Goal: Task Accomplishment & Management: Use online tool/utility

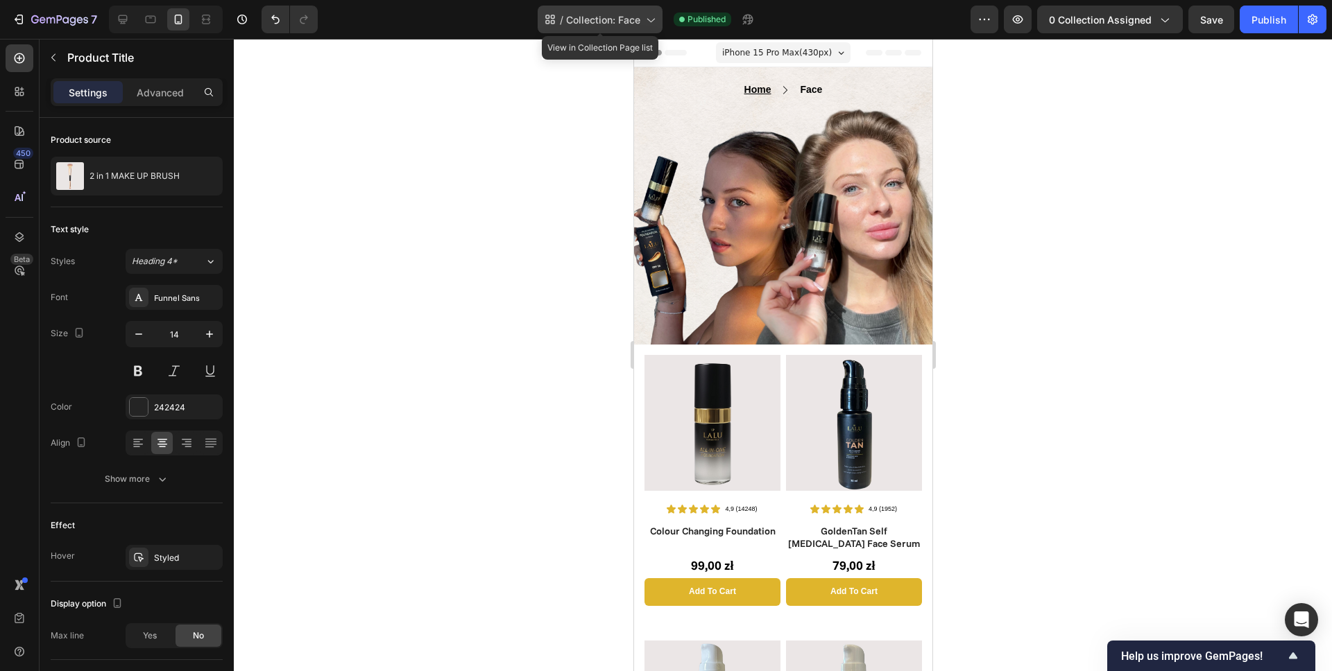
click at [603, 22] on span "Collection: Face" at bounding box center [603, 19] width 74 height 15
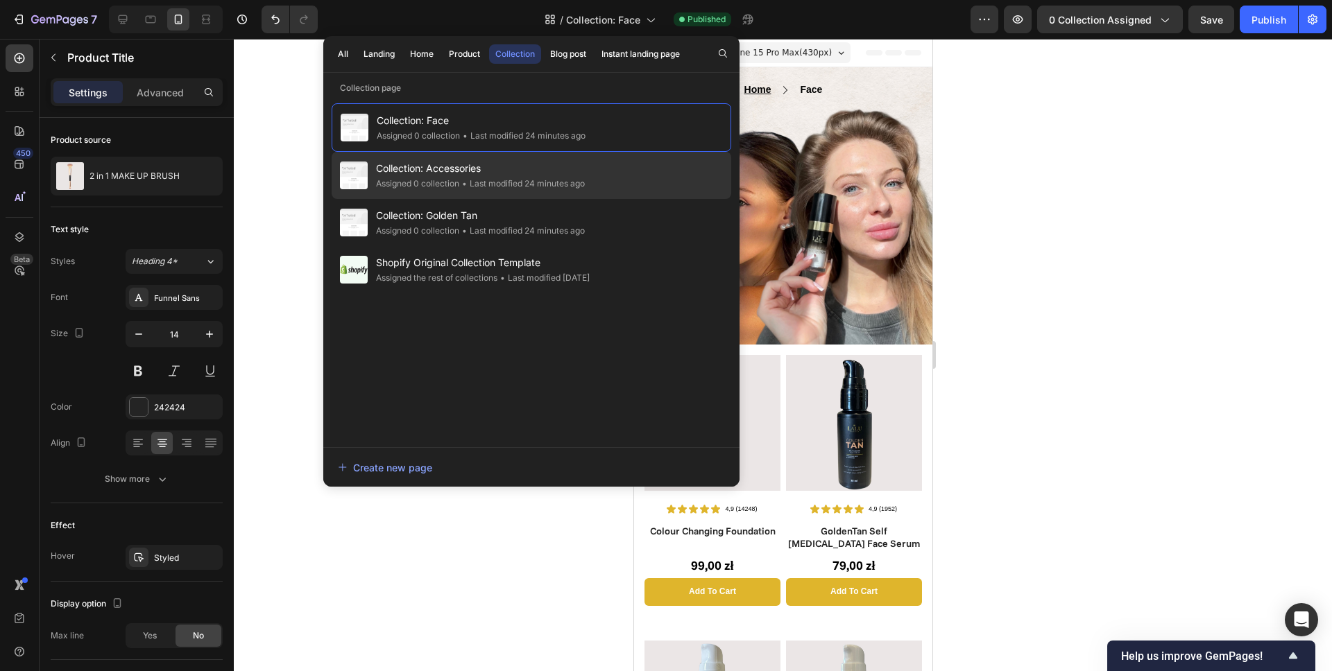
click at [486, 175] on span "Collection: Accessories" at bounding box center [480, 168] width 209 height 17
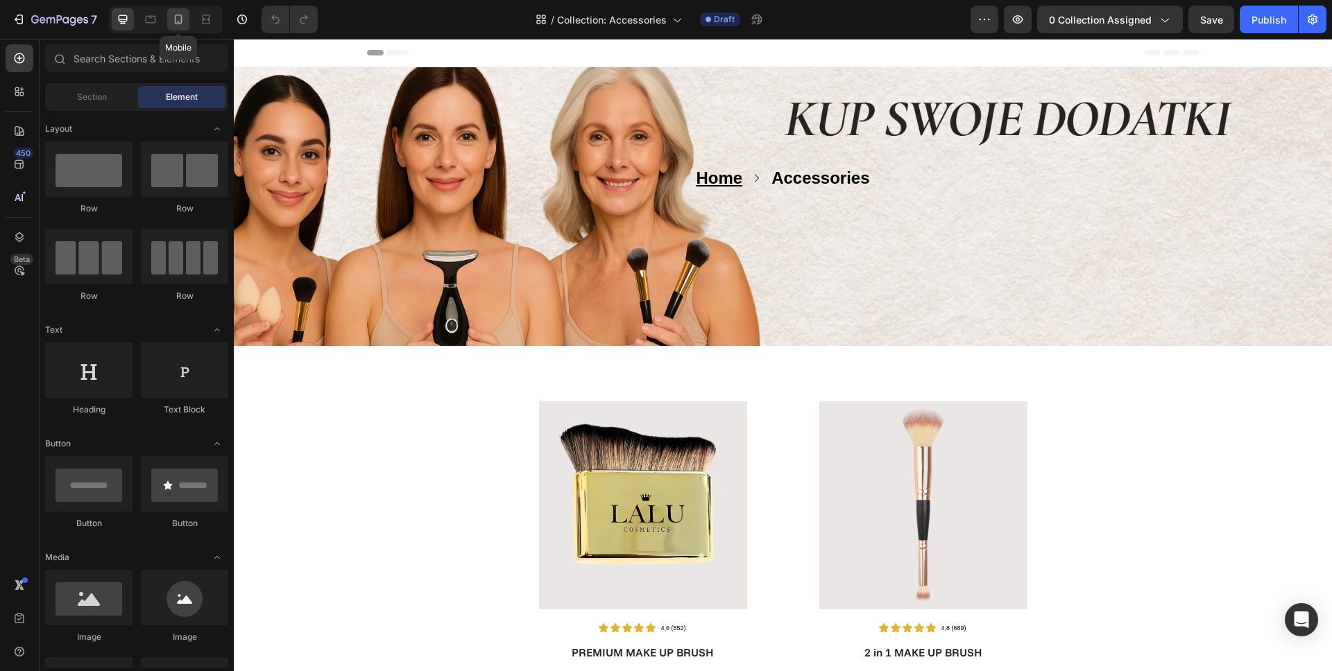
click at [180, 30] on div at bounding box center [178, 19] width 22 height 22
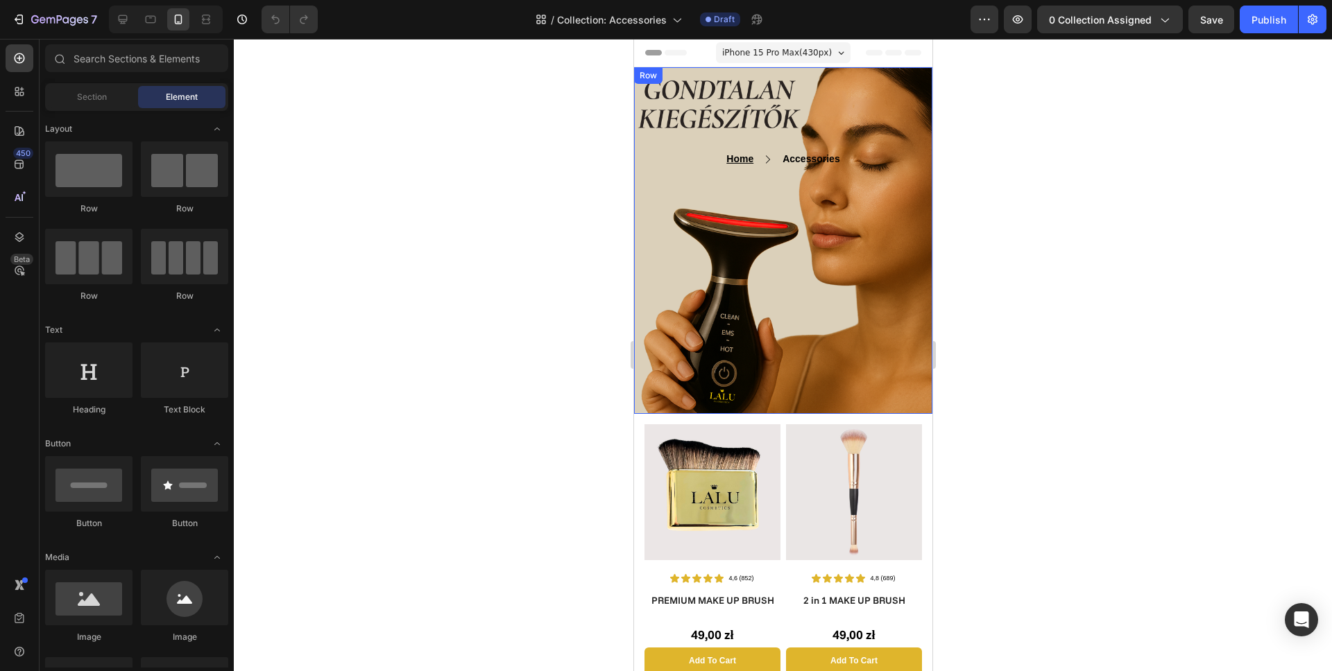
click at [769, 280] on div "Home Text block Icon Accessories Text block Row Text block Row Row Row" at bounding box center [782, 240] width 298 height 347
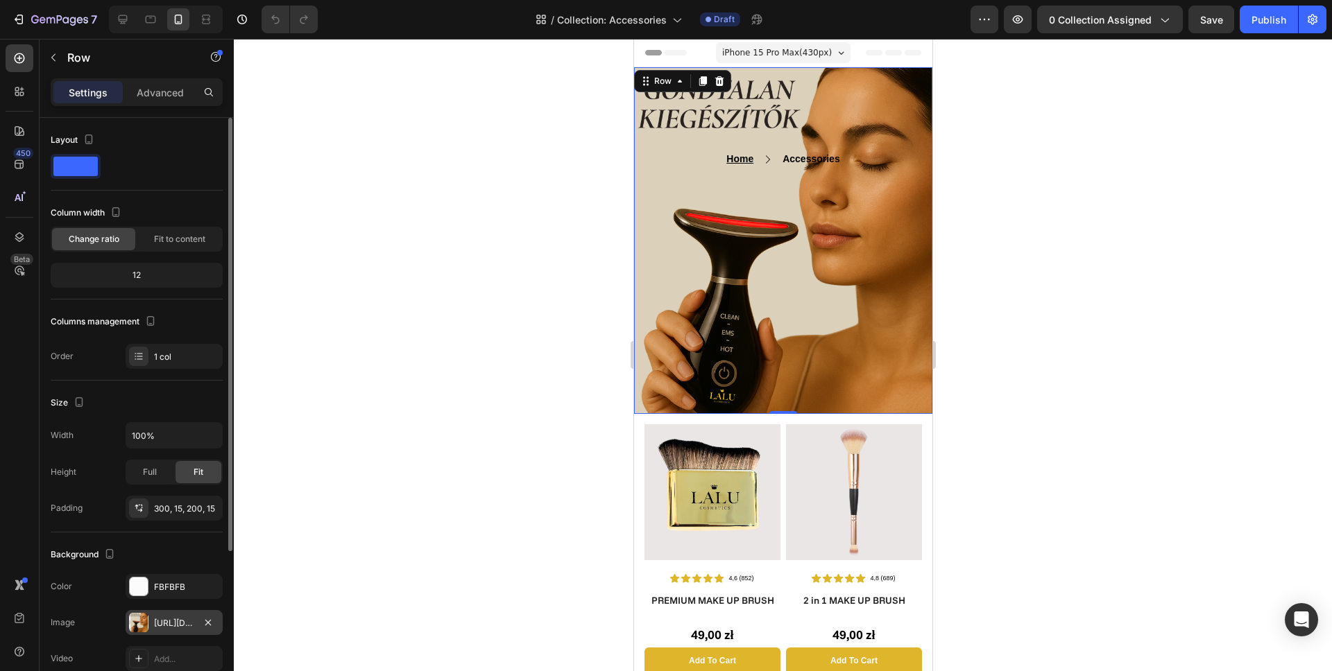
click at [159, 625] on div "https://cdn.shopify.com/s/files/1/0862/5376/4874/files/gempages_540347707940668…" at bounding box center [174, 623] width 40 height 12
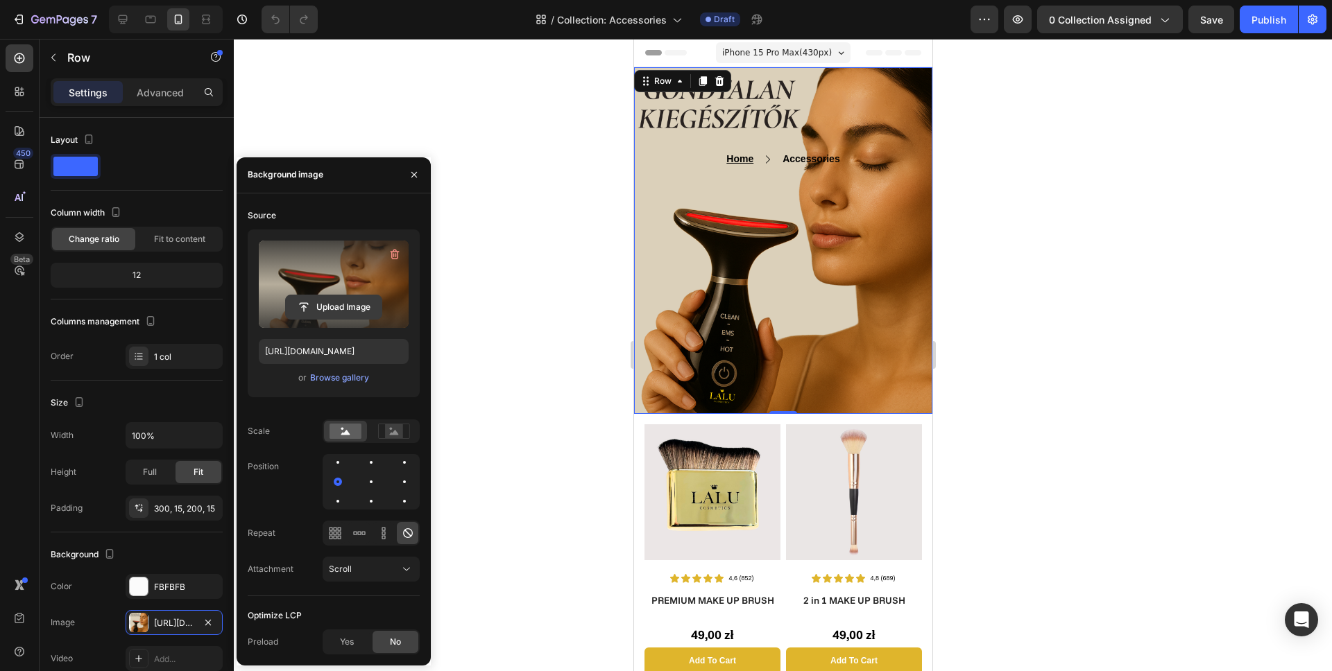
click at [332, 309] on input "file" at bounding box center [334, 307] width 96 height 24
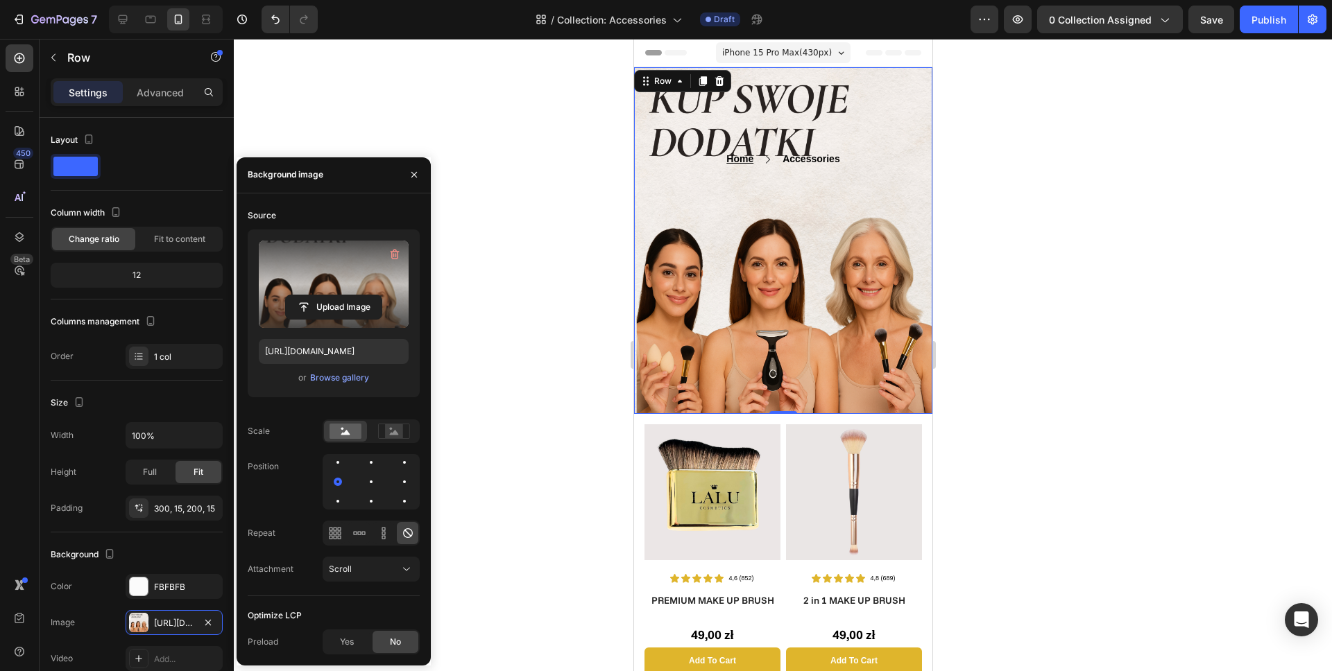
type input "https://cdn.shopify.com/s/files/1/0862/5376/4874/files/gempages_540347707940668…"
click at [843, 155] on div "Home Text block Icon Accessories Text block Row" at bounding box center [782, 159] width 277 height 17
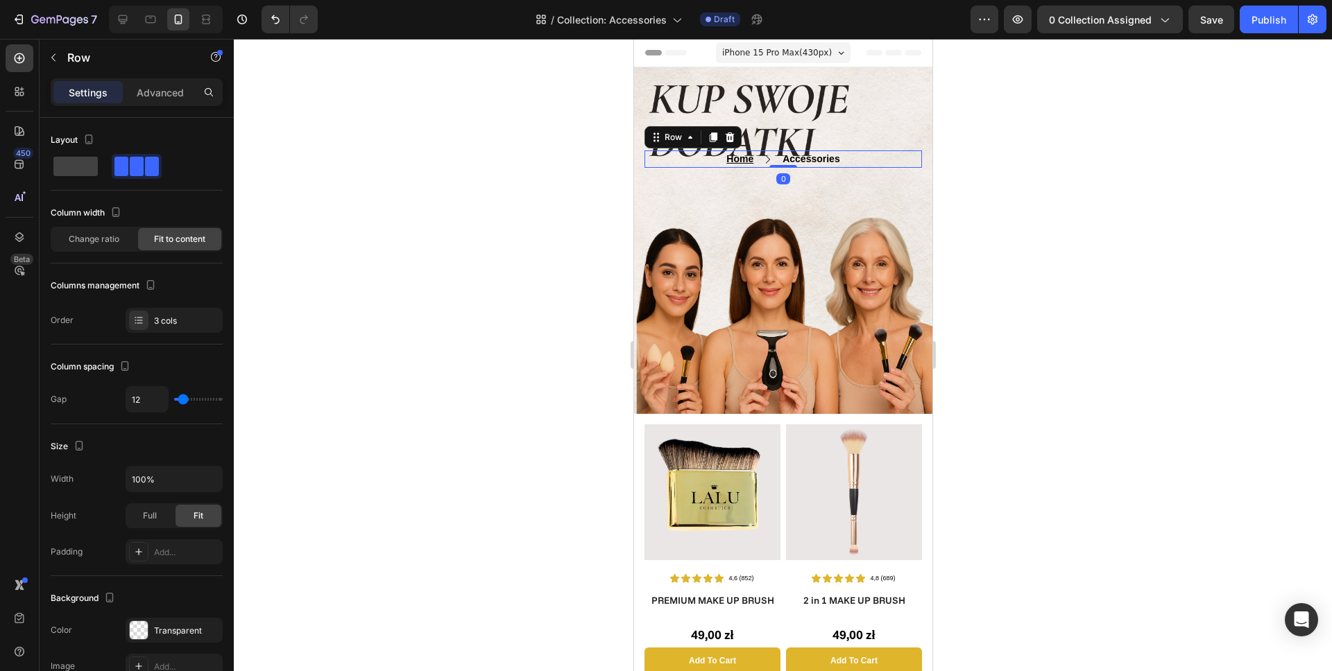
drag, startPoint x: 774, startPoint y: 165, endPoint x: 778, endPoint y: 139, distance: 26.0
click at [778, 139] on div "Home Text block Icon Accessories Text block Row 0 Text block Row Row Row" at bounding box center [782, 240] width 298 height 347
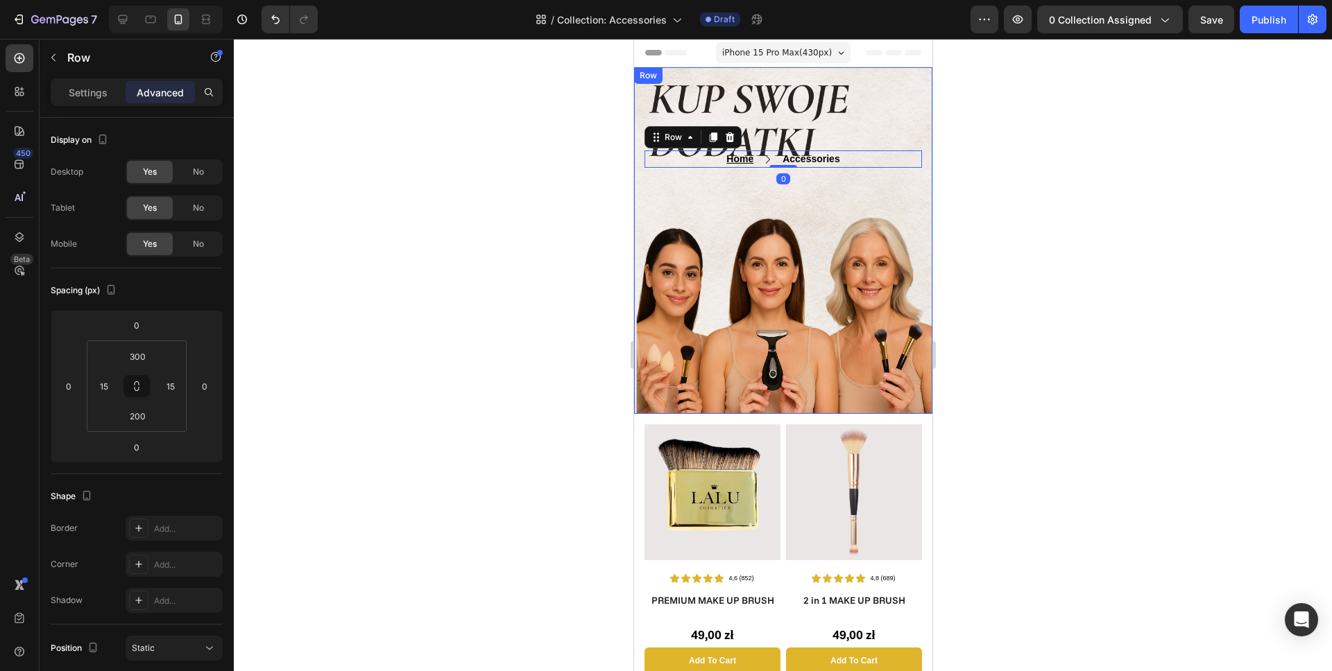
click at [810, 208] on div "Home Text block Icon Accessories Text block Row 0 Text block Row Row Row" at bounding box center [782, 240] width 298 height 347
click at [843, 103] on div "Home Text block Icon Accessories Text block Row Text block Row Row Row 0" at bounding box center [782, 240] width 298 height 347
click at [847, 229] on div "Home Text block Icon Accessories Text block Row Text block Row Row Row 0" at bounding box center [782, 240] width 298 height 347
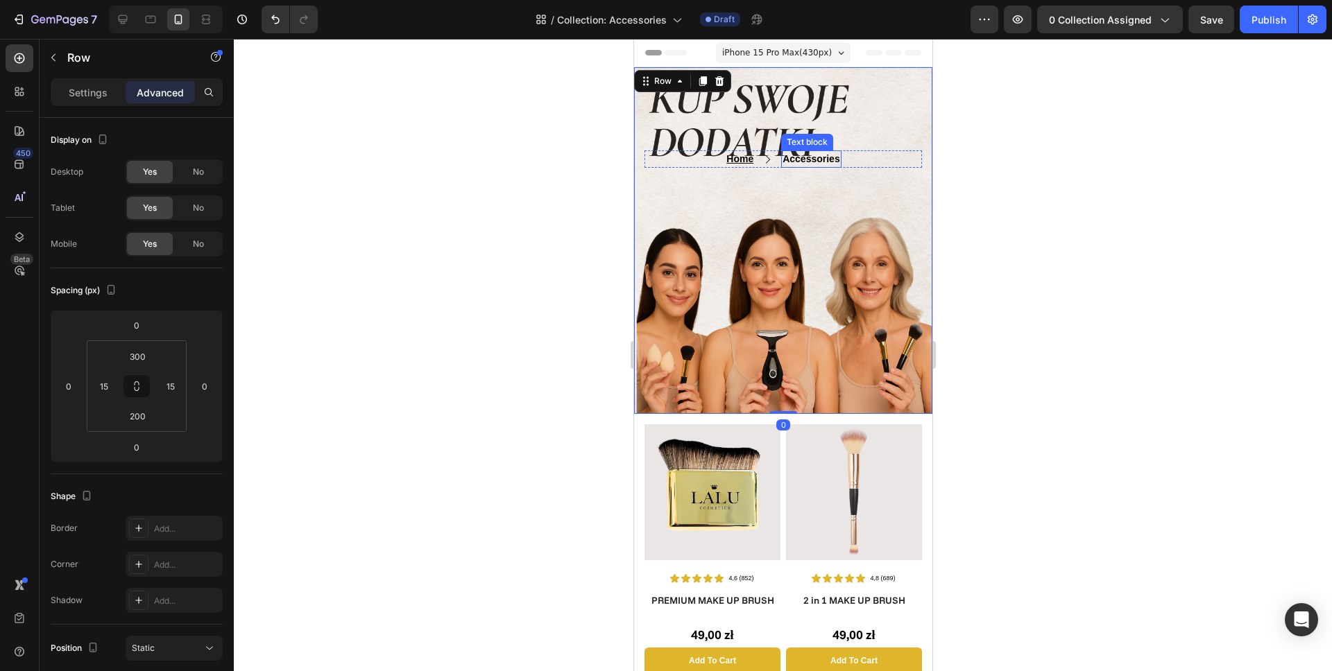
click at [834, 165] on div "Accessories" at bounding box center [810, 159] width 60 height 17
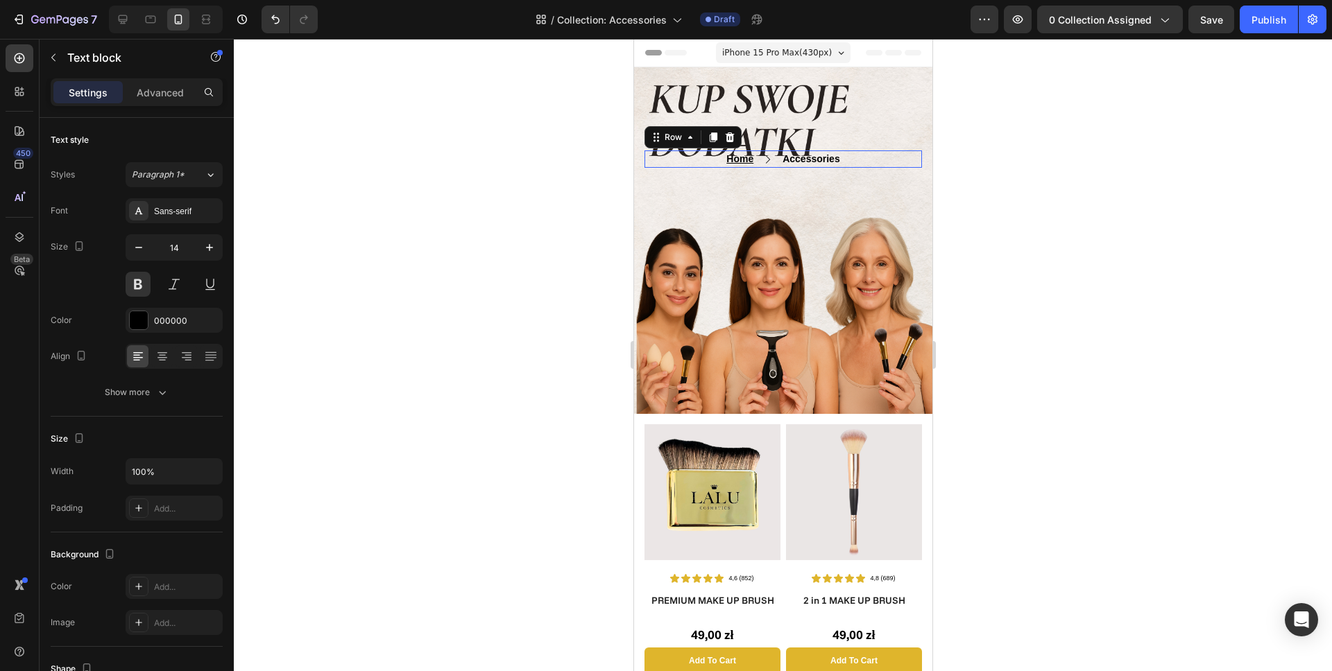
click at [847, 160] on div "Home Text block Icon Accessories Text block Row 0" at bounding box center [782, 159] width 277 height 17
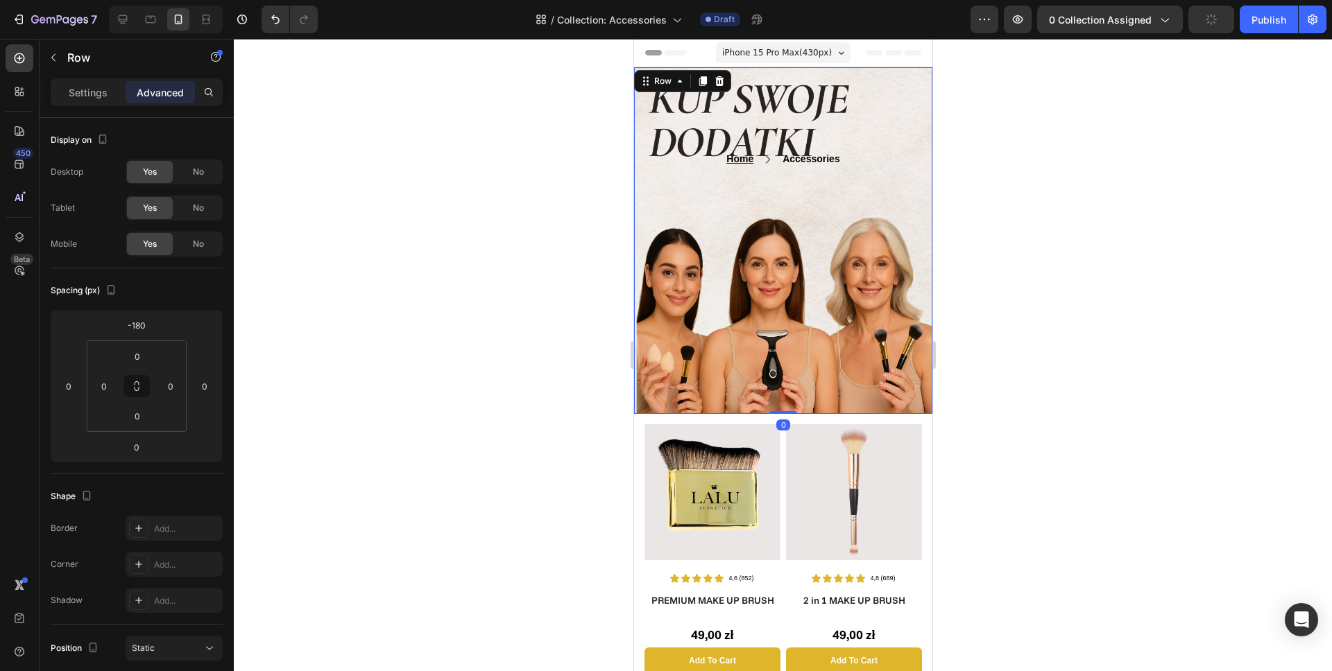
click at [809, 184] on div "Home Text block Icon Accessories Text block Row Text block Row Row Row 0" at bounding box center [782, 240] width 298 height 347
click at [825, 178] on div "Home Text block Icon Accessories Text block Row Text block Row Row Row 0" at bounding box center [782, 240] width 298 height 347
click at [838, 160] on div "Home Text block Icon Accessories Text block Row" at bounding box center [782, 159] width 277 height 17
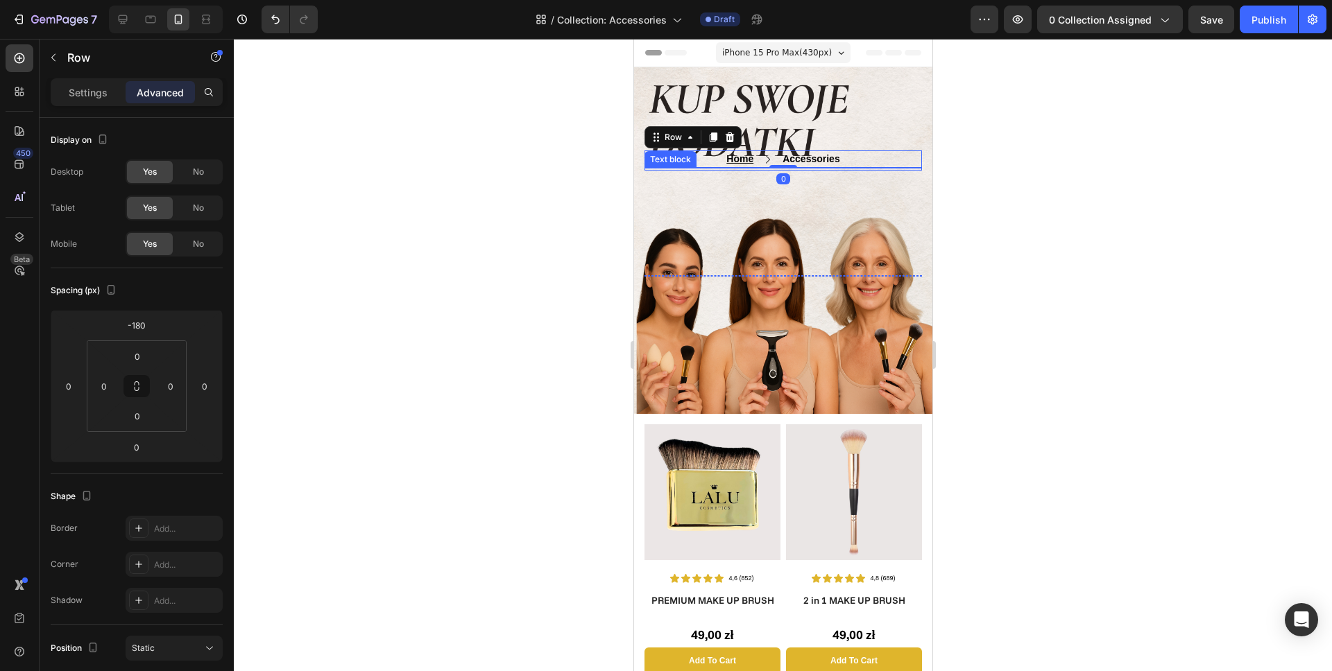
click at [836, 169] on div at bounding box center [782, 169] width 277 height 3
click at [842, 161] on div "Home Text block Icon Accessories Text block Row" at bounding box center [782, 159] width 277 height 17
click at [843, 165] on div "Home Text block Icon Accessories Text block Row 0" at bounding box center [782, 159] width 277 height 17
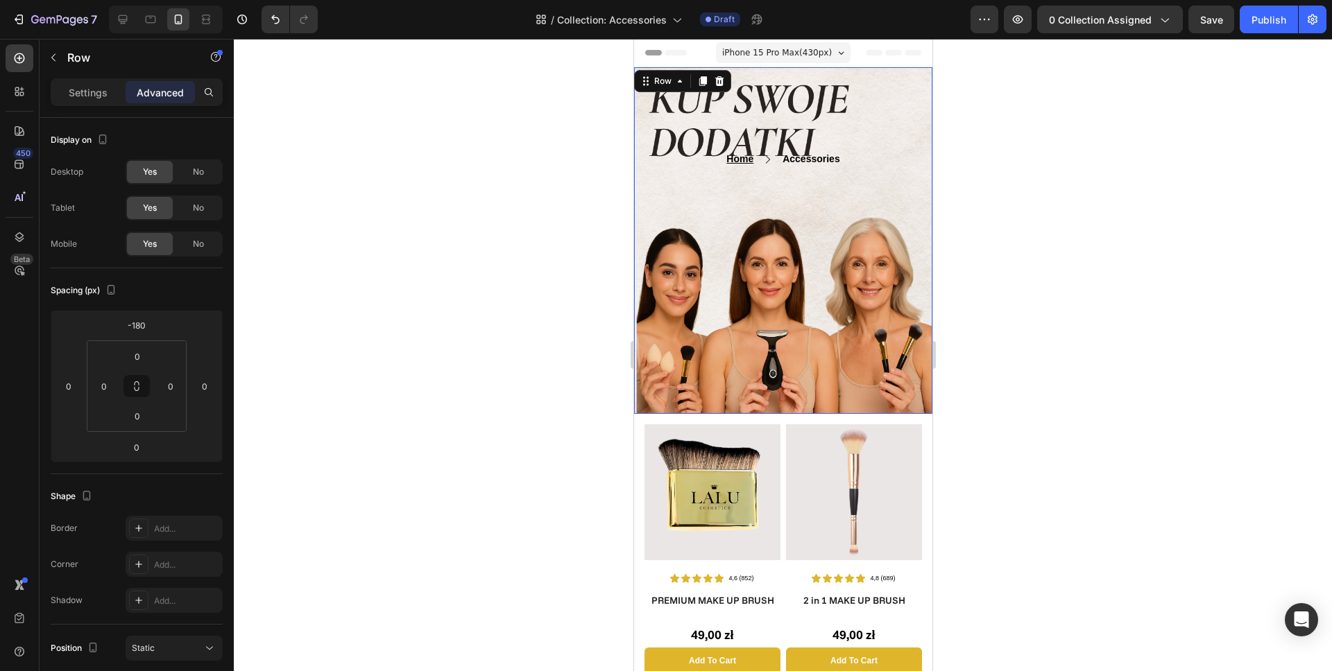
click at [844, 175] on div "Home Text block Icon Accessories Text block Row Text block Row Row Row 0" at bounding box center [782, 240] width 298 height 347
click at [843, 163] on div "Home Text block Icon Accessories Text block Row" at bounding box center [782, 159] width 277 height 17
click at [830, 159] on p "Accessories" at bounding box center [811, 159] width 58 height 15
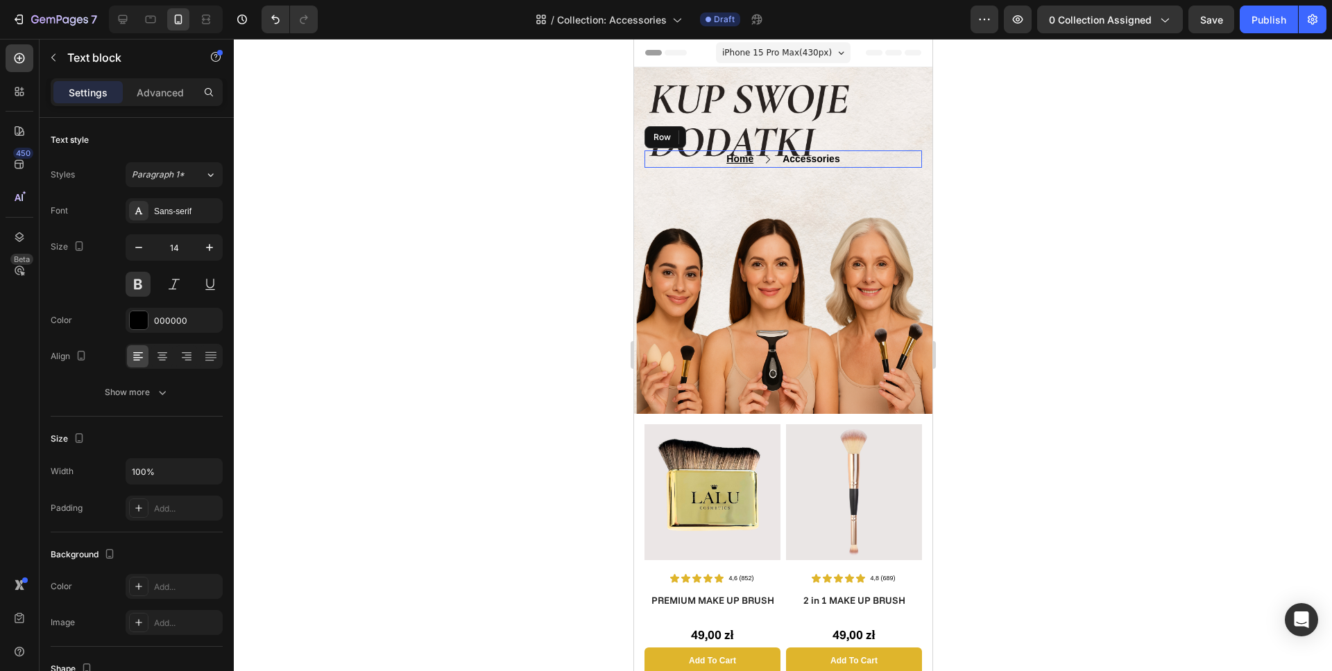
click at [771, 161] on div "Home Text block Icon Accessories Text block 0 Row" at bounding box center [782, 159] width 277 height 17
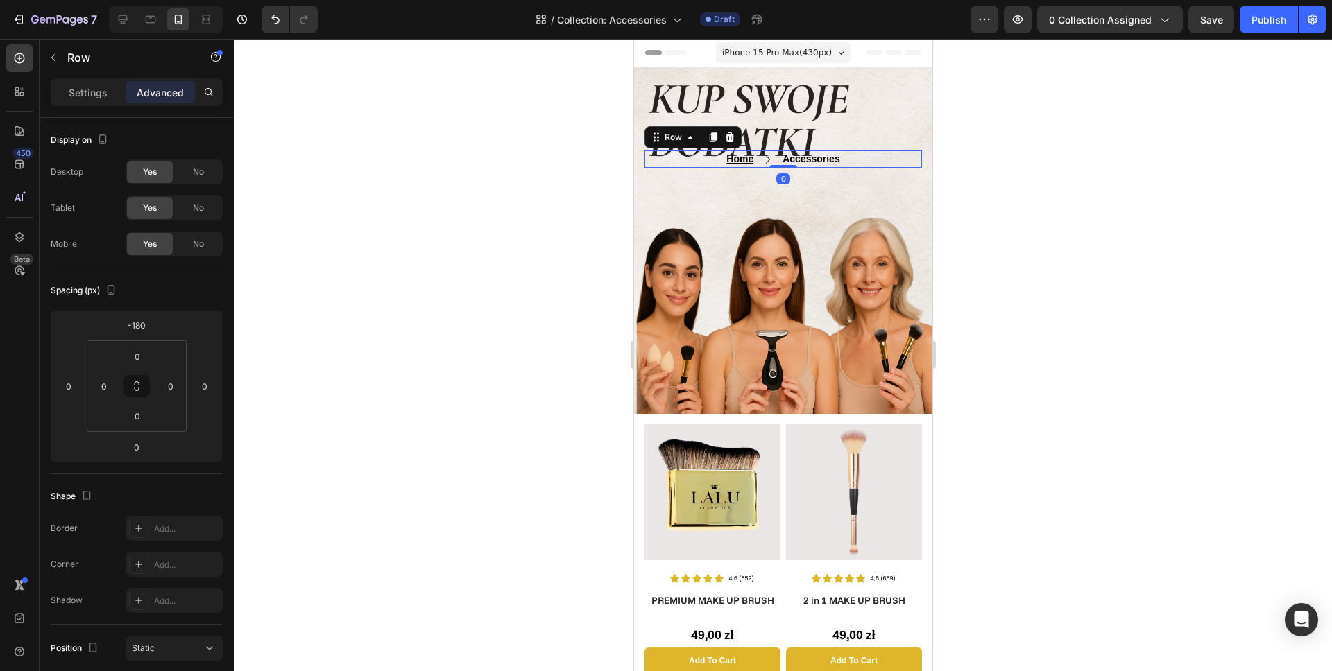
click at [693, 162] on div "Home Text block Icon Accessories Text block Row 0" at bounding box center [782, 159] width 277 height 17
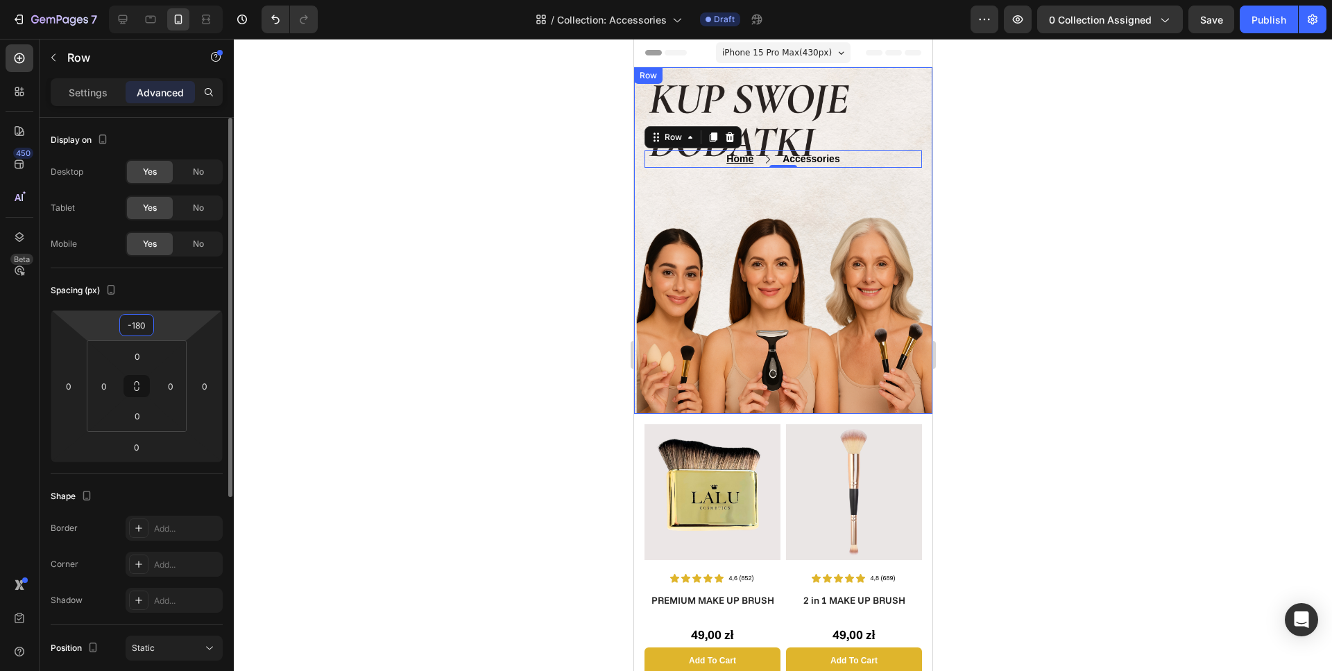
click at [150, 320] on input "-180" at bounding box center [137, 325] width 28 height 21
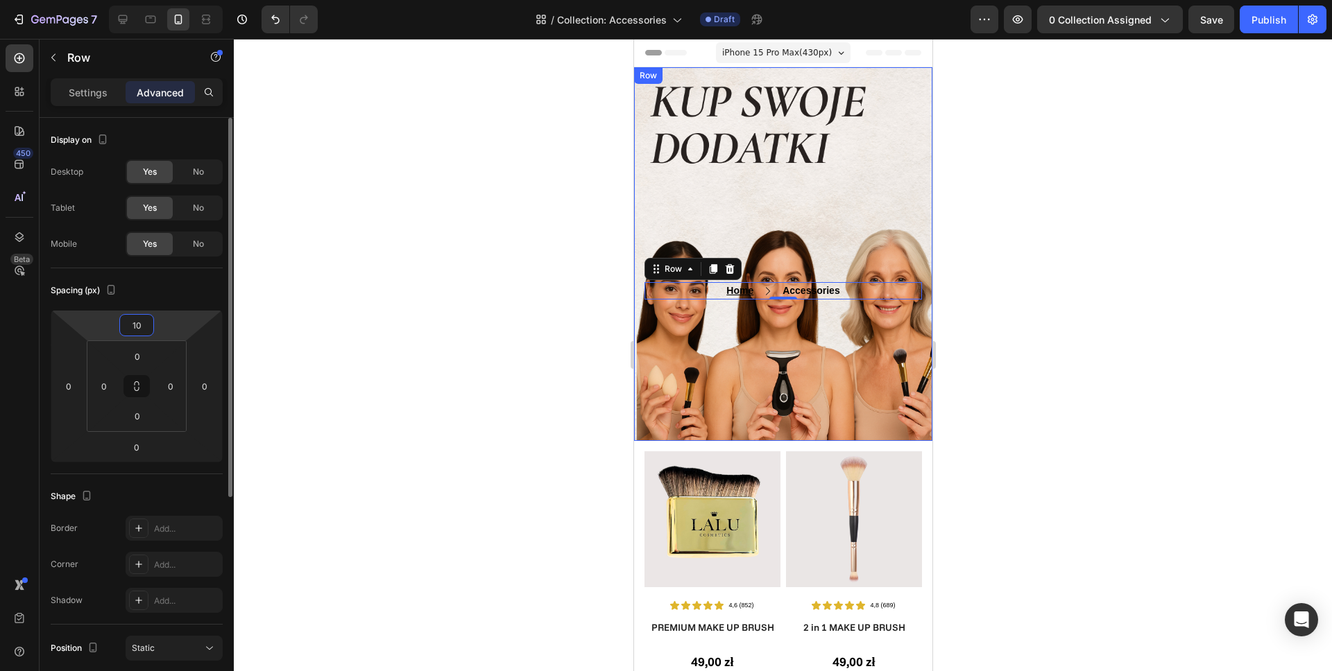
type input "1"
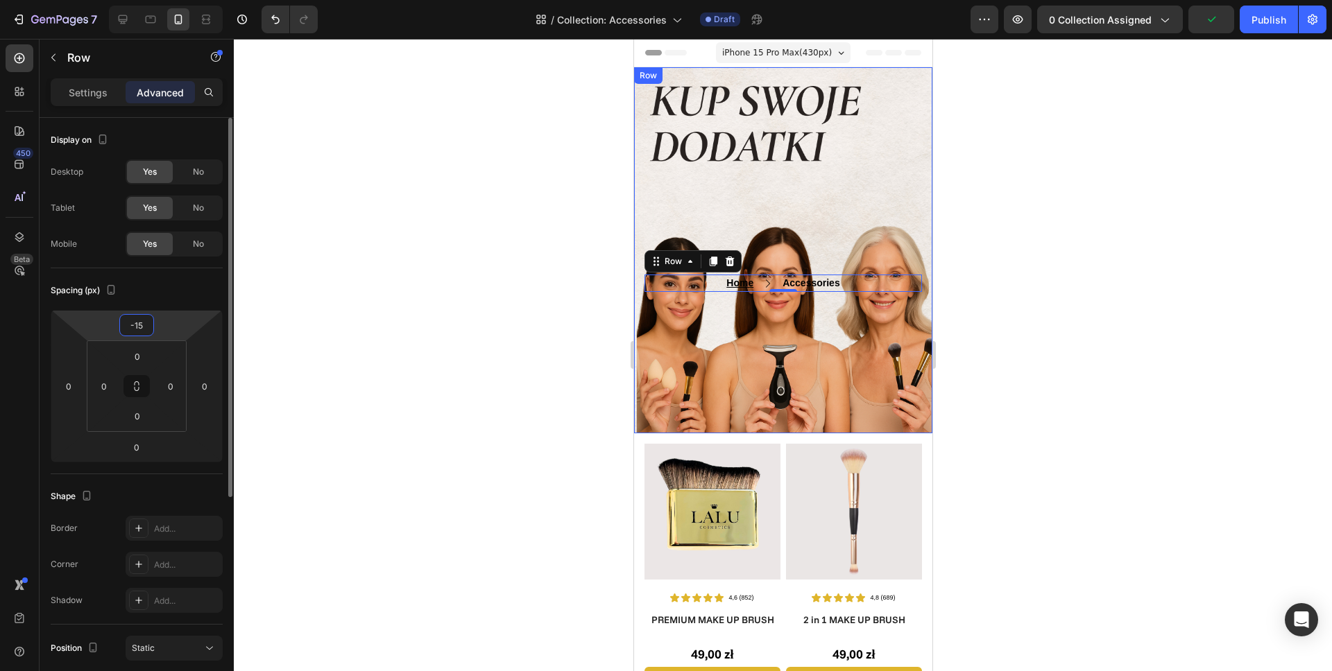
type input "-150"
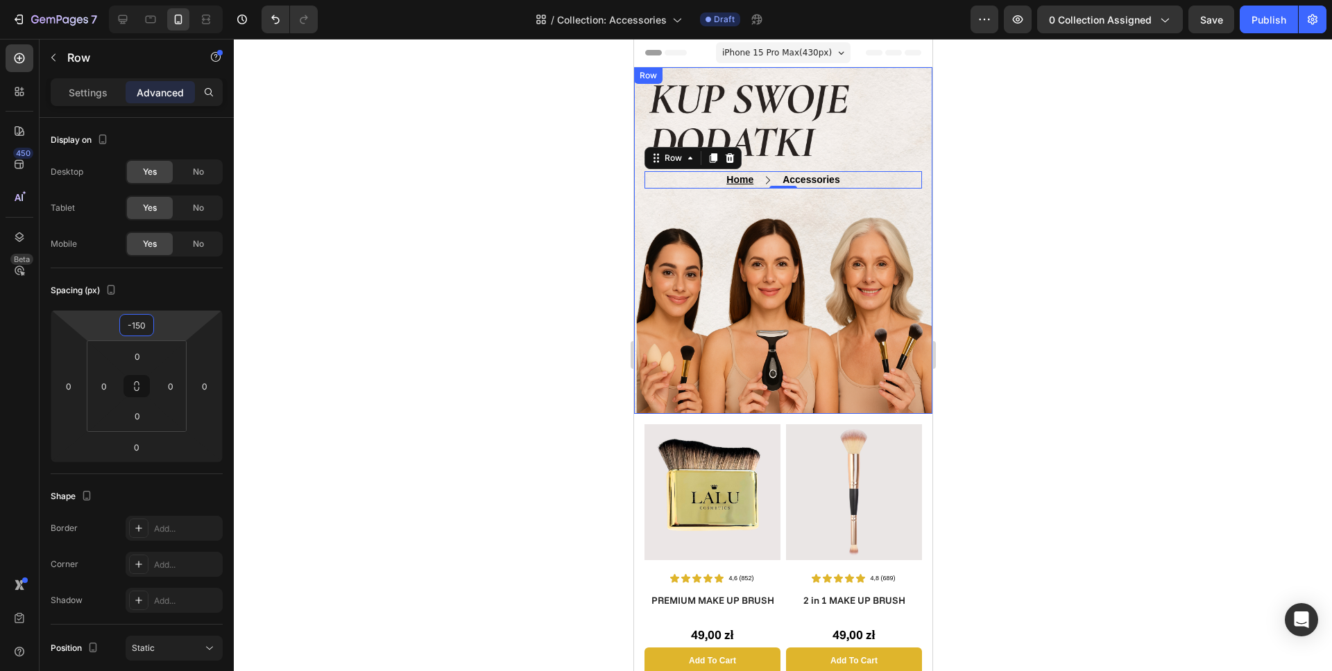
click at [515, 236] on div at bounding box center [783, 355] width 1098 height 633
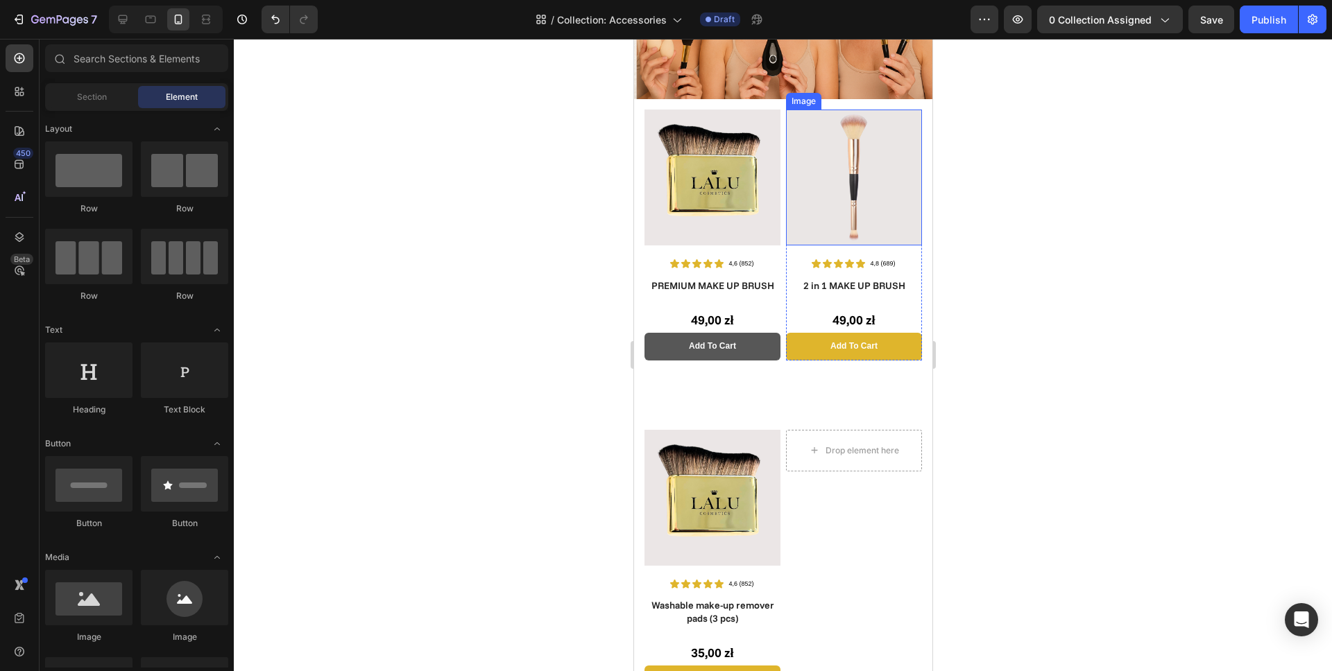
scroll to position [332, 0]
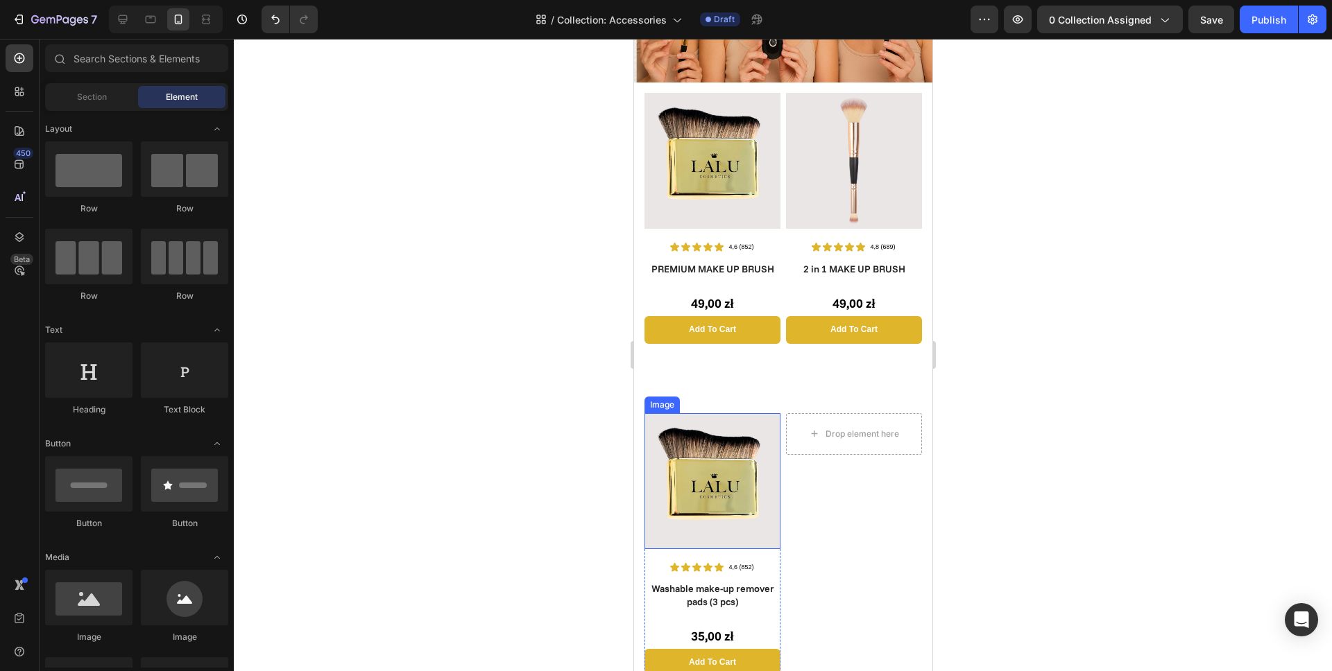
click at [713, 494] on img at bounding box center [712, 481] width 136 height 136
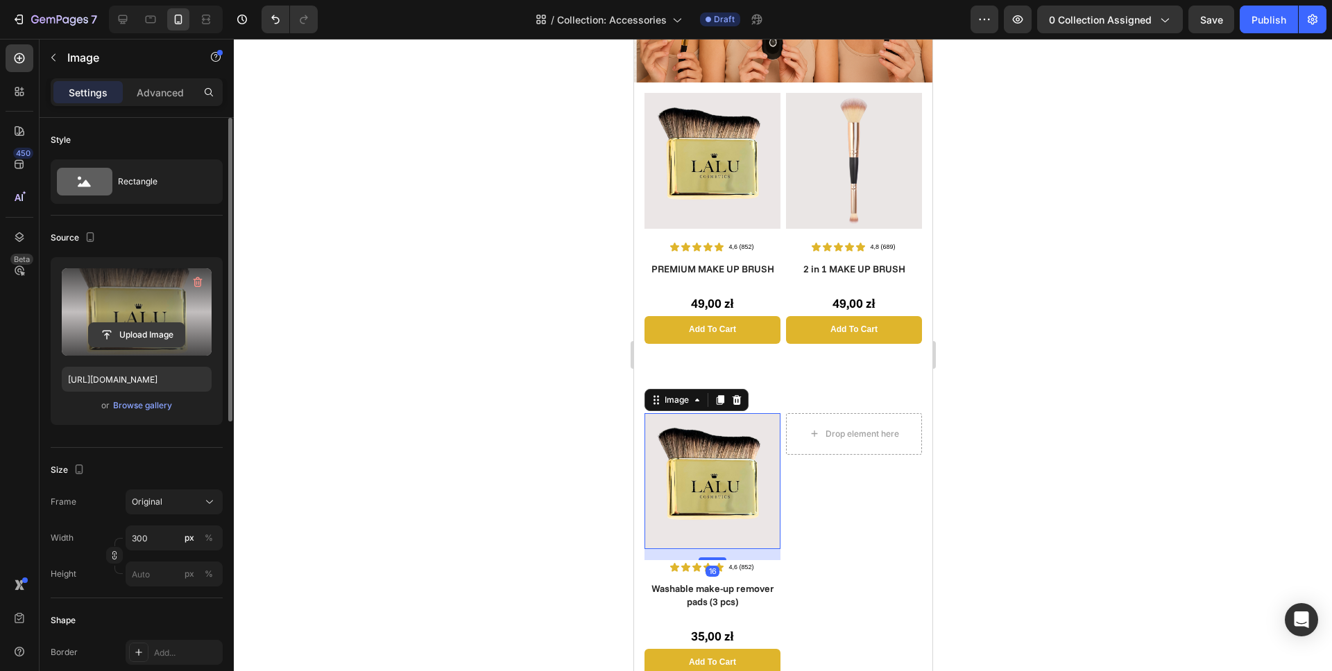
click at [117, 332] on input "file" at bounding box center [137, 335] width 96 height 24
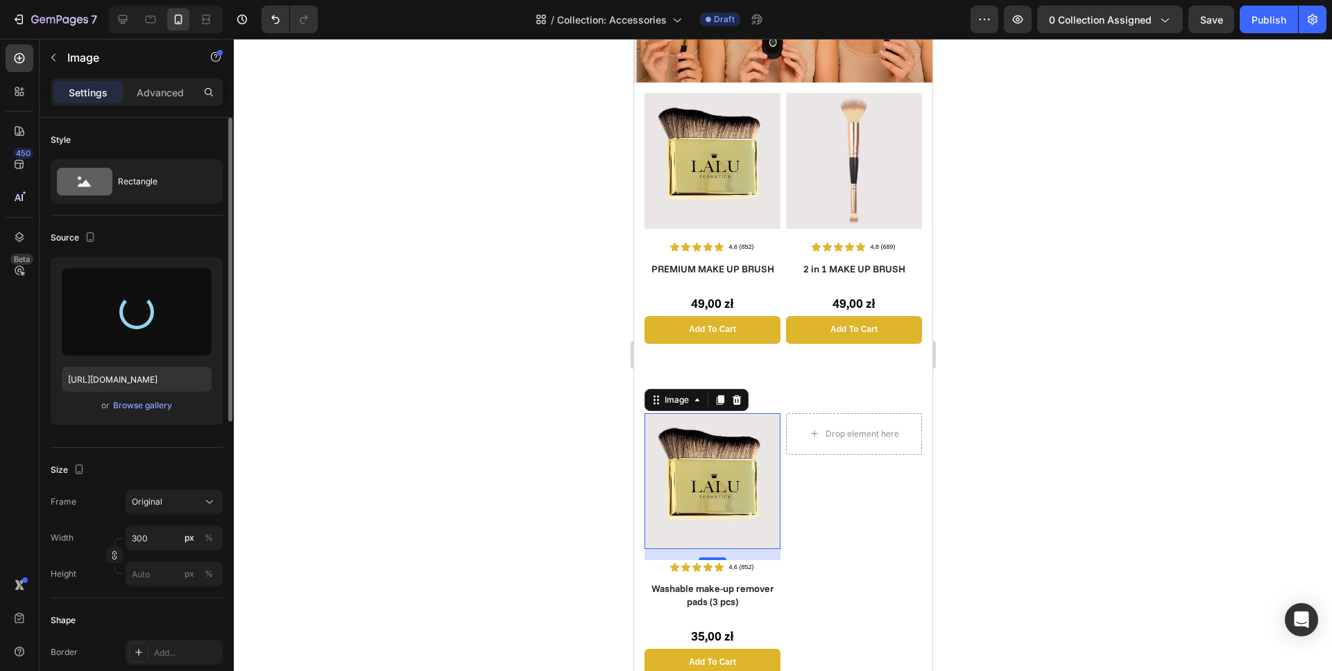
type input "https://cdn.shopify.com/s/files/1/0862/5376/4874/files/gempages_540347707940668…"
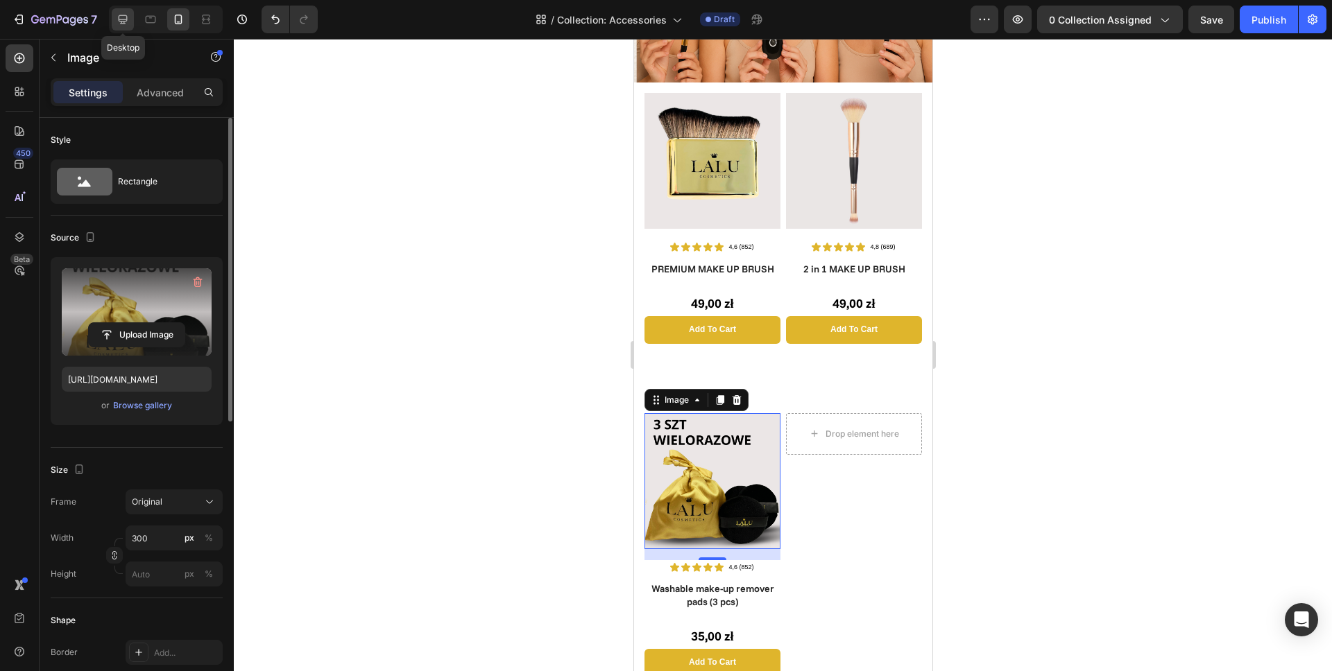
click at [117, 18] on icon at bounding box center [123, 19] width 14 height 14
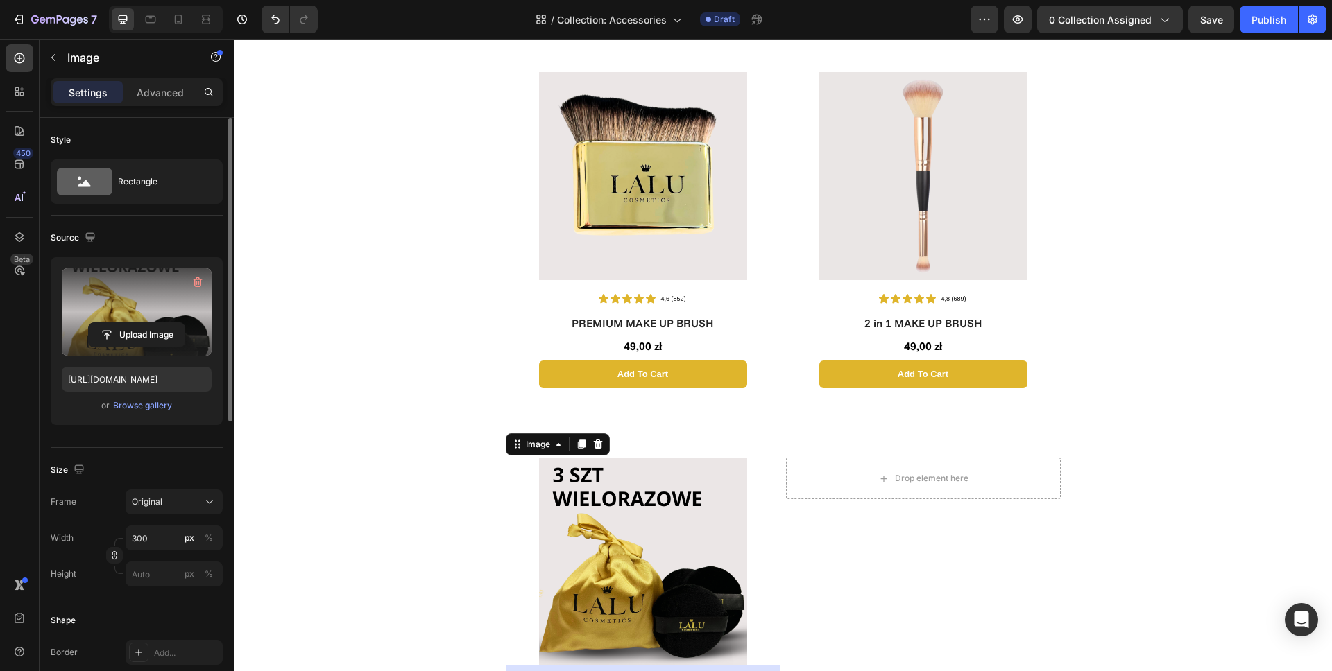
scroll to position [461, 0]
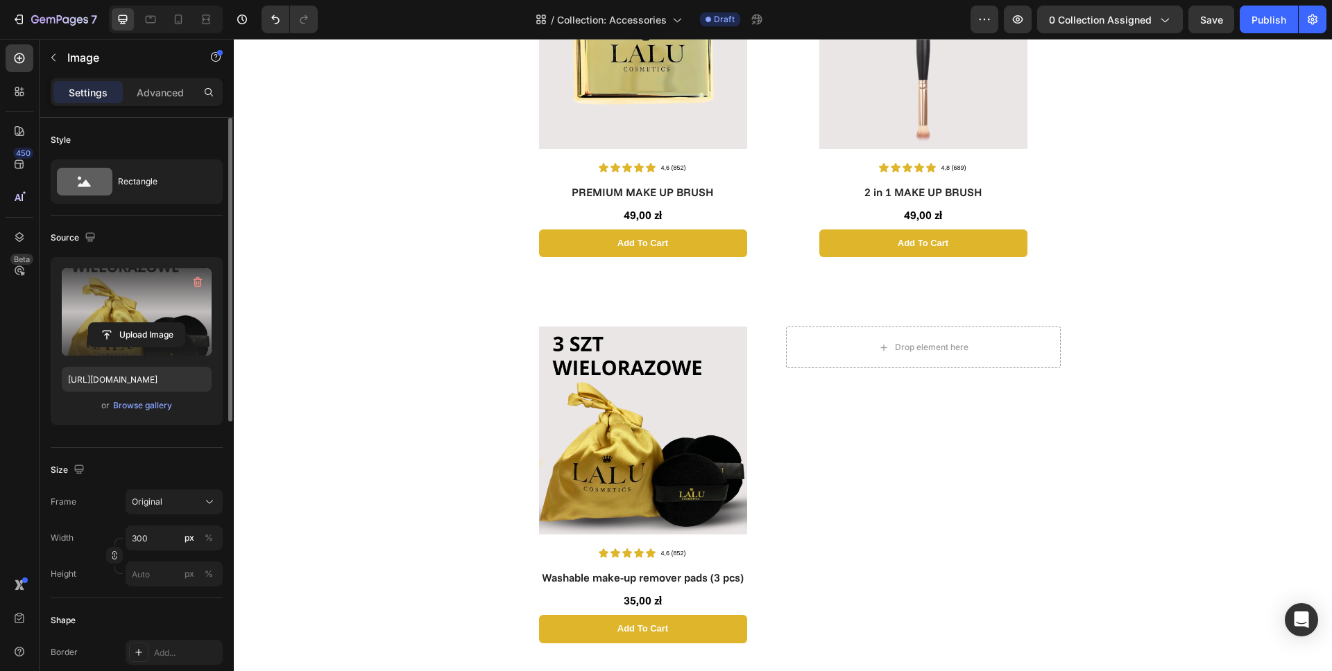
click at [388, 189] on div "Image Icon Icon Icon Icon Icon Icon List 4,6 (852) Text Block Row PREMIUM MAKE …" at bounding box center [783, 613] width 1098 height 2012
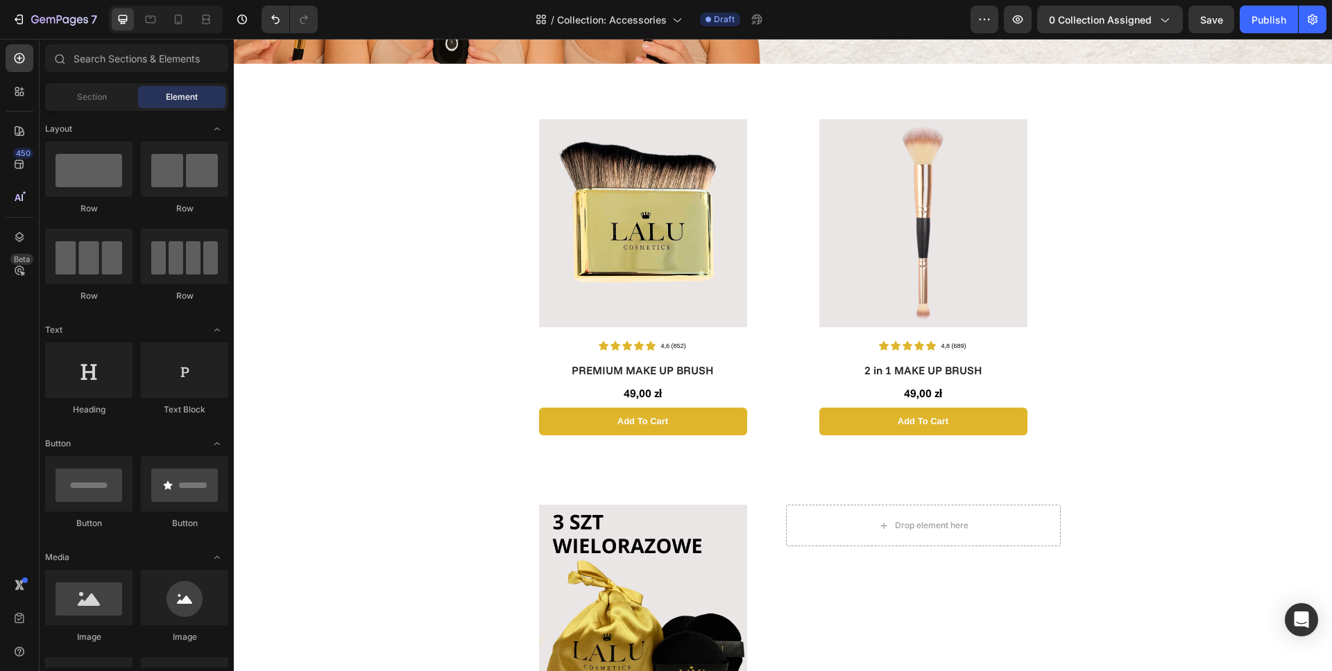
scroll to position [220, 0]
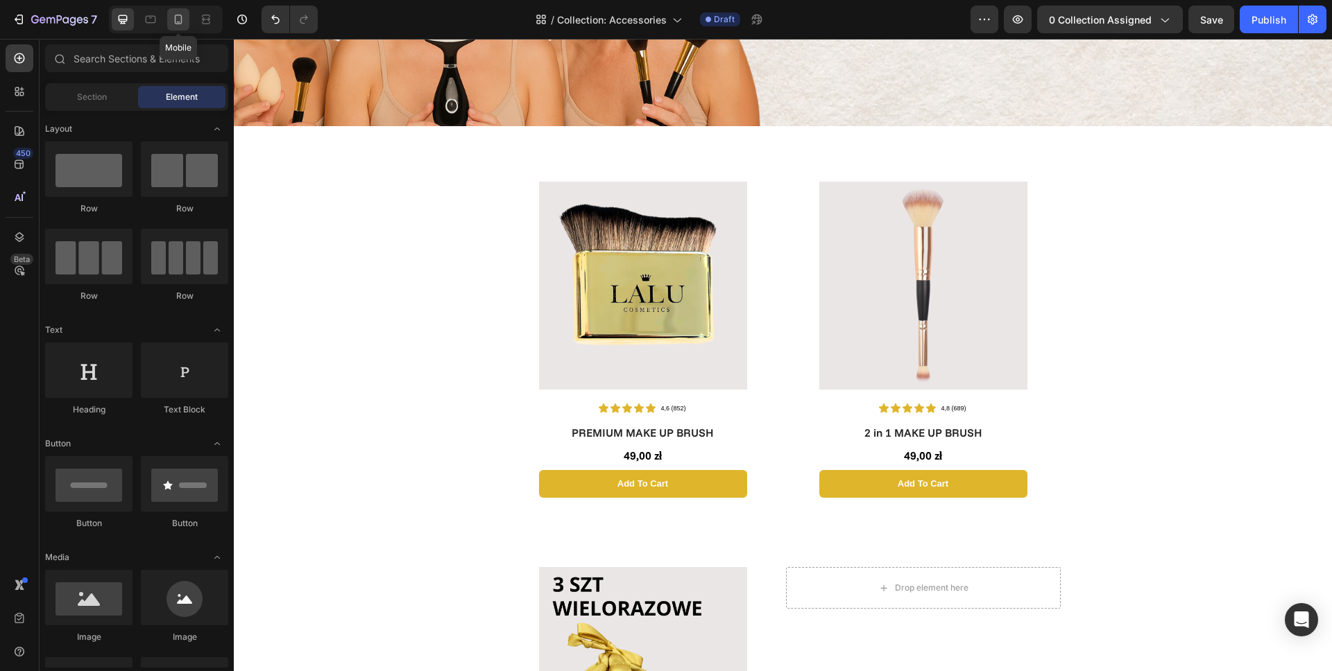
click at [178, 26] on icon at bounding box center [178, 19] width 14 height 14
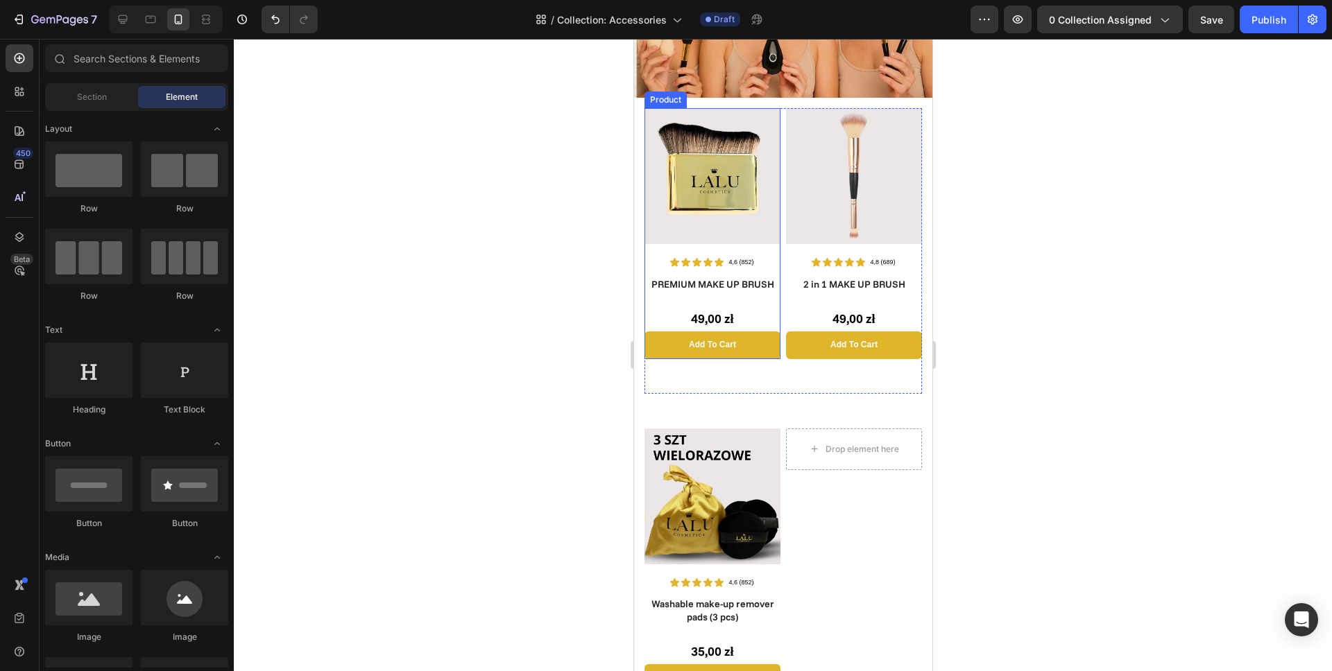
scroll to position [318, 0]
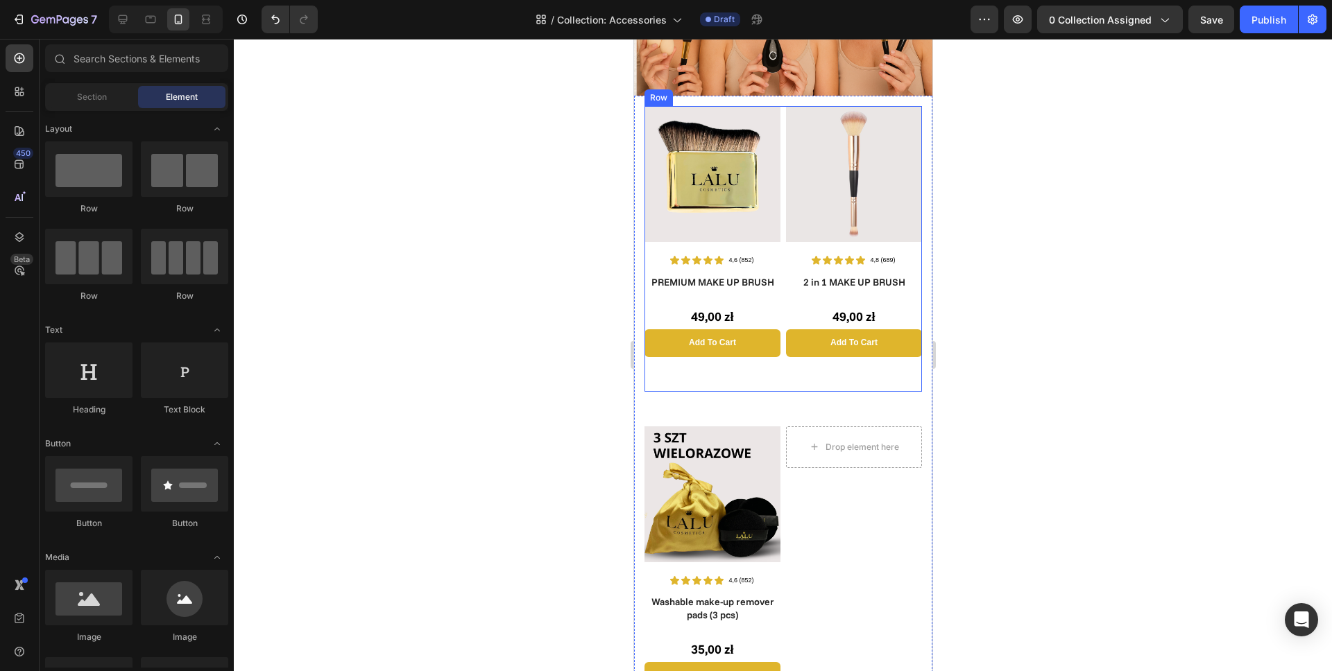
click at [760, 376] on div "Image Icon Icon Icon Icon Icon Icon List 4,6 (852) Text Block Row PREMIUM MAKE …" at bounding box center [712, 249] width 136 height 286
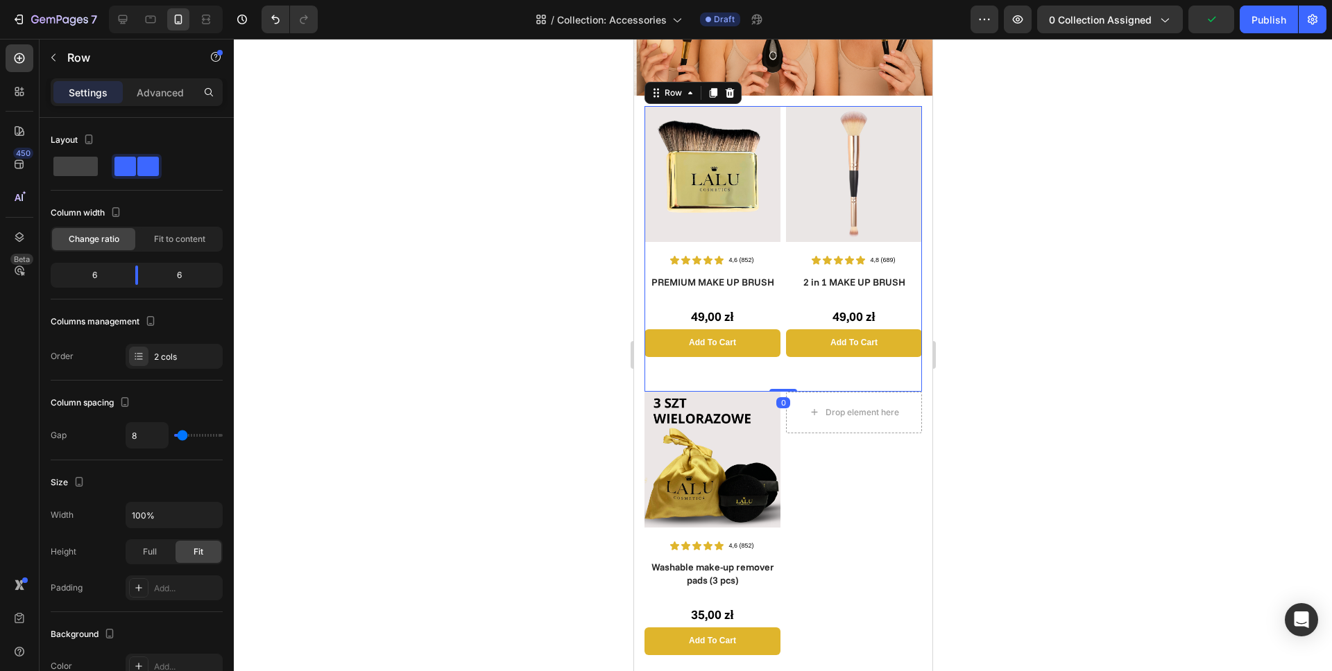
drag, startPoint x: 776, startPoint y: 420, endPoint x: 700, endPoint y: 368, distance: 92.7
click at [773, 369] on div "Image Icon Icon Icon Icon Icon Icon List 4,6 (852) Text Block Row PREMIUM MAKE …" at bounding box center [782, 249] width 277 height 286
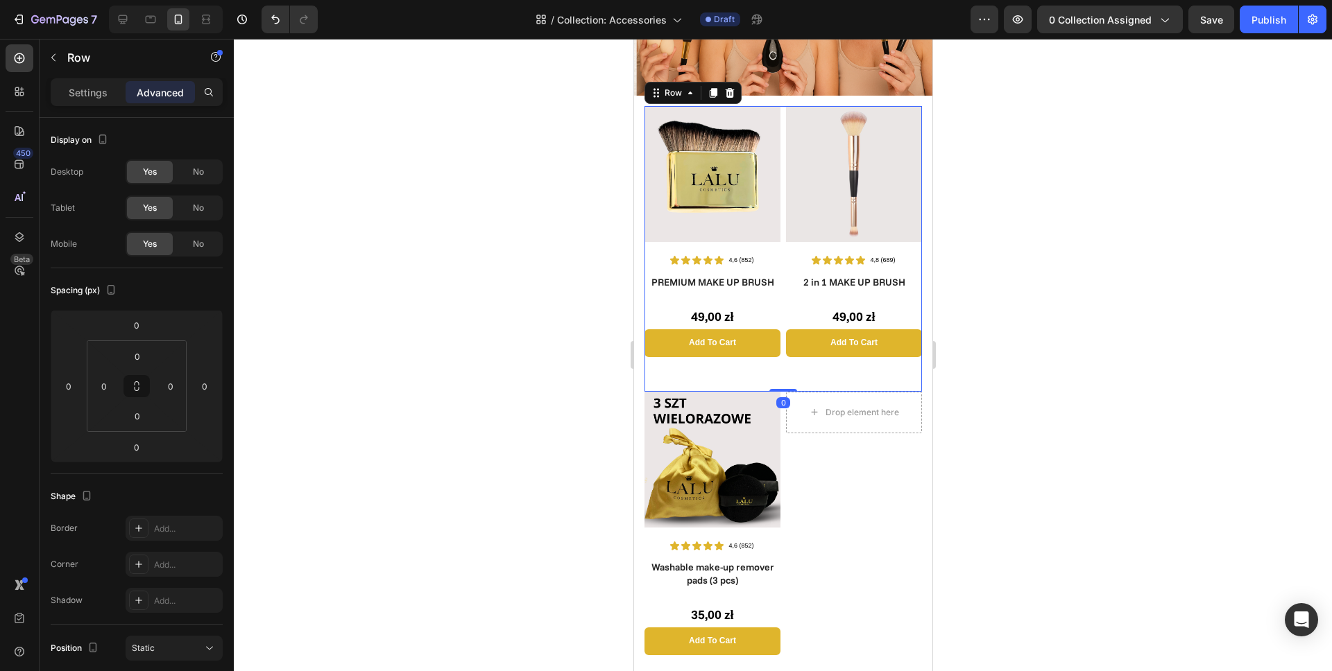
click at [526, 350] on div at bounding box center [783, 355] width 1098 height 633
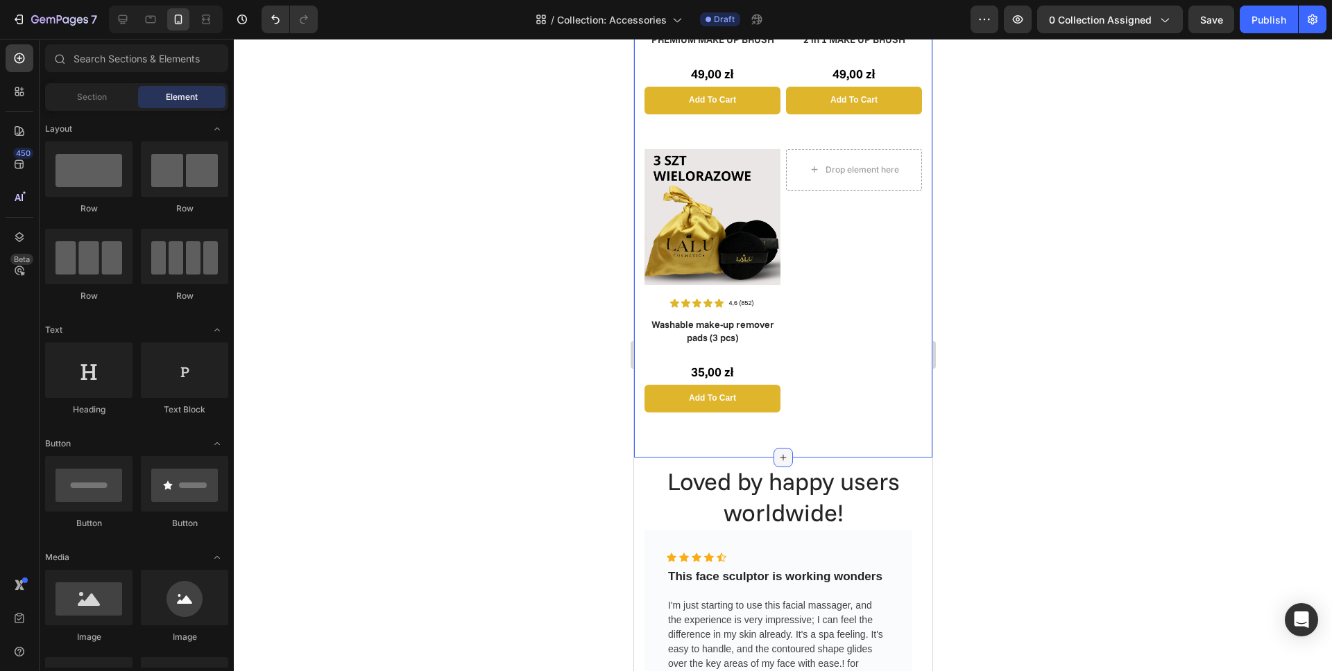
scroll to position [590, 0]
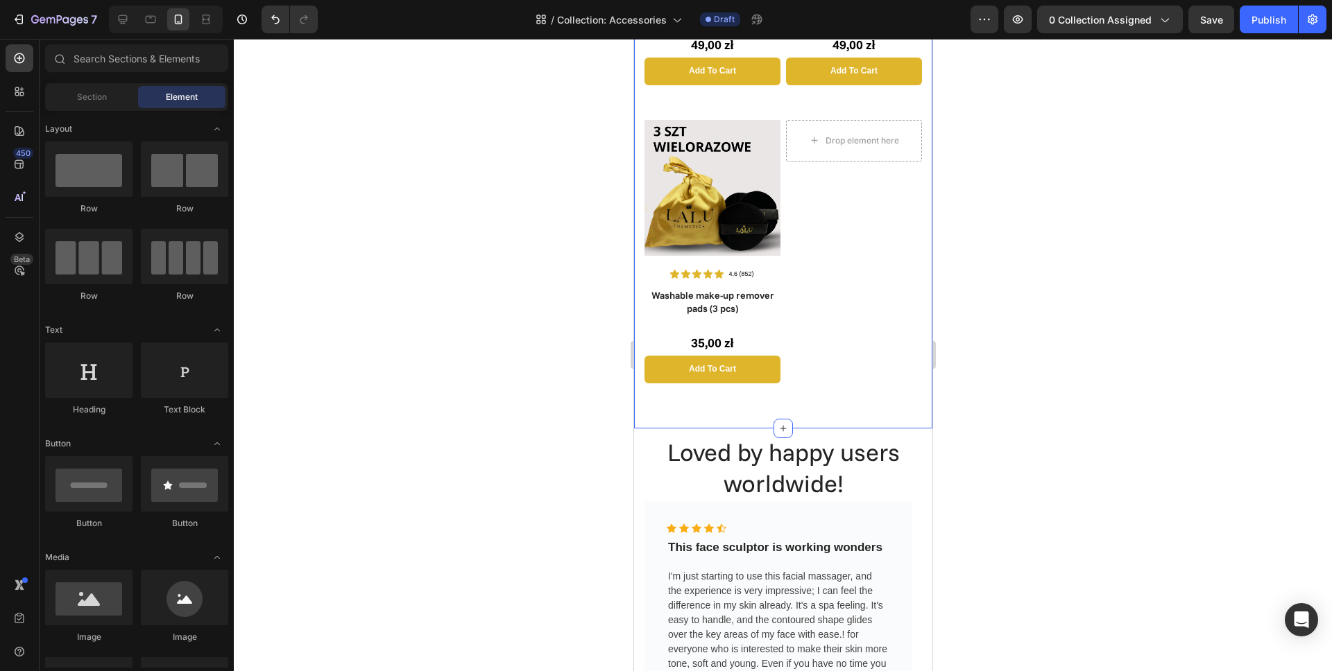
click at [782, 384] on div "Image Icon Icon Icon Icon Icon Icon List 4,6 (852) Text Block Row PREMIUM MAKE …" at bounding box center [782, 126] width 277 height 584
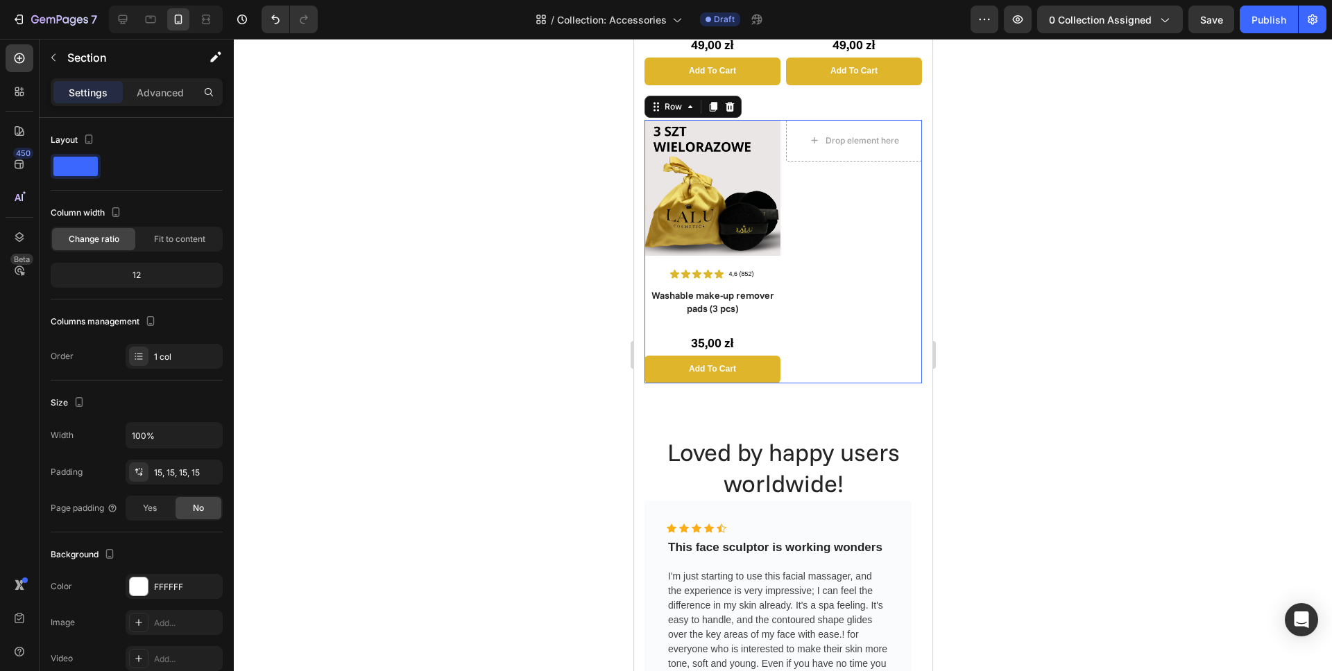
click at [813, 352] on div "Drop element here Row" at bounding box center [853, 252] width 136 height 264
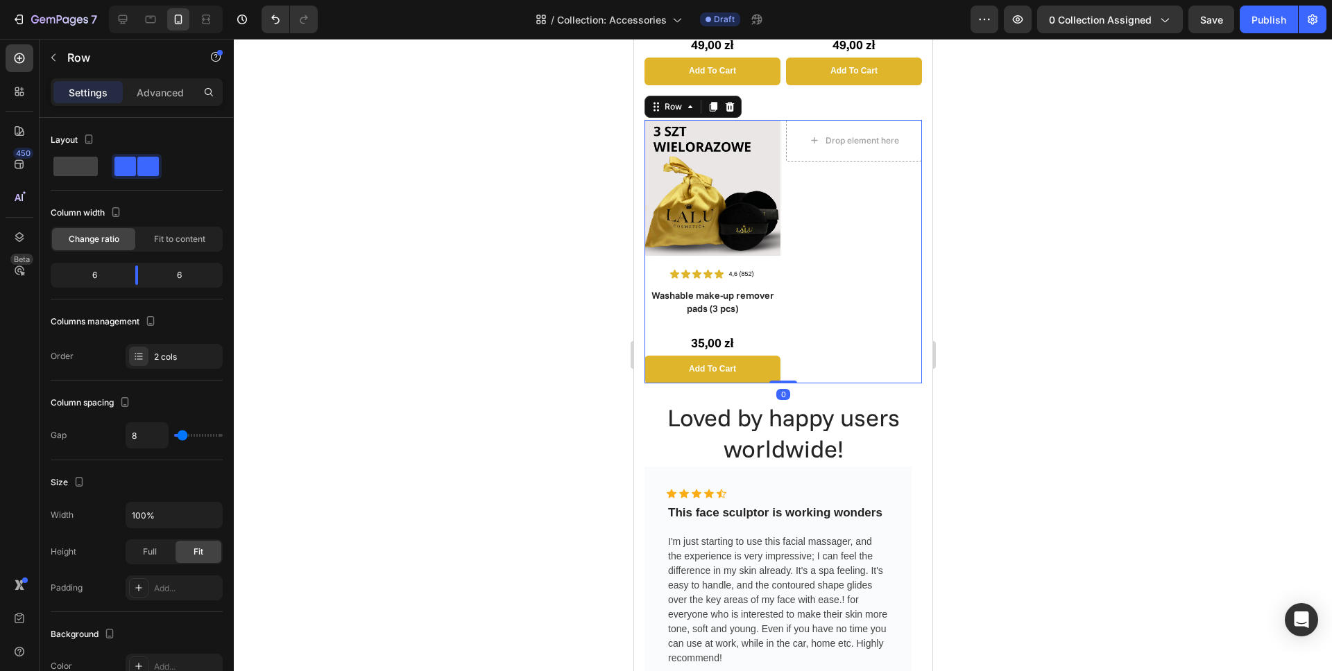
drag, startPoint x: 778, startPoint y: 405, endPoint x: 788, endPoint y: 356, distance: 50.2
click at [788, 356] on div "Image Icon Icon Icon Icon Icon Icon List 4,6 (852) Text Block Row Washable make…" at bounding box center [782, 252] width 277 height 264
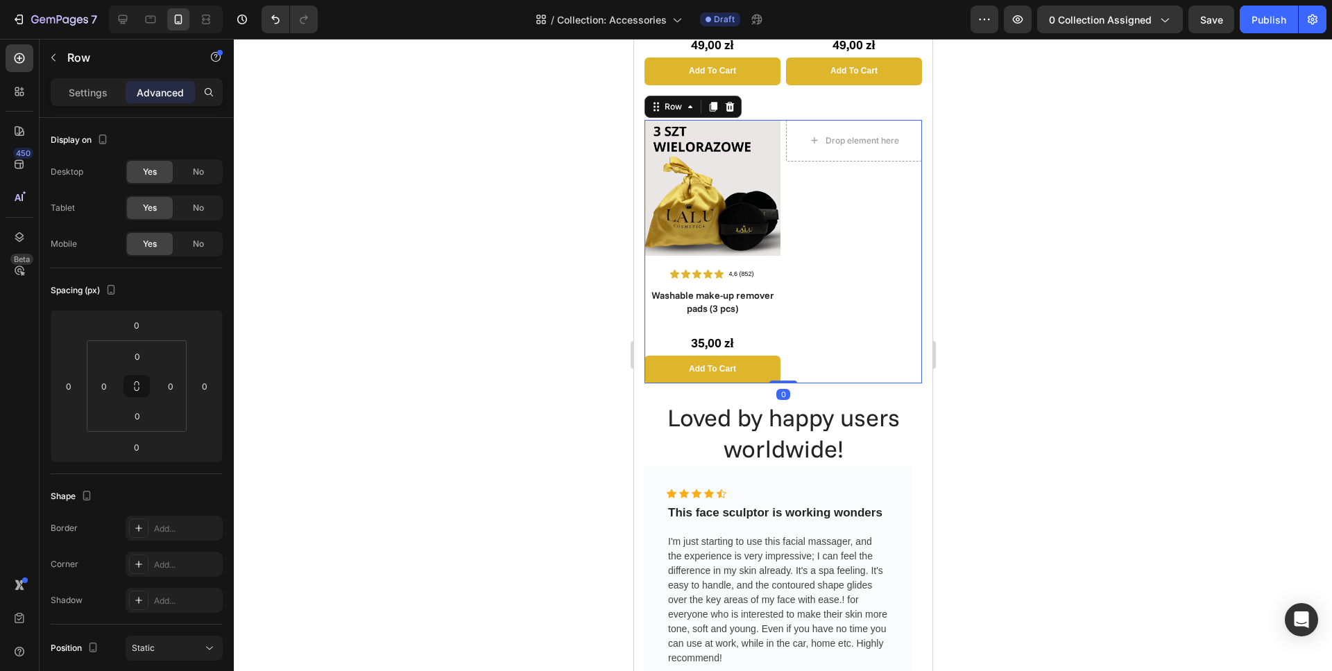
click at [1072, 330] on div at bounding box center [783, 355] width 1098 height 633
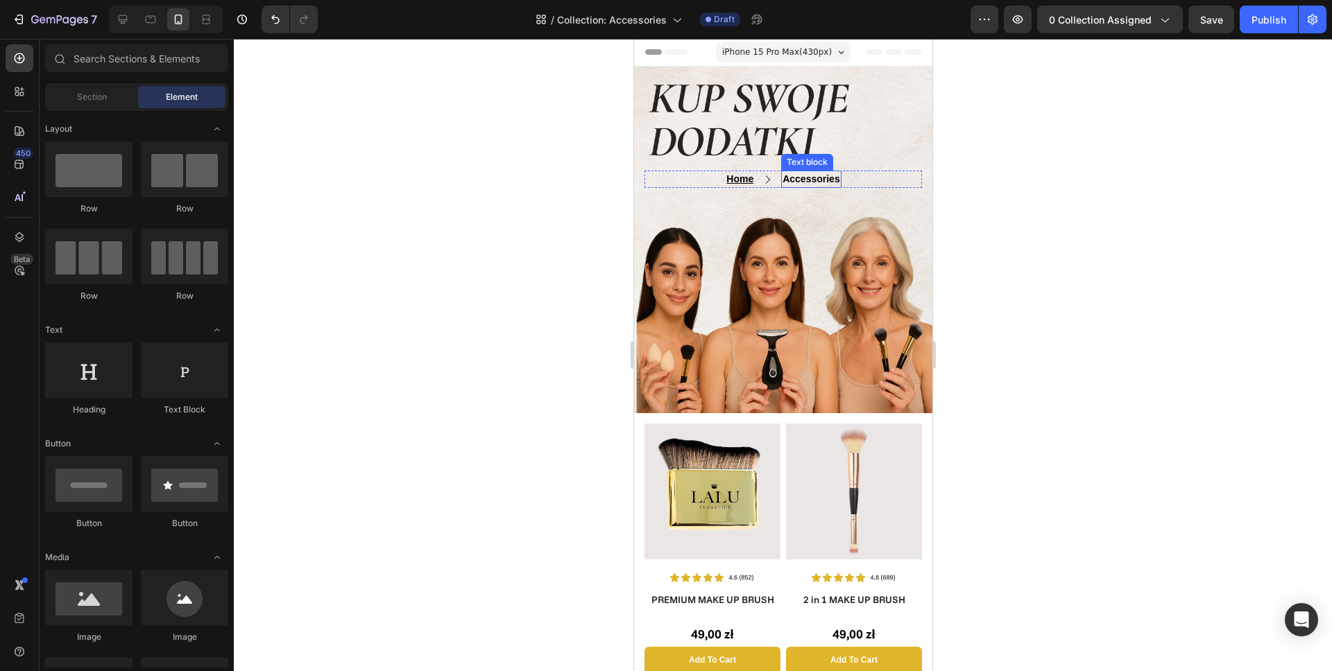
scroll to position [0, 0]
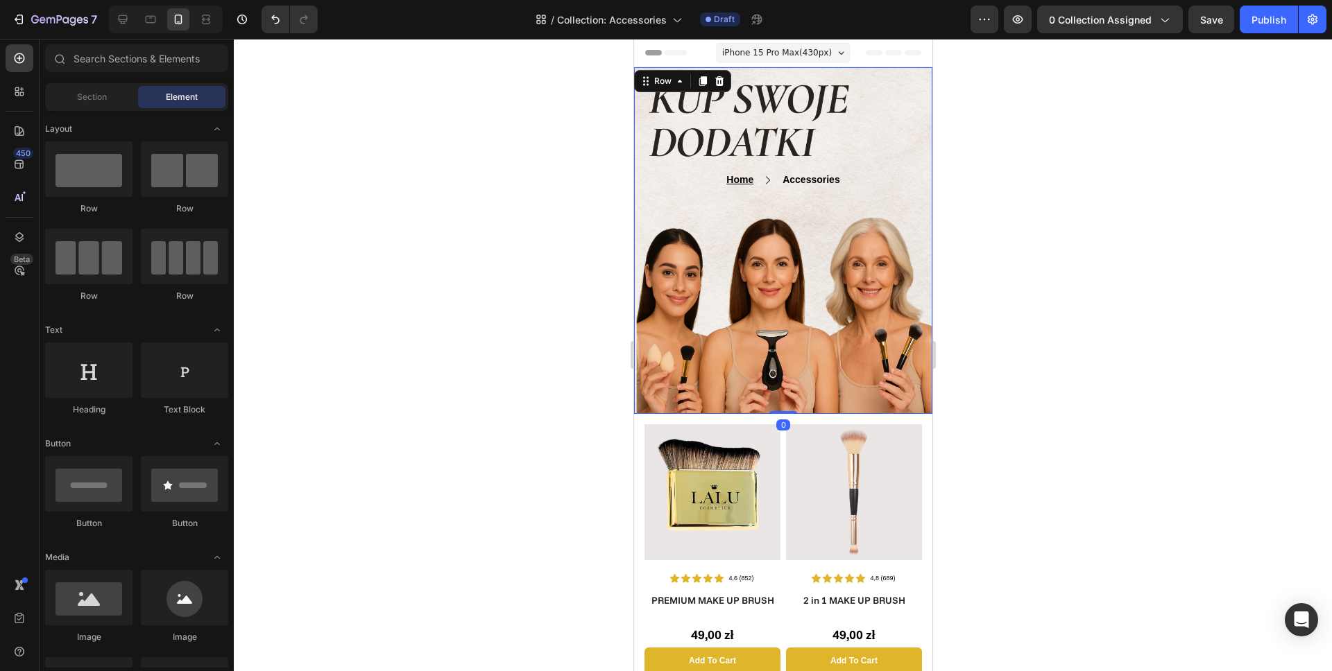
click at [772, 405] on div "Home Text block Icon Accessories Text block Row Text block Row Row Row 0" at bounding box center [782, 240] width 298 height 347
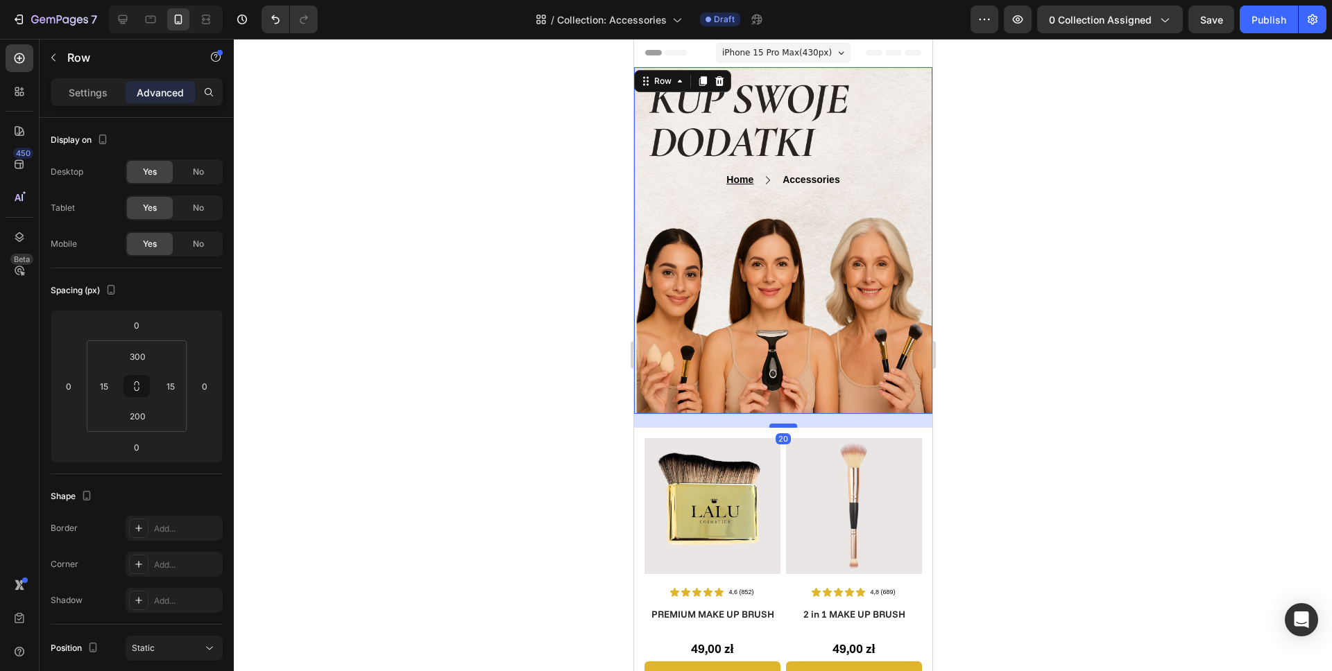
drag, startPoint x: 781, startPoint y: 412, endPoint x: 782, endPoint y: 426, distance: 13.9
click at [782, 426] on div at bounding box center [783, 426] width 28 height 4
type input "20"
click at [552, 391] on div at bounding box center [783, 355] width 1098 height 633
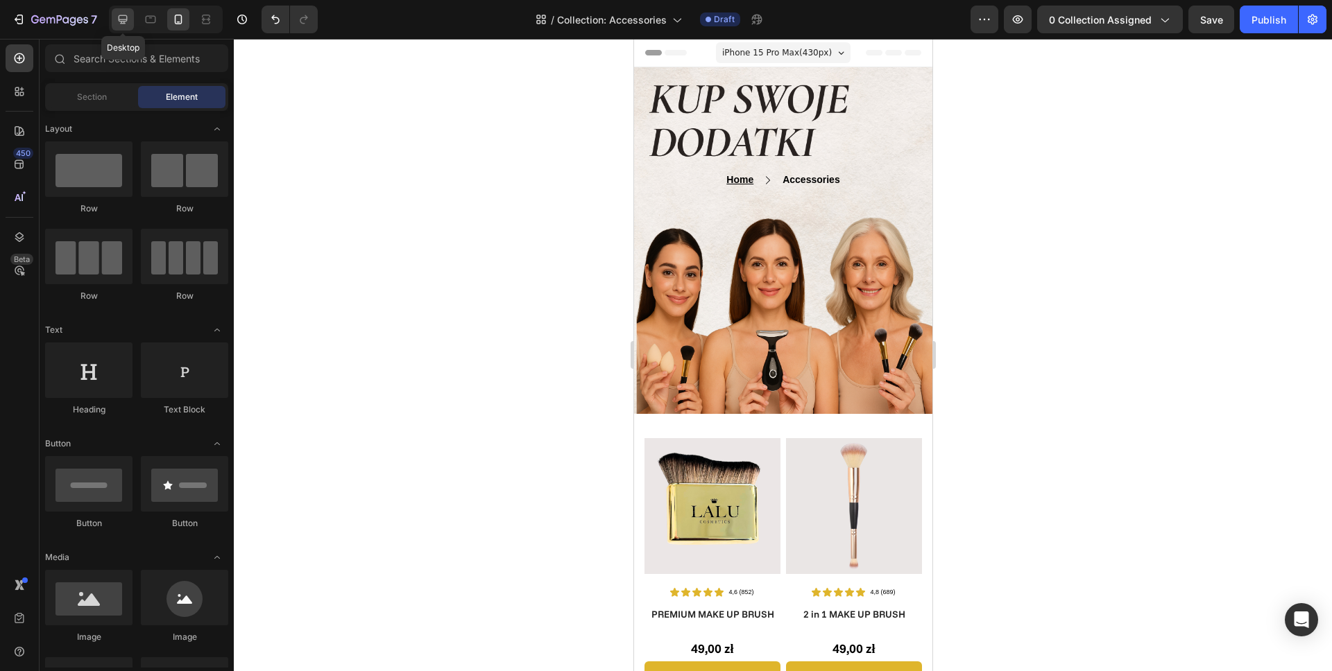
click at [125, 19] on icon at bounding box center [123, 19] width 9 height 9
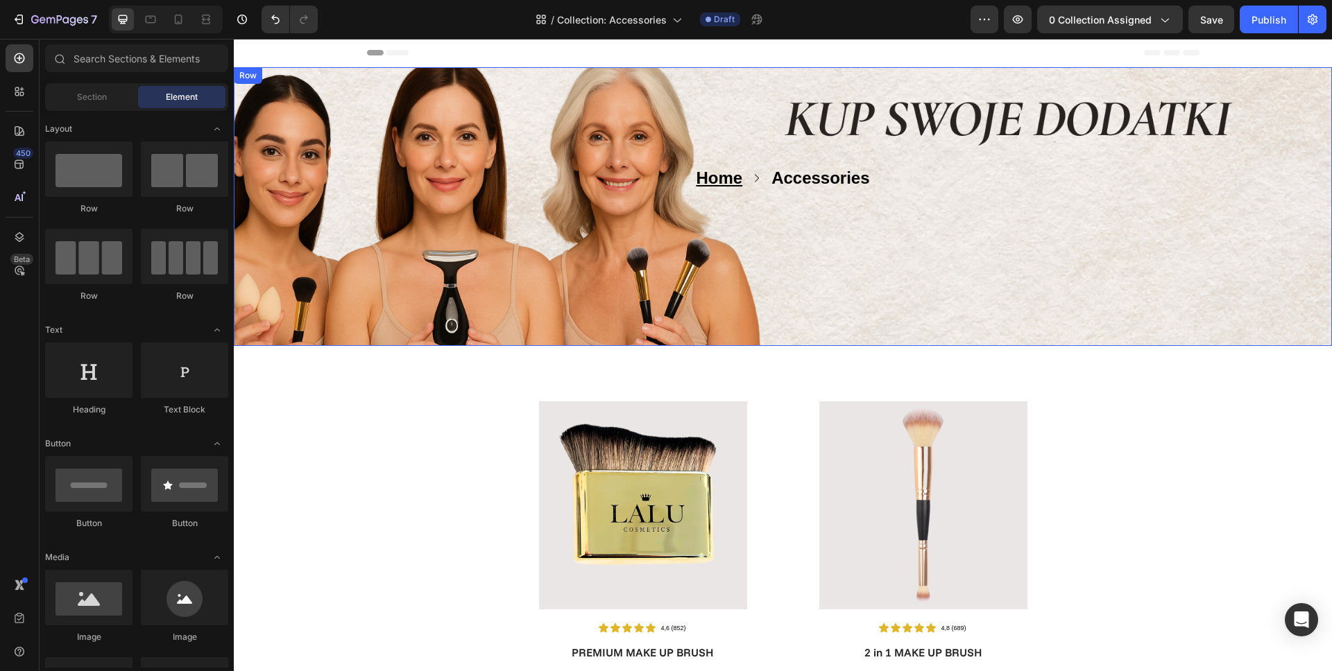
click at [749, 316] on div "Home Text block Icon Accessories Text block Row Text block Row Row Row" at bounding box center [783, 206] width 1098 height 279
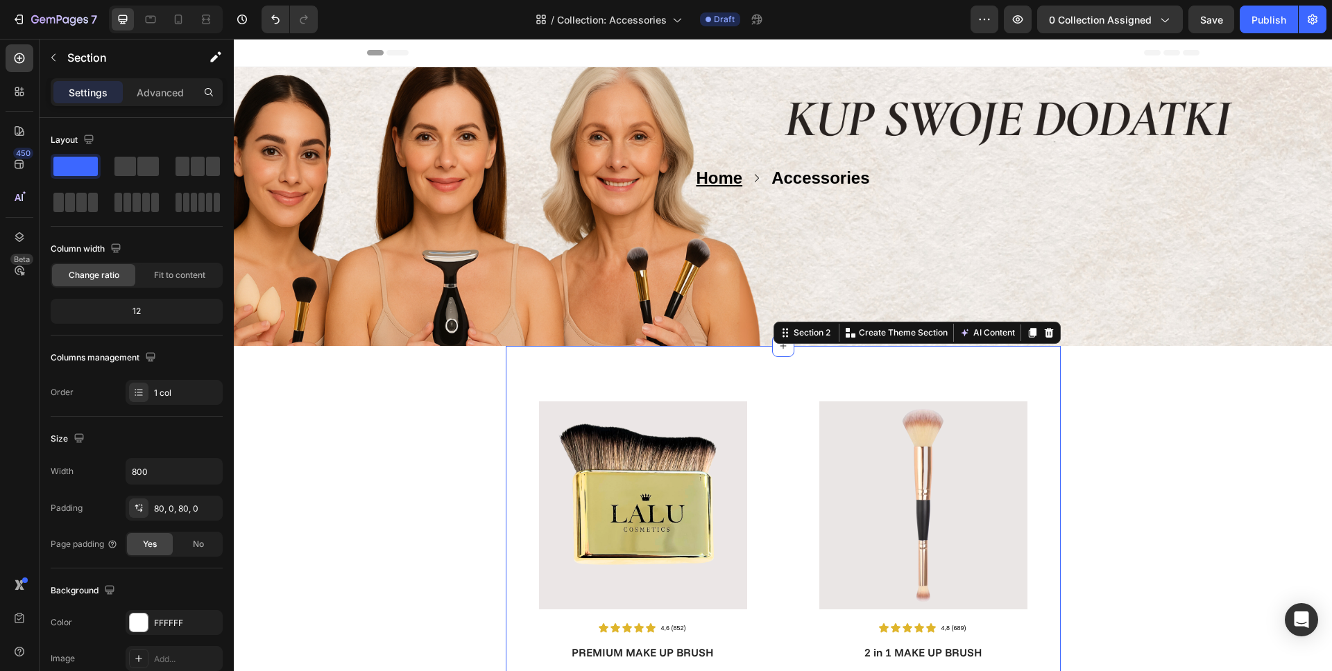
click at [644, 325] on div "Home Text block Icon Accessories Text block Row Text block Row Row Row" at bounding box center [783, 206] width 1098 height 279
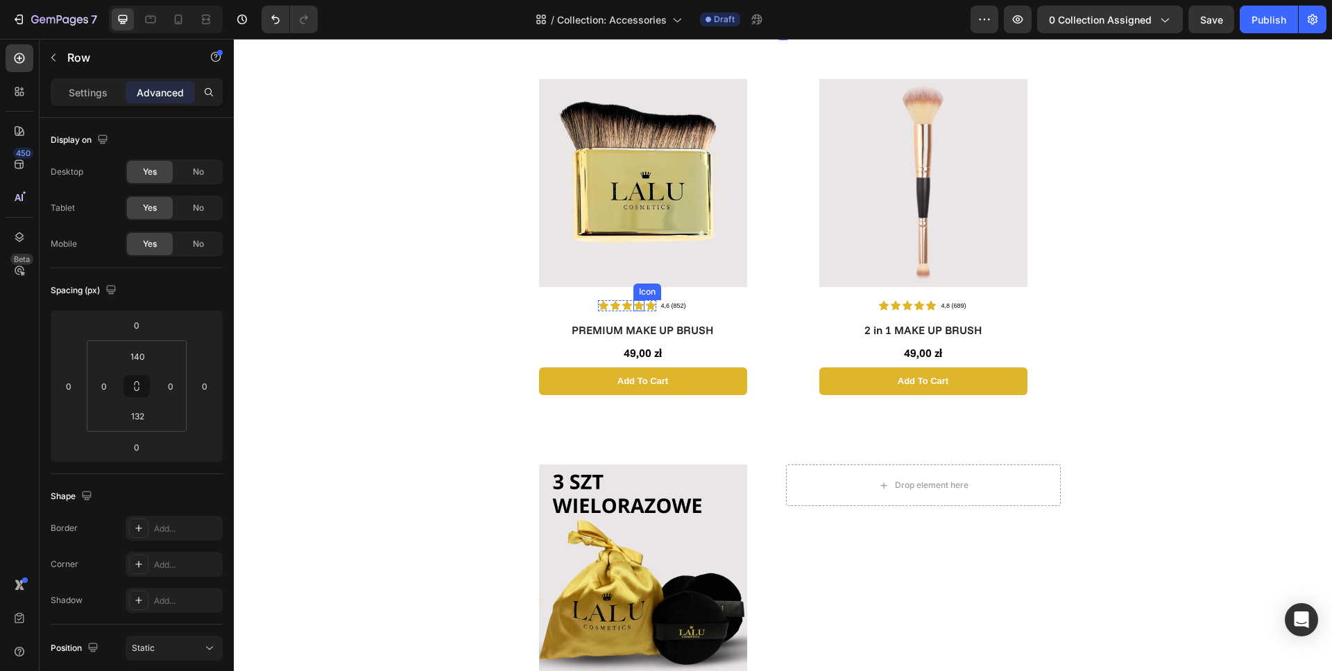
scroll to position [332, 0]
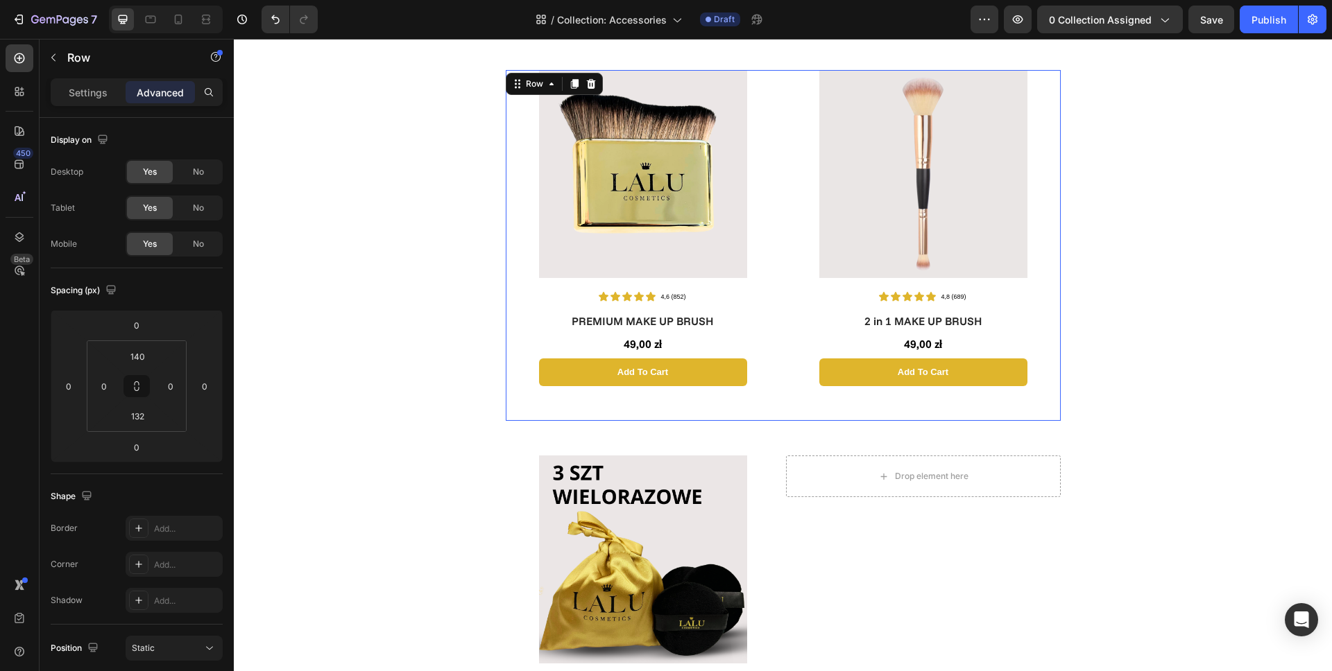
click at [772, 386] on div "Image Icon Icon Icon Icon Icon Icon List 4,6 (852) Text Block Row PREMIUM MAKE …" at bounding box center [643, 245] width 275 height 351
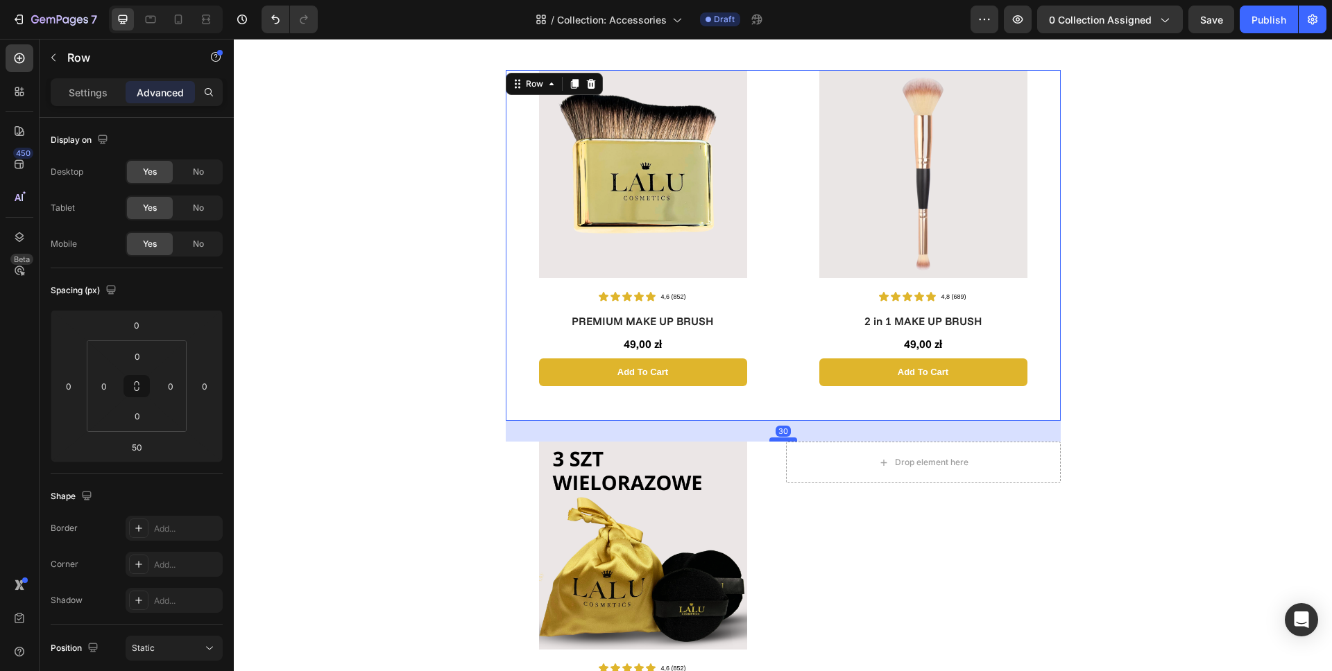
drag, startPoint x: 783, startPoint y: 454, endPoint x: 784, endPoint y: 440, distance: 13.9
click at [784, 440] on div at bounding box center [783, 440] width 28 height 4
type input "30"
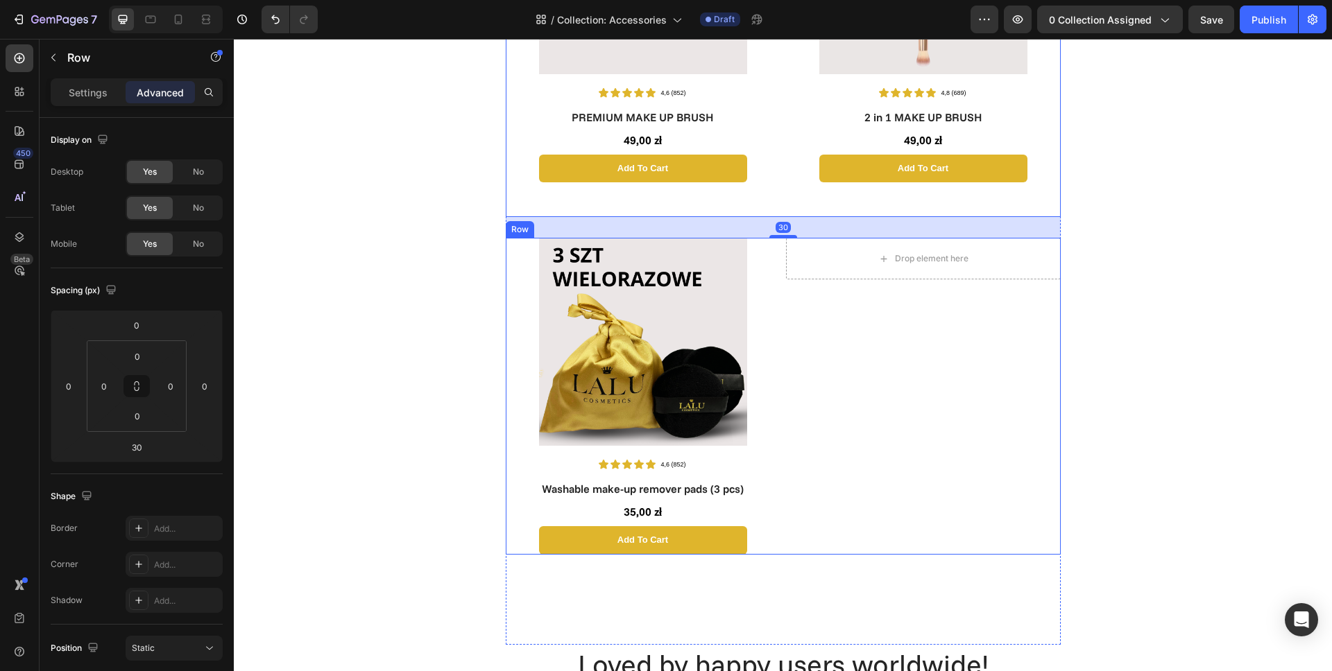
scroll to position [782, 0]
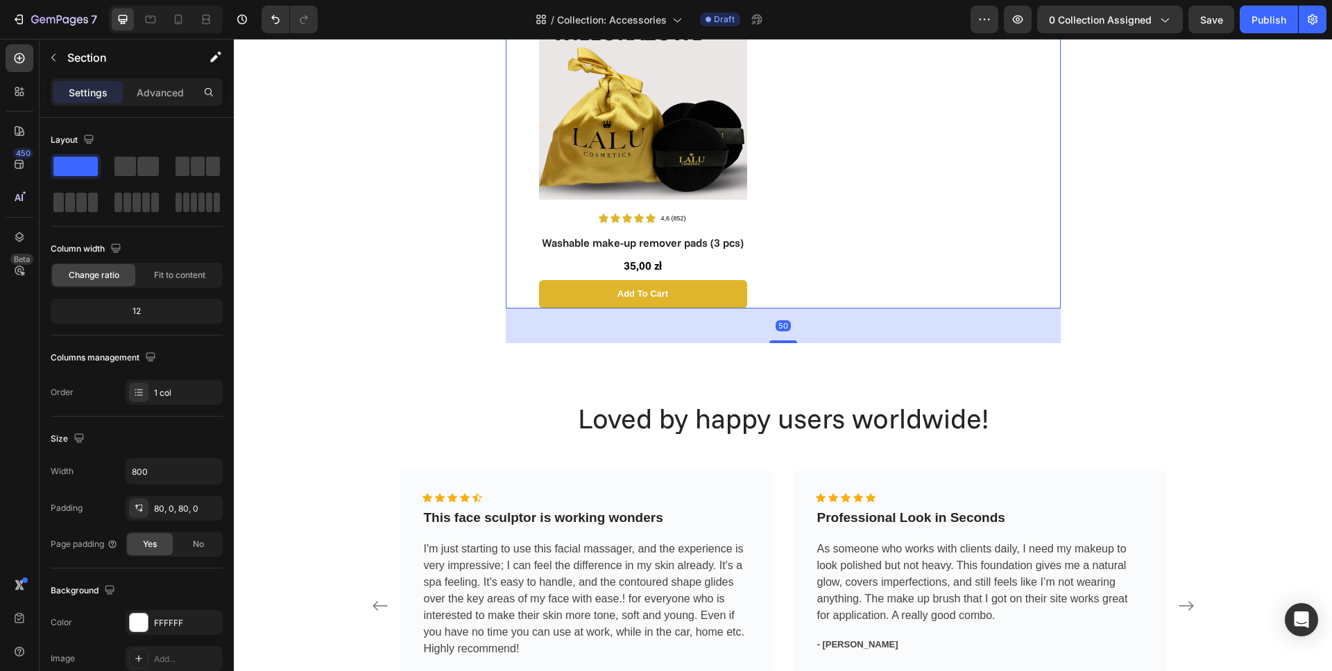
click at [809, 284] on div "Drop element here Row" at bounding box center [923, 150] width 275 height 316
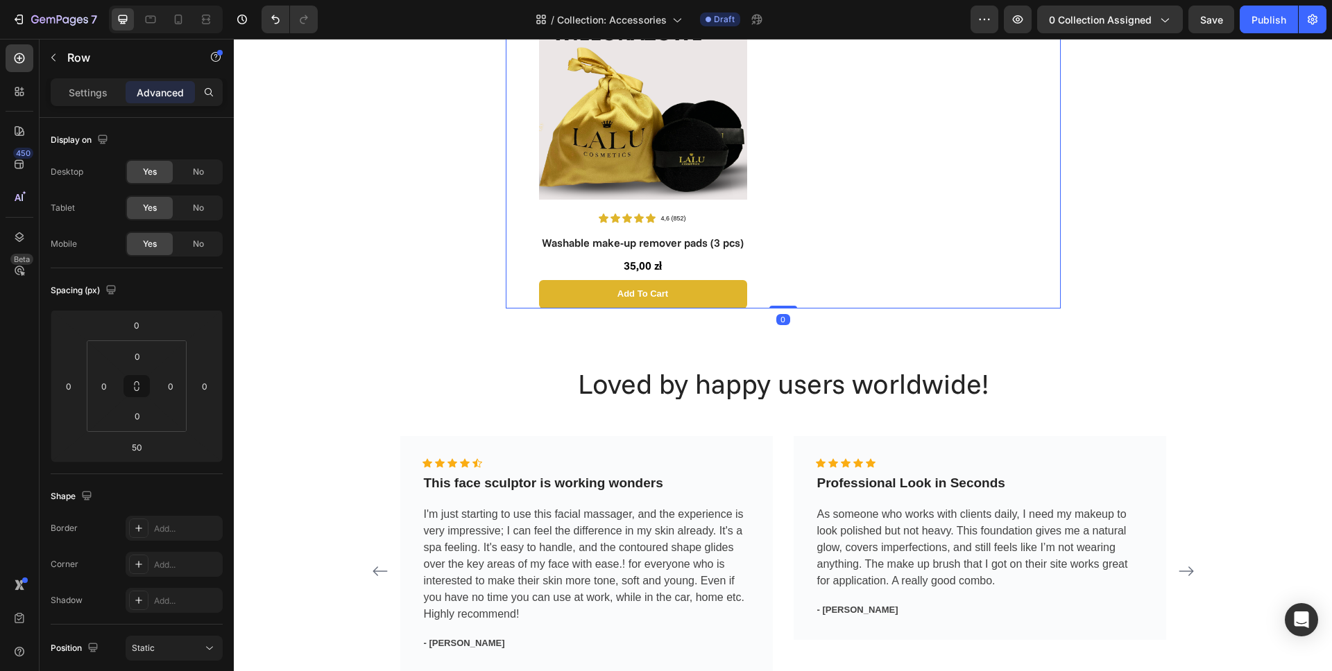
drag, startPoint x: 780, startPoint y: 341, endPoint x: 796, endPoint y: 272, distance: 70.7
click at [794, 273] on div "Image Icon Icon Icon Icon Icon Icon List 4,6 (852) Text Block Row Washable make…" at bounding box center [783, 150] width 555 height 316
type input "0"
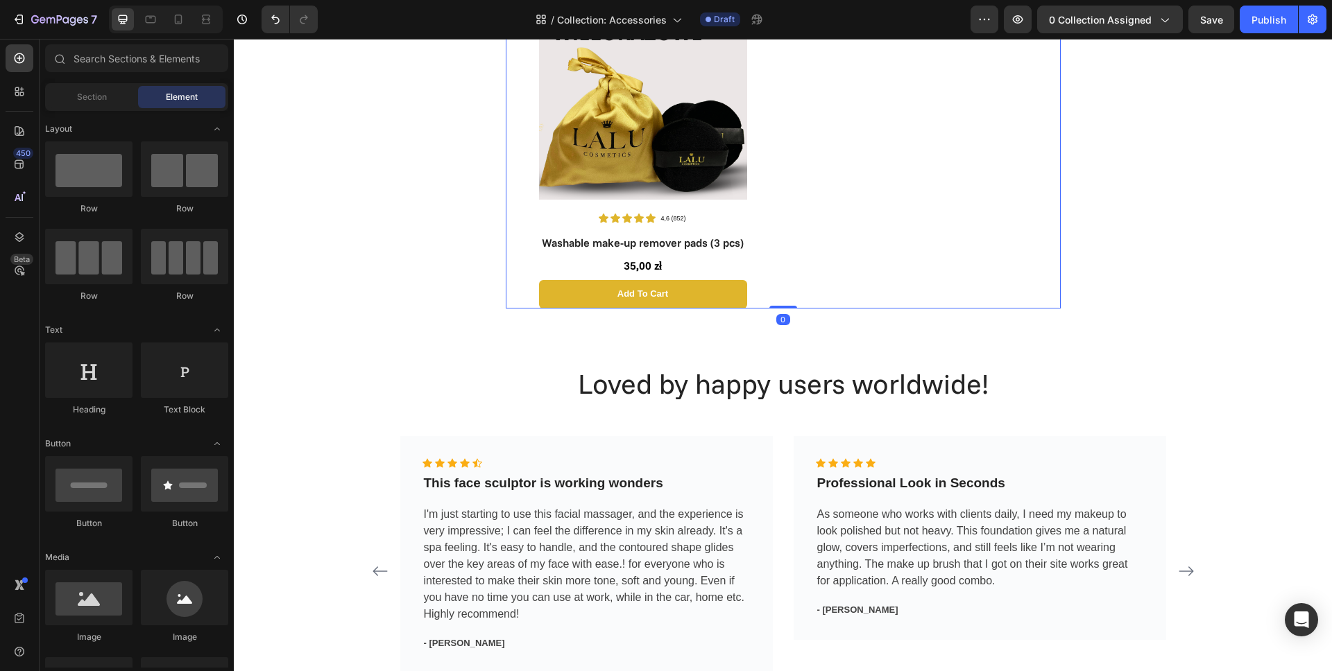
click at [1102, 257] on div "Image Icon Icon Icon Icon Icon Icon List 4,6 (852) Text Block Row PREMIUM MAKE …" at bounding box center [783, 268] width 1098 height 1964
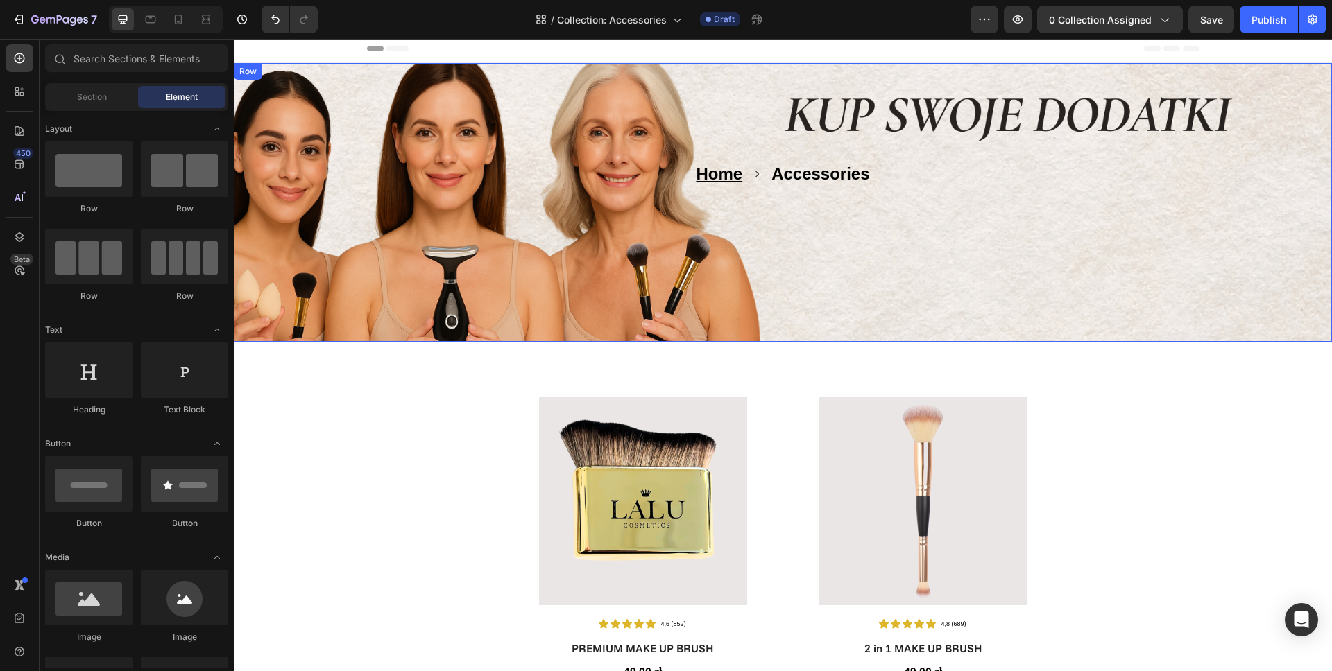
scroll to position [0, 0]
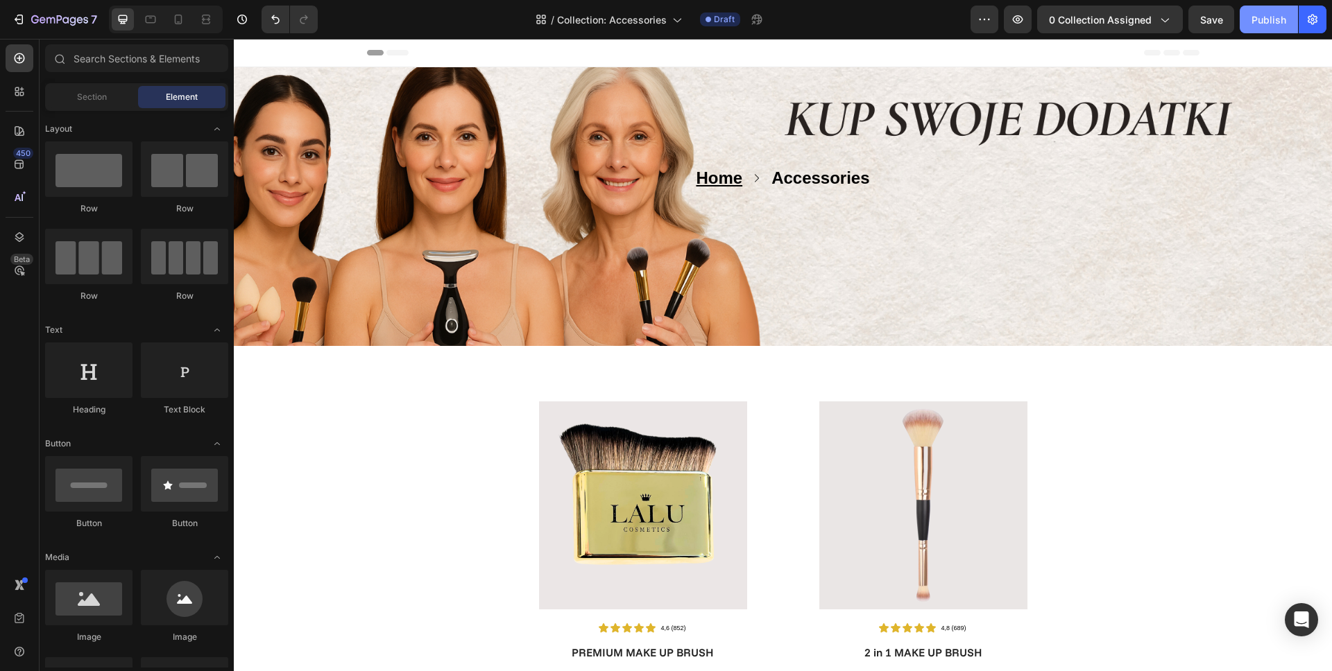
click at [1262, 23] on div "Publish" at bounding box center [1268, 19] width 35 height 15
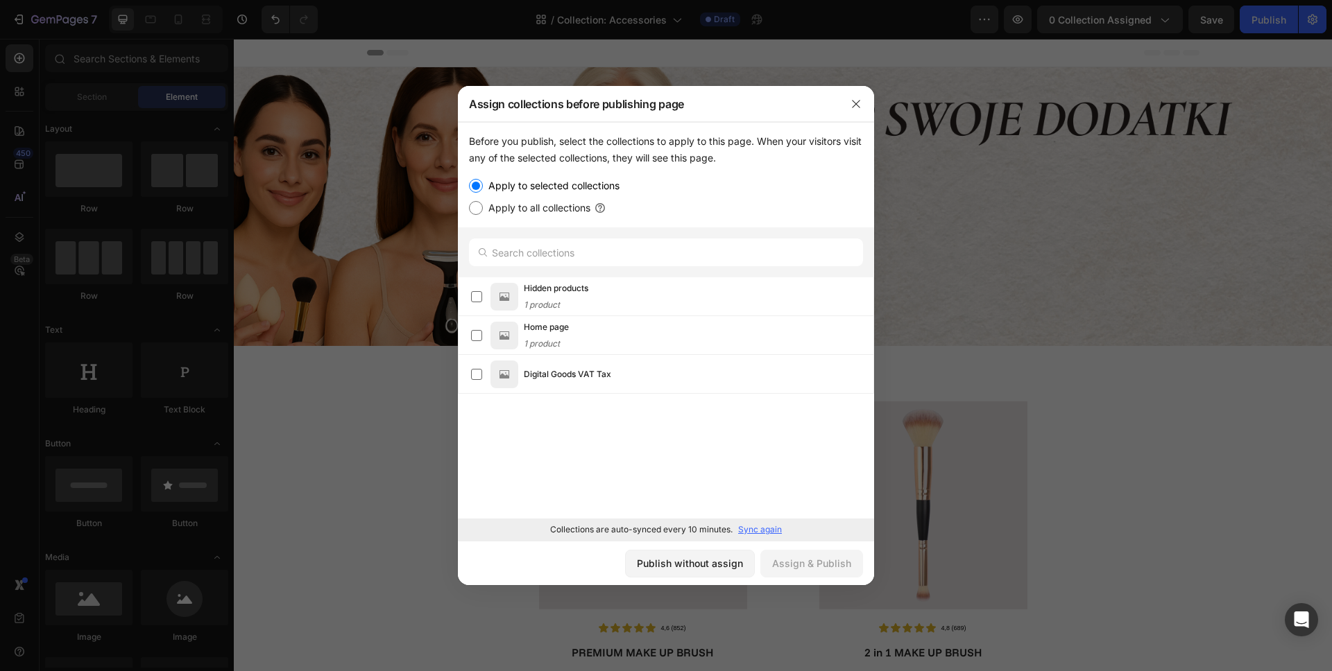
click at [504, 186] on label "Apply to selected collections" at bounding box center [551, 186] width 137 height 17
click at [483, 186] on input "Apply to selected collections" at bounding box center [476, 186] width 14 height 14
click at [756, 529] on p "Sync again" at bounding box center [760, 530] width 44 height 12
click at [599, 375] on div "Accessories 4 products" at bounding box center [699, 374] width 350 height 31
click at [821, 565] on div "Assign & Publish" at bounding box center [811, 563] width 79 height 15
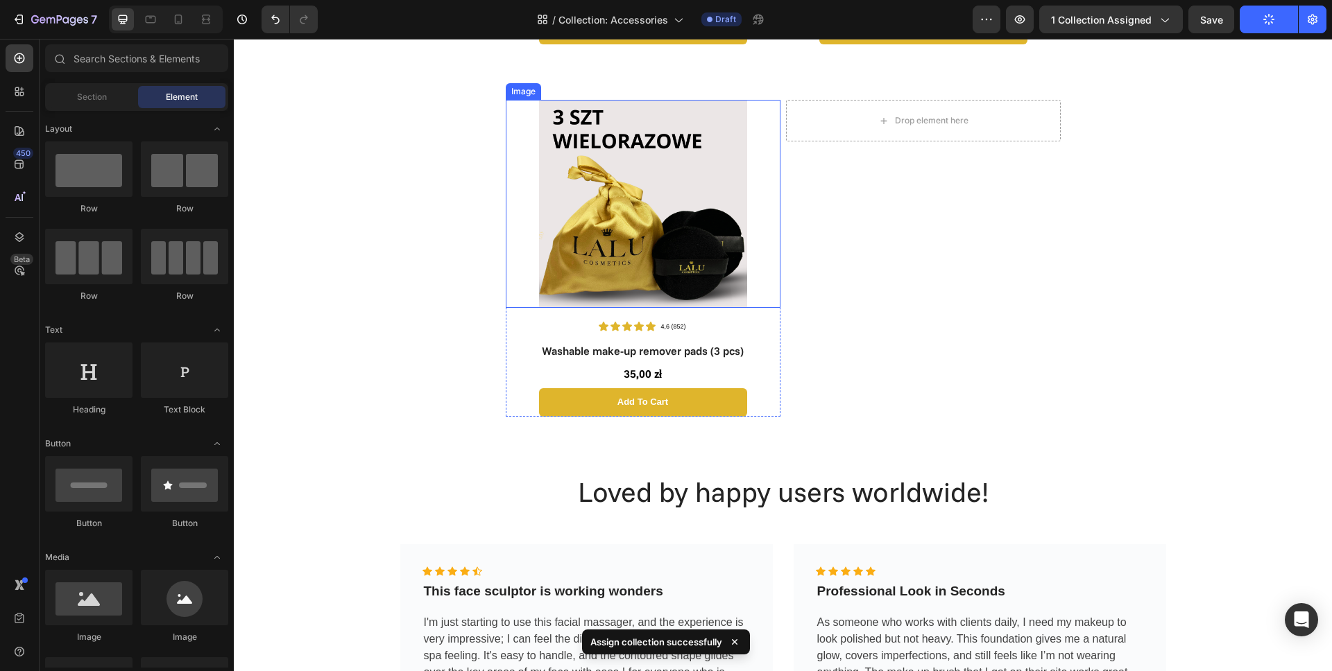
scroll to position [465, 0]
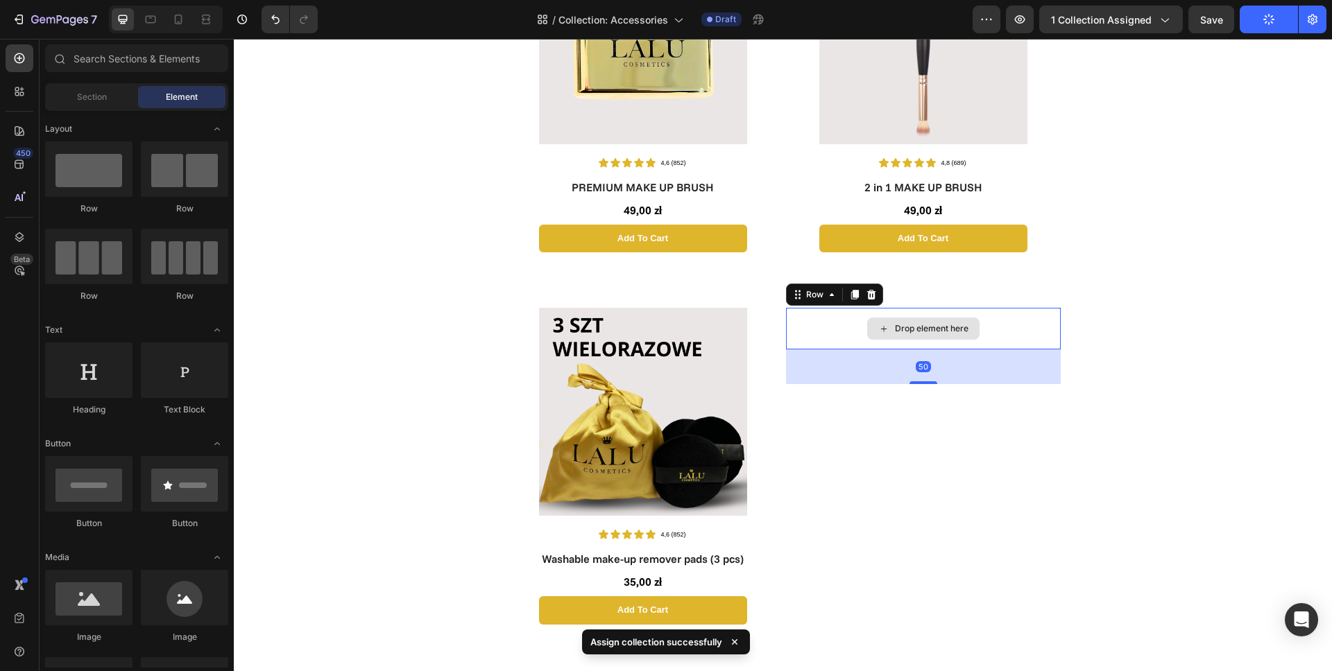
click at [833, 340] on div "Drop element here" at bounding box center [923, 329] width 275 height 42
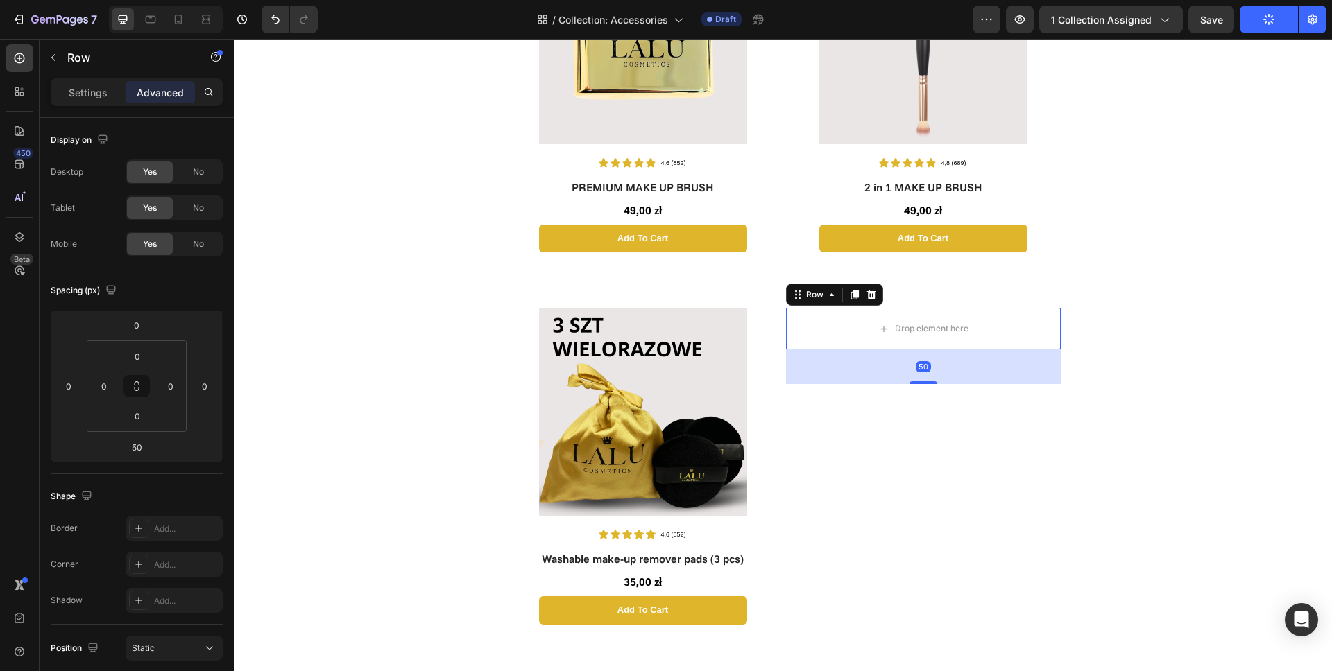
click at [406, 289] on div "Image Icon Icon Icon Icon Icon Icon List 4,6 (852) Text Block Row PREMIUM MAKE …" at bounding box center [783, 566] width 1098 height 1928
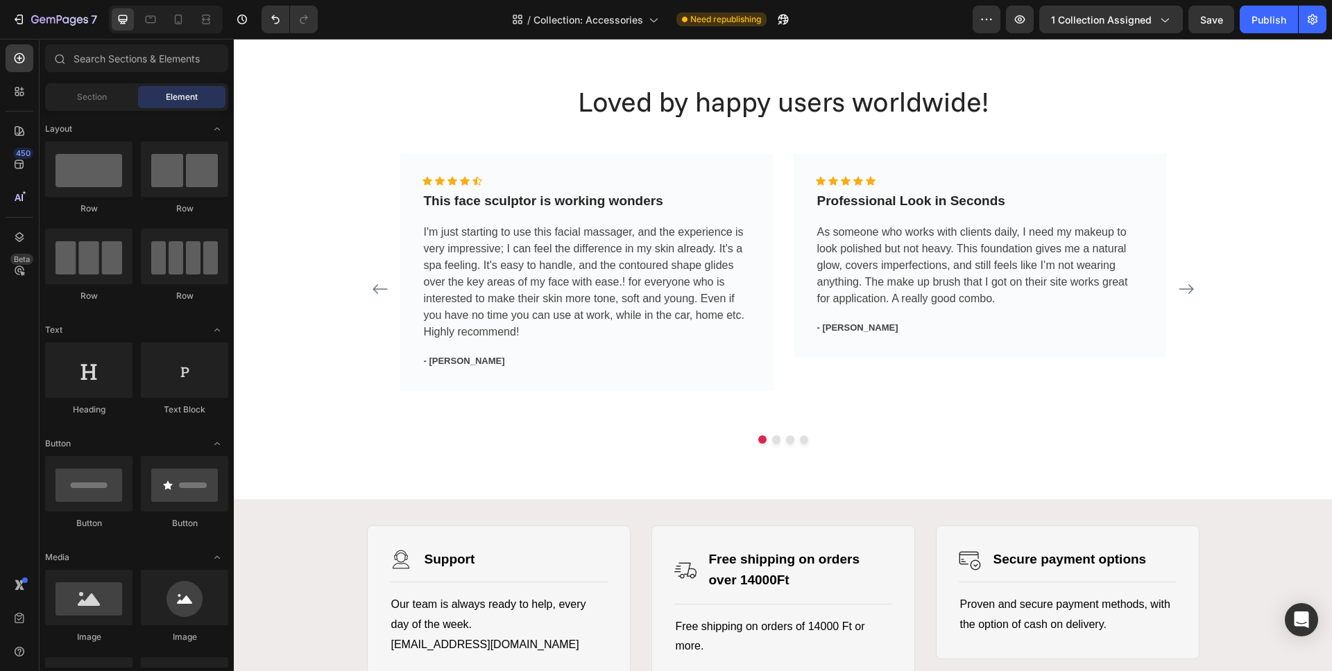
scroll to position [1135, 0]
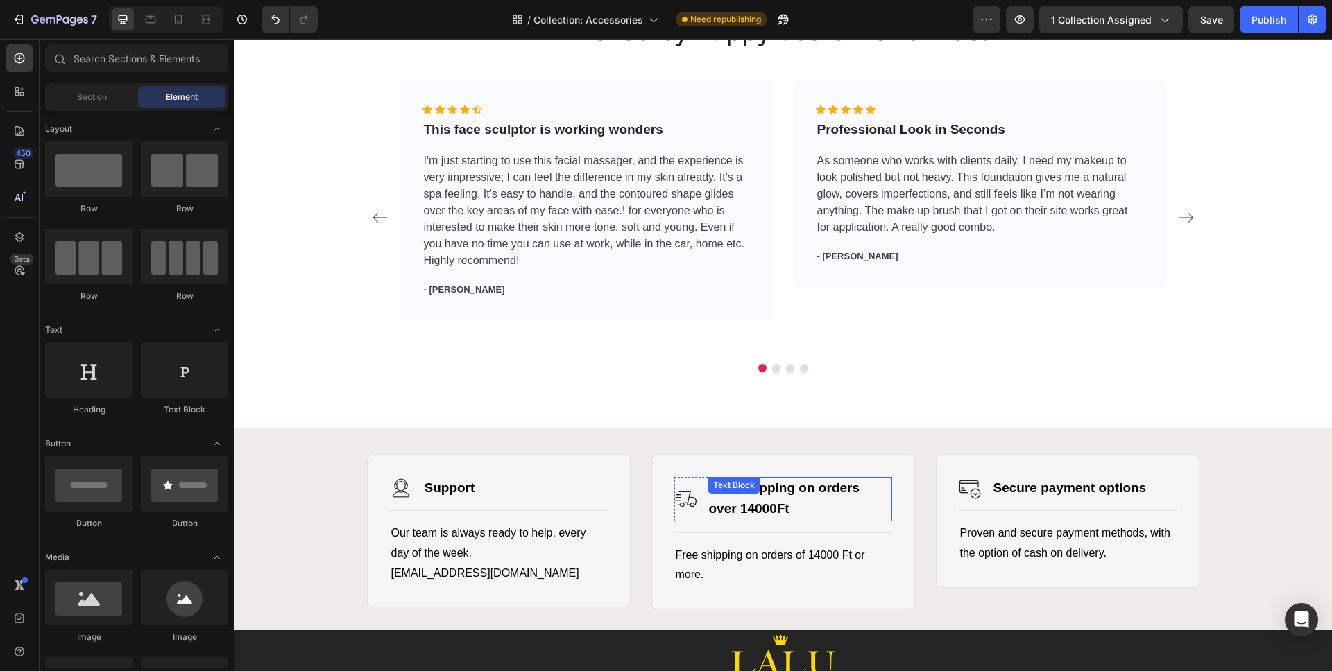
click at [760, 510] on strong "Free shipping on orders over 14000Ft" at bounding box center [784, 498] width 151 height 35
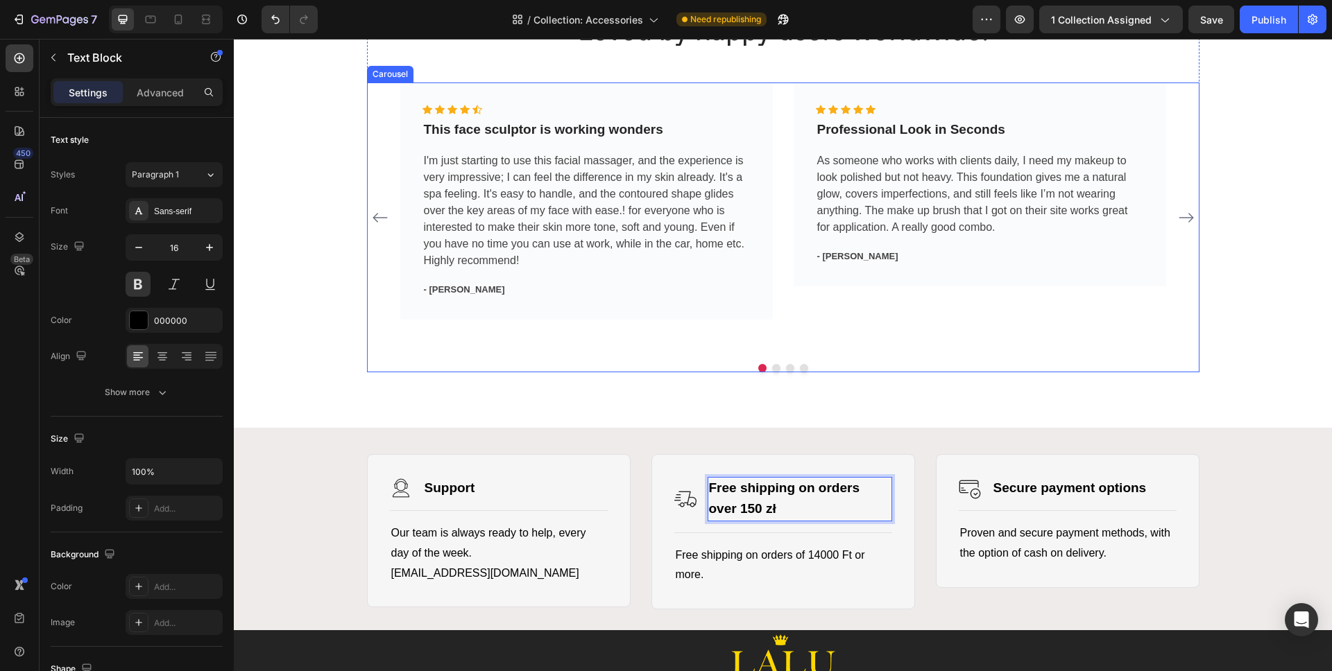
click at [631, 395] on div "Loved by happy users worldwide! Heading Icon Icon Icon Icon Icon Icon List Hoz …" at bounding box center [783, 219] width 1098 height 418
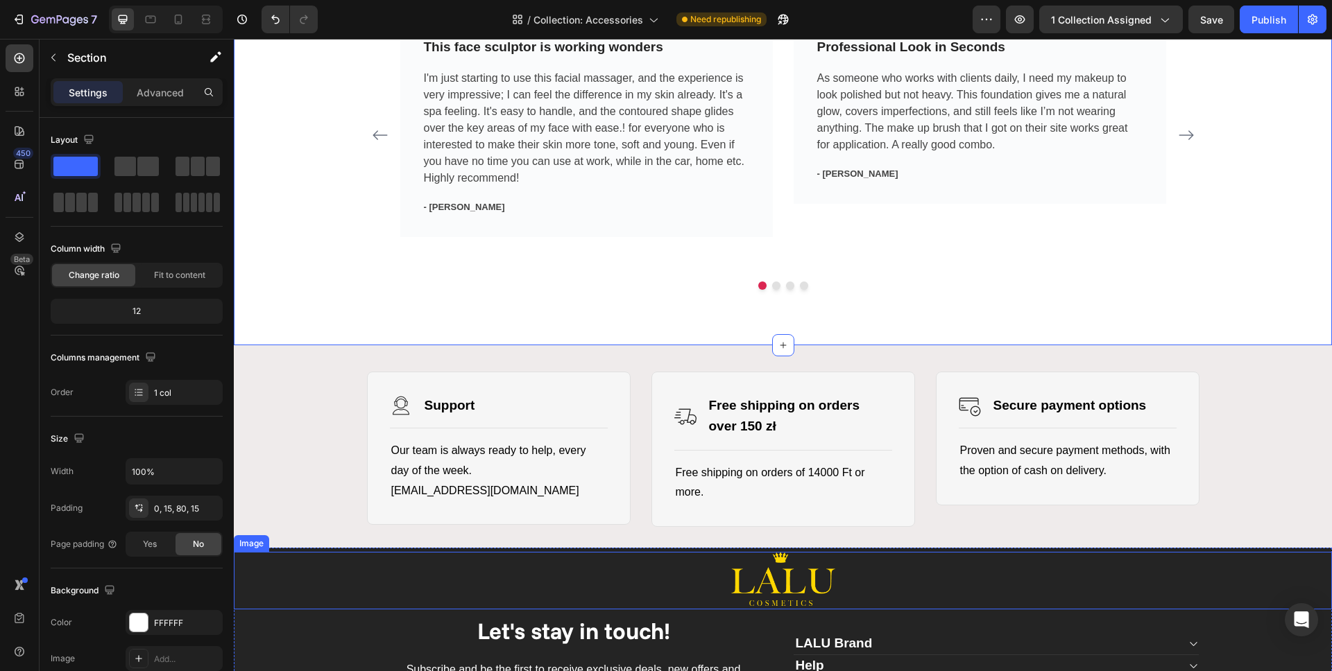
scroll to position [1220, 0]
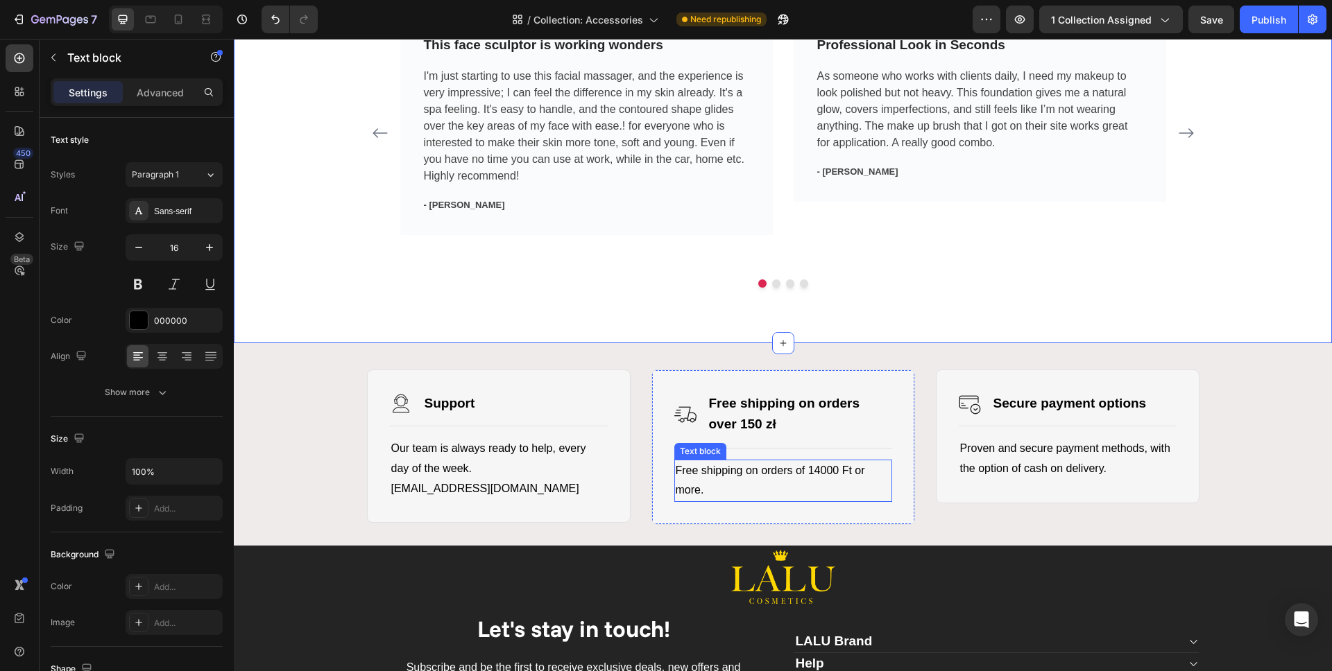
click at [824, 472] on span "Free shipping on orders of 14000 Ft or more." at bounding box center [770, 481] width 189 height 32
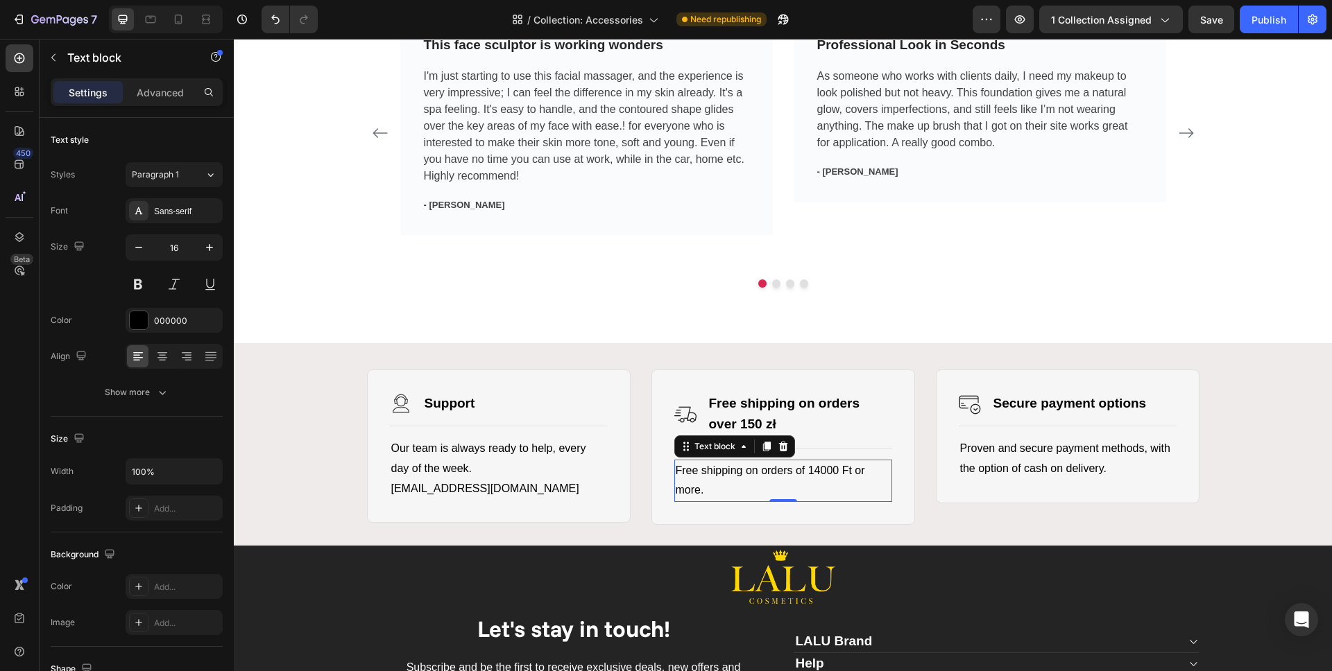
click at [824, 472] on span "Free shipping on orders of 14000 Ft or more." at bounding box center [770, 481] width 189 height 32
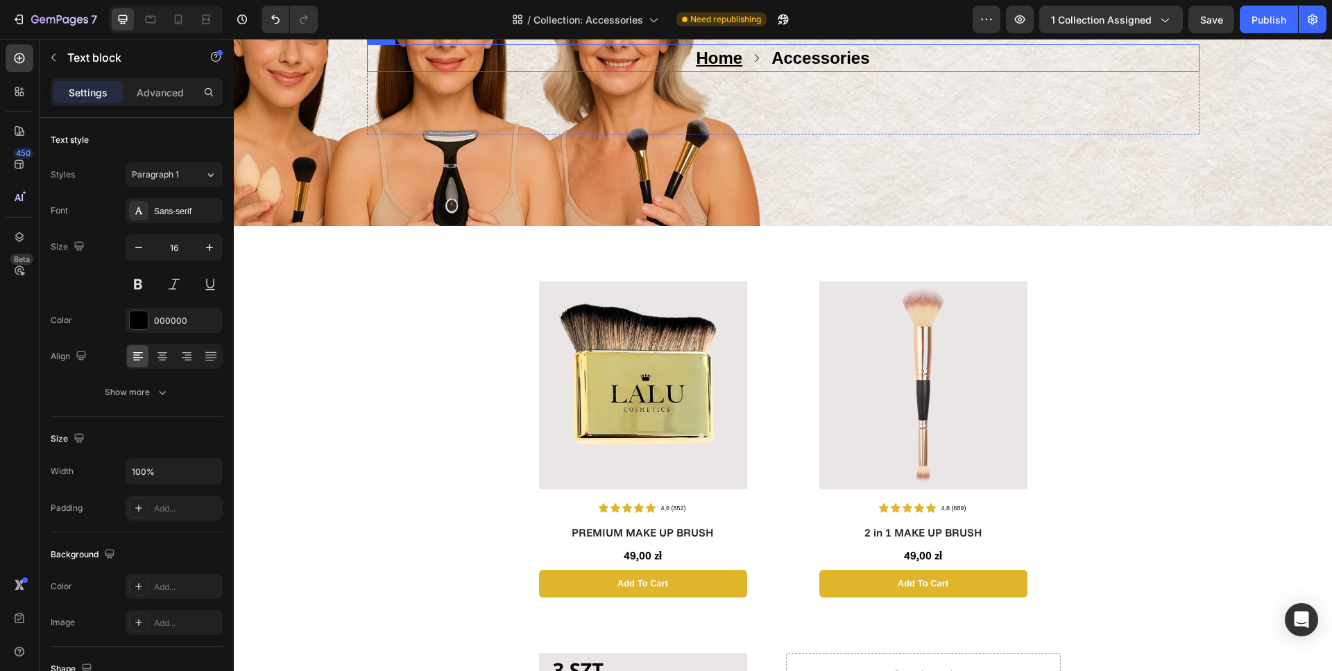
scroll to position [0, 0]
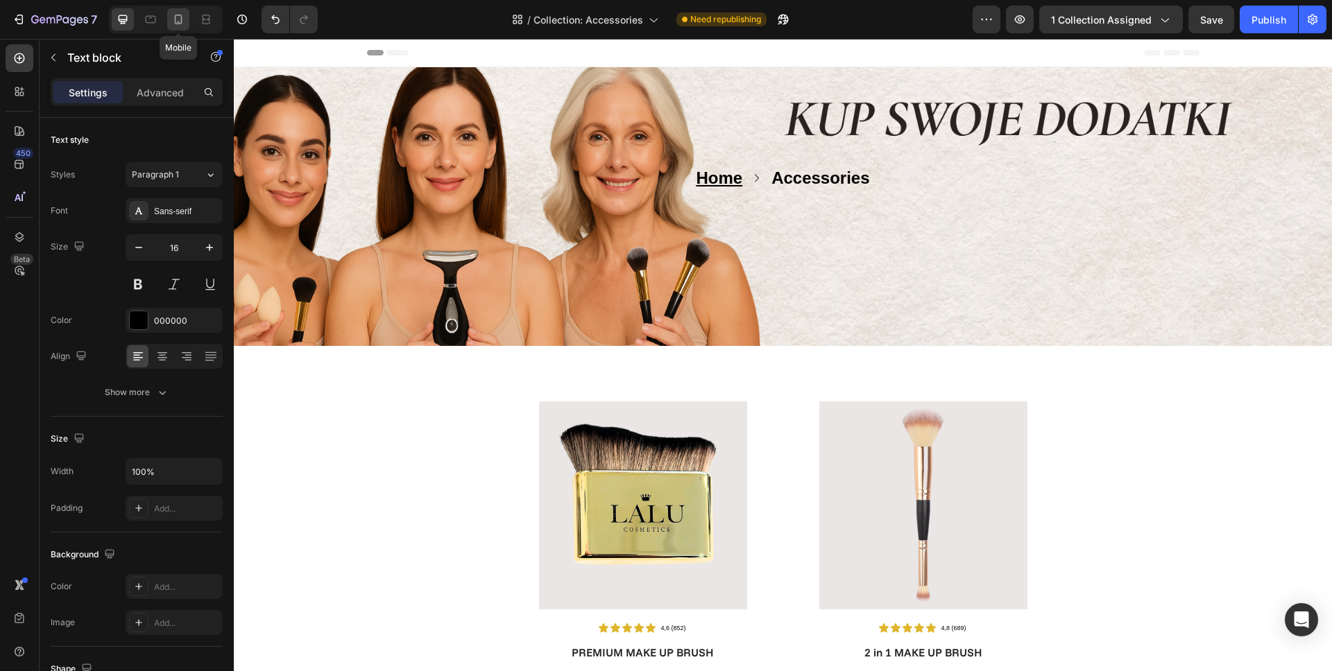
click at [176, 22] on icon at bounding box center [178, 19] width 14 height 14
type input "14"
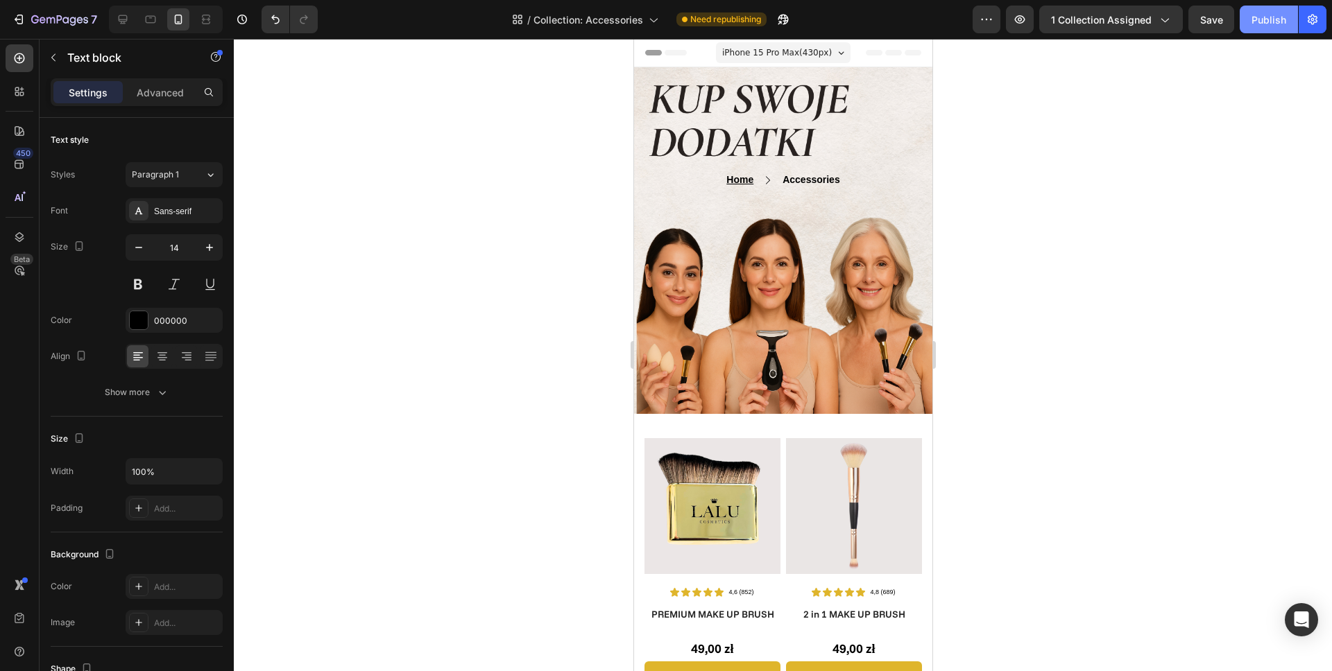
click at [1253, 26] on div "Publish" at bounding box center [1268, 19] width 35 height 15
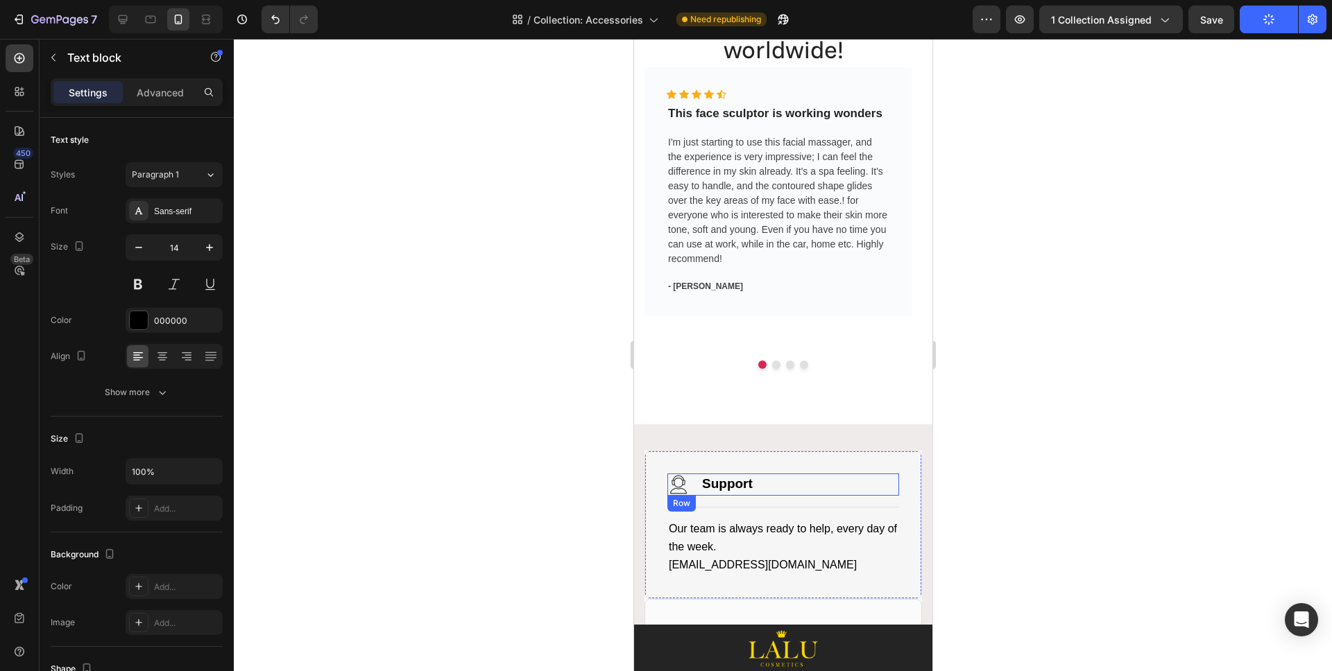
scroll to position [990, 0]
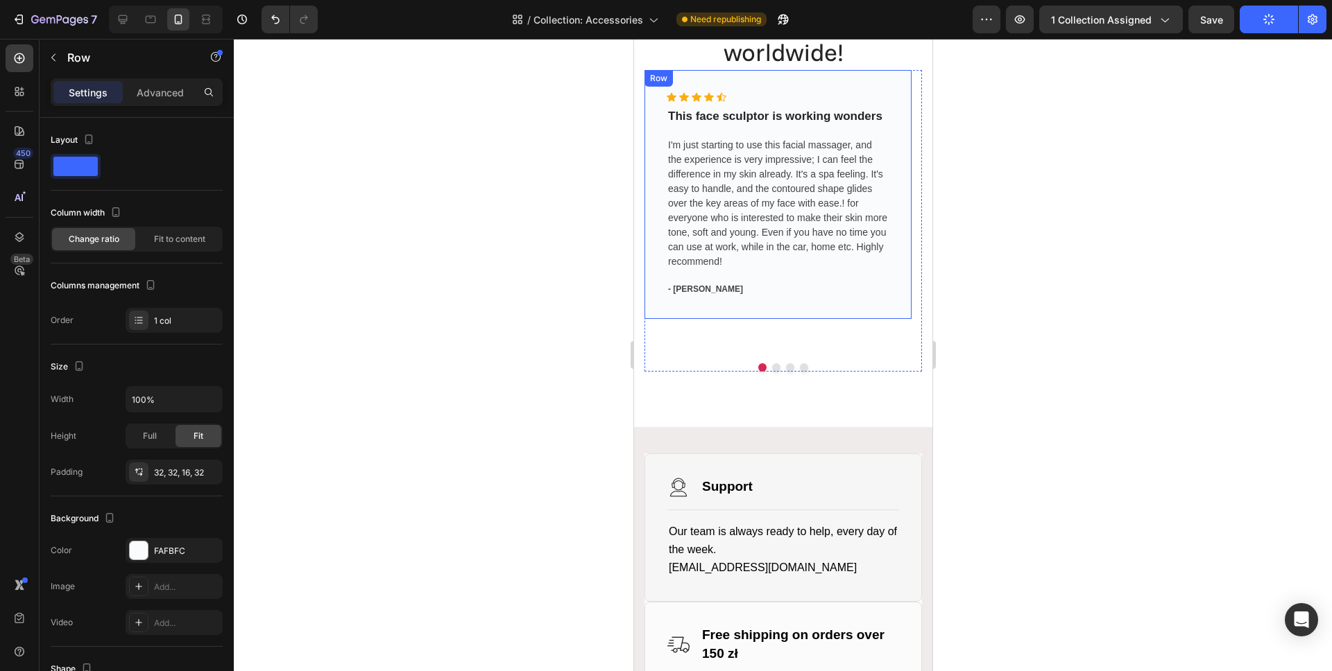
click at [801, 298] on div "Icon Icon Icon Icon Icon Icon List Hoz This face sculptor is working wonders Te…" at bounding box center [777, 200] width 223 height 216
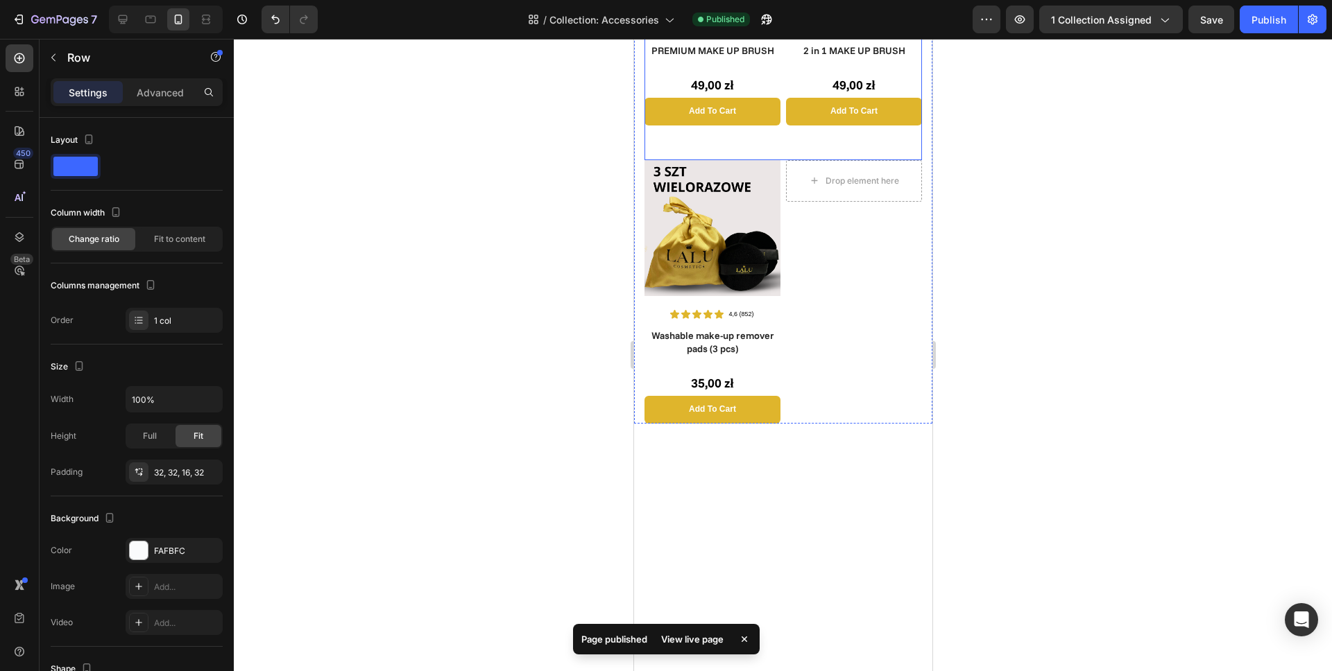
scroll to position [269, 0]
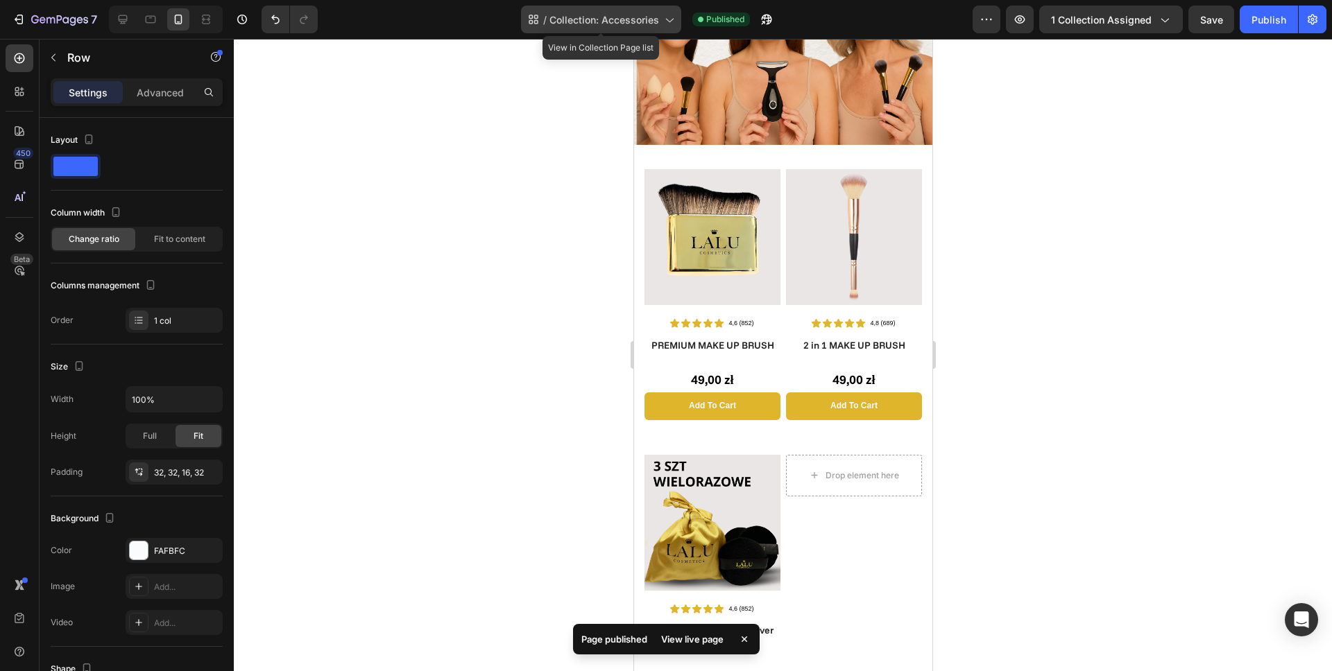
click at [619, 31] on div "/ Collection: Accessories" at bounding box center [601, 20] width 160 height 28
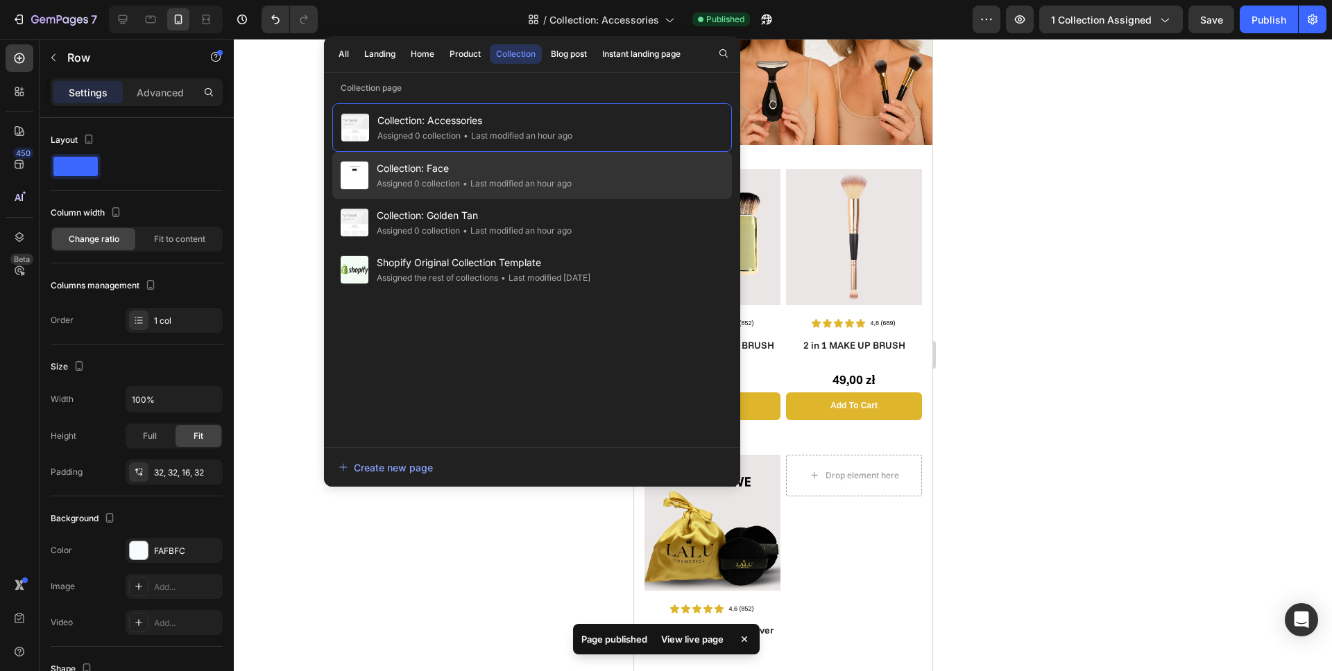
click at [515, 178] on div "• Last modified an hour ago" at bounding box center [516, 184] width 112 height 14
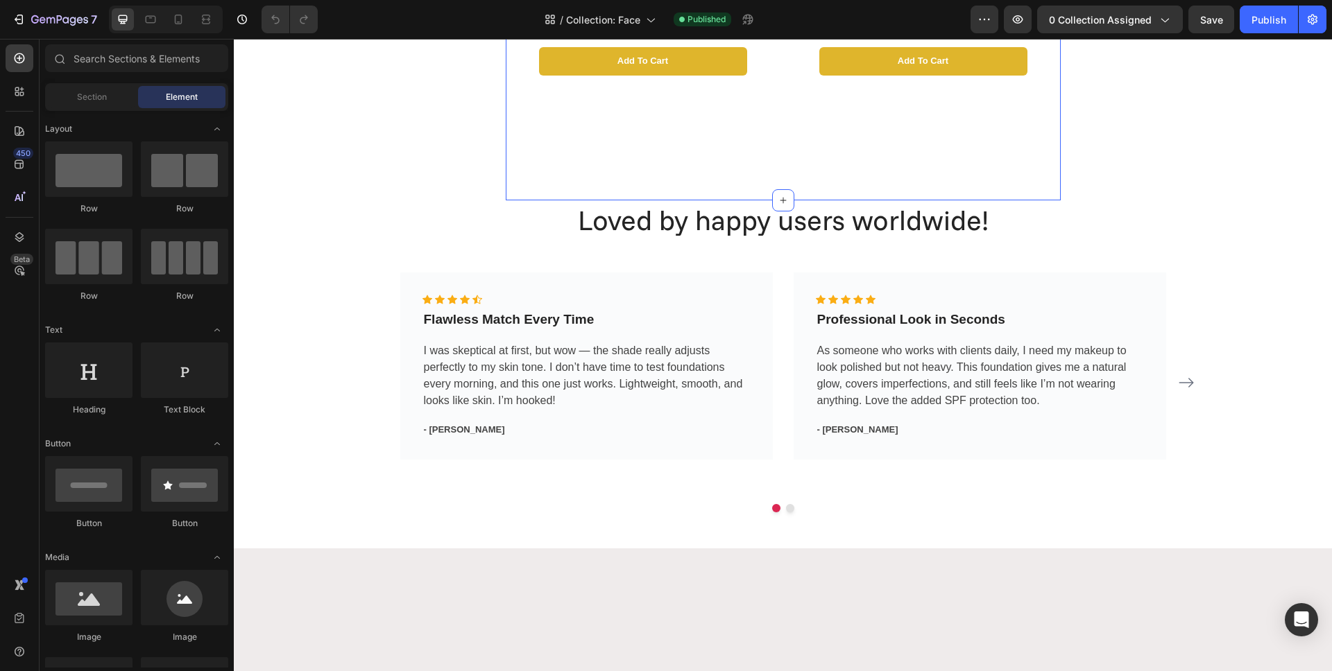
scroll to position [1228, 0]
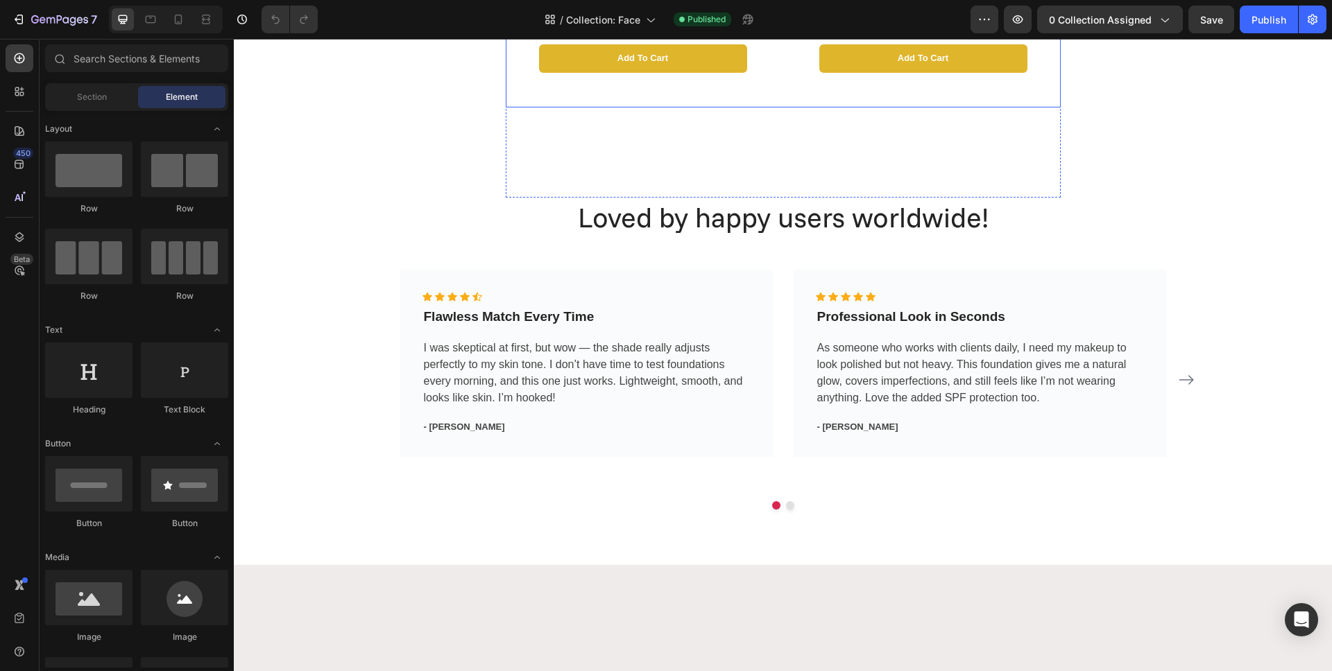
click at [771, 108] on div "Image Icon Icon Icon Icon Icon Icon List 4,9 (852) Text Block Row 2 in 1 MAKE U…" at bounding box center [643, 36] width 275 height 143
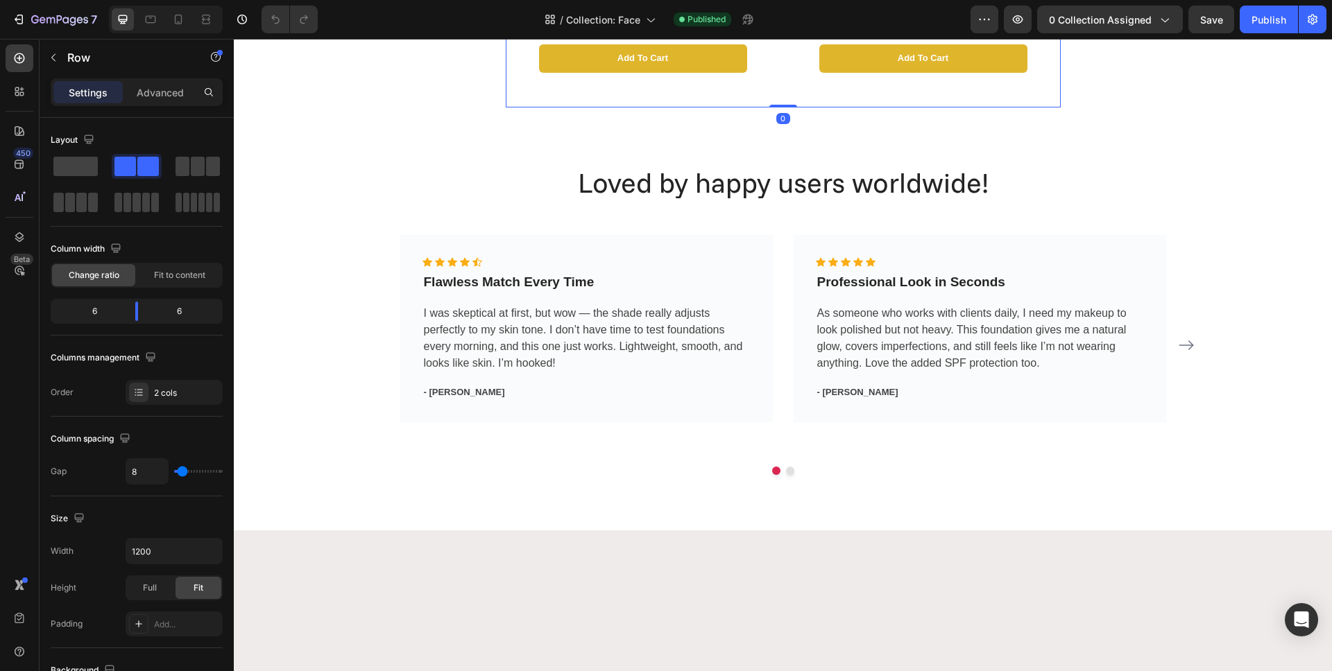
drag, startPoint x: 773, startPoint y: 347, endPoint x: 786, endPoint y: 302, distance: 46.8
click at [786, 108] on div "Image Icon Icon Icon Icon Icon Icon List 4,9 (852) Text Block Row 2 in 1 MAKE U…" at bounding box center [783, 36] width 555 height 143
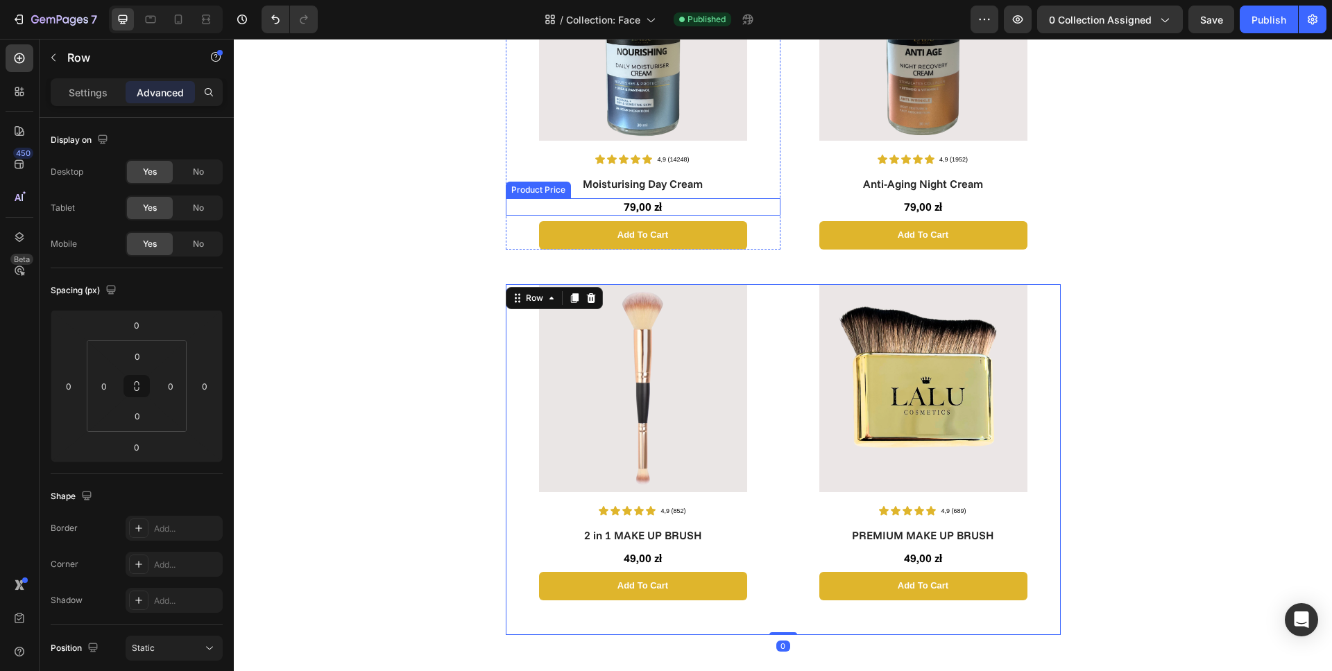
scroll to position [732, 0]
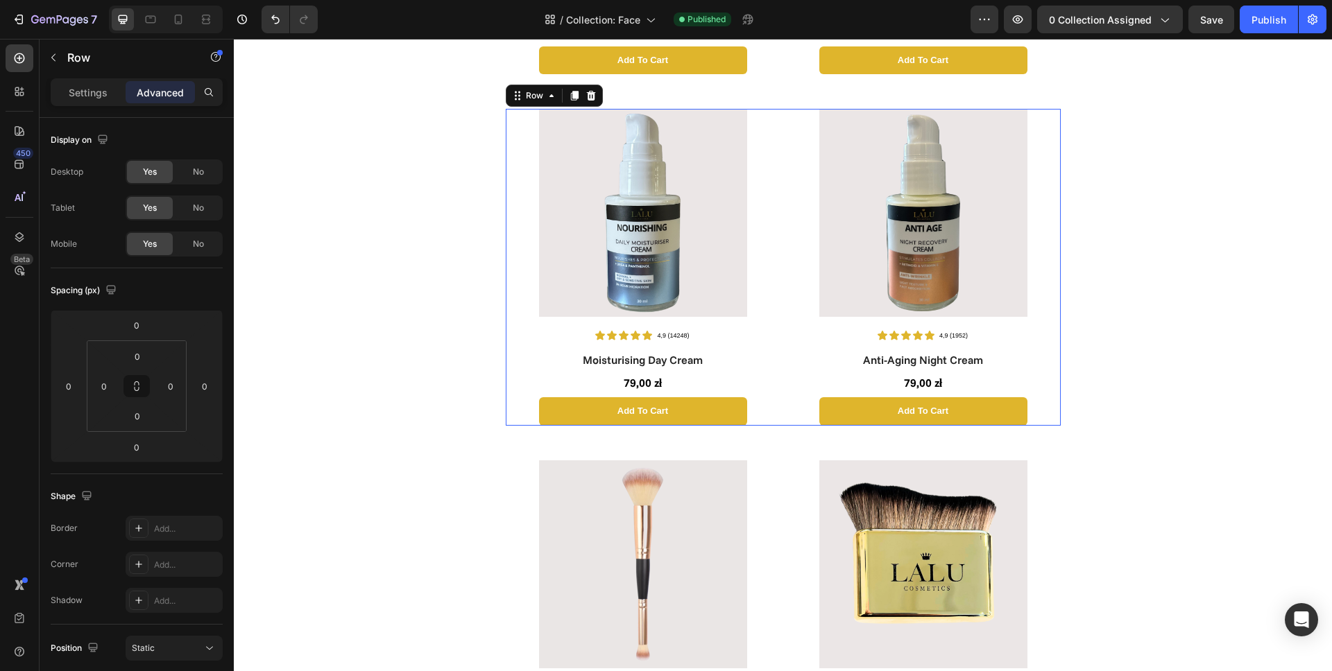
click at [779, 389] on div "Image Icon Icon Icon Icon Icon Icon List 4,9 (14248) Text Block Row Moisturisin…" at bounding box center [783, 267] width 555 height 316
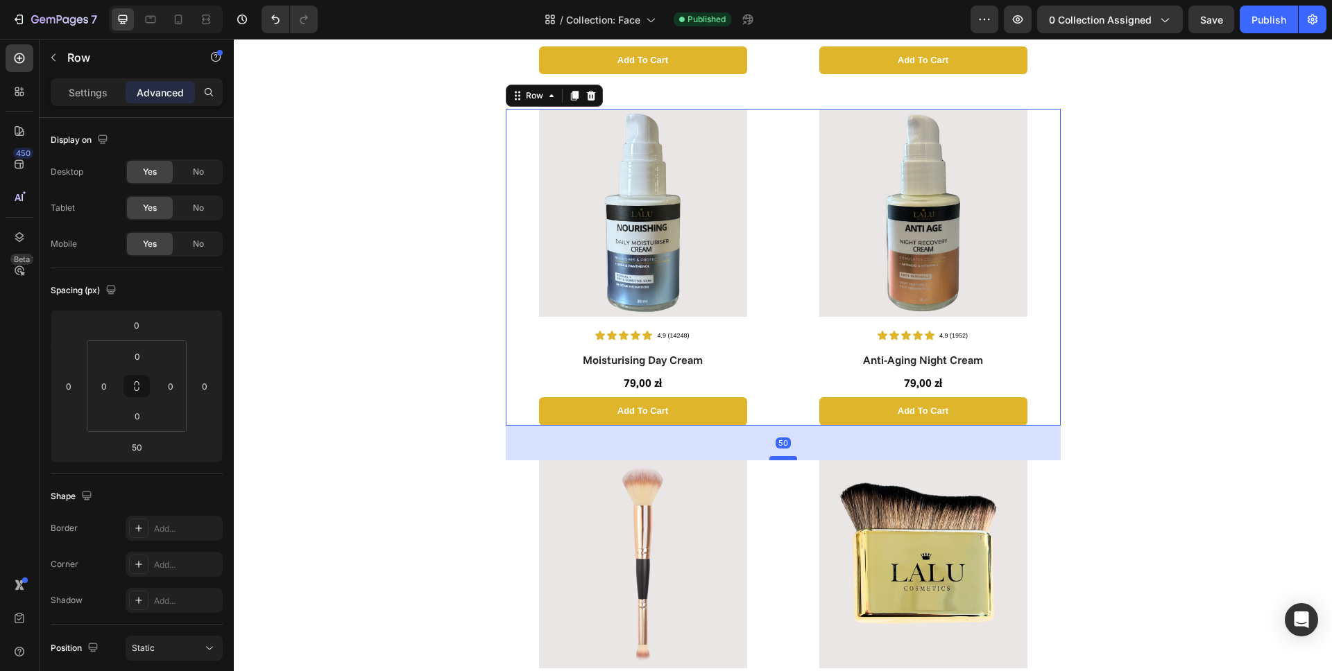
click at [782, 459] on div at bounding box center [783, 458] width 28 height 4
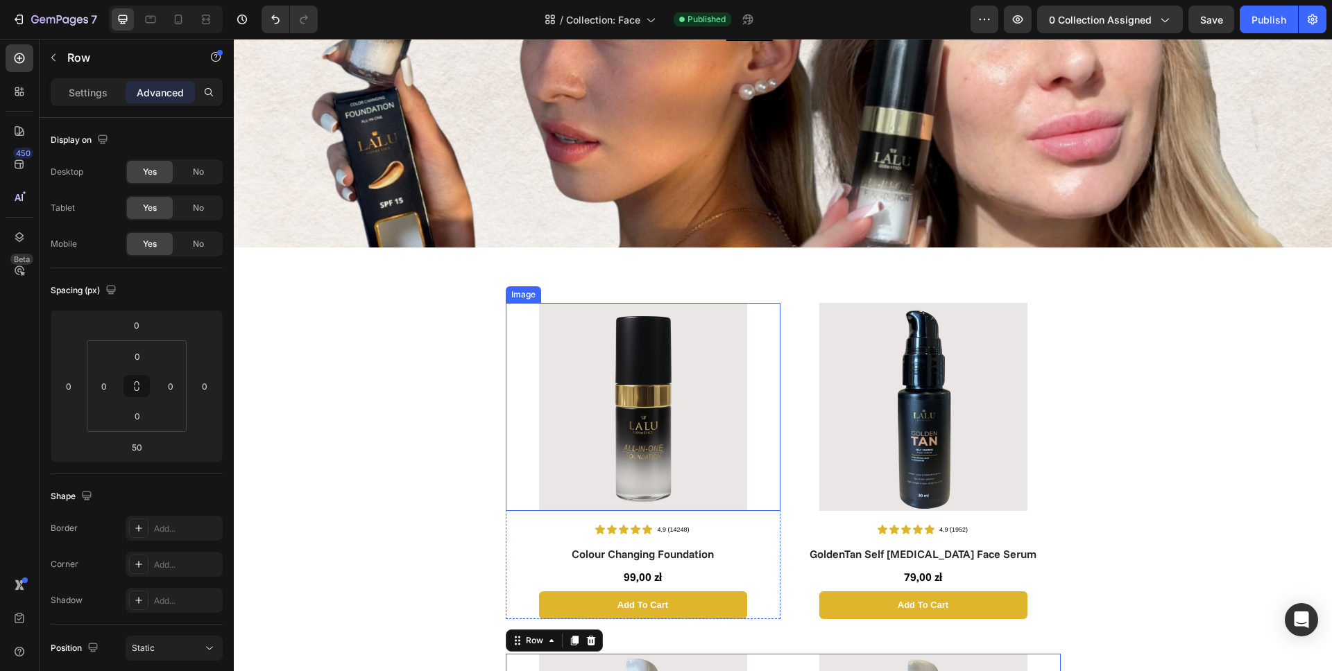
scroll to position [141, 0]
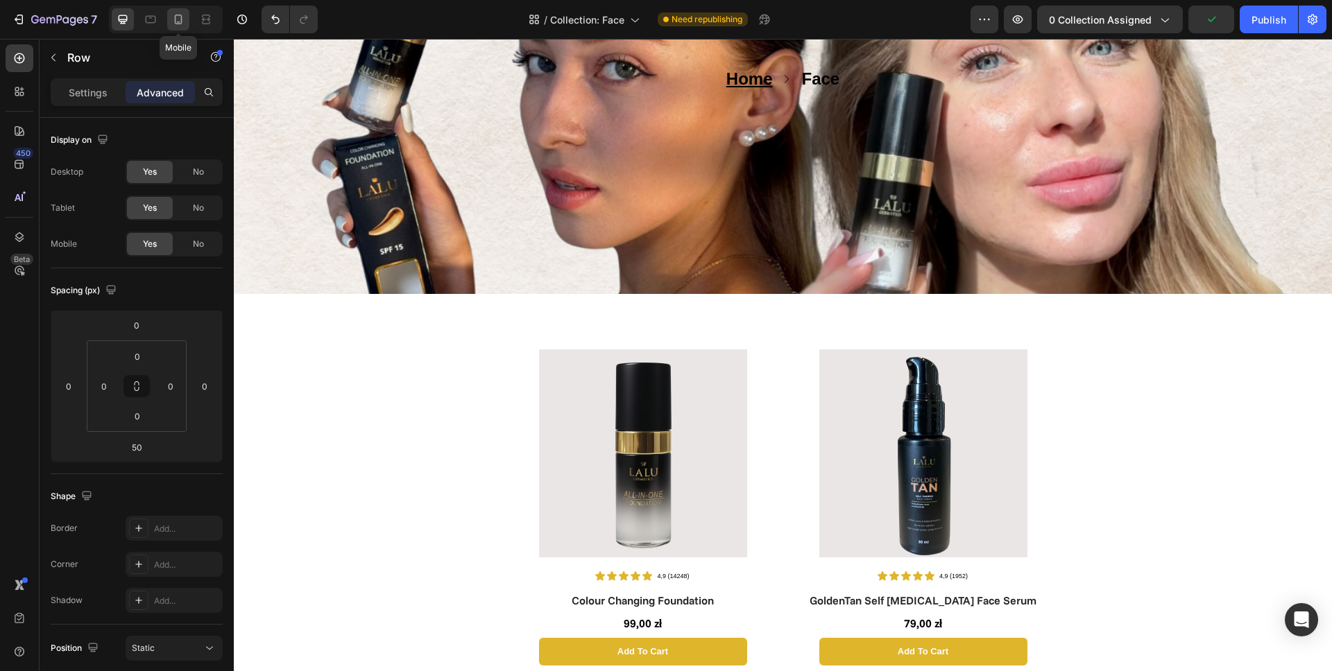
click at [177, 20] on icon at bounding box center [178, 19] width 14 height 14
type input "40"
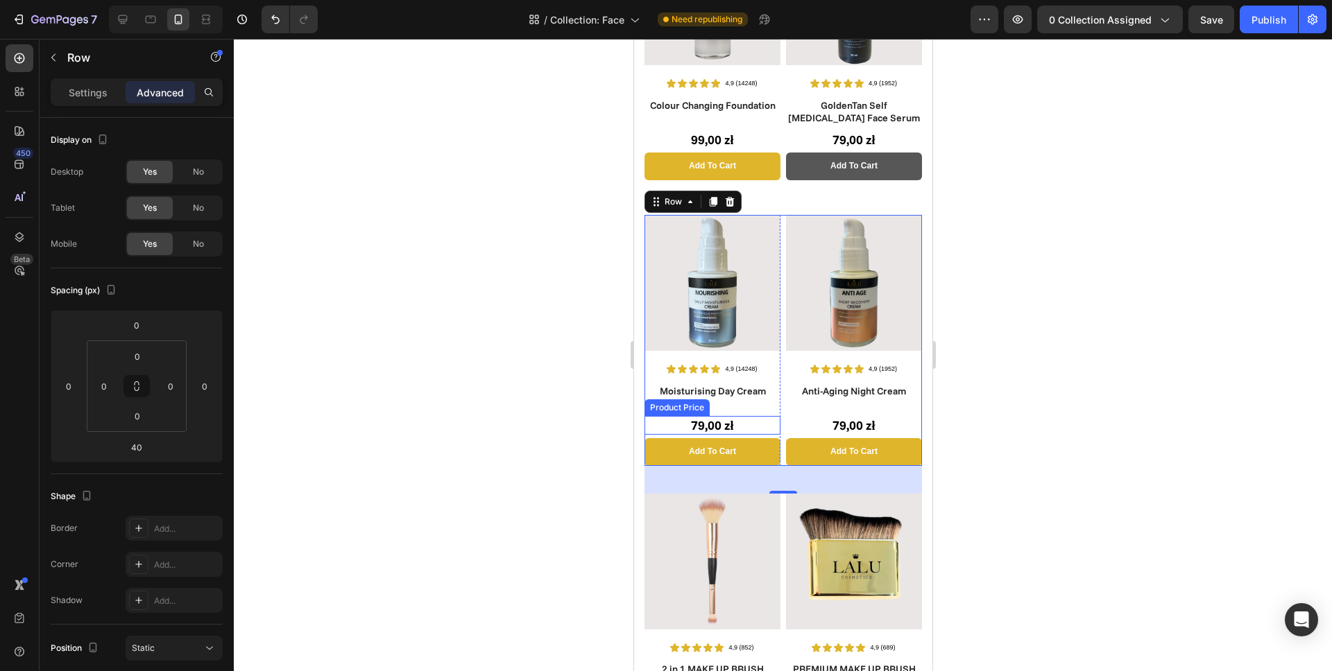
scroll to position [316, 0]
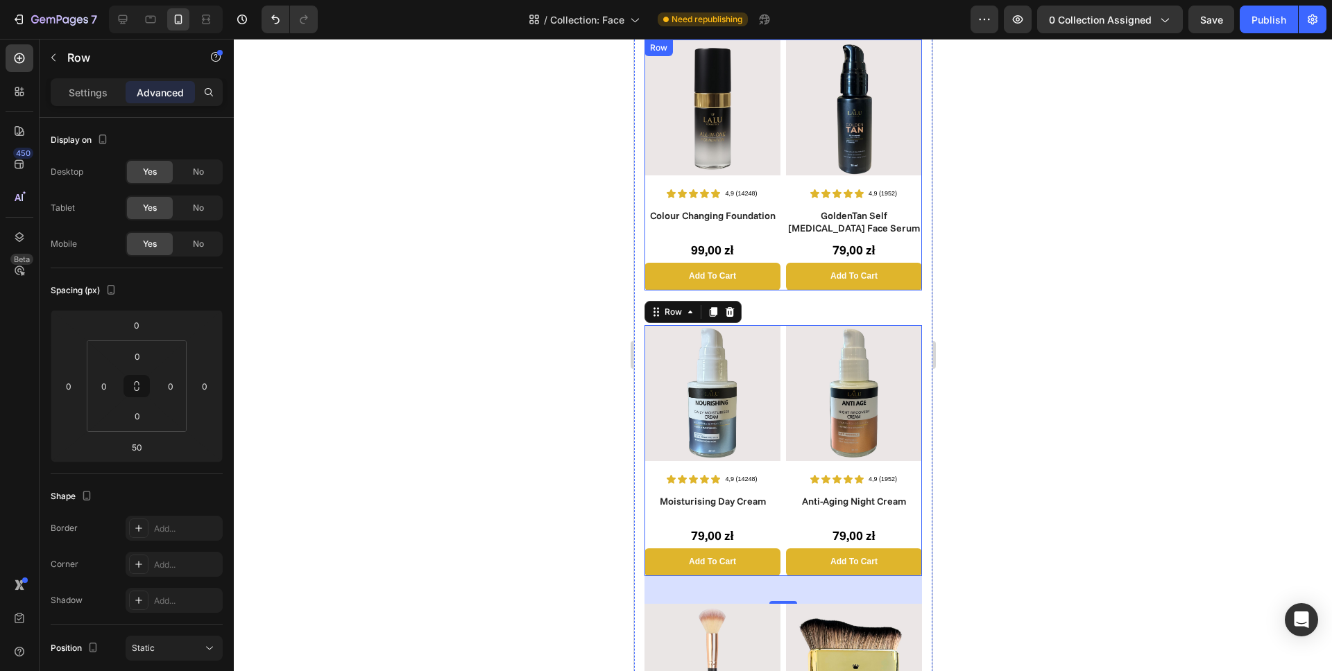
click at [778, 279] on div "Image Icon Icon Icon Icon Icon Icon List 4,9 (14248) Text Block Row Colour Chan…" at bounding box center [782, 165] width 277 height 251
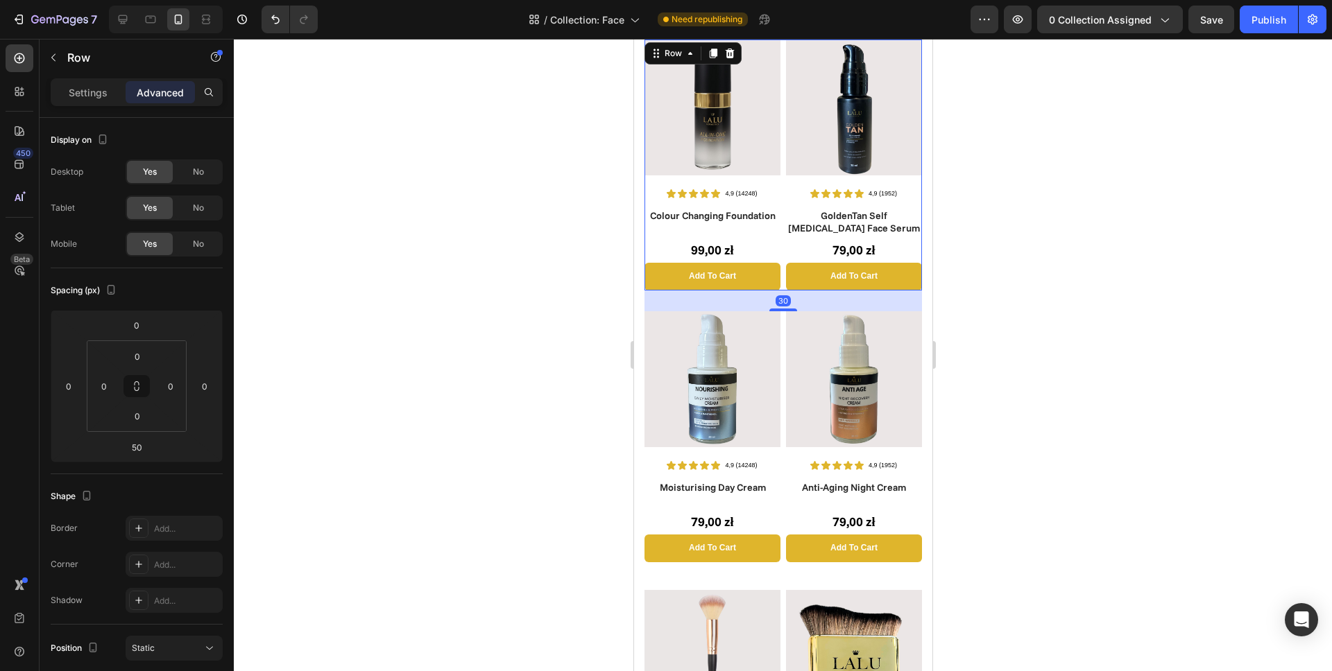
drag, startPoint x: 778, startPoint y: 314, endPoint x: 782, endPoint y: 306, distance: 8.7
click at [782, 306] on div "Image Icon Icon Icon Icon Icon Icon List 4,9 (14248) Text Block Row Colour Chan…" at bounding box center [782, 458] width 277 height 836
type input "30"
click at [569, 415] on div at bounding box center [783, 355] width 1098 height 633
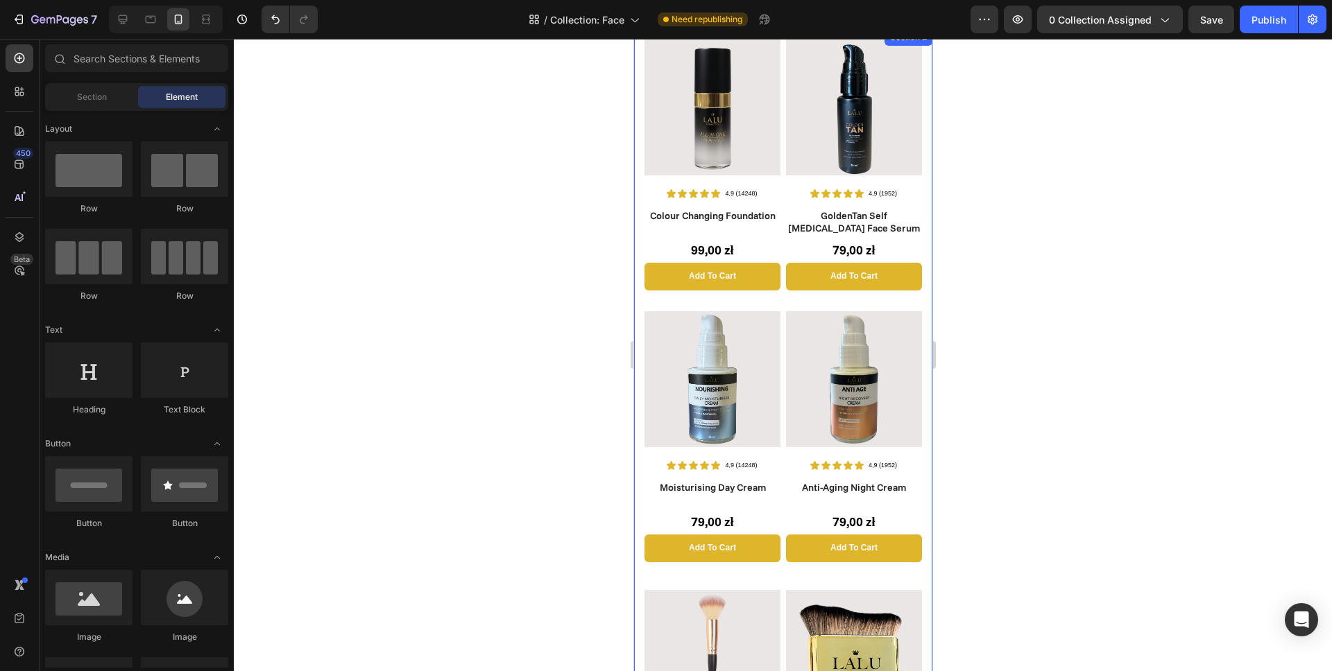
click at [778, 563] on div "Image Icon Icon Icon Icon Icon Icon List 4,9 (14248) Text Block Row Colour Chan…" at bounding box center [782, 458] width 277 height 836
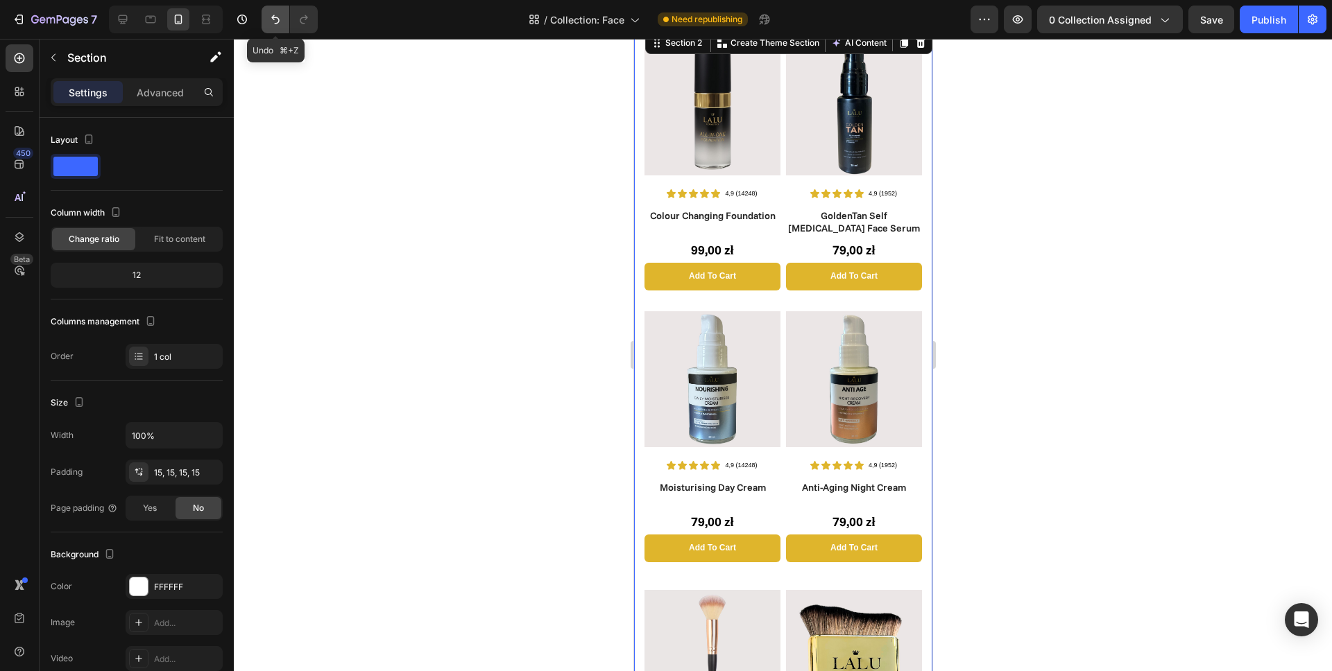
click at [279, 24] on icon "Undo/Redo" at bounding box center [275, 19] width 14 height 14
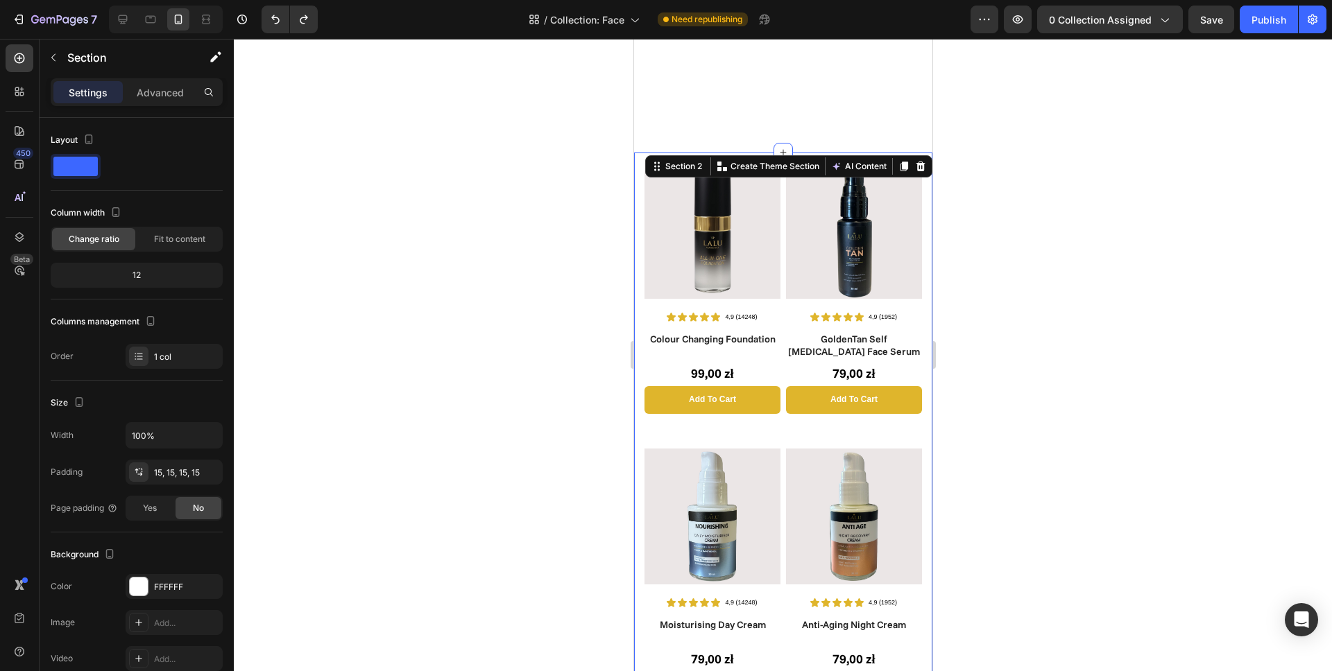
scroll to position [35, 0]
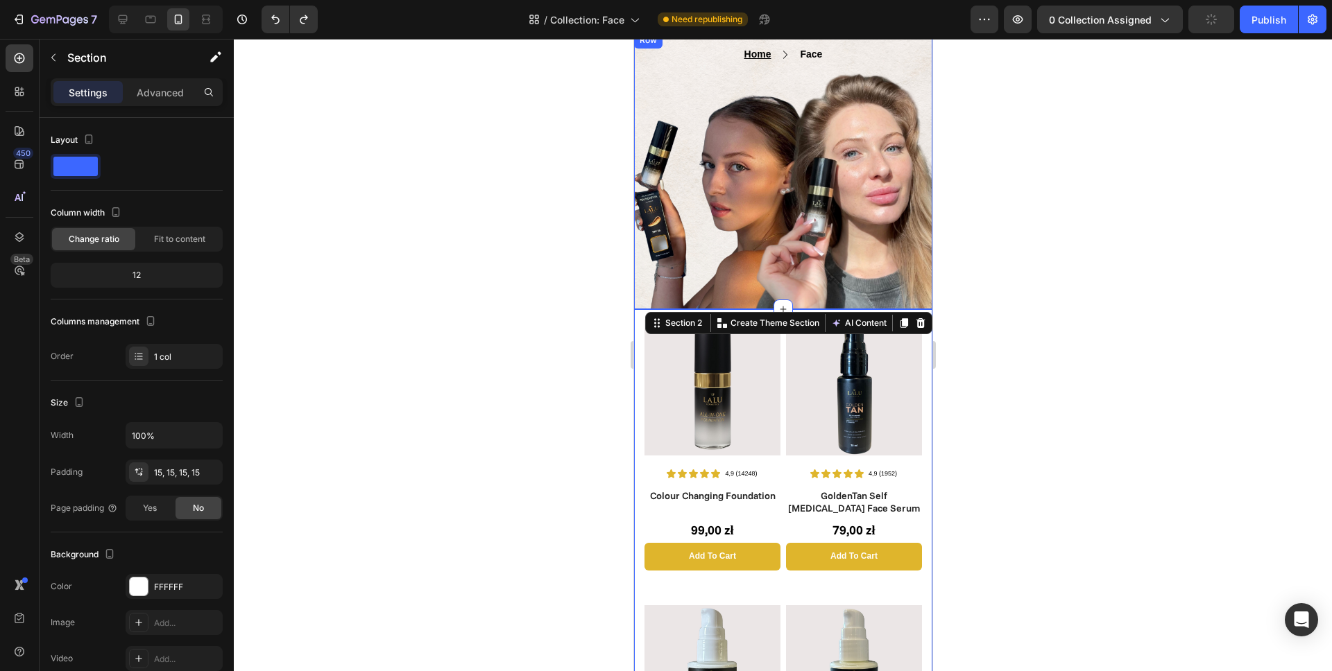
click at [759, 273] on div "Home Text block Icon Face Text block Row Text block Row Row Row" at bounding box center [782, 170] width 298 height 277
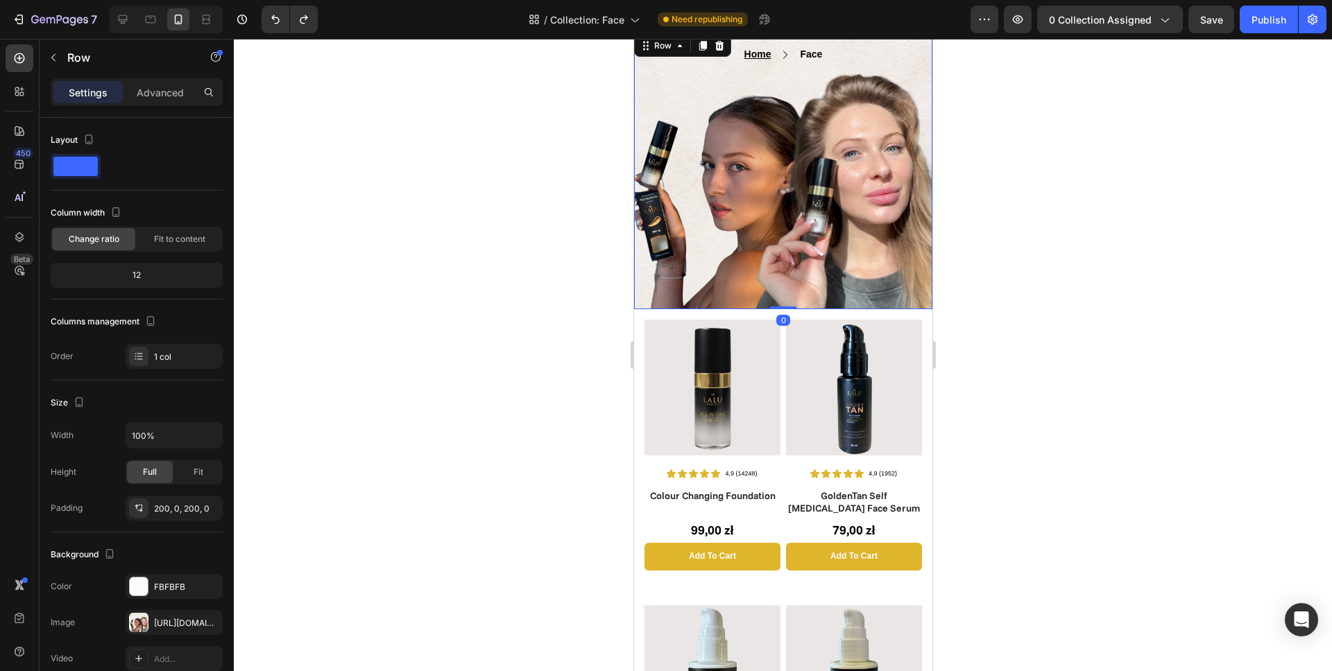
drag, startPoint x: 790, startPoint y: 306, endPoint x: 798, endPoint y: 302, distance: 9.3
click at [800, 300] on div "Home Text block Icon Face Text block Row Text block Row Row Row 0" at bounding box center [782, 170] width 298 height 277
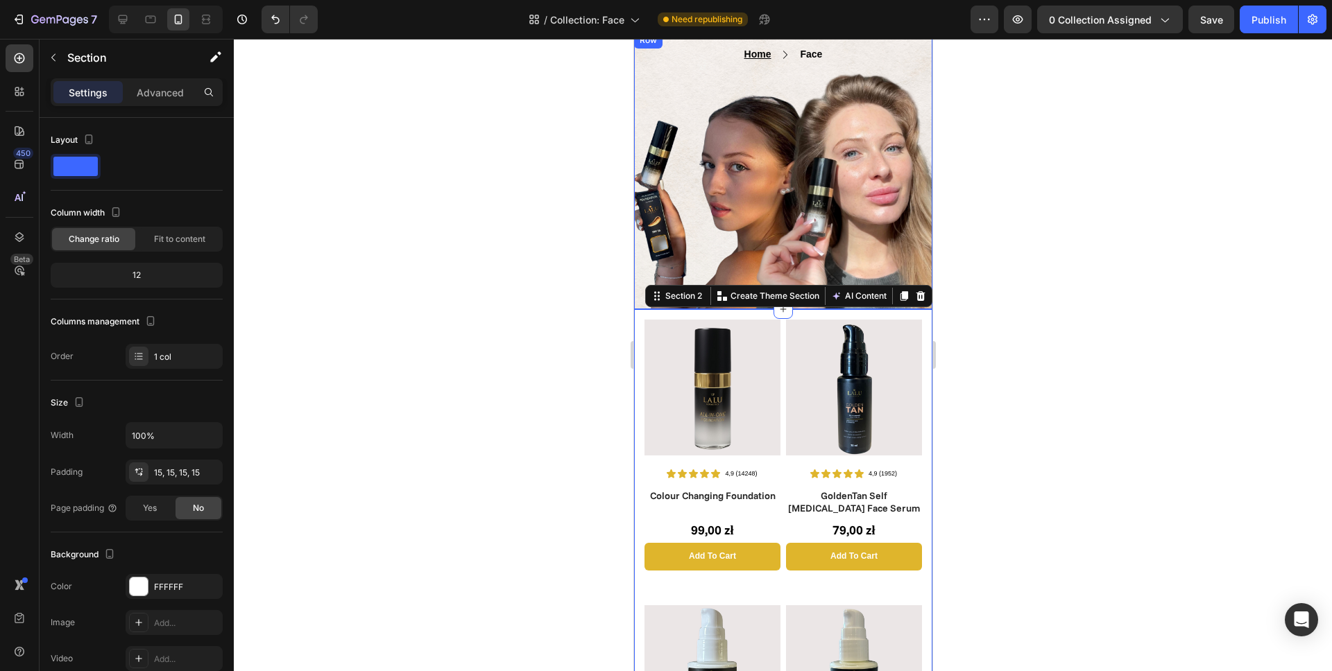
click at [846, 239] on div "Home Text block Icon Face Text block Row Text block Row Row Row" at bounding box center [782, 170] width 298 height 277
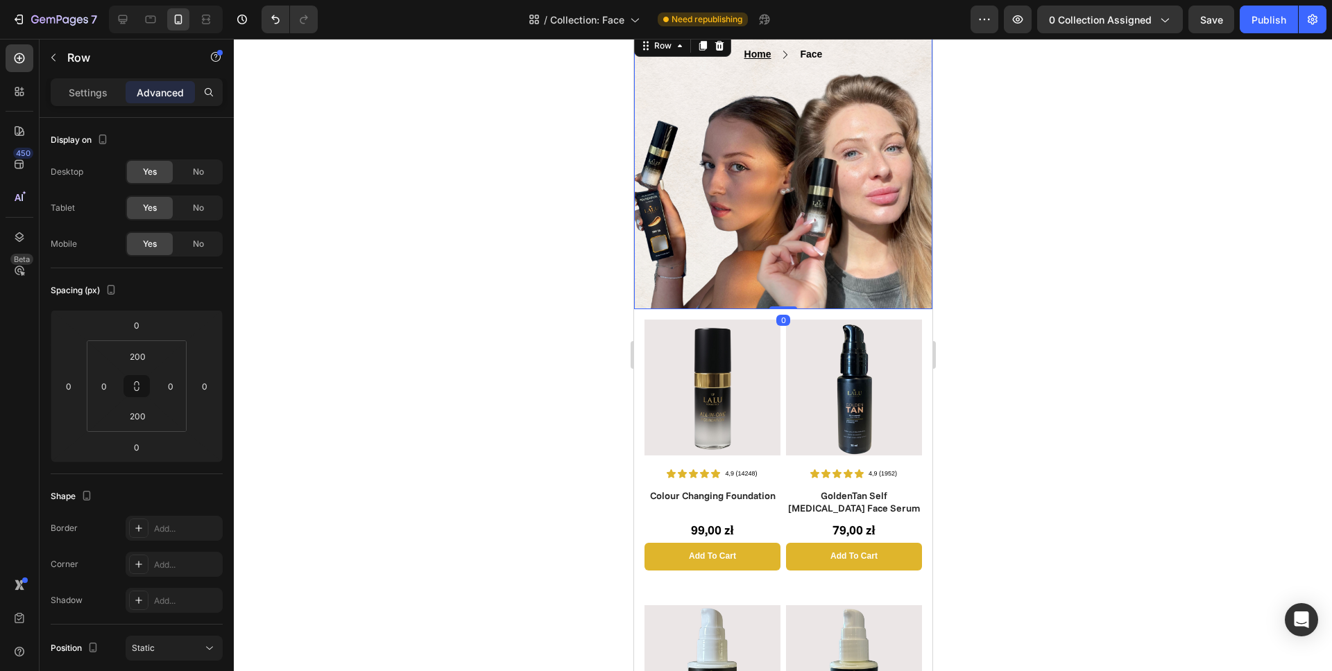
scroll to position [0, 0]
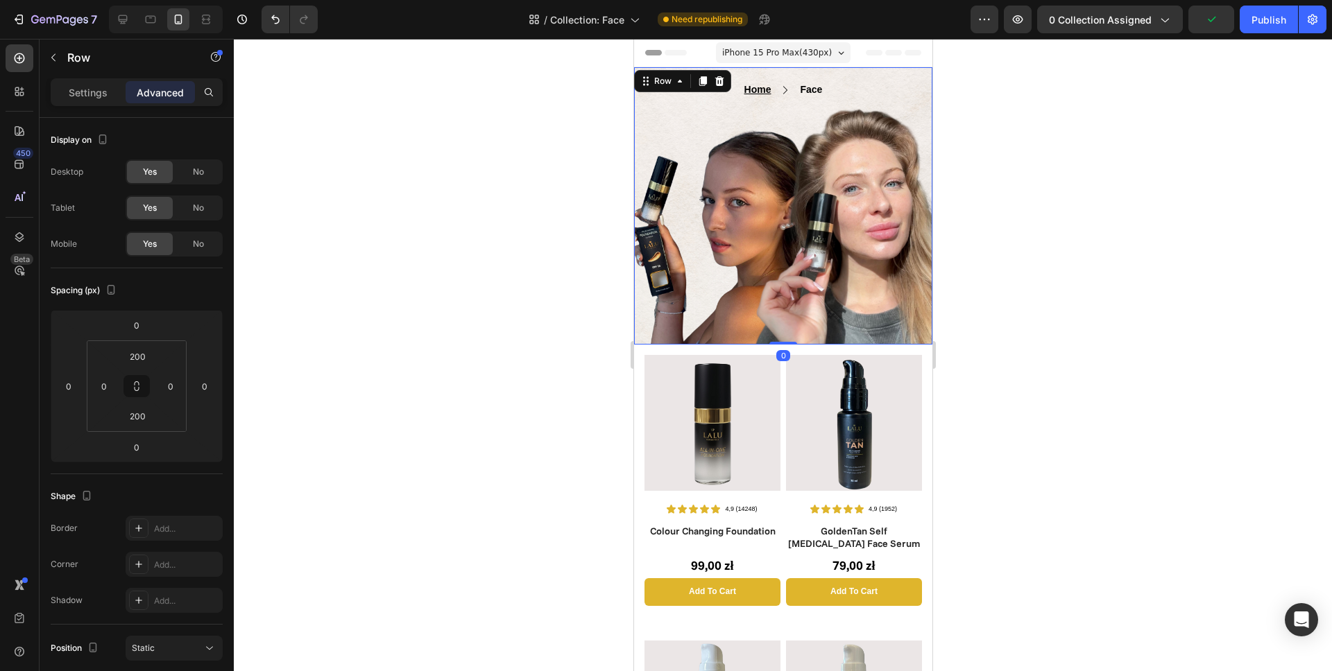
drag, startPoint x: 784, startPoint y: 343, endPoint x: 806, endPoint y: 307, distance: 42.3
click at [806, 309] on div "Home Text block Icon Face Text block Row Text block Row Row Row 0" at bounding box center [782, 205] width 298 height 277
click at [765, 291] on div "Home Text block Icon Face Text block Row Text block Row Row Row 0" at bounding box center [782, 205] width 298 height 277
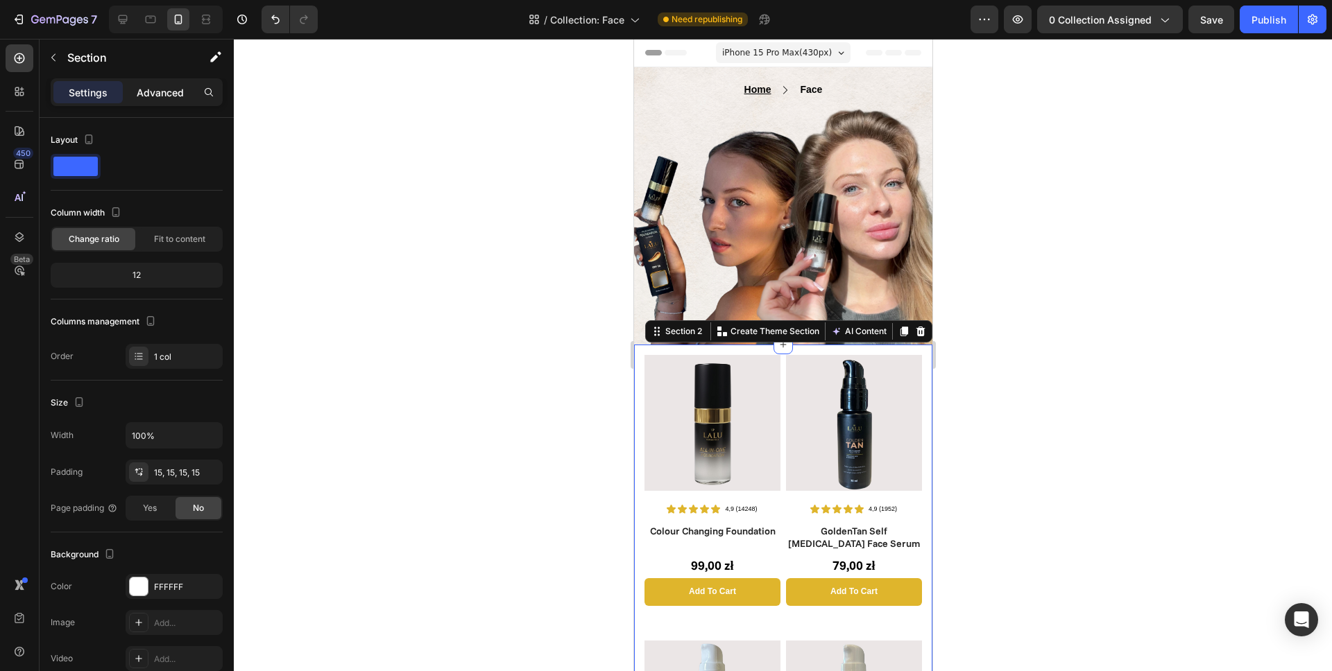
click at [177, 94] on p "Advanced" at bounding box center [160, 92] width 47 height 15
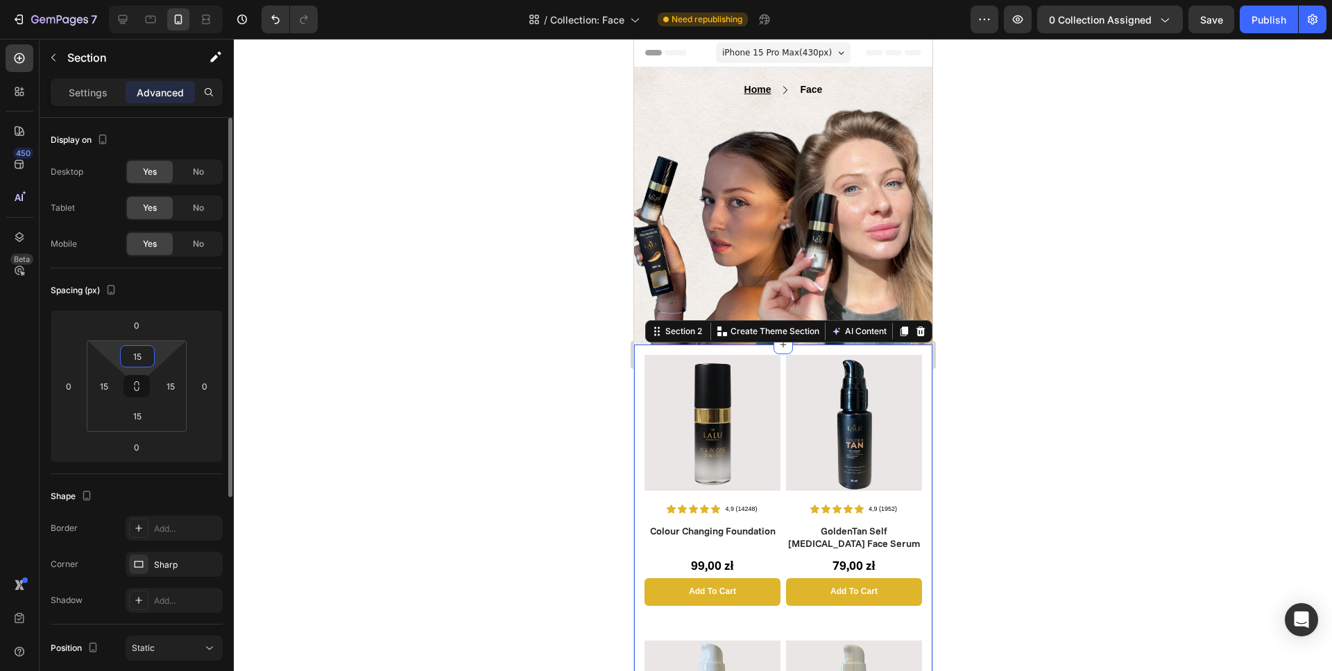
click at [142, 354] on input "15" at bounding box center [137, 356] width 28 height 21
click at [143, 354] on input "15" at bounding box center [137, 356] width 28 height 21
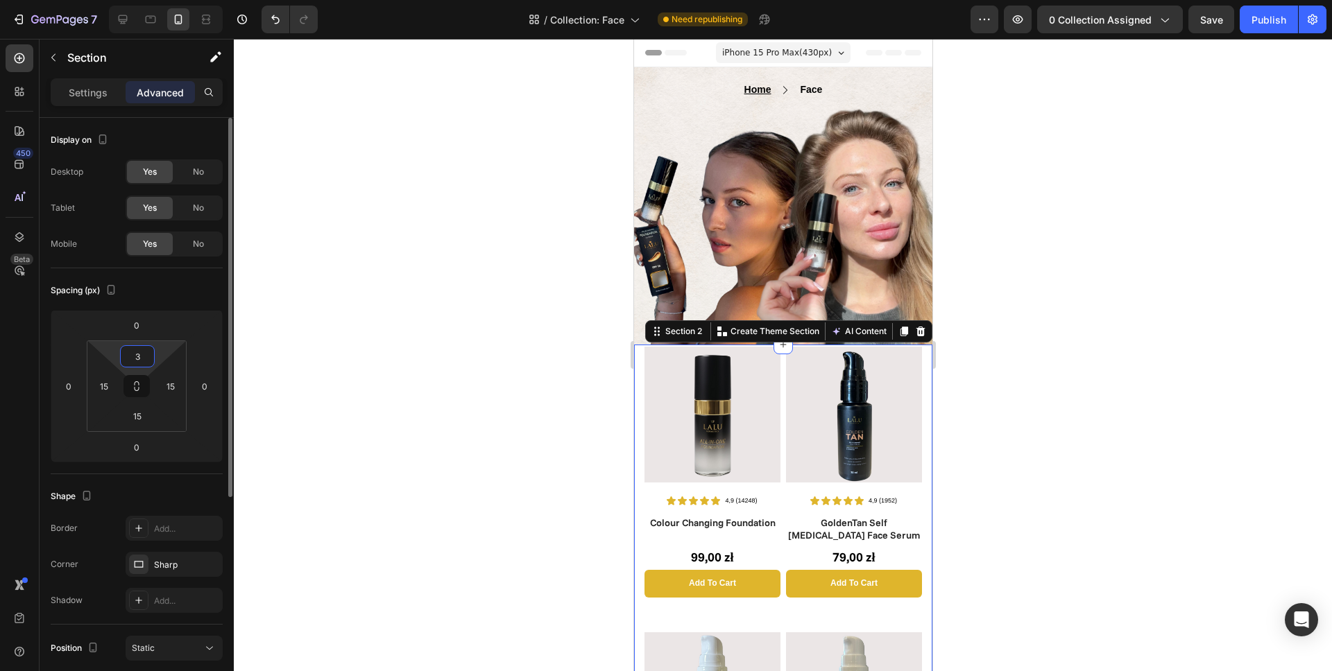
type input "30"
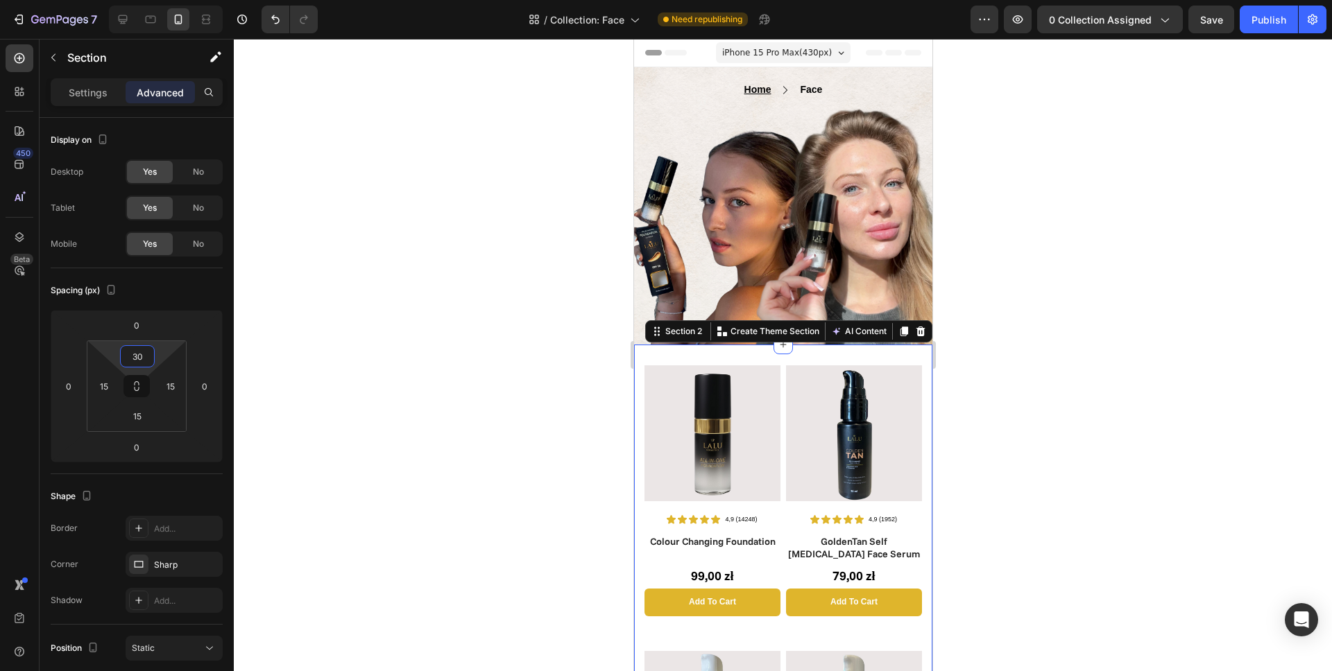
click at [423, 431] on div at bounding box center [783, 355] width 1098 height 633
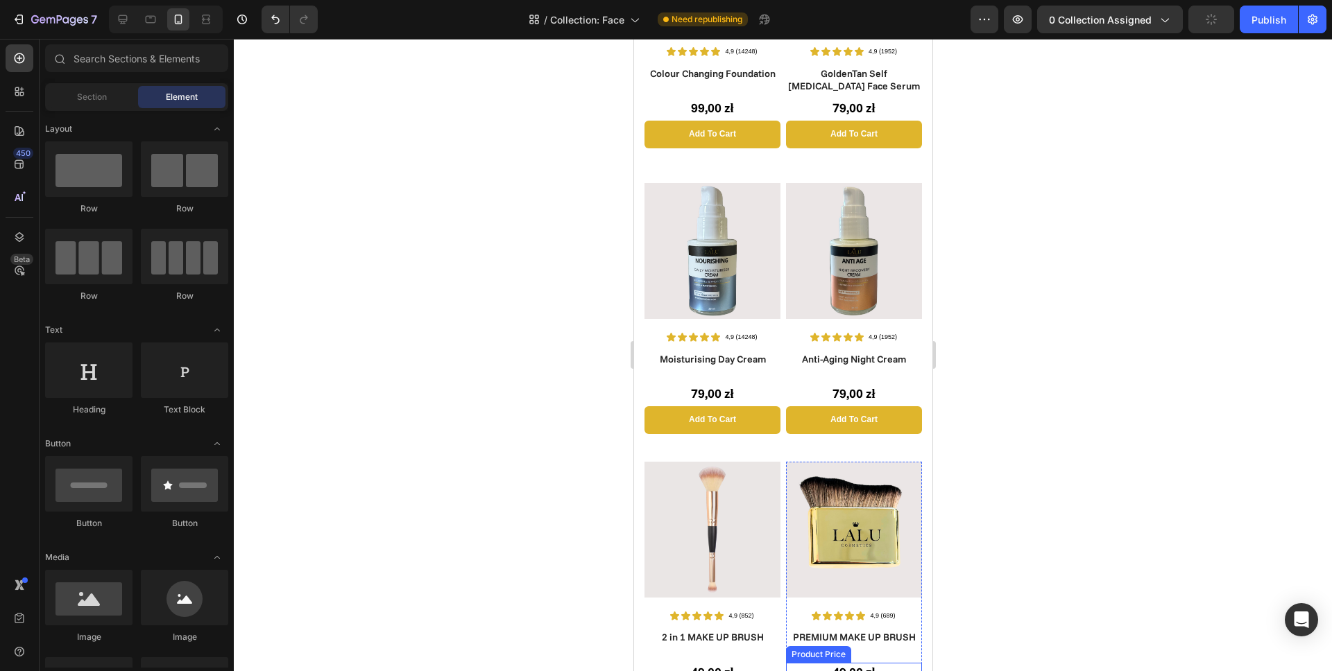
scroll to position [694, 0]
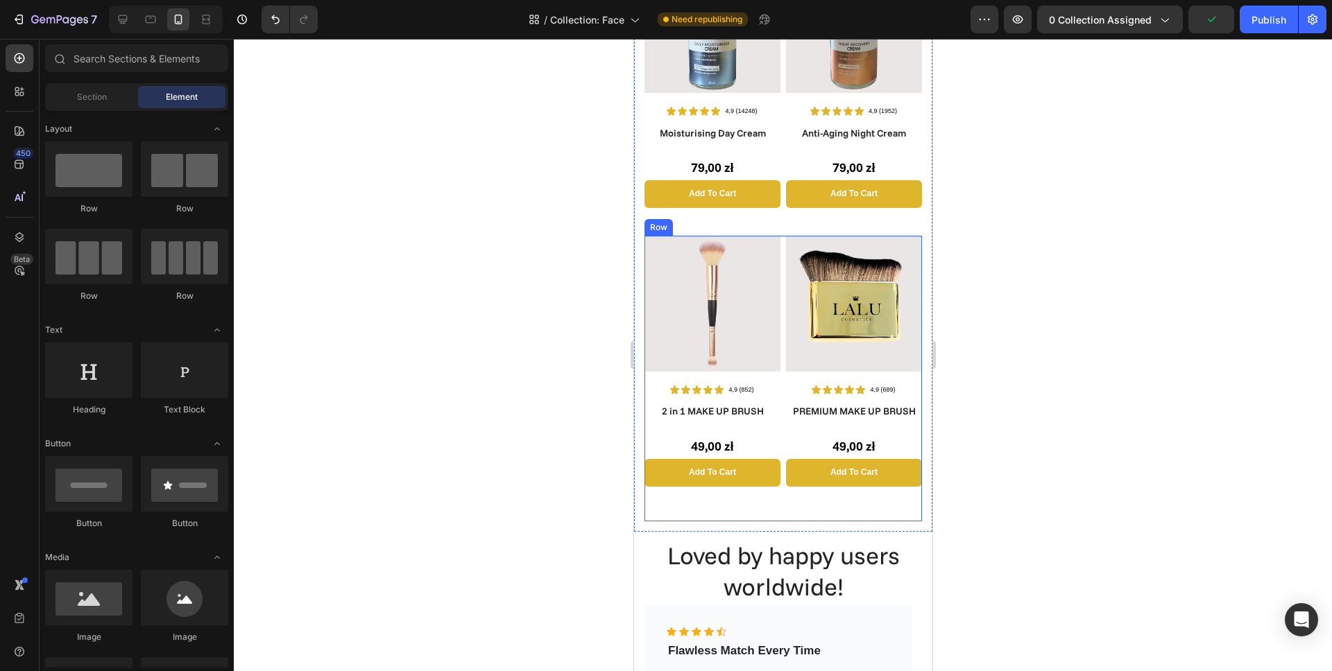
click at [785, 489] on div "Image Icon Icon Icon Icon Icon Icon List 4,9 (689) Text Block Row PREMIUM MAKE …" at bounding box center [853, 379] width 136 height 286
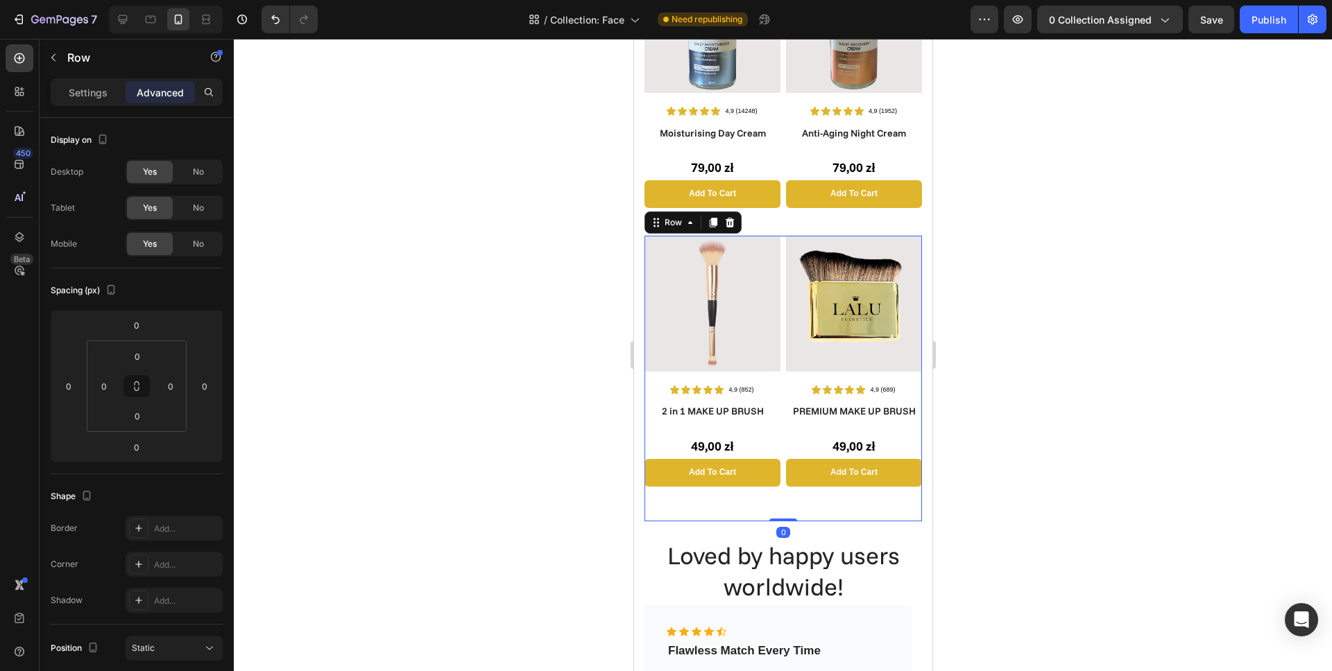
click at [778, 465] on div "Image Icon Icon Icon Icon Icon Icon List 4,9 (852) Text Block Row 2 in 1 MAKE U…" at bounding box center [782, 379] width 277 height 286
click at [778, 451] on div "Image Icon Icon Icon Icon Icon Icon List 4,9 (852) Text Block Row 2 in 1 MAKE U…" at bounding box center [782, 379] width 277 height 286
click at [776, 383] on div "Image Icon Icon Icon Icon Icon Icon List 4,9 (852) Text Block Row 2 in 1 MAKE U…" at bounding box center [782, 379] width 277 height 286
click at [779, 345] on div "Image Icon Icon Icon Icon Icon Icon List 4,9 (852) Text Block Row 2 in 1 MAKE U…" at bounding box center [782, 379] width 277 height 286
click at [776, 458] on div "Image Icon Icon Icon Icon Icon Icon List 4,9 (852) Text Block Row 2 in 1 MAKE U…" at bounding box center [782, 379] width 277 height 286
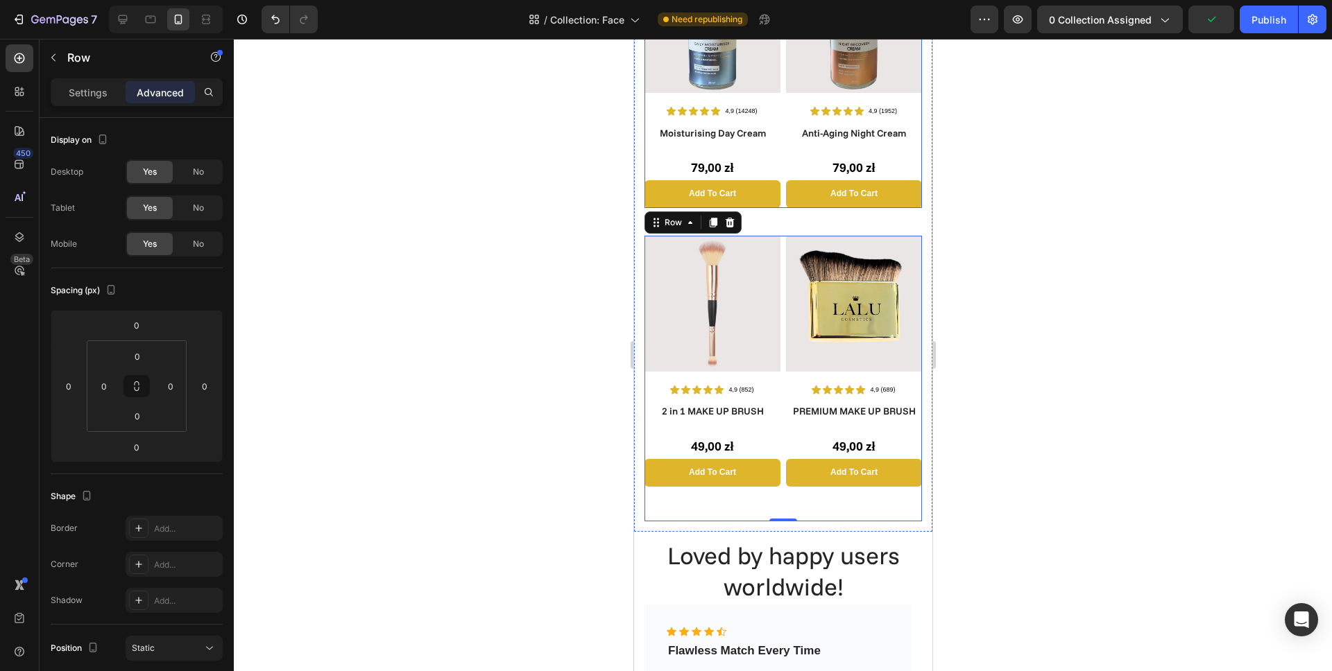
click at [778, 173] on div "Image Icon Icon Icon Icon Icon Icon List 4,9 (14248) Text Block Row Moisturisin…" at bounding box center [782, 82] width 277 height 251
click at [777, 368] on div "Image Icon Icon Icon Icon Icon Icon List 4,9 (852) Text Block Row 2 in 1 MAKE U…" at bounding box center [782, 379] width 277 height 286
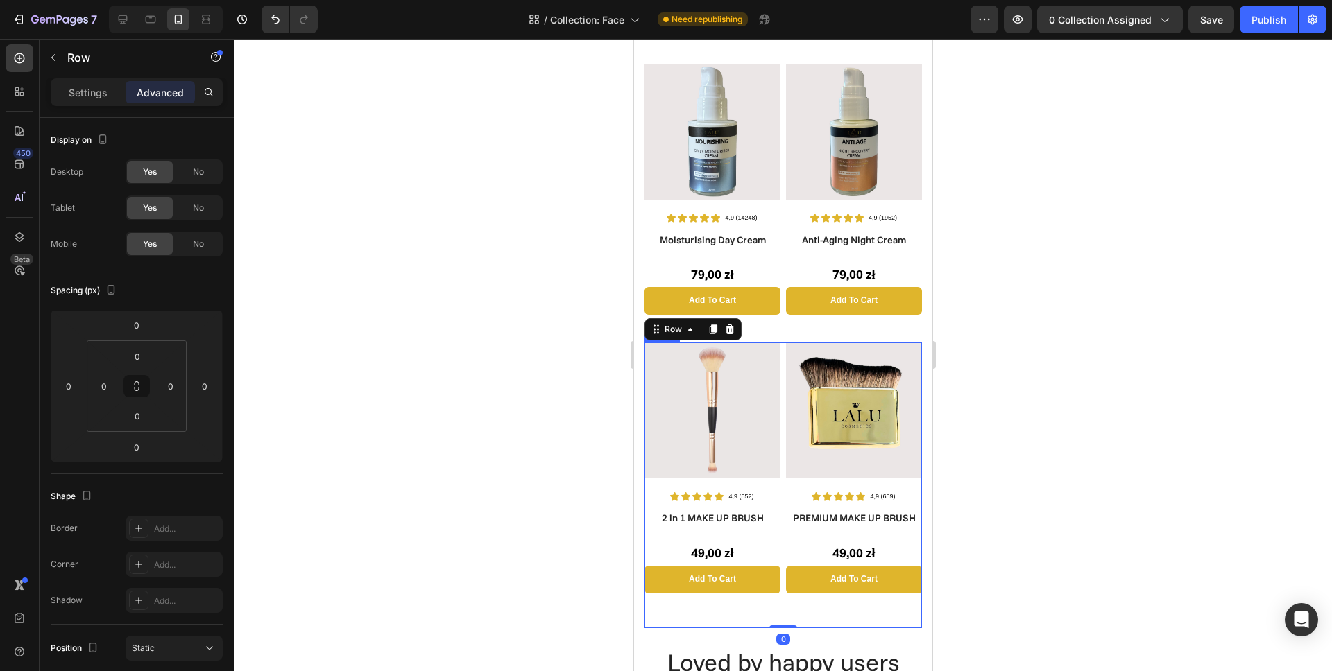
scroll to position [585, 0]
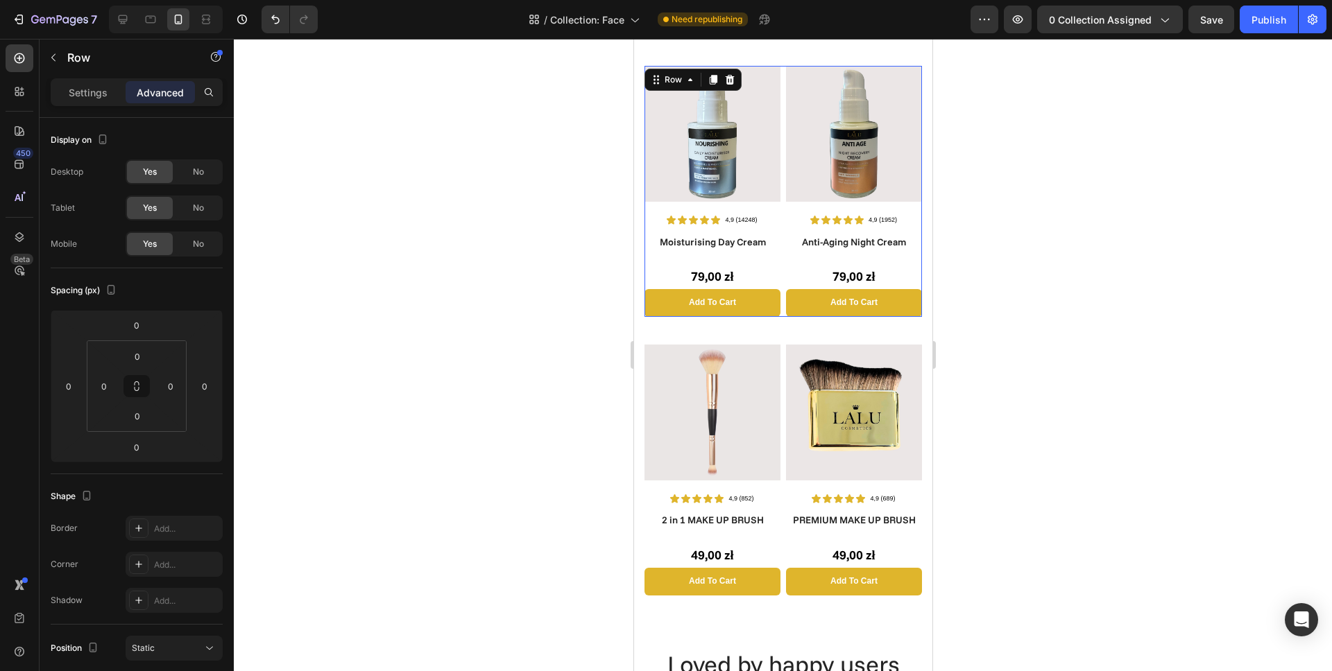
click at [777, 238] on div "Image Icon Icon Icon Icon Icon Icon List 4,9 (14248) Text Block Row Moisturisin…" at bounding box center [782, 191] width 277 height 251
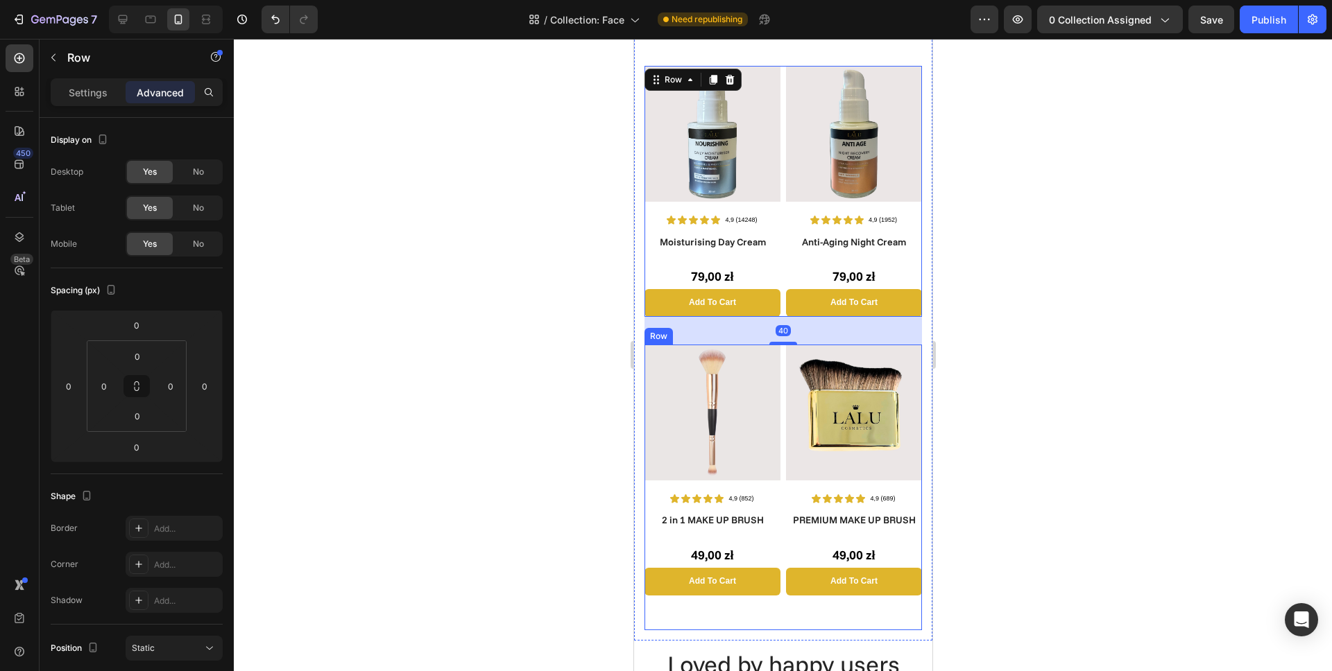
click at [778, 436] on div "Image Icon Icon Icon Icon Icon Icon List 4,9 (852) Text Block Row 2 in 1 MAKE U…" at bounding box center [782, 488] width 277 height 286
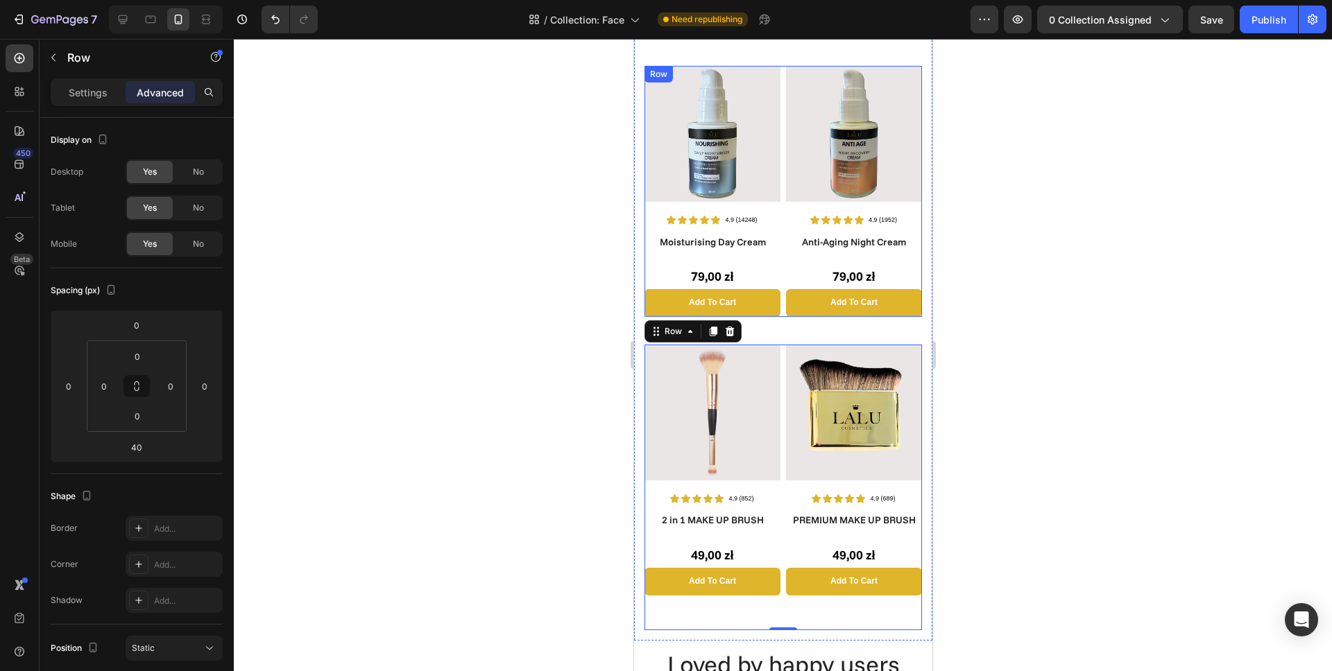
click at [778, 179] on div "Image Icon Icon Icon Icon Icon Icon List 4,9 (14248) Text Block Row Moisturisin…" at bounding box center [782, 191] width 277 height 251
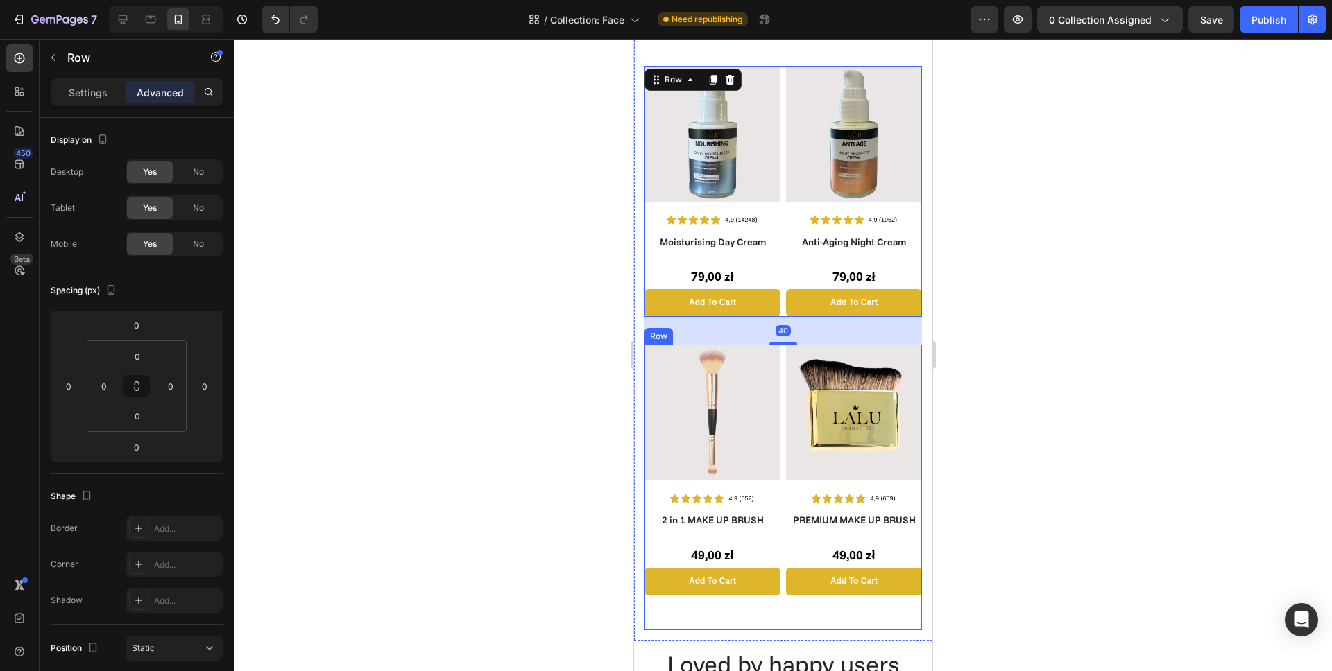
click at [777, 420] on div "Image Icon Icon Icon Icon Icon Icon List 4,9 (852) Text Block Row 2 in 1 MAKE U…" at bounding box center [782, 488] width 277 height 286
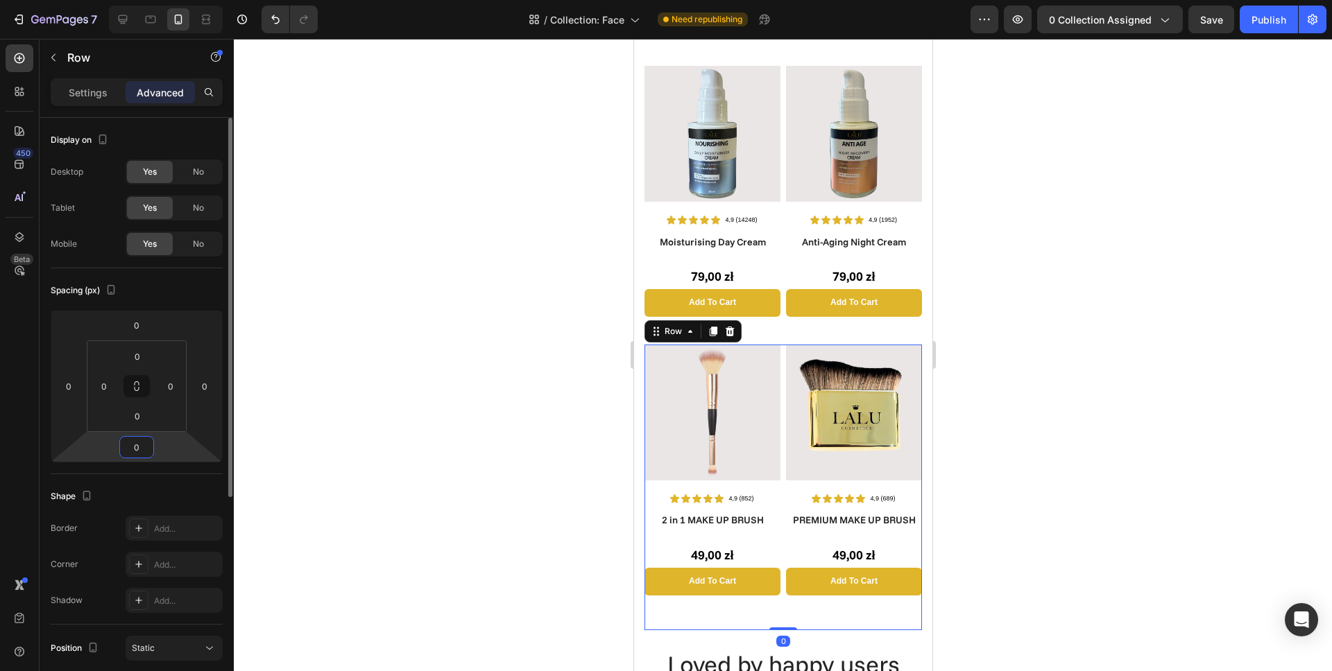
click at [134, 454] on input "0" at bounding box center [137, 447] width 28 height 21
click at [413, 480] on div at bounding box center [783, 355] width 1098 height 633
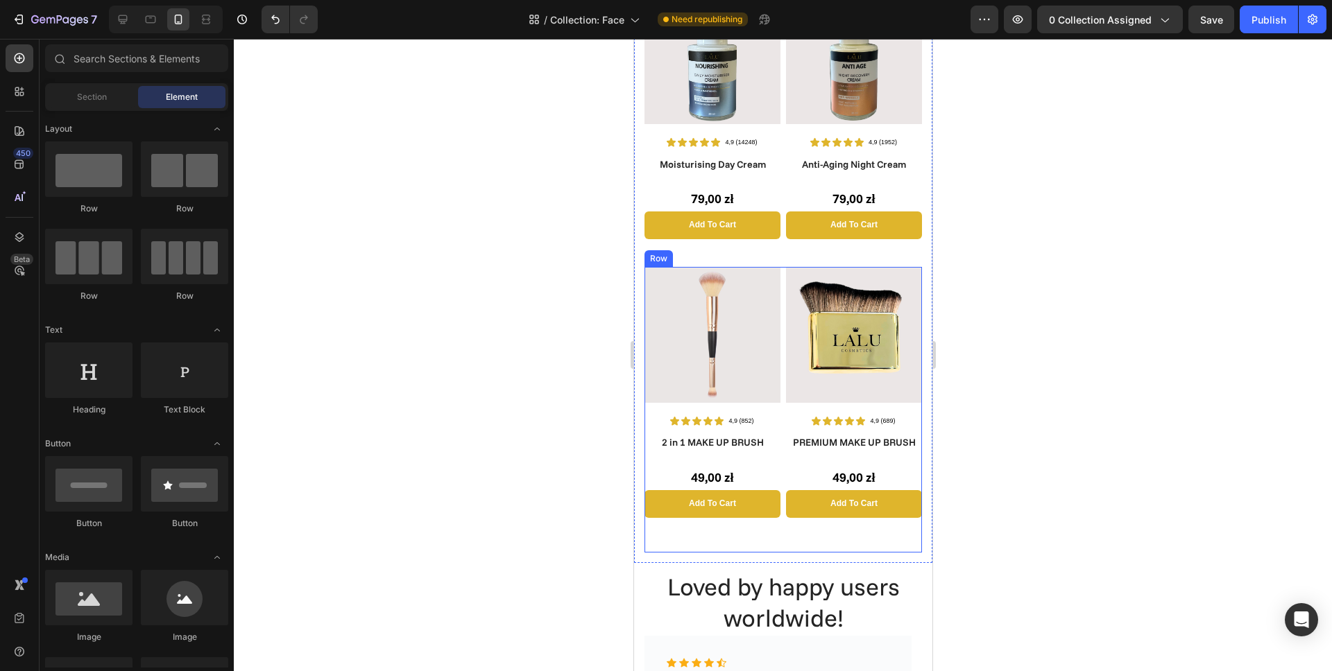
scroll to position [679, 0]
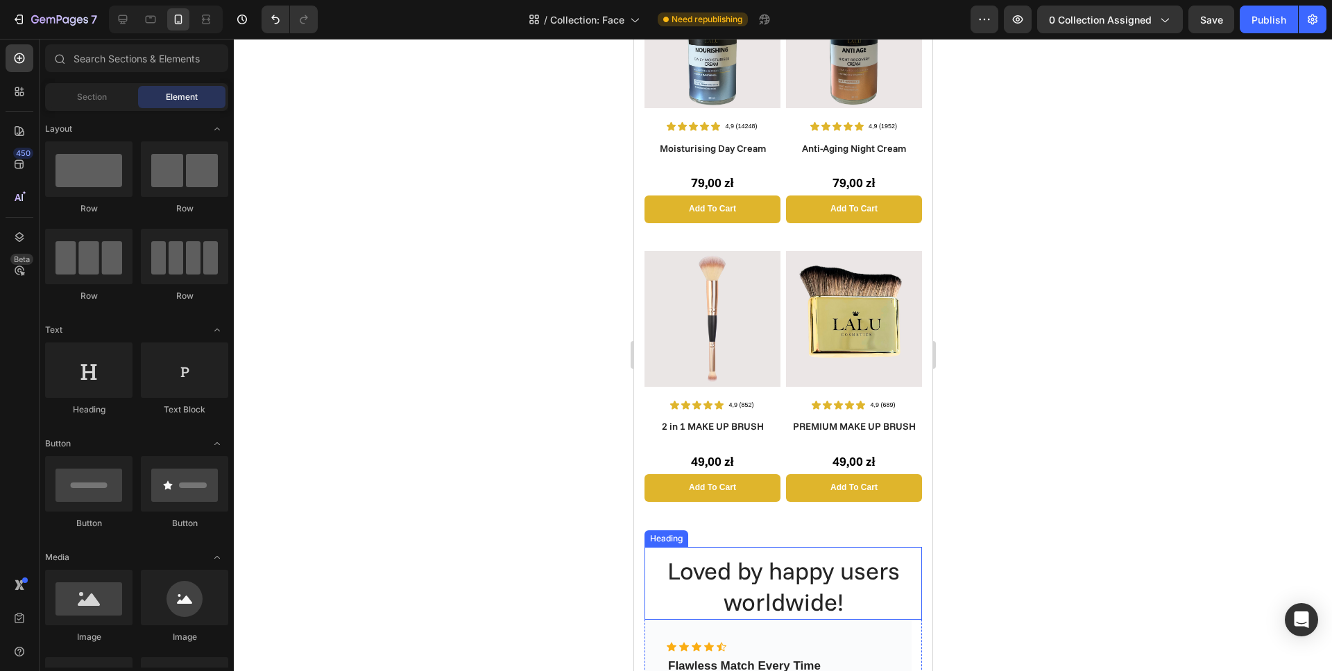
click at [809, 547] on div "Loved by happy users worldwide! Heading" at bounding box center [782, 583] width 277 height 73
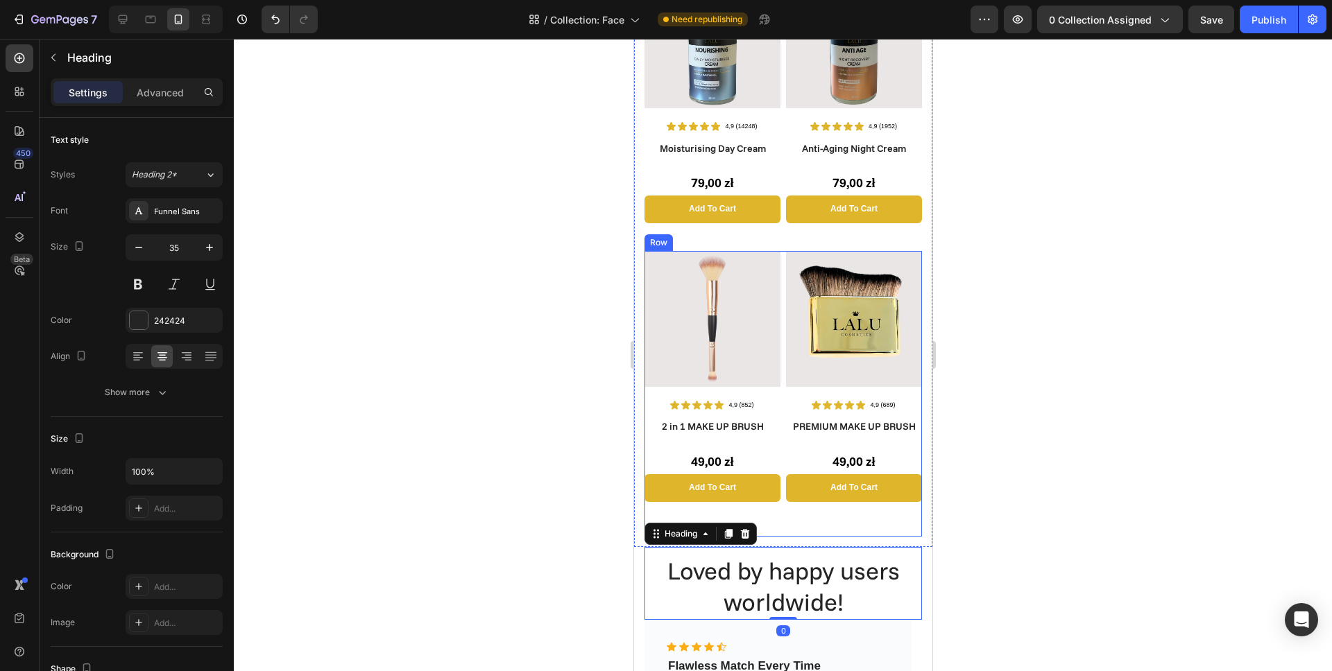
click at [800, 516] on div "Image Icon Icon Icon Icon Icon Icon List 4,9 (689) Text Block Row PREMIUM MAKE …" at bounding box center [853, 394] width 136 height 286
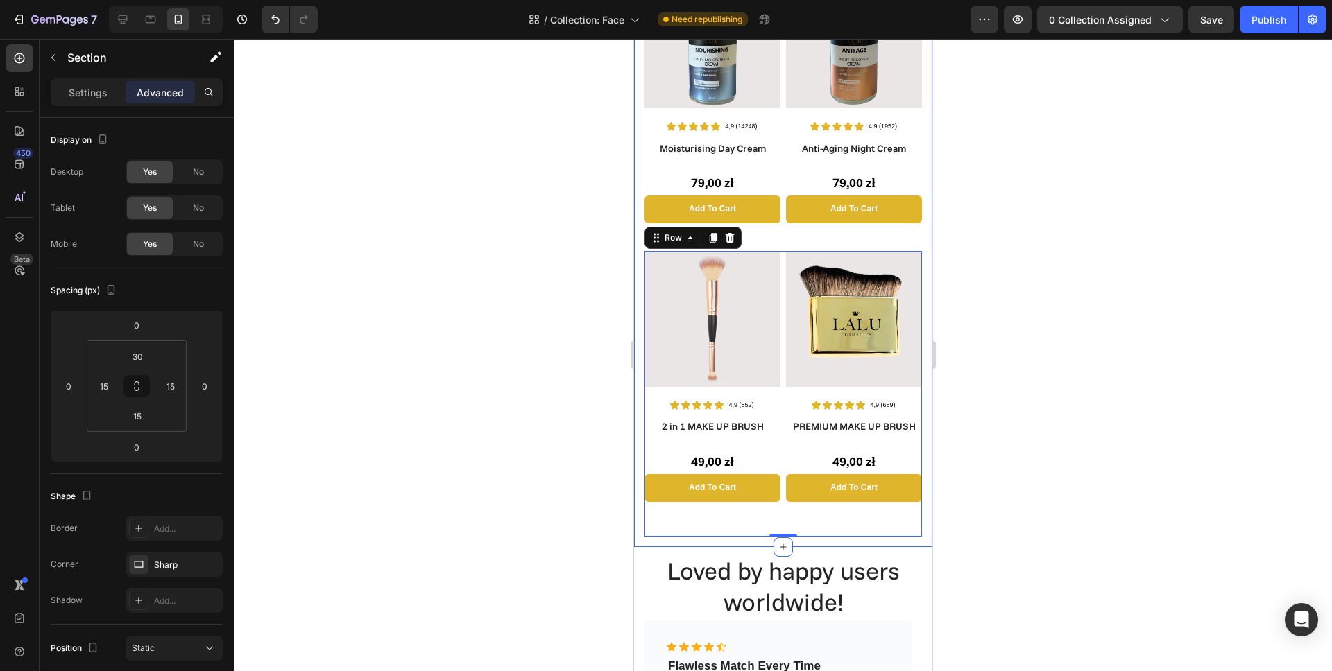
click at [803, 524] on div "Image Icon Icon Icon Icon Icon Icon List 4,9 (14248) Text Block Row Colour Chan…" at bounding box center [782, 107] width 298 height 882
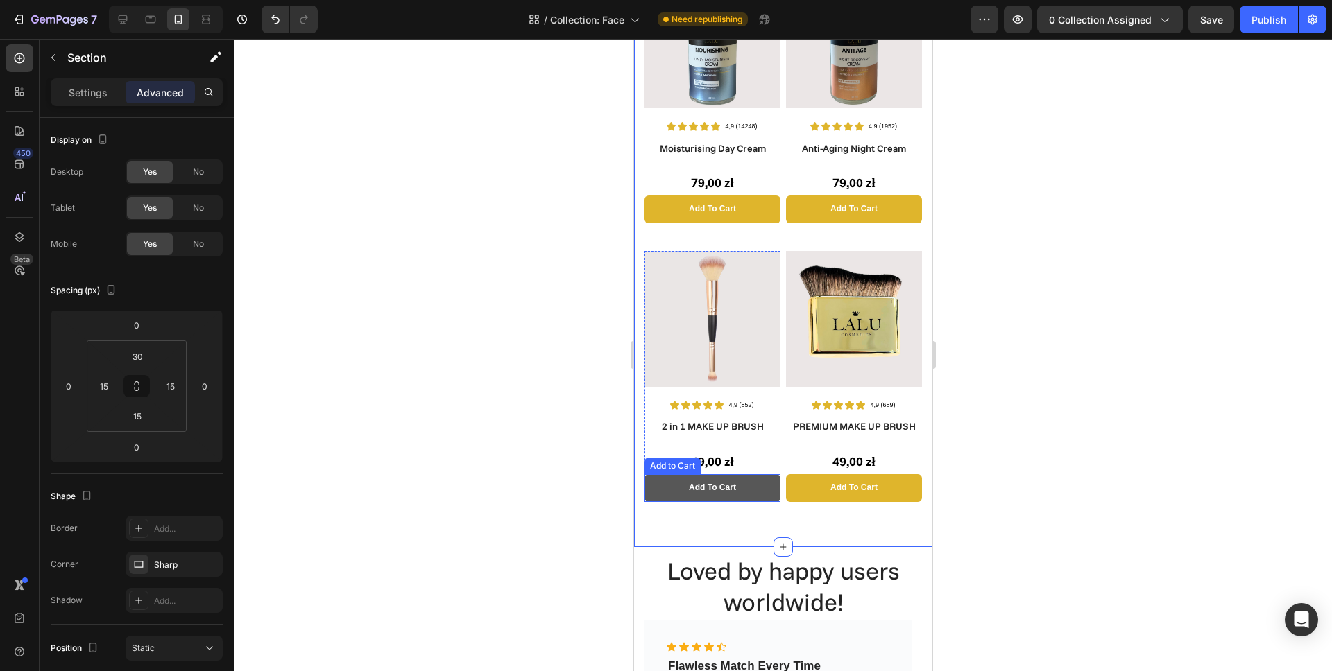
click at [759, 481] on button "Add to cart" at bounding box center [712, 488] width 136 height 28
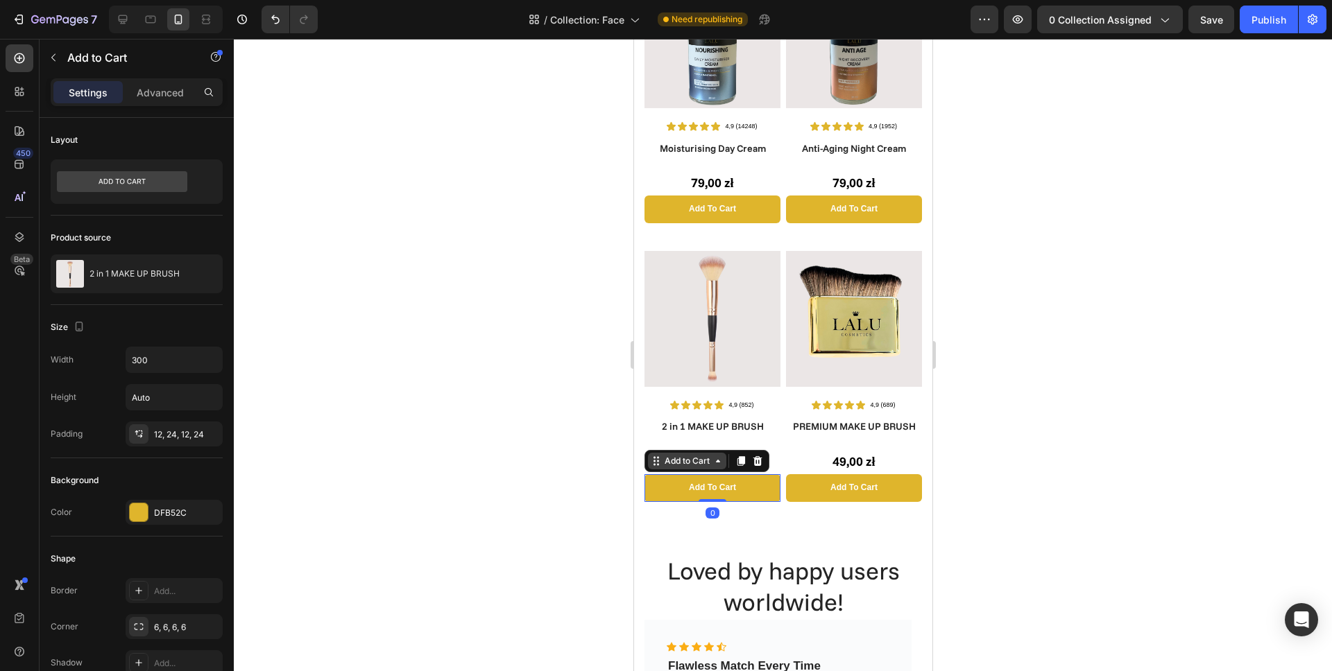
click at [683, 455] on div "Add to Cart" at bounding box center [686, 461] width 51 height 12
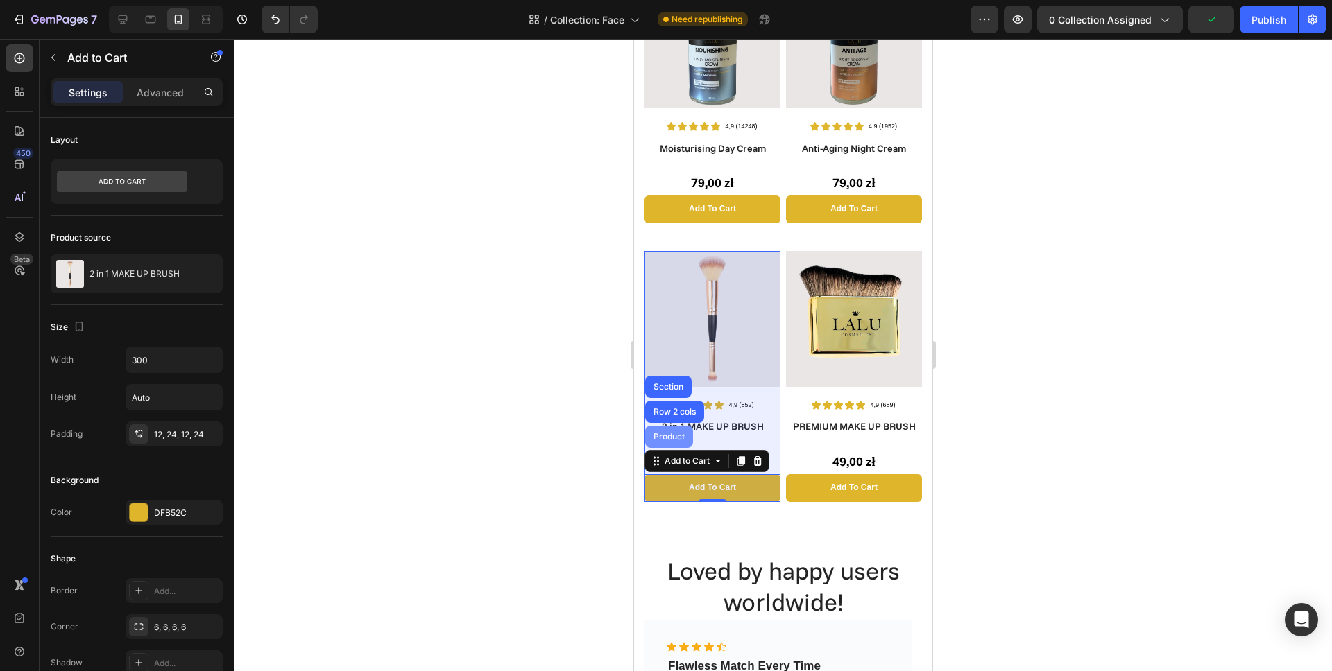
click at [678, 433] on div "Product" at bounding box center [668, 437] width 37 height 8
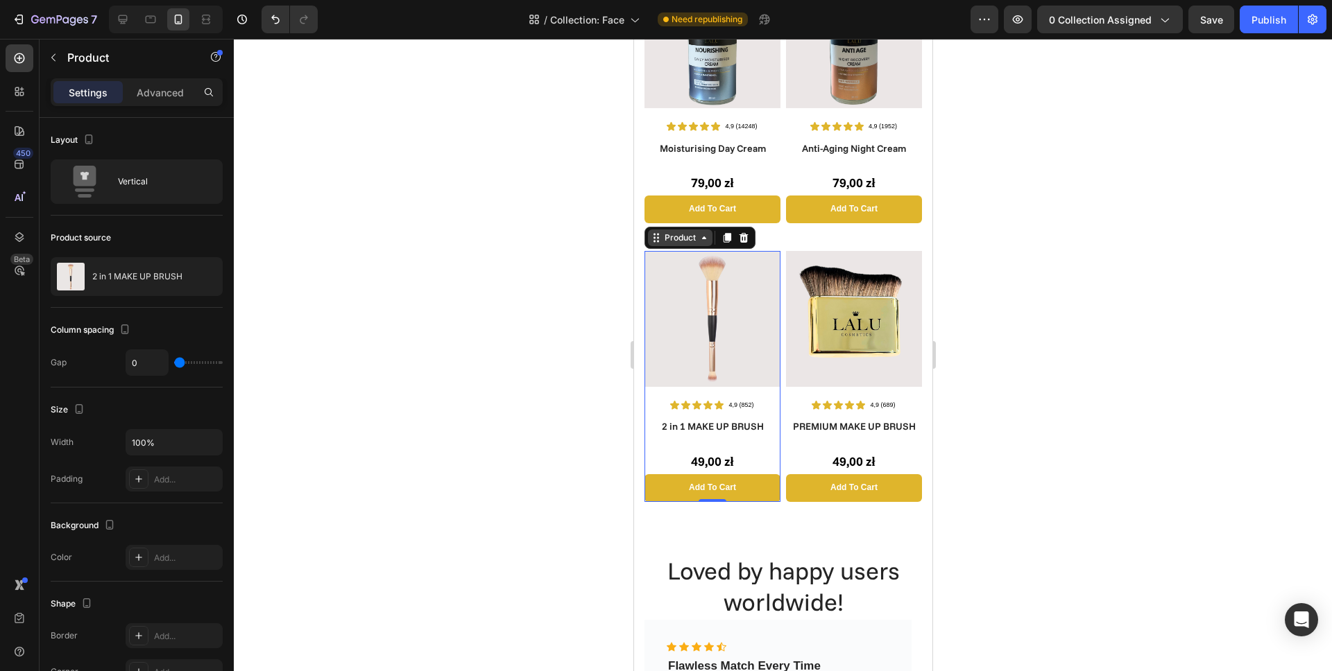
click at [687, 232] on div "Product" at bounding box center [679, 238] width 37 height 12
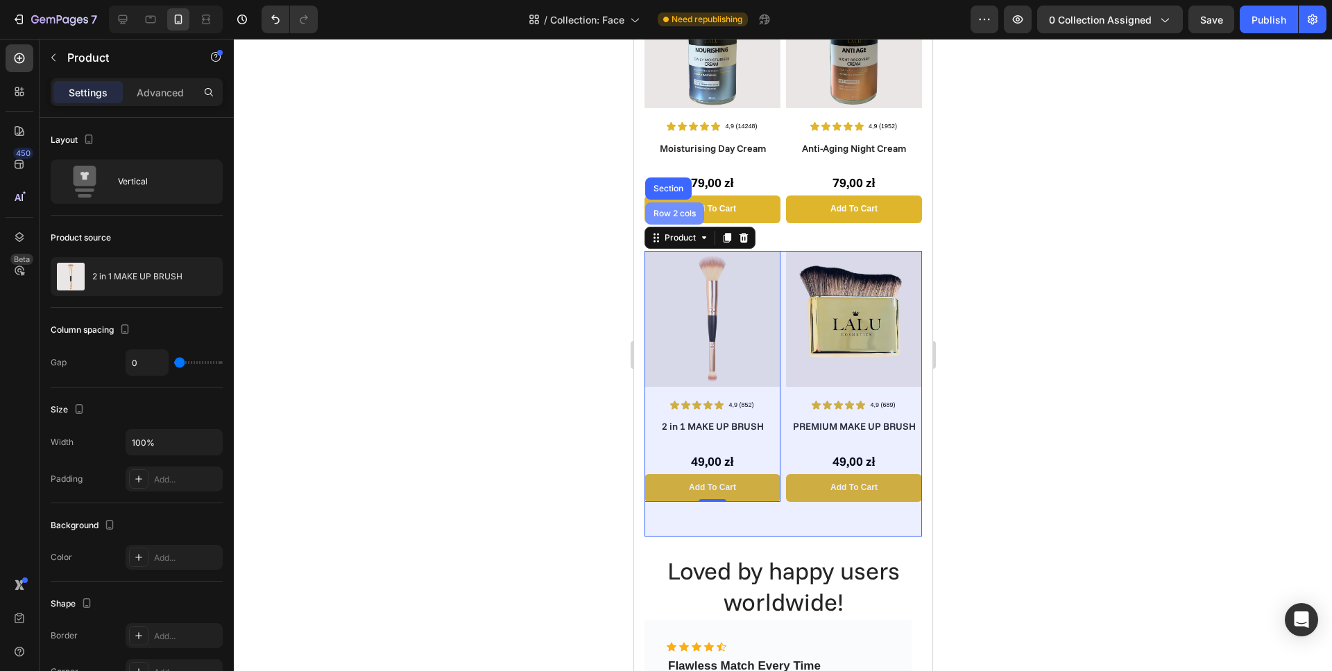
click at [674, 203] on div "Row 2 cols" at bounding box center [673, 214] width 59 height 22
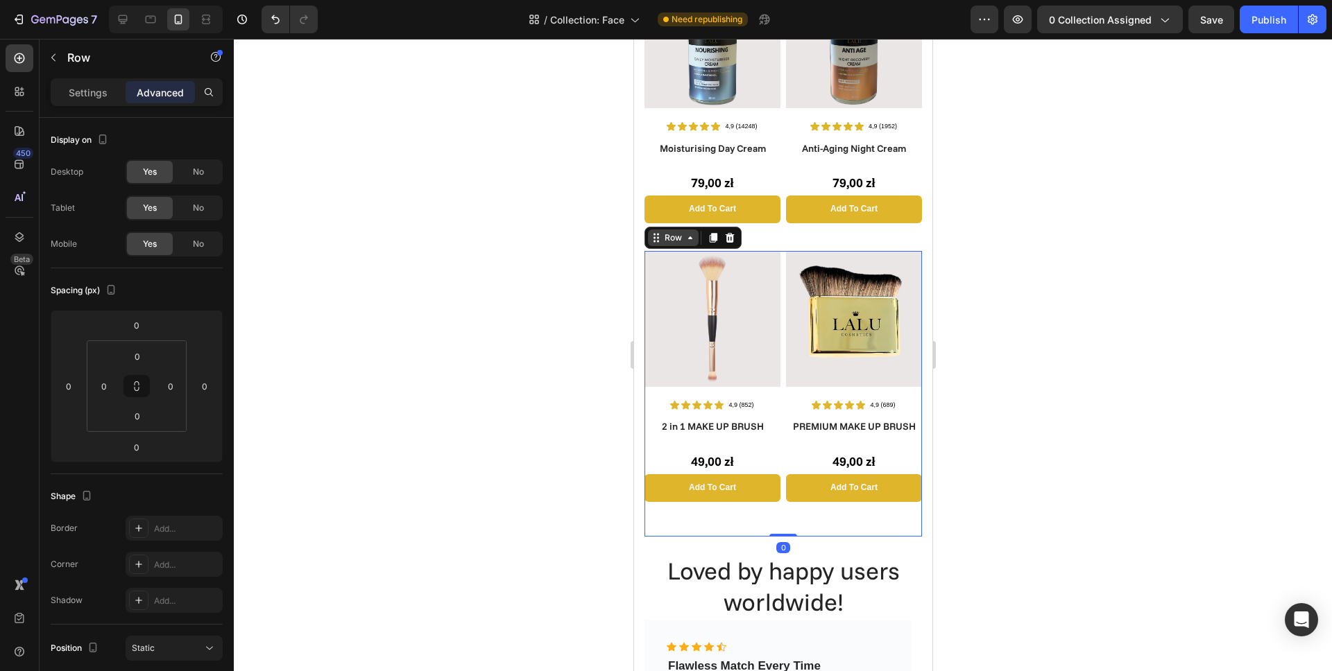
click at [682, 232] on div "Row" at bounding box center [672, 238] width 23 height 12
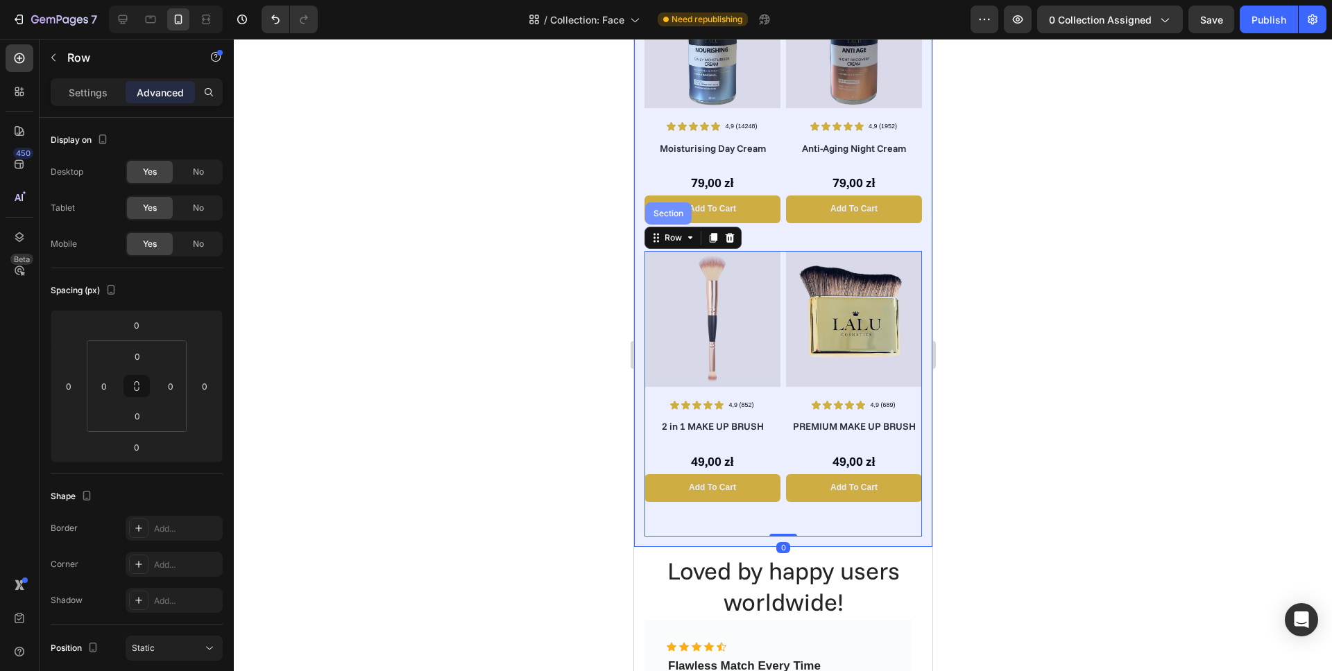
click at [675, 209] on div "Section" at bounding box center [667, 213] width 35 height 8
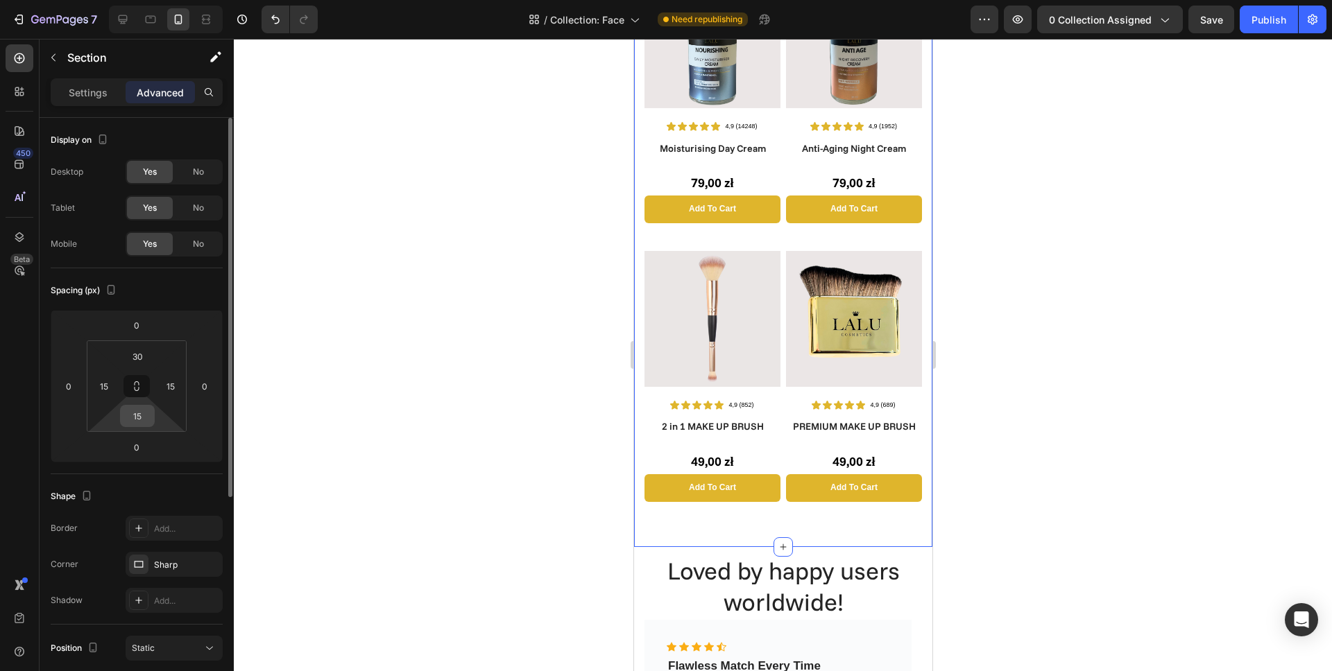
click at [147, 415] on input "15" at bounding box center [137, 416] width 28 height 21
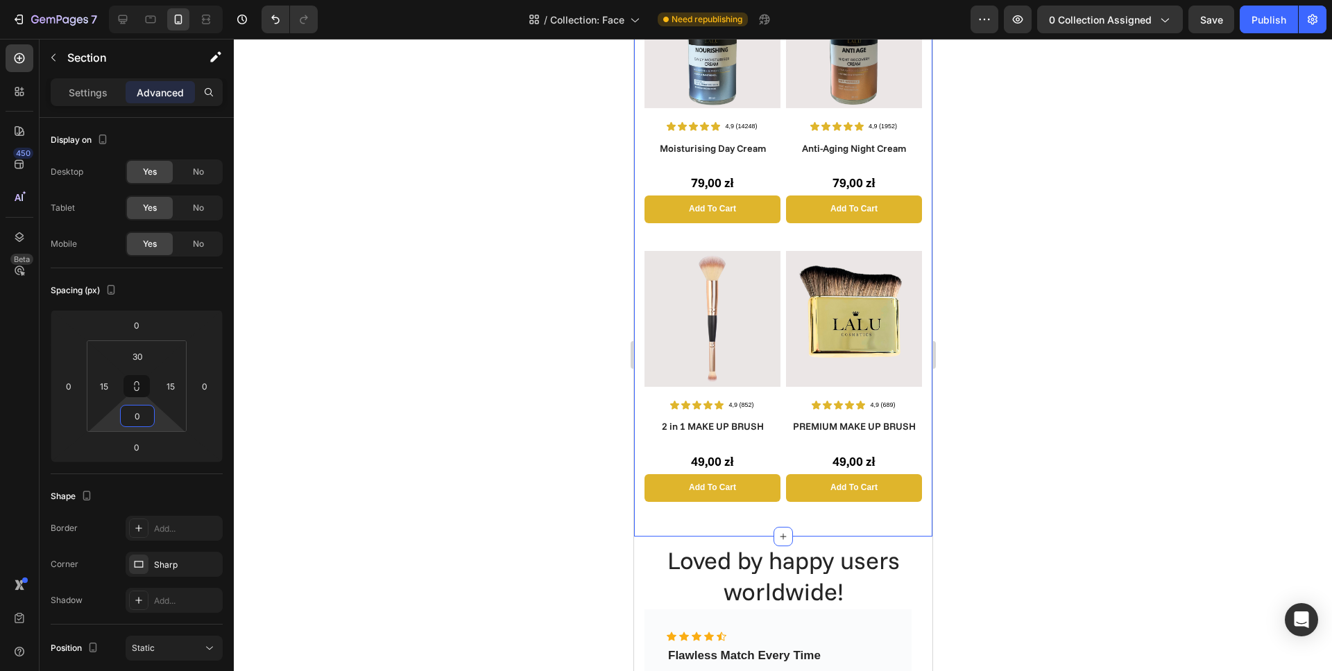
click at [375, 413] on div at bounding box center [783, 355] width 1098 height 633
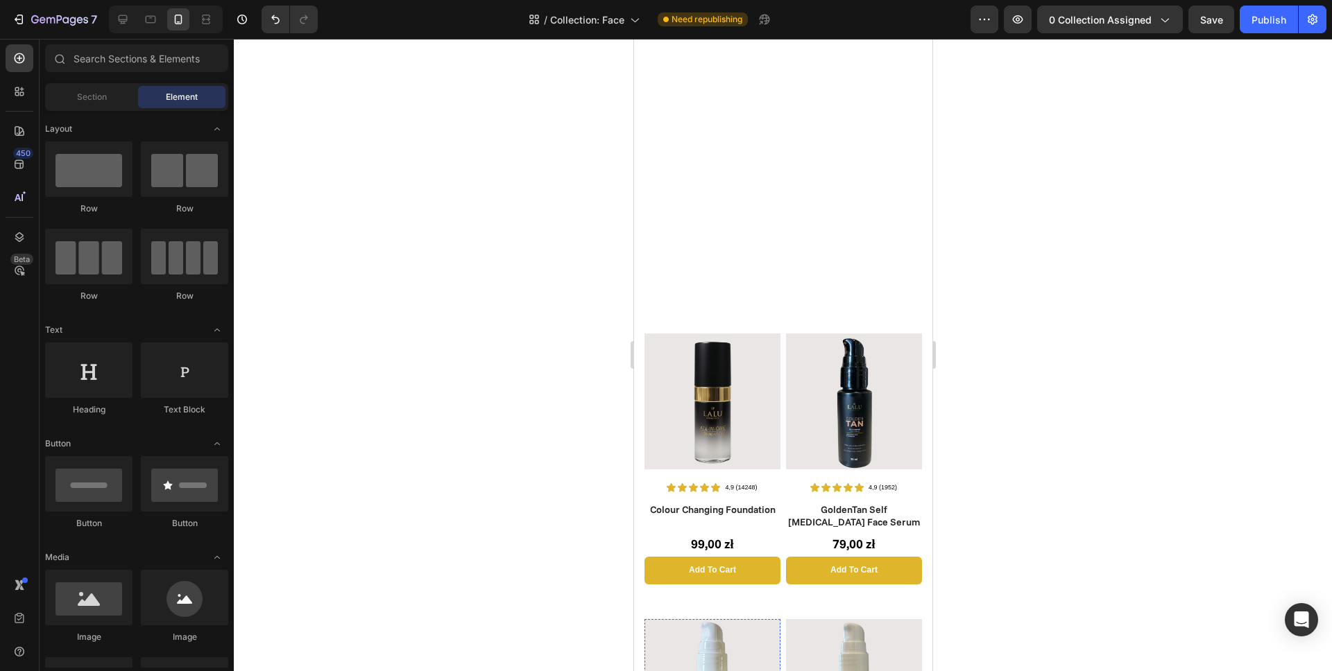
scroll to position [0, 0]
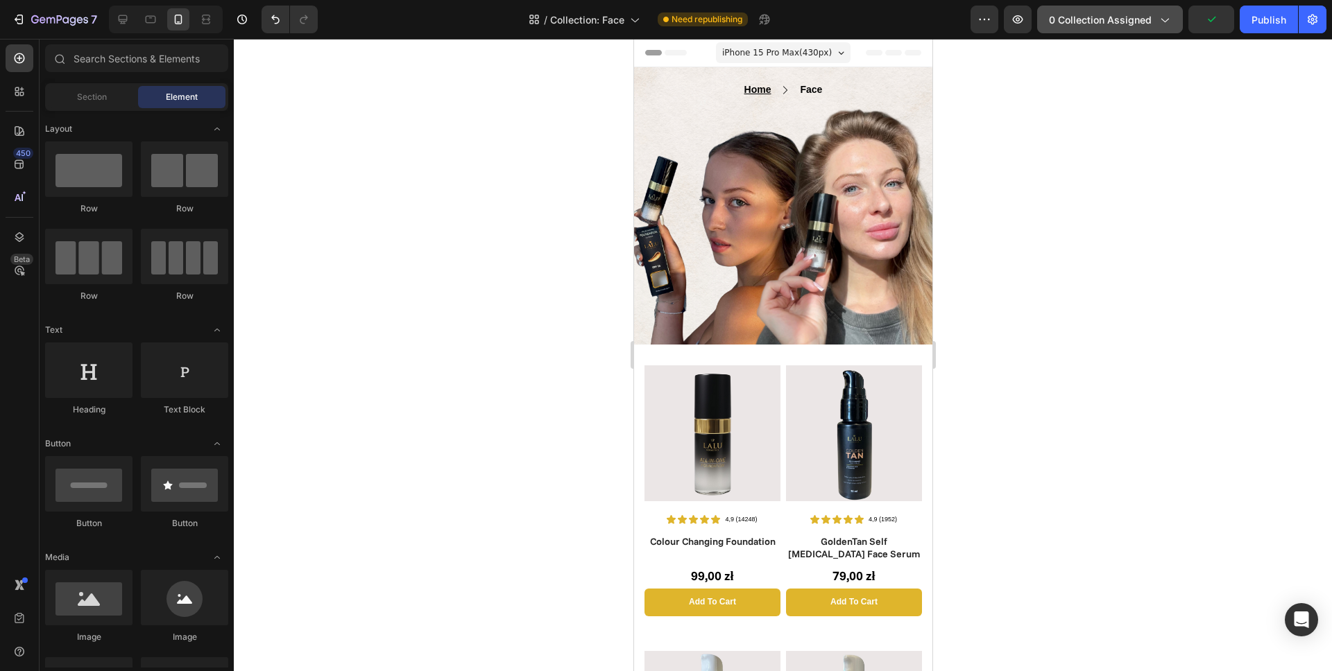
click at [1136, 16] on span "0 collection assigned" at bounding box center [1100, 19] width 103 height 15
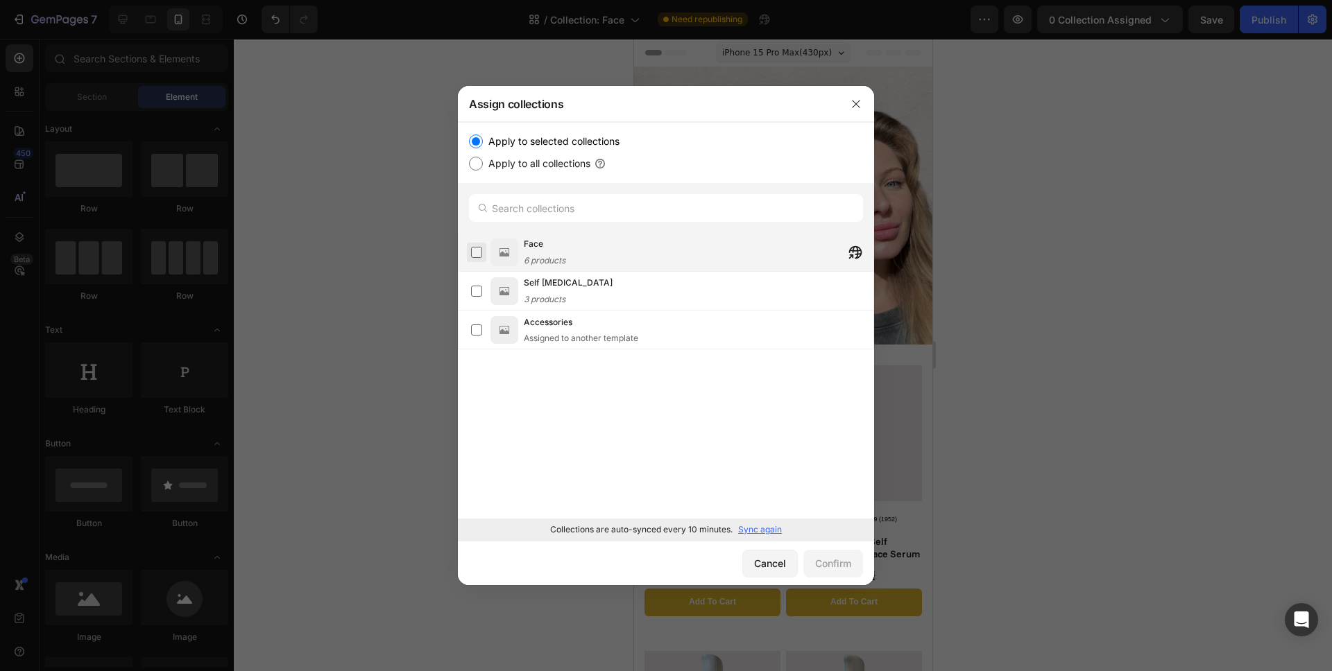
click at [478, 252] on label at bounding box center [476, 252] width 11 height 11
click at [840, 570] on div "Confirm" at bounding box center [833, 563] width 36 height 15
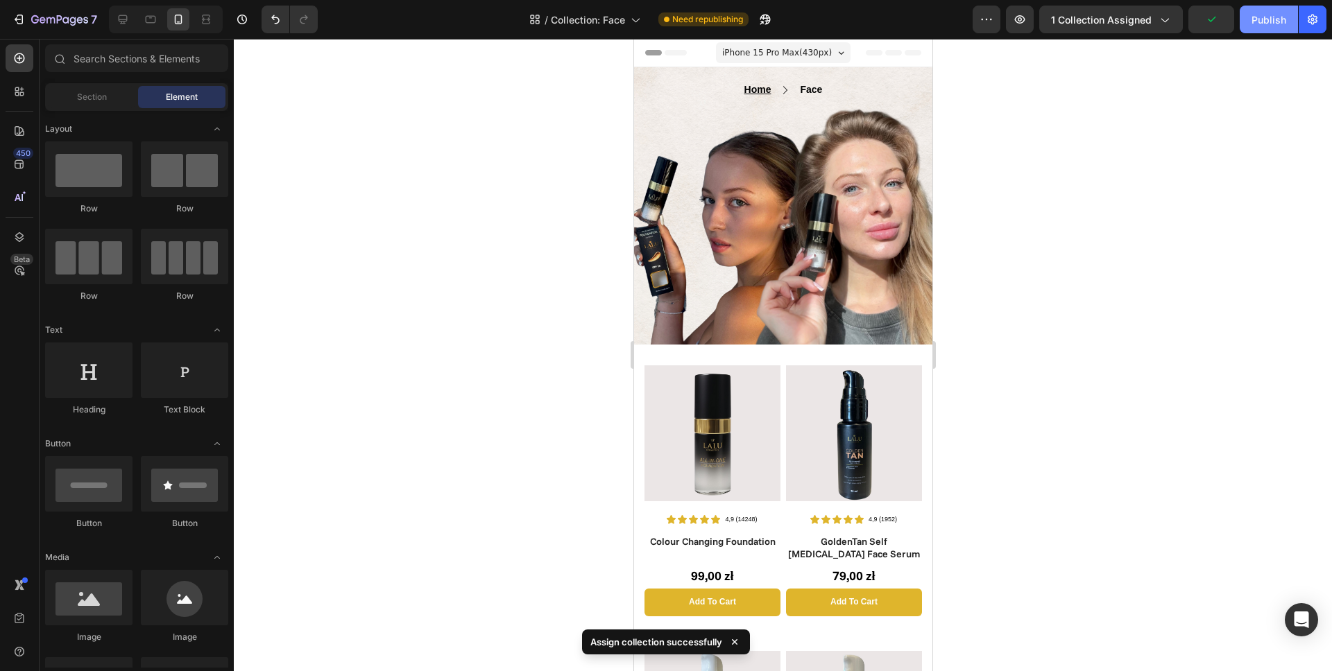
click at [1259, 29] on button "Publish" at bounding box center [1268, 20] width 58 height 28
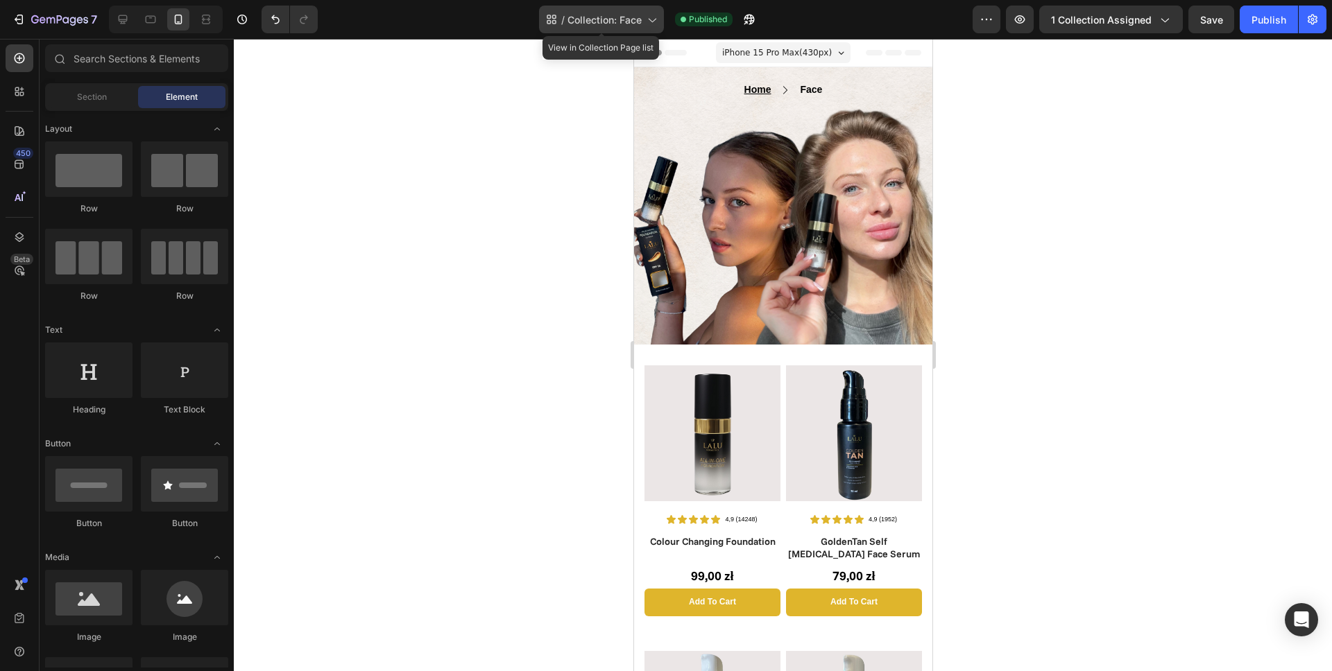
click at [621, 28] on div "/ Collection: Face" at bounding box center [601, 20] width 125 height 28
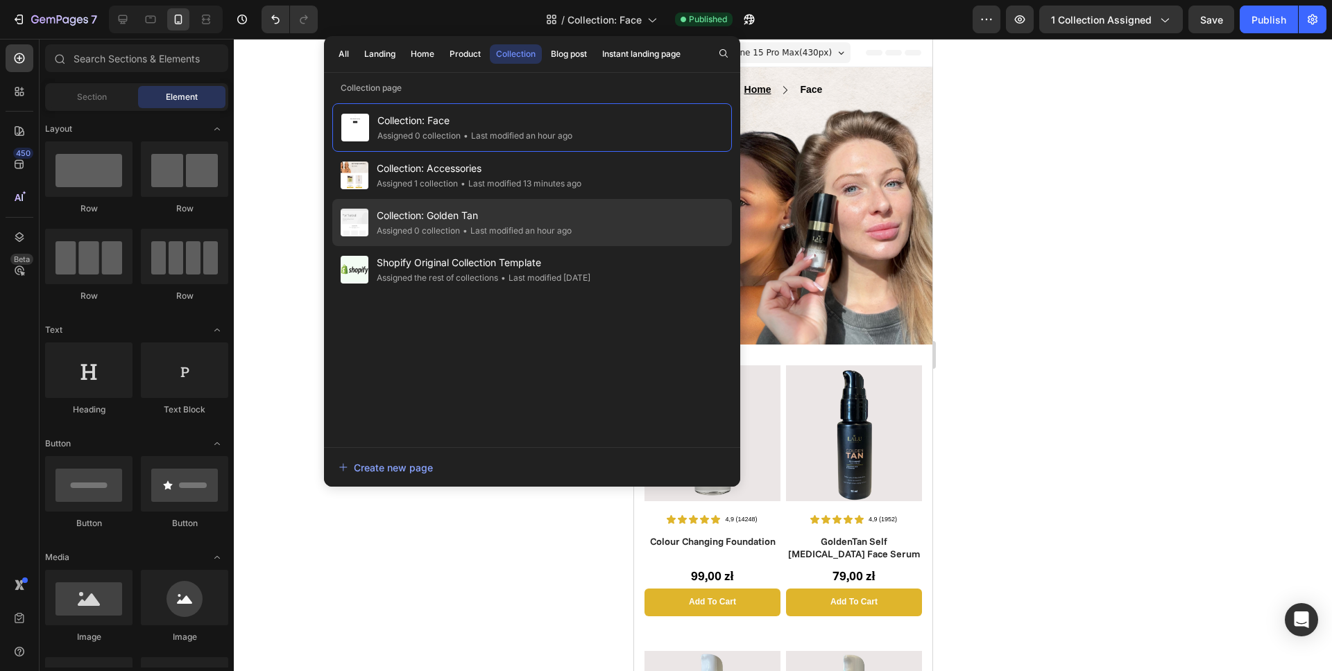
click at [476, 218] on span "Collection: Golden Tan" at bounding box center [474, 215] width 195 height 17
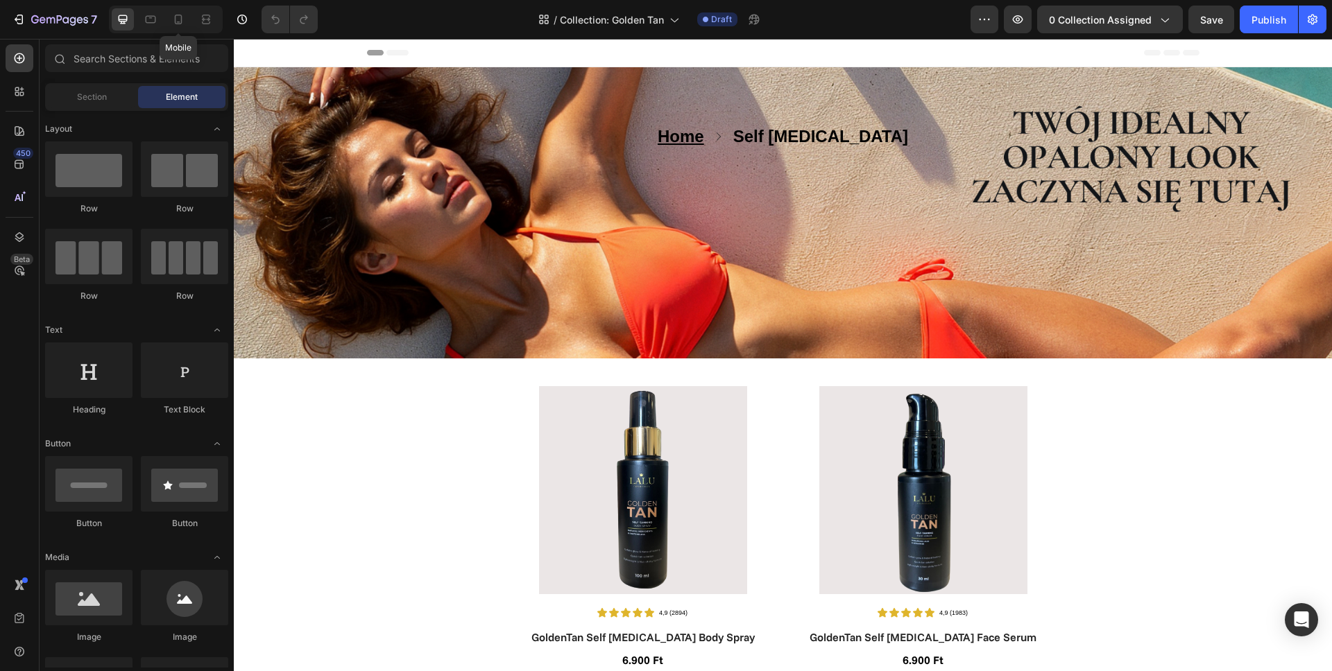
click at [187, 24] on div at bounding box center [178, 19] width 22 height 22
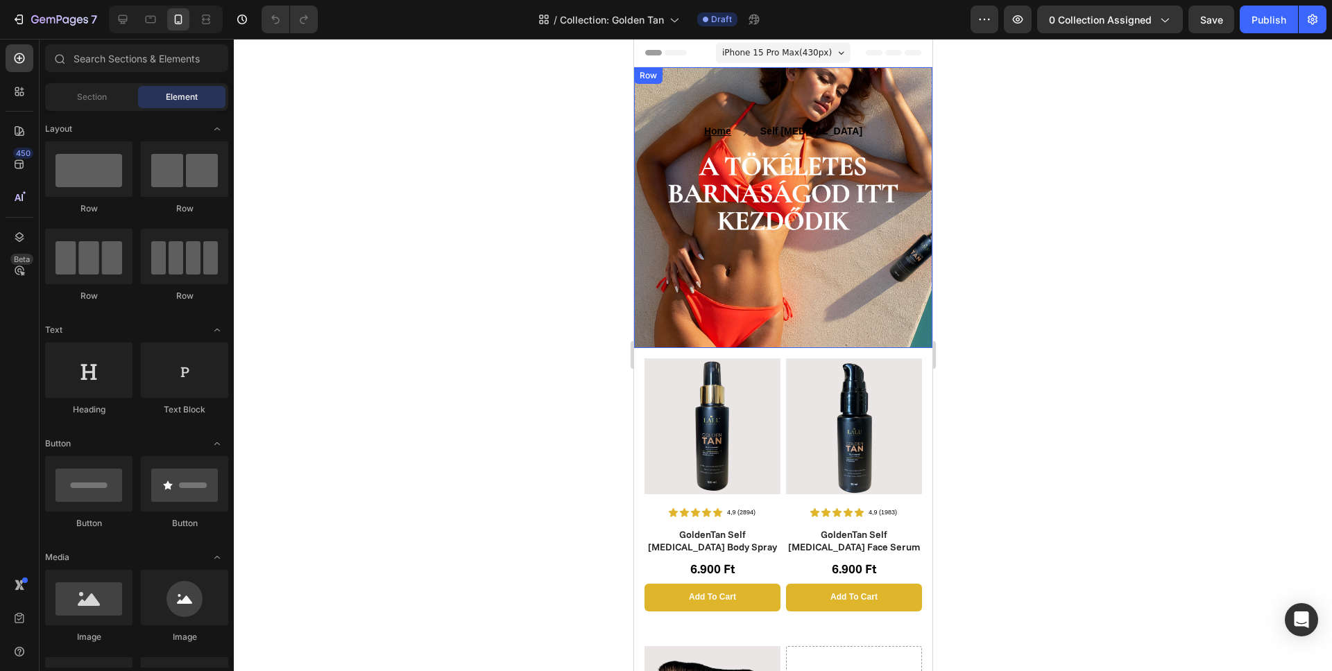
click at [701, 324] on div "Home Text block Icon Self Tanning Text block Row Text block Row Row Row" at bounding box center [782, 207] width 298 height 281
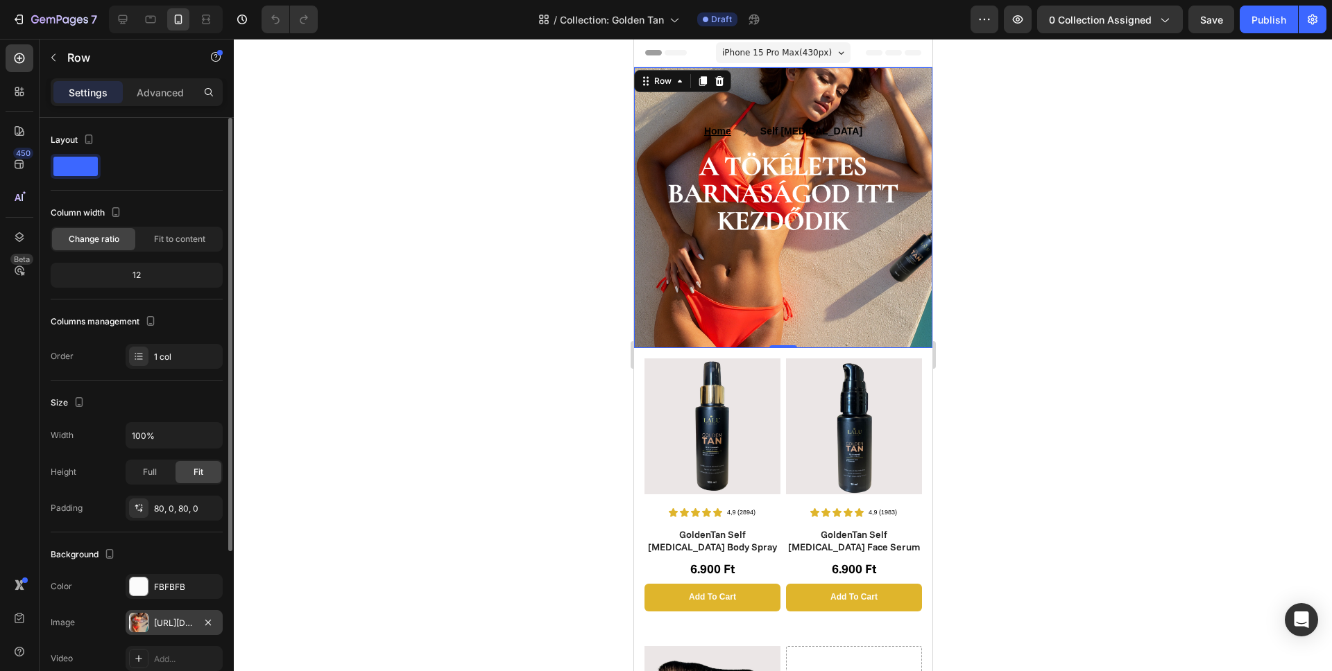
click at [153, 624] on div "https://cdn.shopify.com/s/files/1/0862/5376/4874/files/gempages_540347707940668…" at bounding box center [174, 622] width 97 height 25
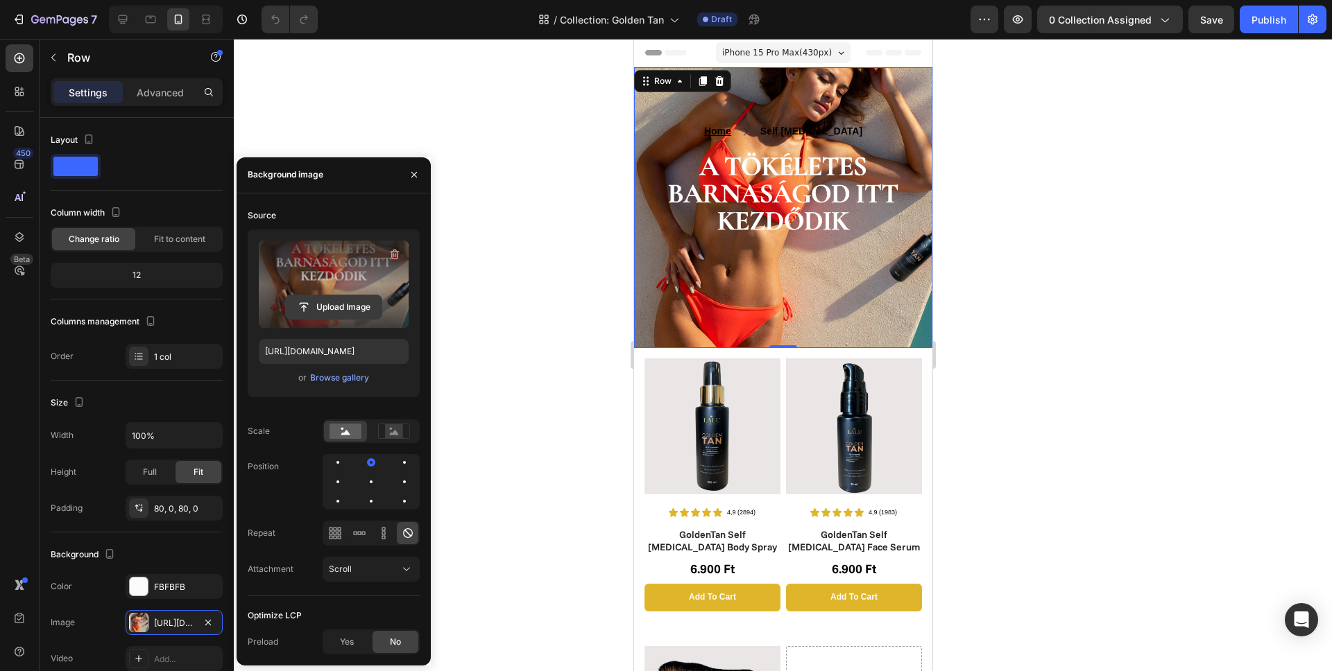
click at [336, 311] on input "file" at bounding box center [334, 307] width 96 height 24
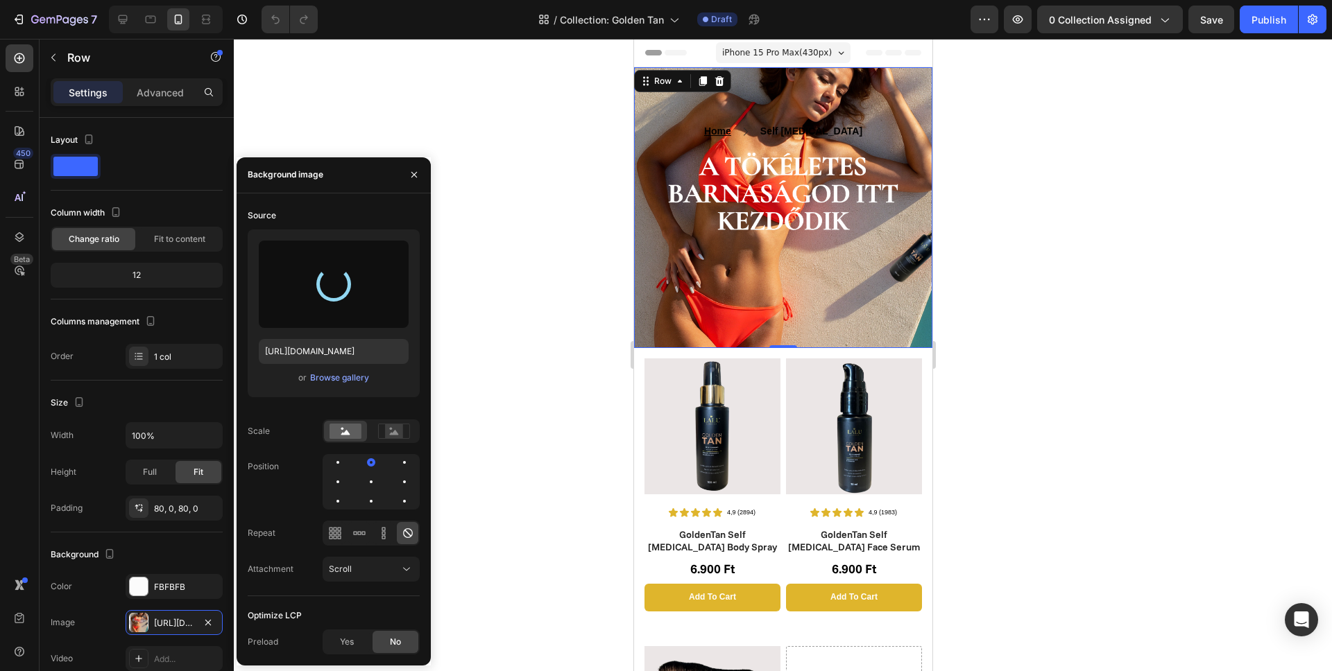
type input "https://cdn.shopify.com/s/files/1/0862/5376/4874/files/gempages_540347707940668…"
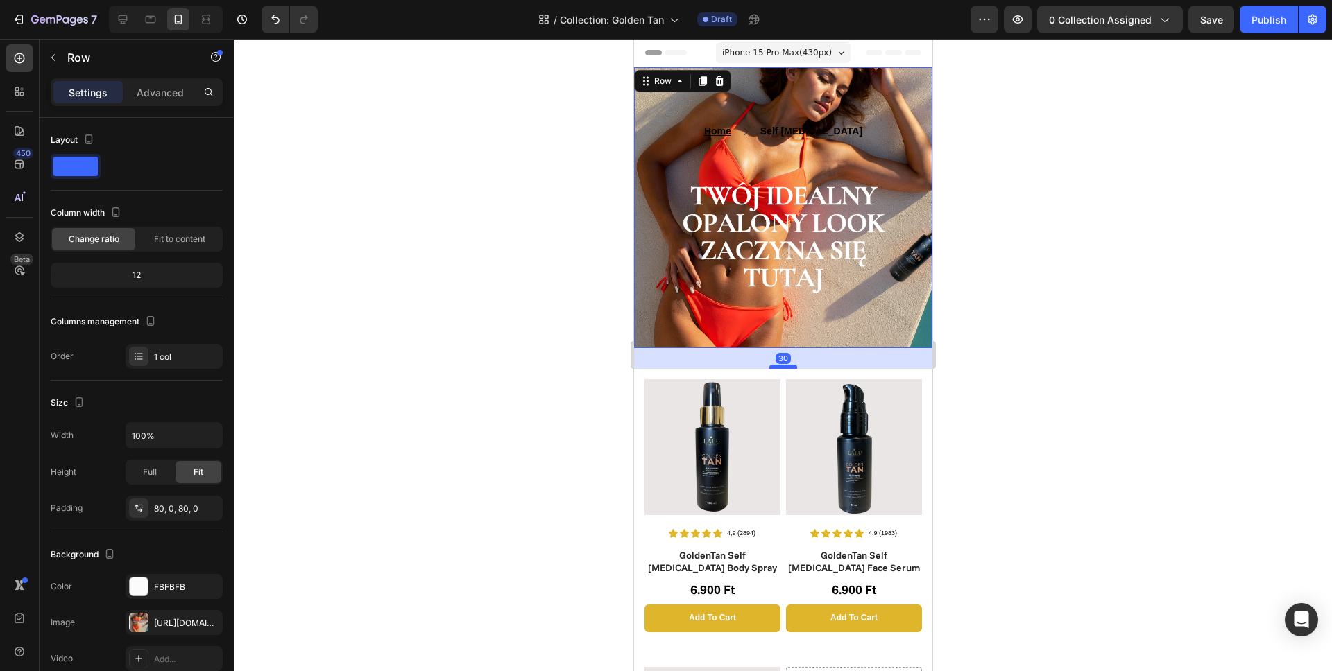
drag, startPoint x: 787, startPoint y: 346, endPoint x: 789, endPoint y: 367, distance: 20.9
click at [789, 367] on div at bounding box center [783, 367] width 28 height 4
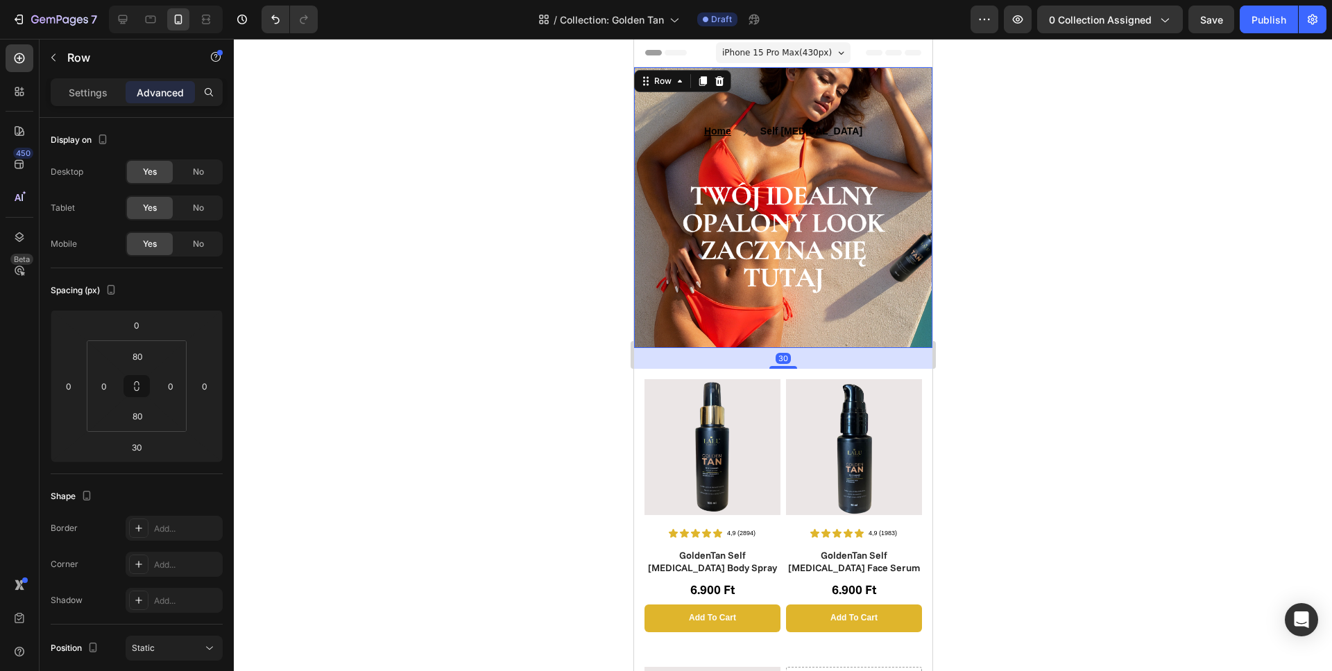
click at [1003, 363] on div at bounding box center [783, 355] width 1098 height 633
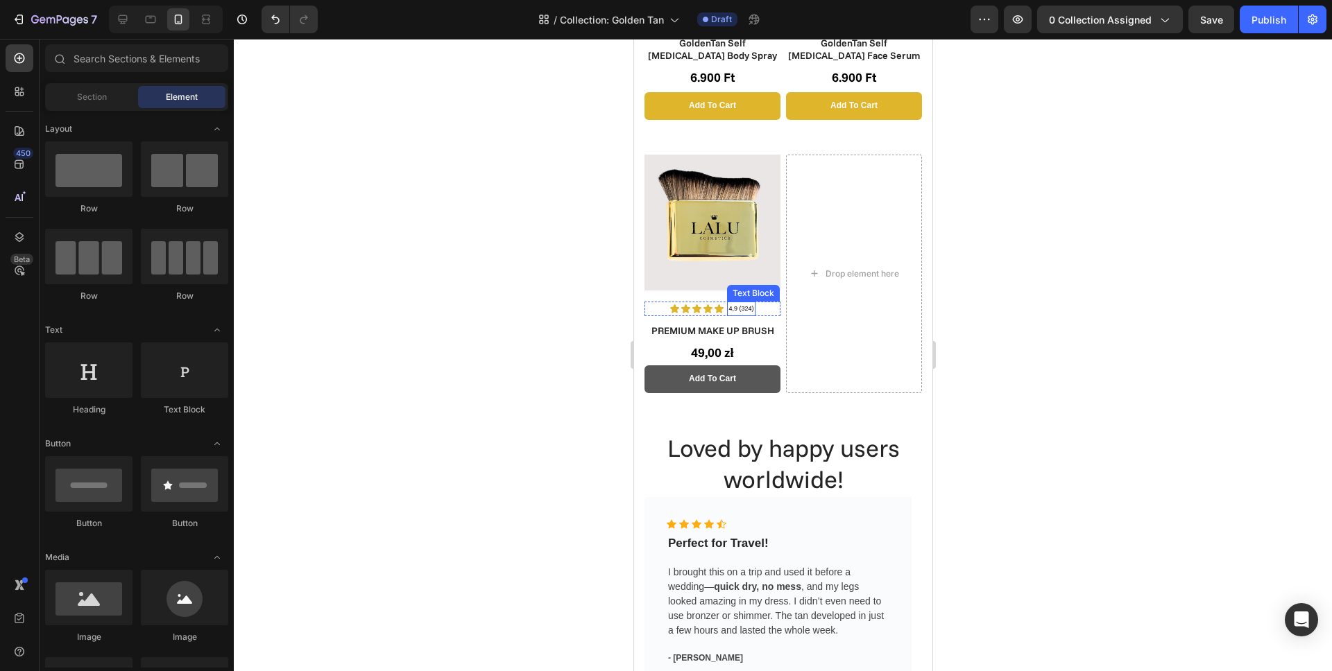
scroll to position [515, 0]
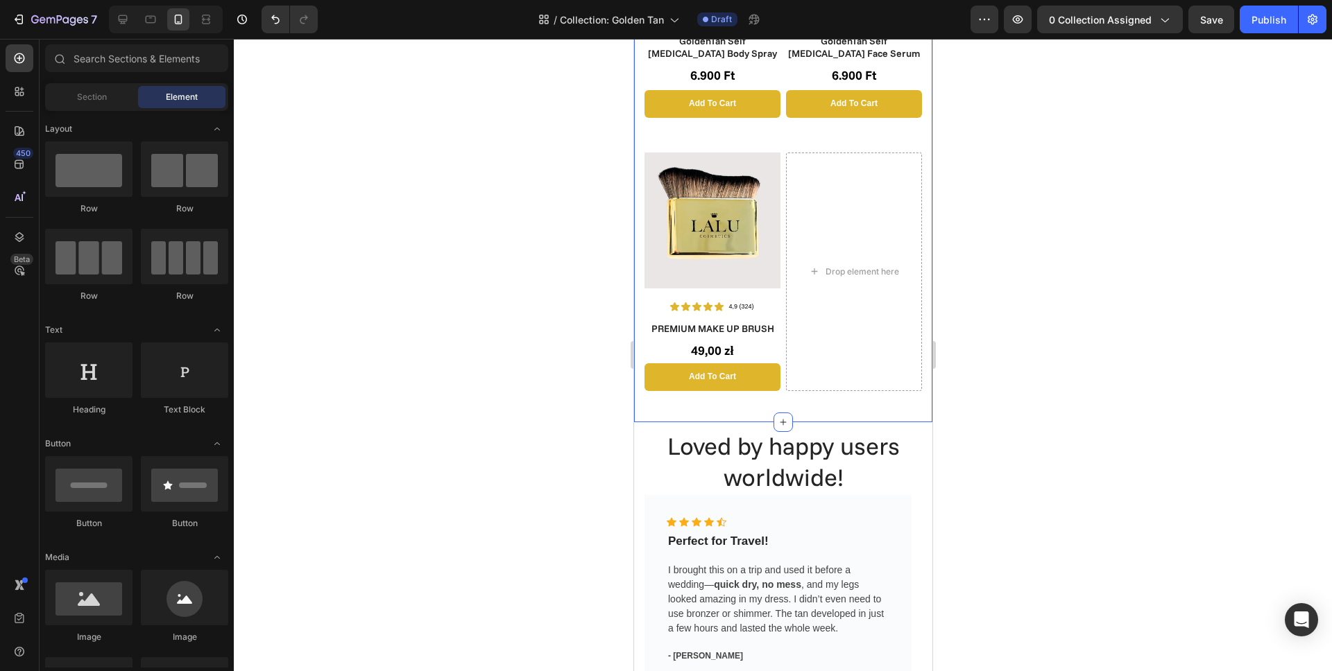
click at [771, 391] on div "Image Icon Icon Icon Icon Icon Icon List 4,9 (2894) Text Block Row GoldenTan Se…" at bounding box center [782, 138] width 277 height 547
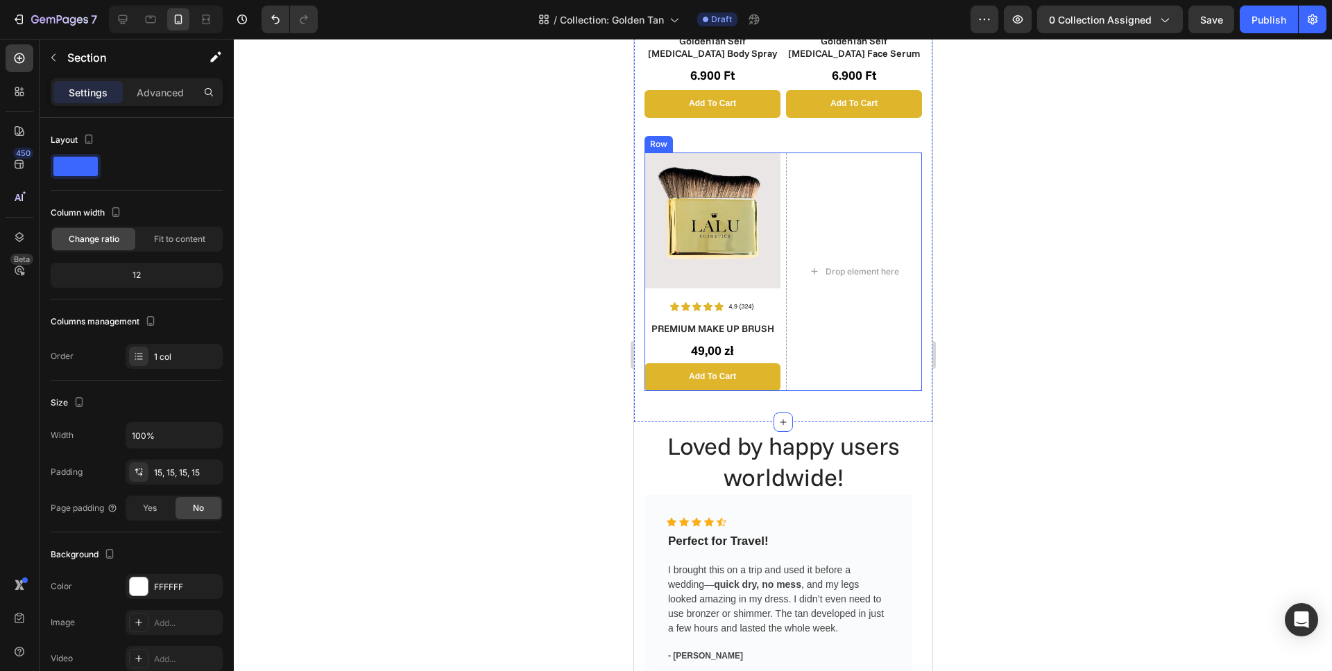
click at [778, 377] on div "Image Icon Icon Icon Icon Icon Icon List 4,9 (324) Text Block Row PREMIUM MAKE …" at bounding box center [782, 272] width 277 height 239
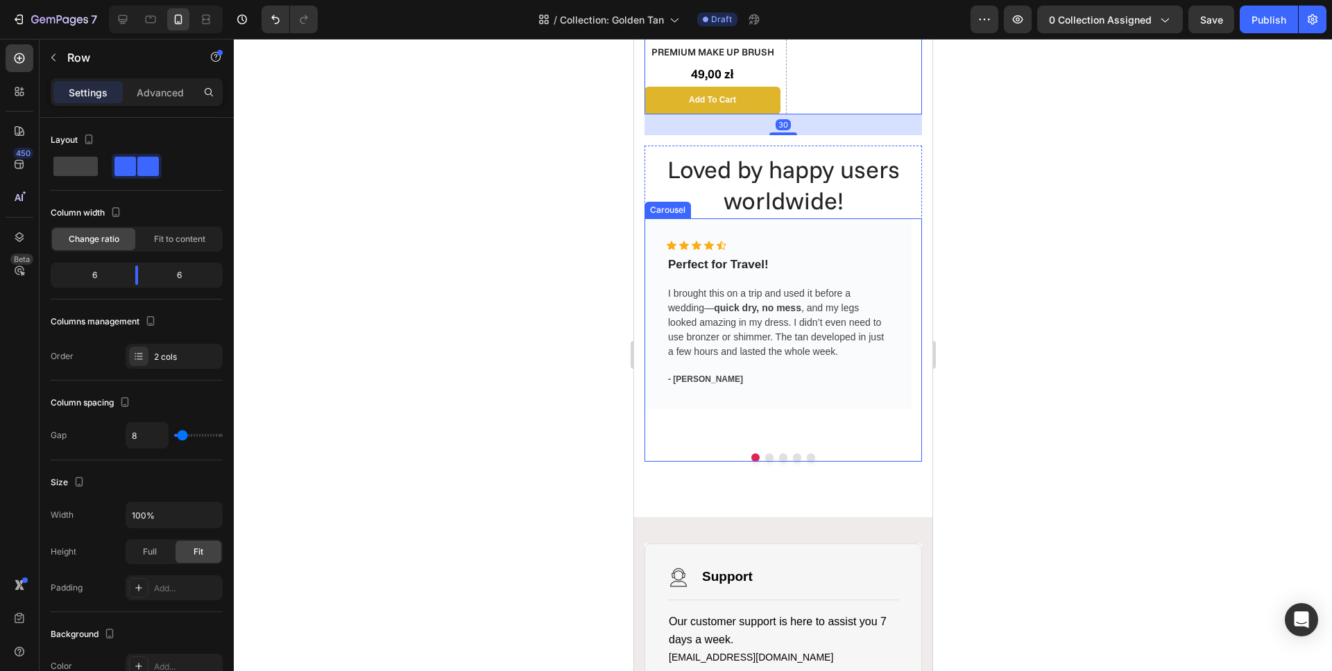
scroll to position [1217, 0]
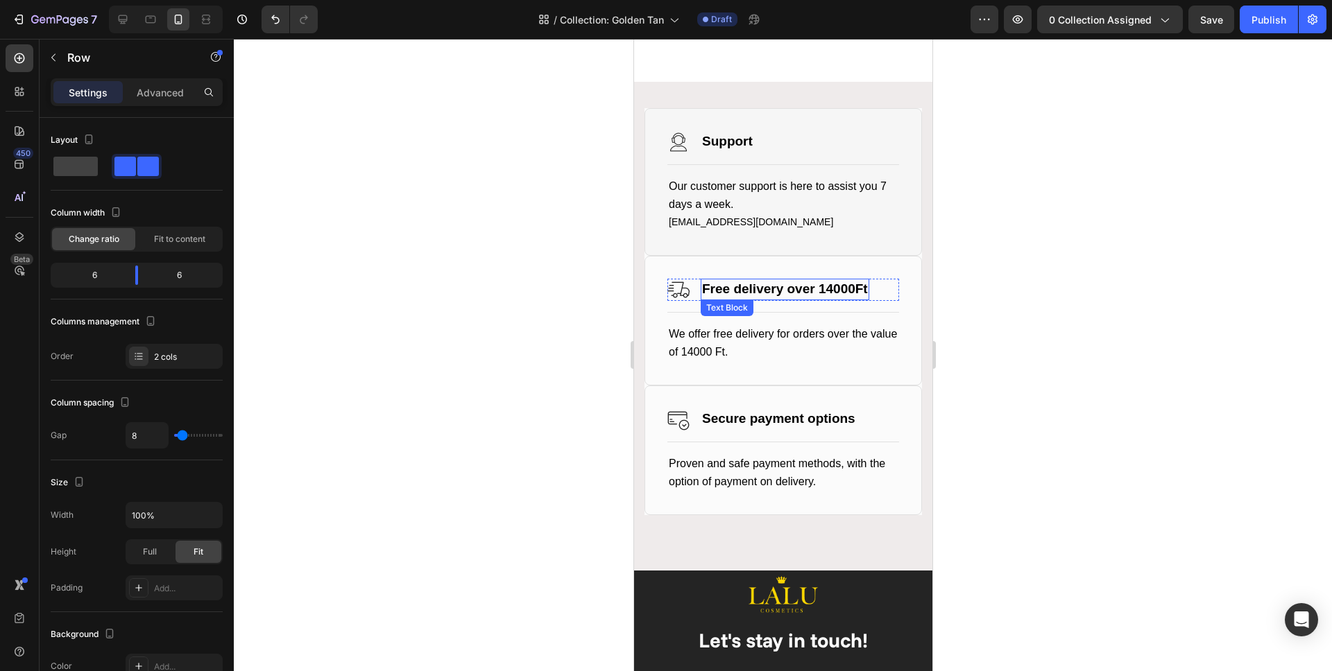
click at [838, 290] on strong "Free delivery over 14000Ft" at bounding box center [784, 289] width 166 height 15
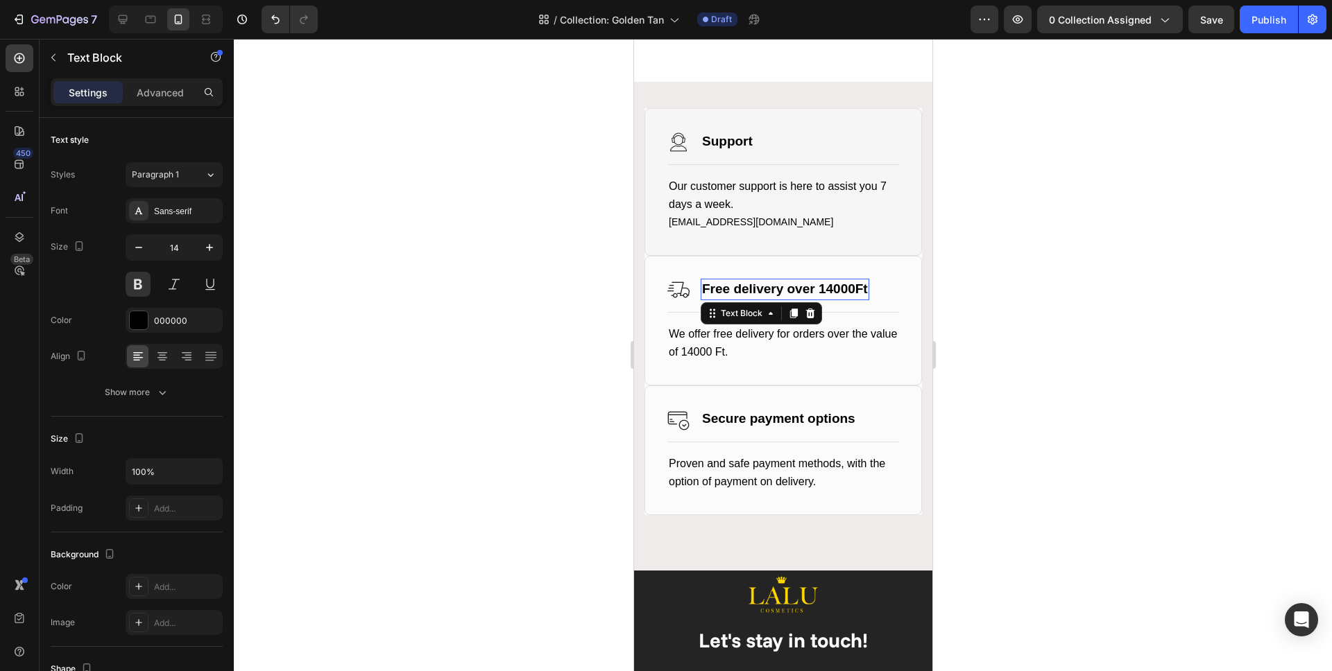
click at [838, 290] on strong "Free delivery over 14000Ft" at bounding box center [784, 289] width 166 height 15
click at [730, 350] on span "We offer free delivery for orders over the value of 14000 Ft." at bounding box center [782, 343] width 228 height 30
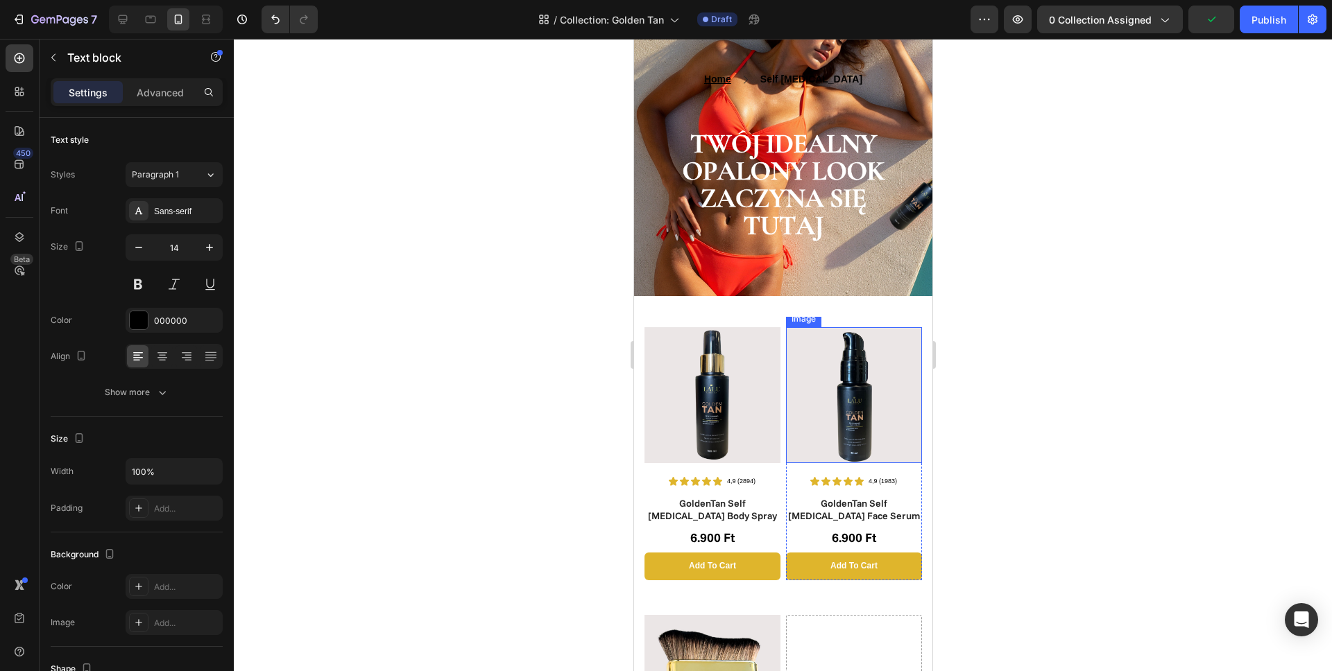
scroll to position [0, 0]
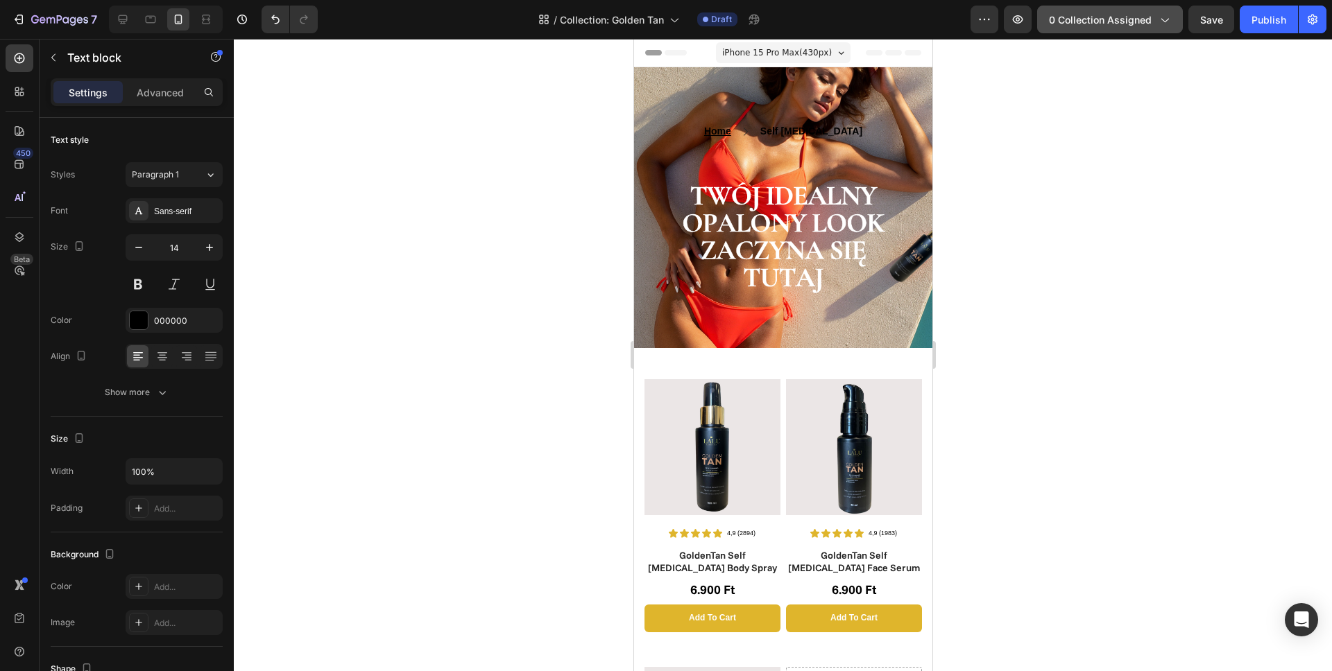
click at [1092, 17] on span "0 collection assigned" at bounding box center [1100, 19] width 103 height 15
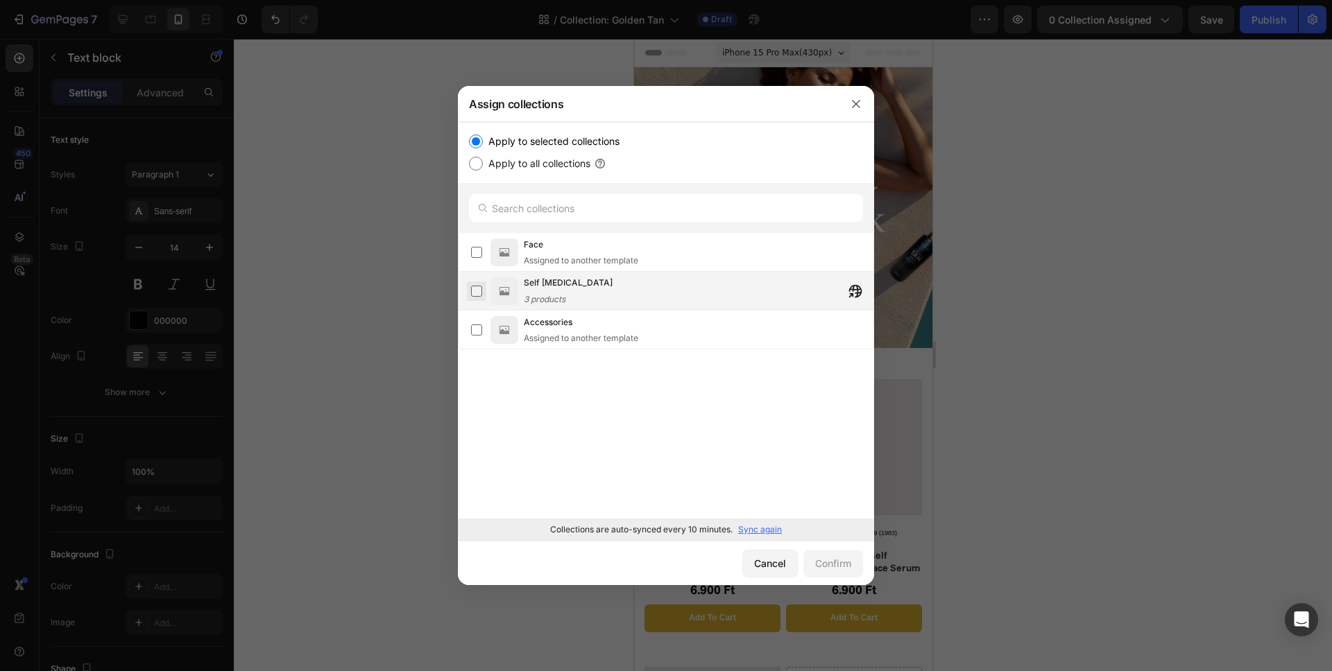
click at [476, 287] on label at bounding box center [476, 291] width 11 height 11
drag, startPoint x: 827, startPoint y: 563, endPoint x: 193, endPoint y: 522, distance: 635.2
click at [827, 563] on div "Confirm" at bounding box center [833, 563] width 36 height 15
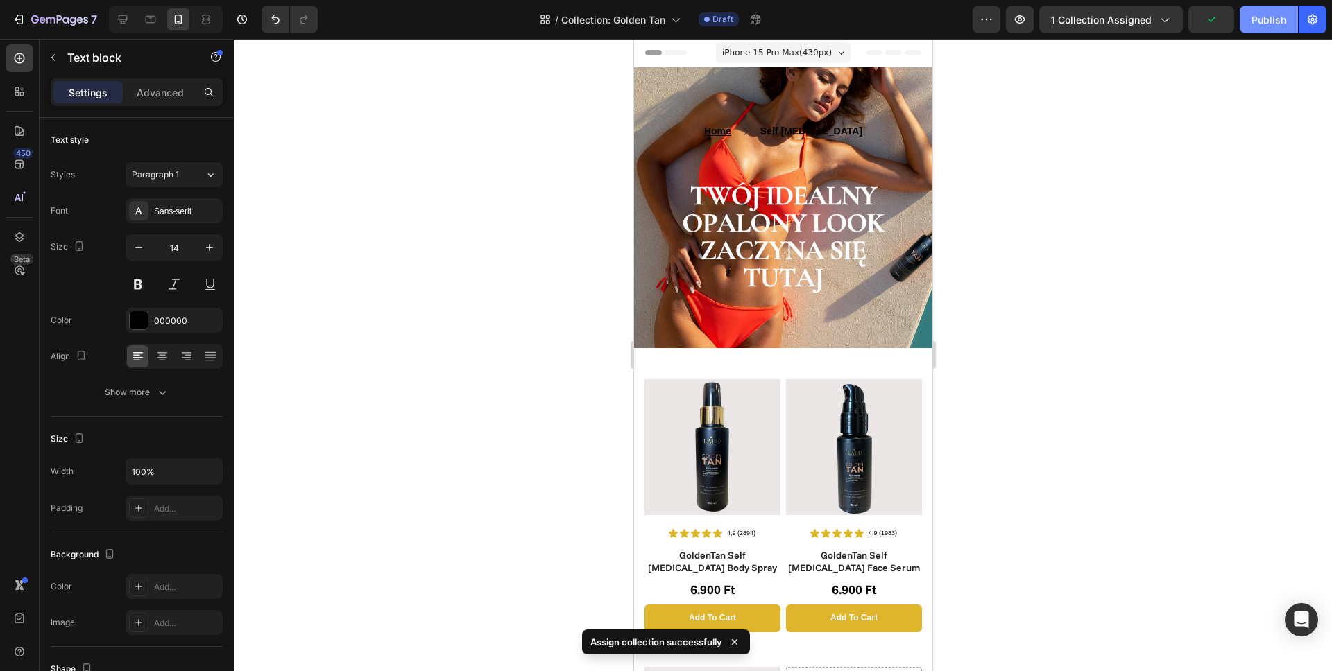
click at [1268, 22] on div "Publish" at bounding box center [1268, 19] width 35 height 15
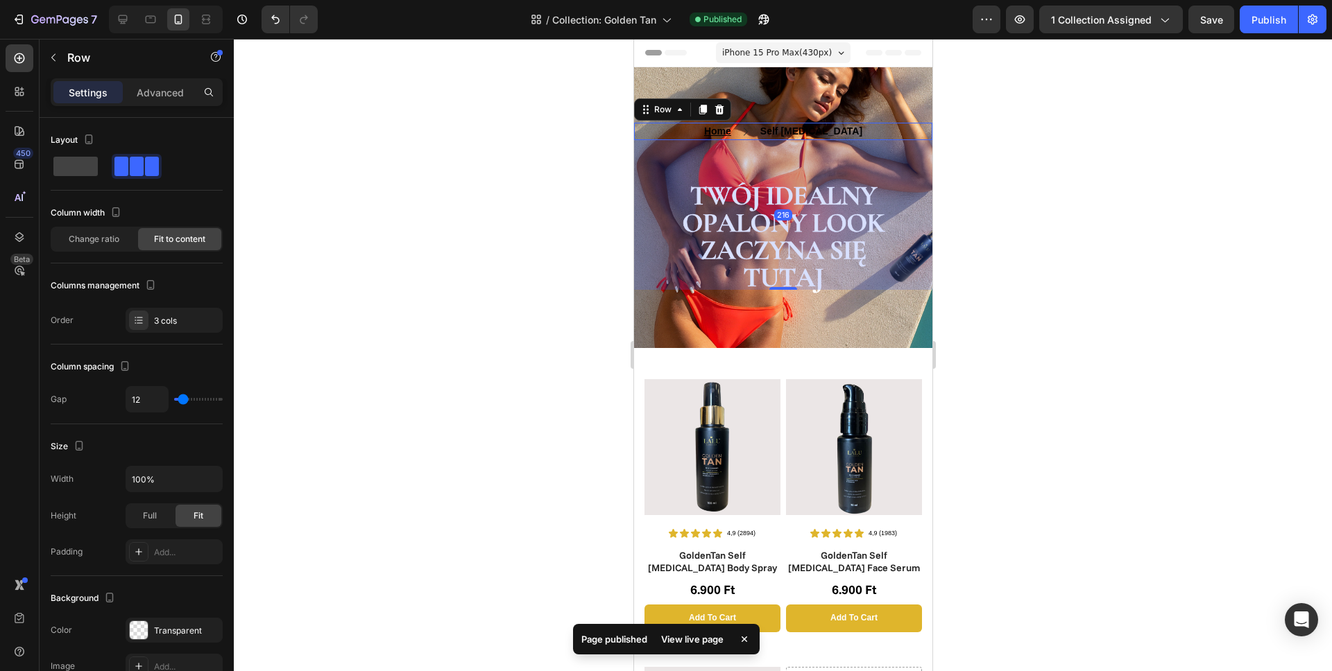
click at [769, 136] on div "Home Text block Icon Self Tanning Text block Row 216" at bounding box center [782, 131] width 298 height 17
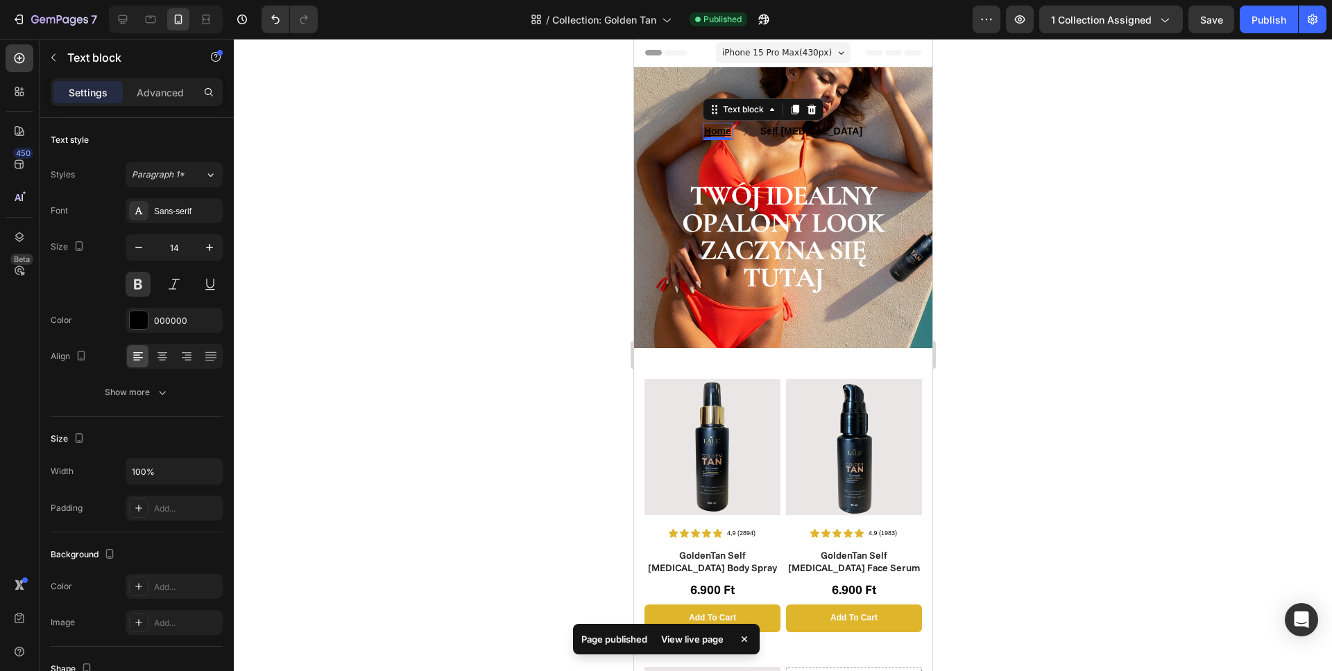
click at [730, 132] on u "Home" at bounding box center [716, 131] width 27 height 11
click at [802, 128] on p "Self [MEDICAL_DATA]" at bounding box center [811, 131] width 102 height 15
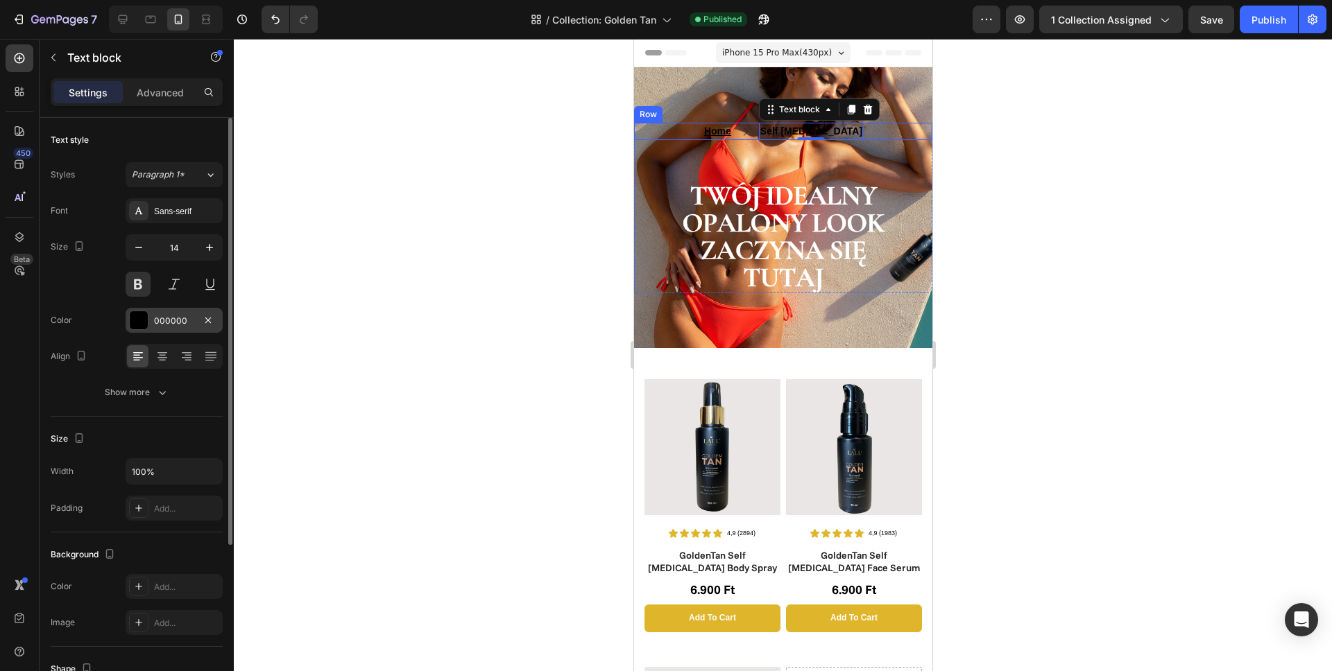
click at [160, 327] on div "000000" at bounding box center [174, 321] width 40 height 12
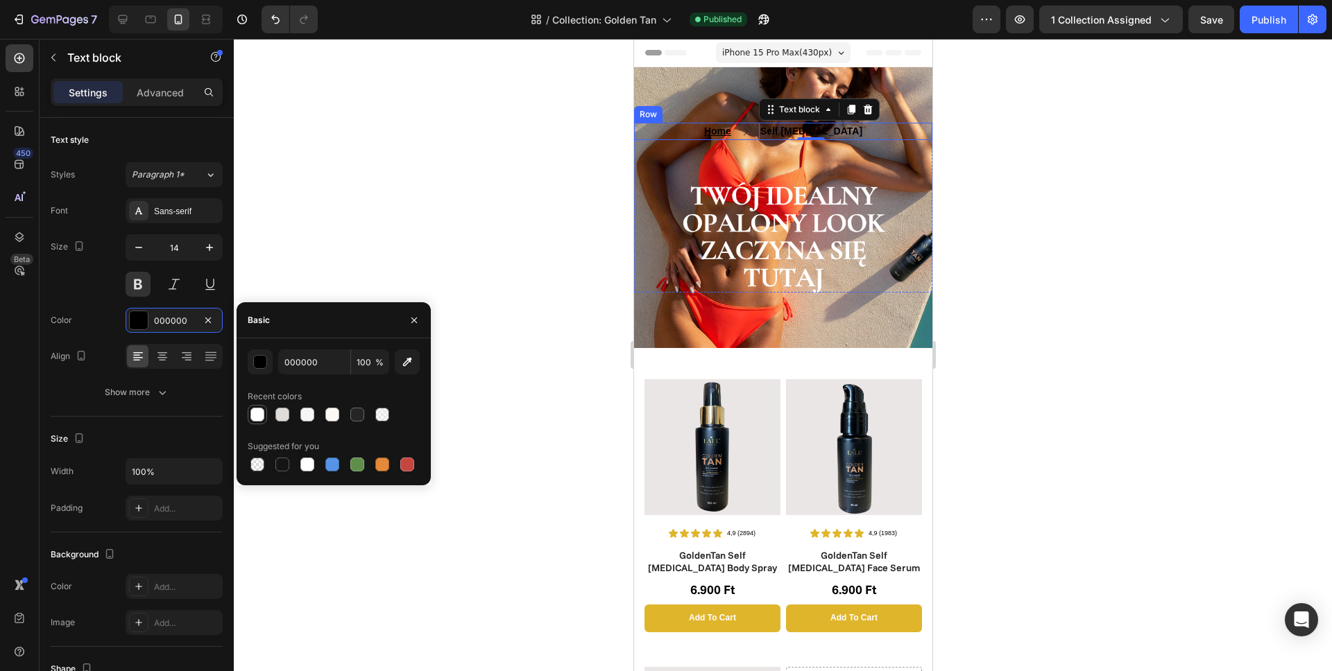
click at [259, 418] on div at bounding box center [257, 415] width 14 height 14
type input "FFFFFF"
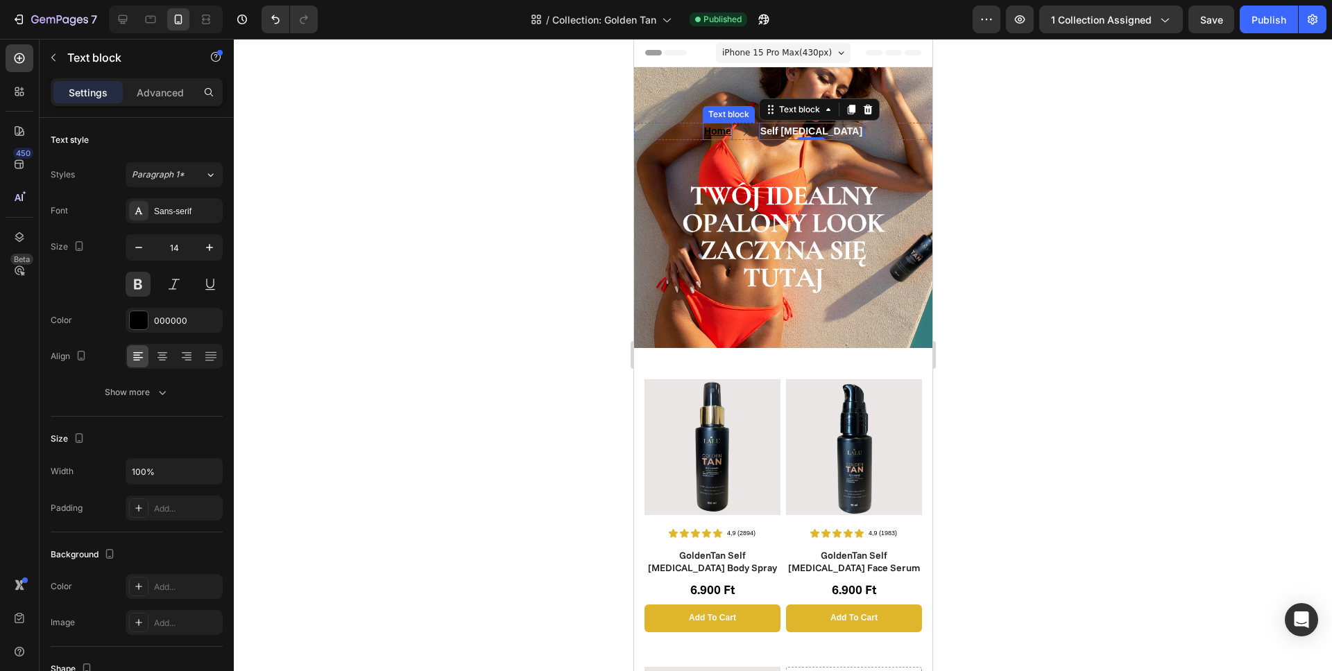
click at [730, 131] on u "Home" at bounding box center [716, 131] width 27 height 11
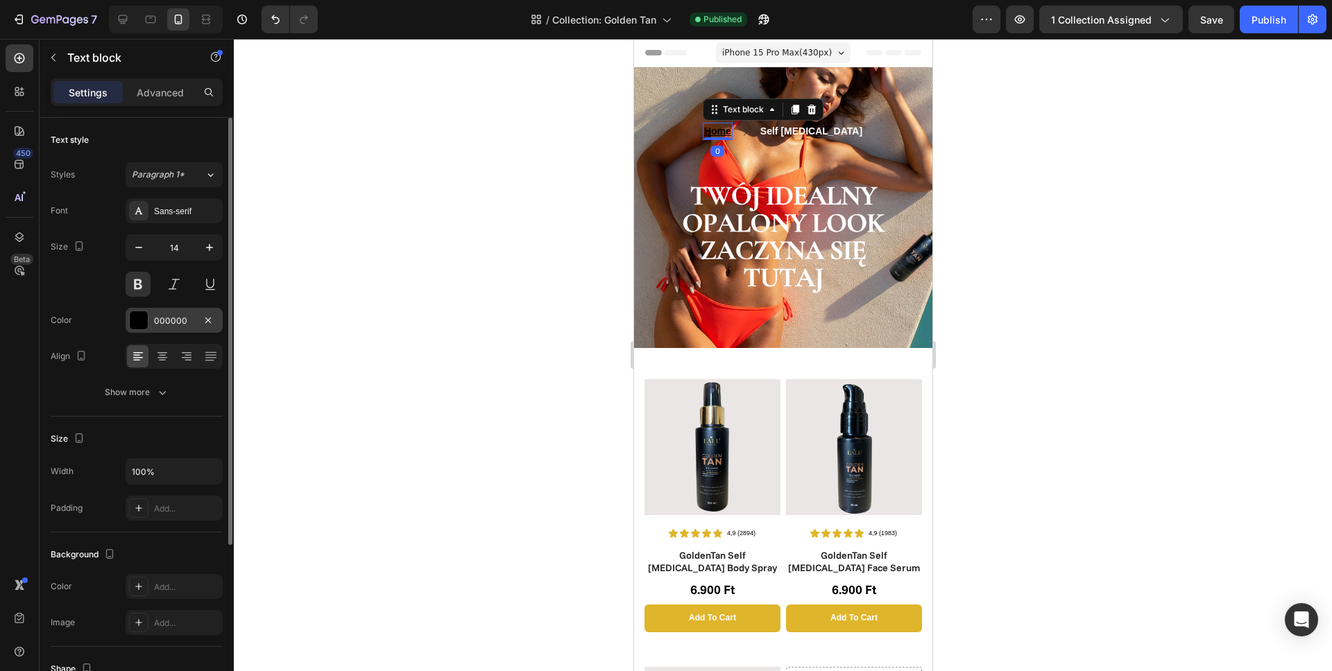
click at [139, 324] on div at bounding box center [139, 320] width 18 height 18
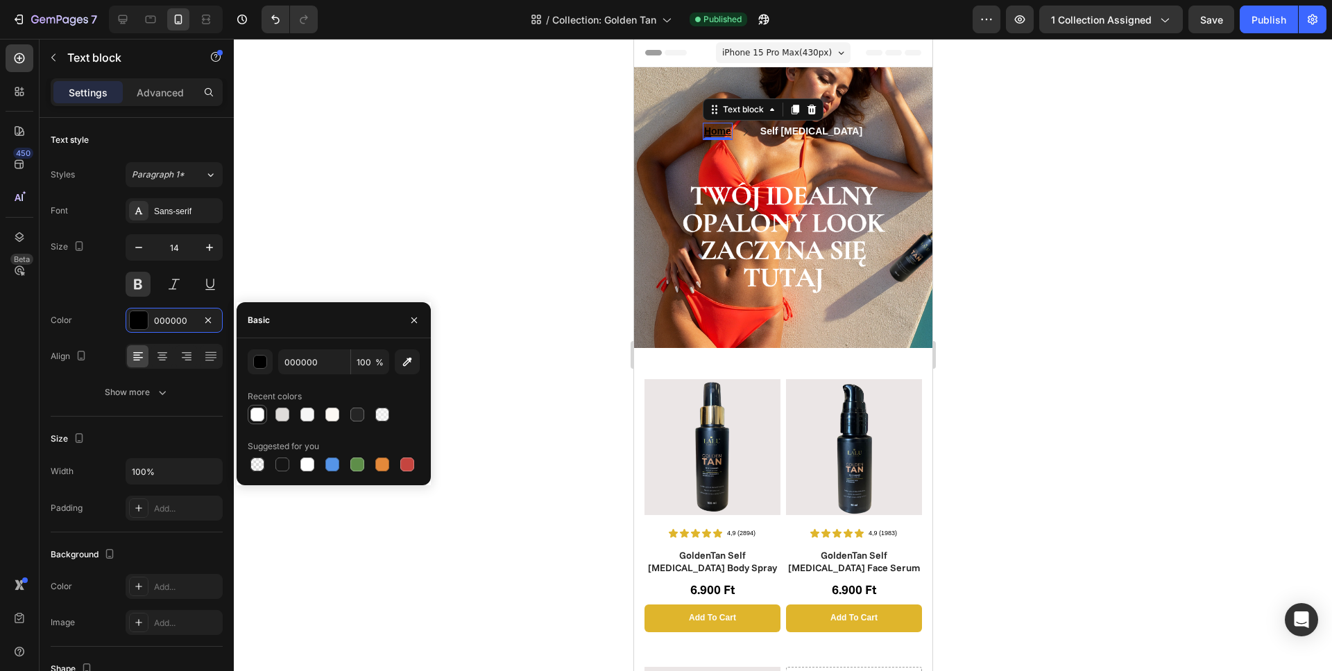
click at [259, 415] on div at bounding box center [257, 415] width 14 height 14
type input "FFFFFF"
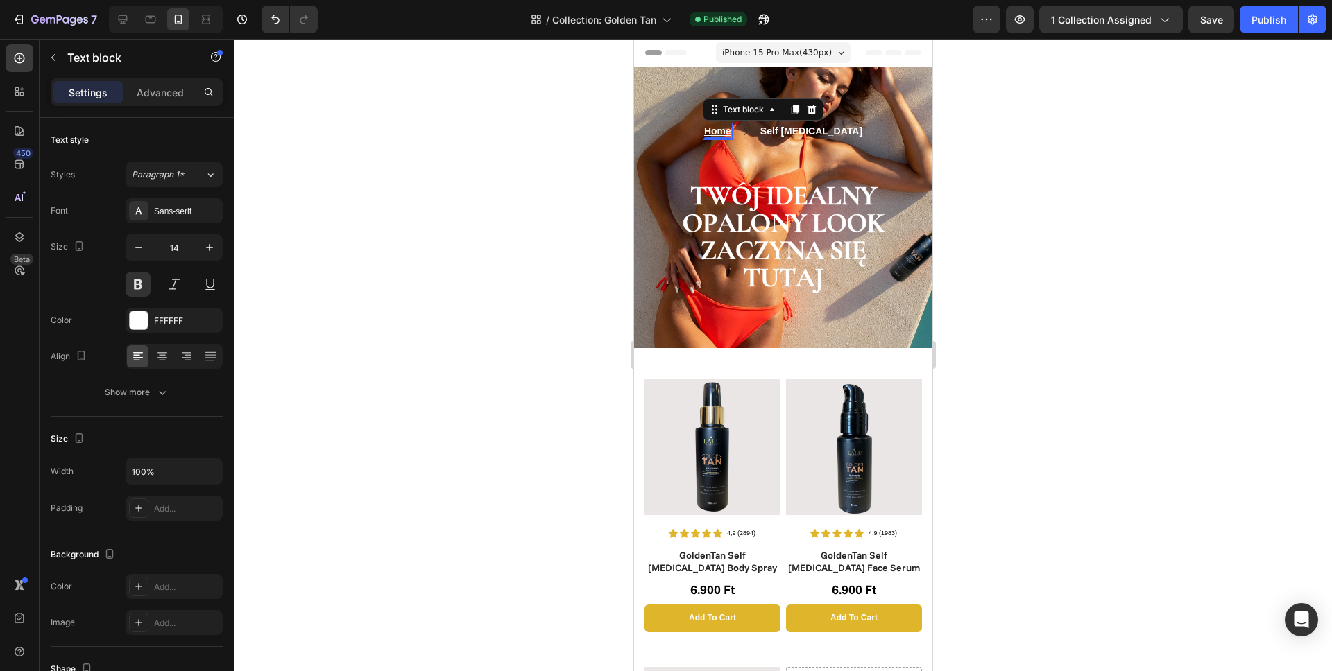
click at [381, 167] on div at bounding box center [783, 355] width 1098 height 633
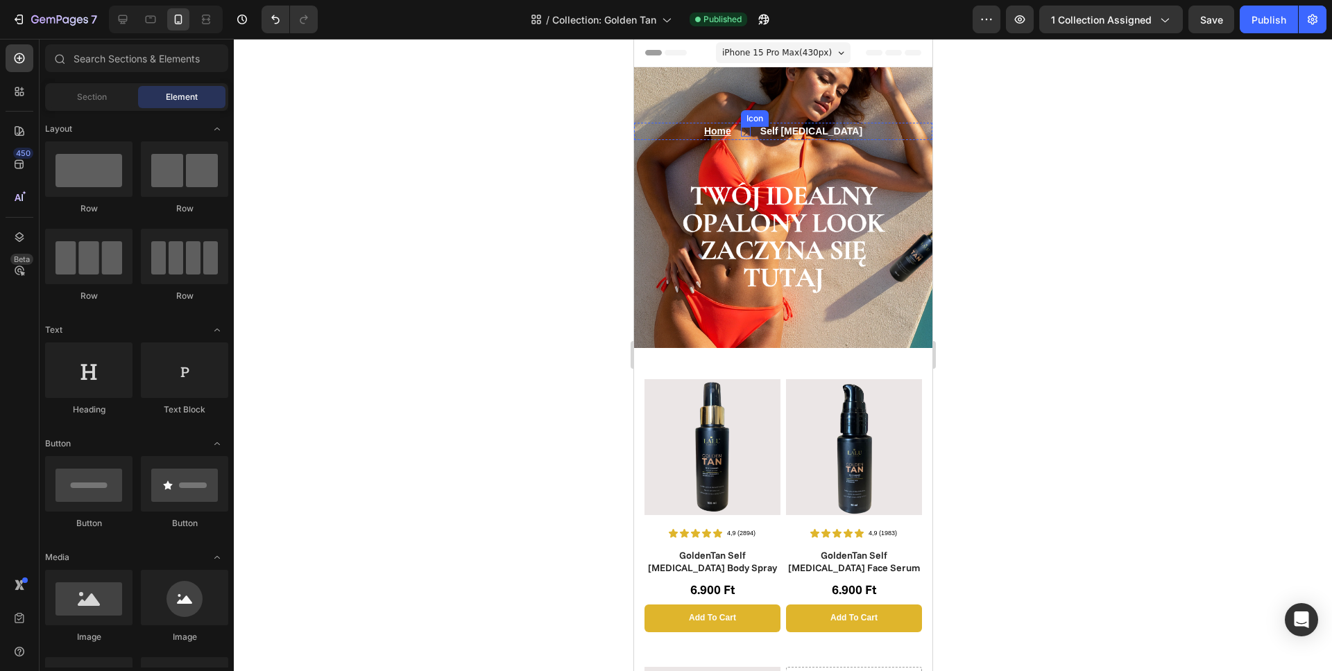
click at [750, 132] on div "Icon" at bounding box center [745, 132] width 10 height 10
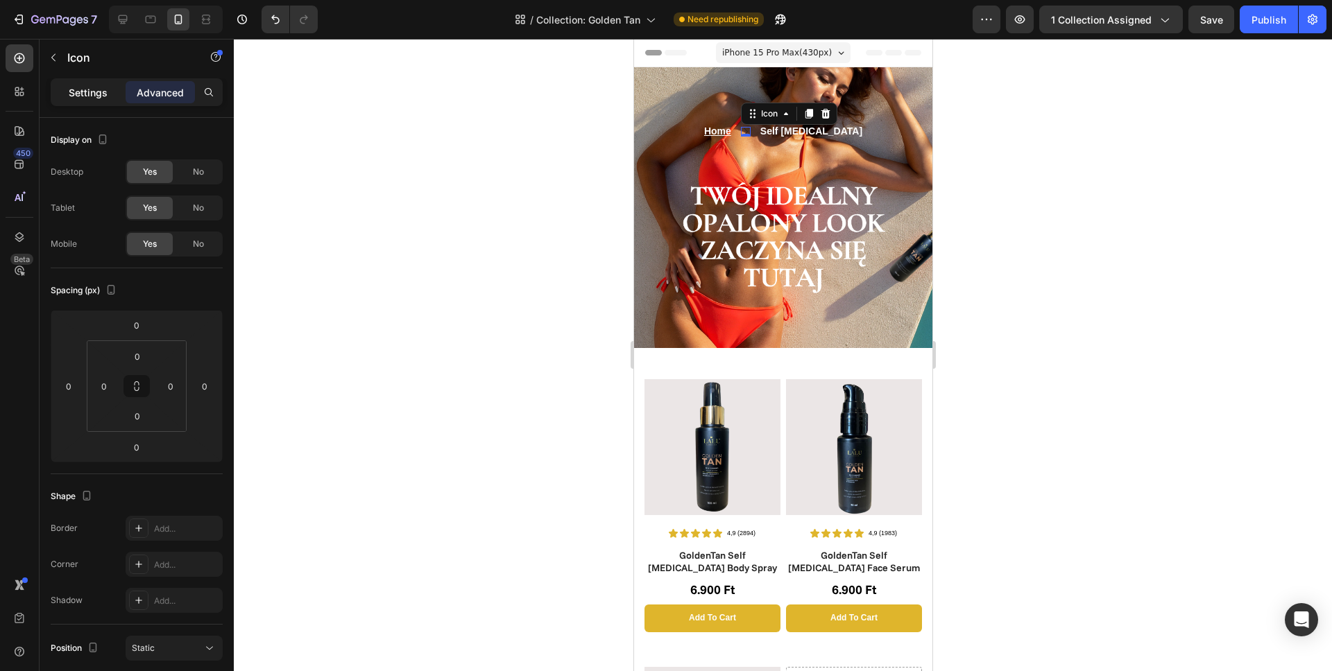
click at [84, 96] on p "Settings" at bounding box center [88, 92] width 39 height 15
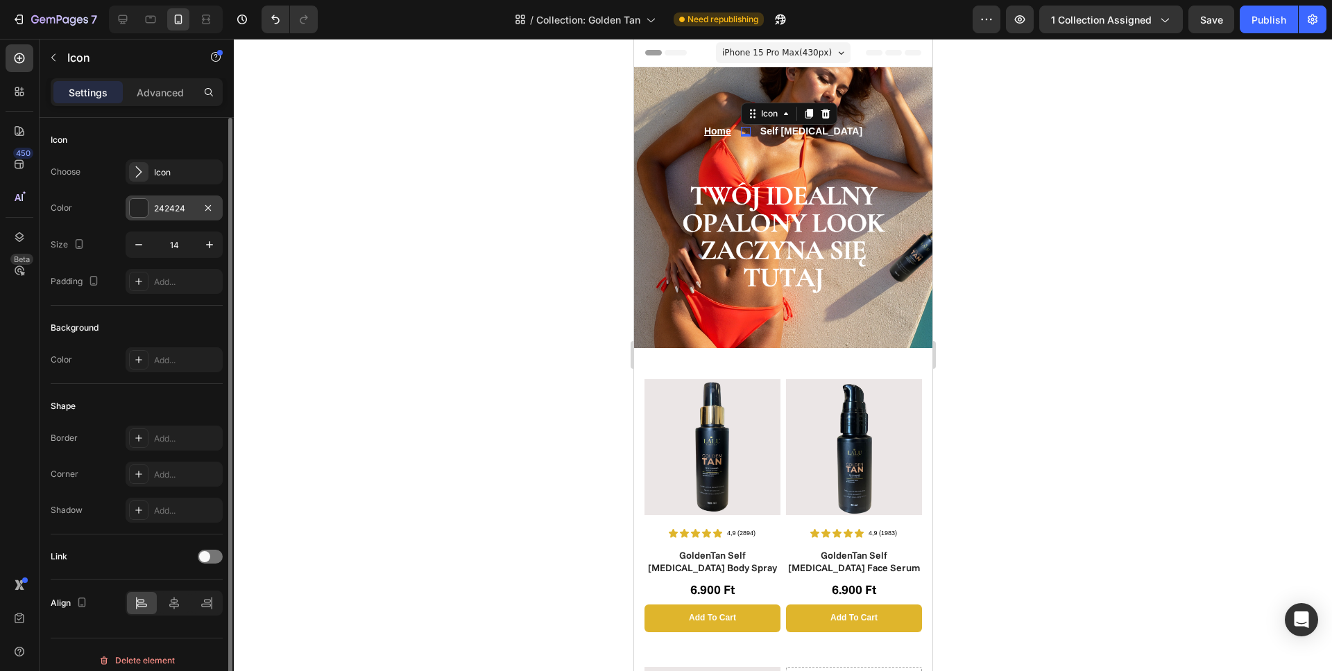
click at [141, 207] on div at bounding box center [139, 208] width 18 height 18
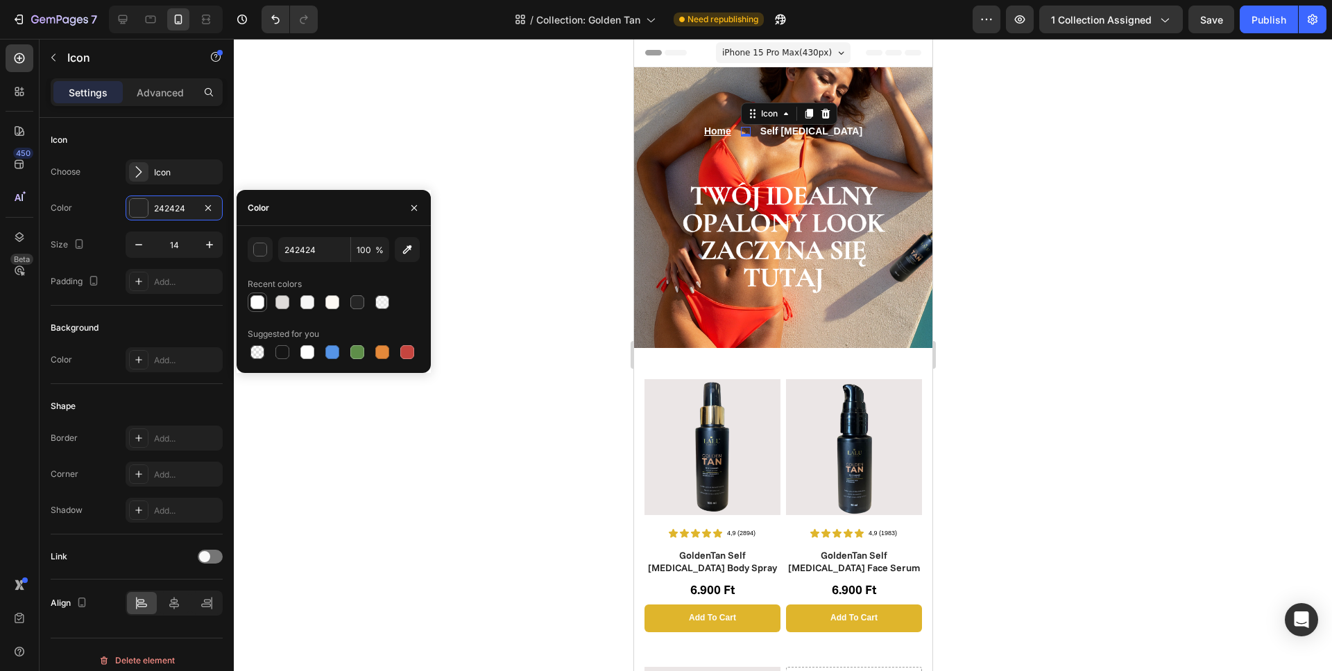
click at [252, 303] on div at bounding box center [257, 302] width 14 height 14
type input "FFFFFF"
click at [377, 110] on div at bounding box center [783, 355] width 1098 height 633
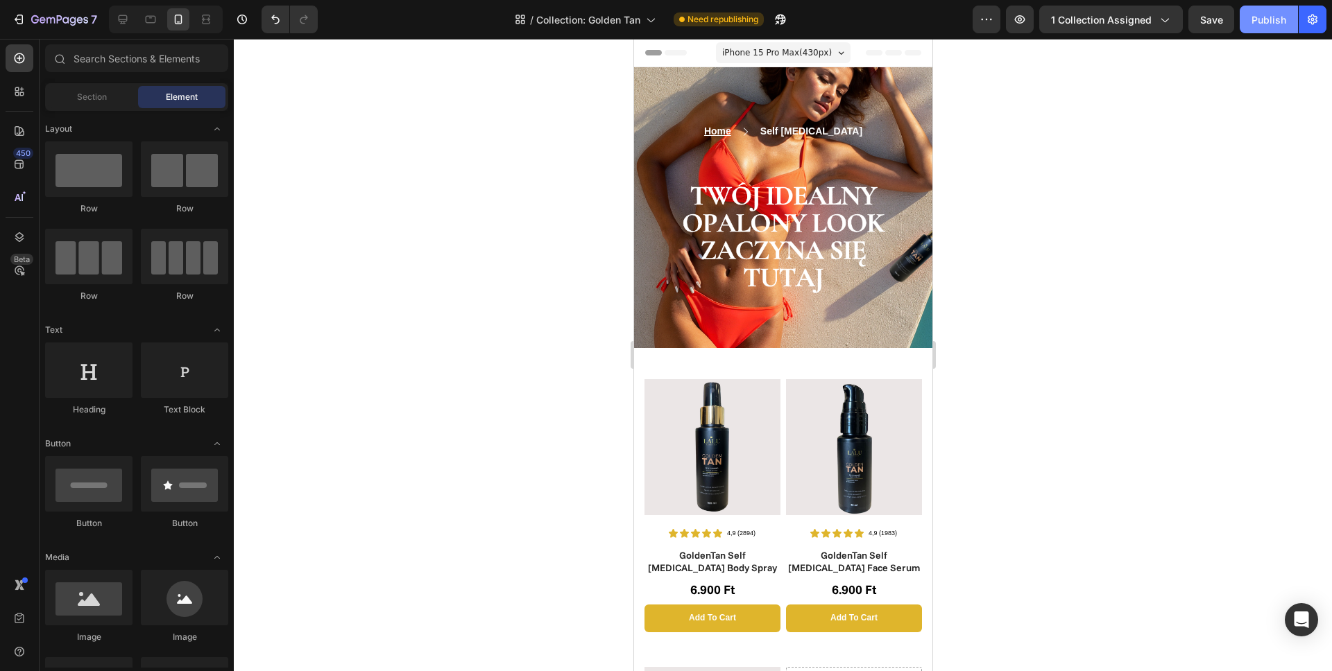
click at [1259, 19] on div "Publish" at bounding box center [1268, 19] width 35 height 15
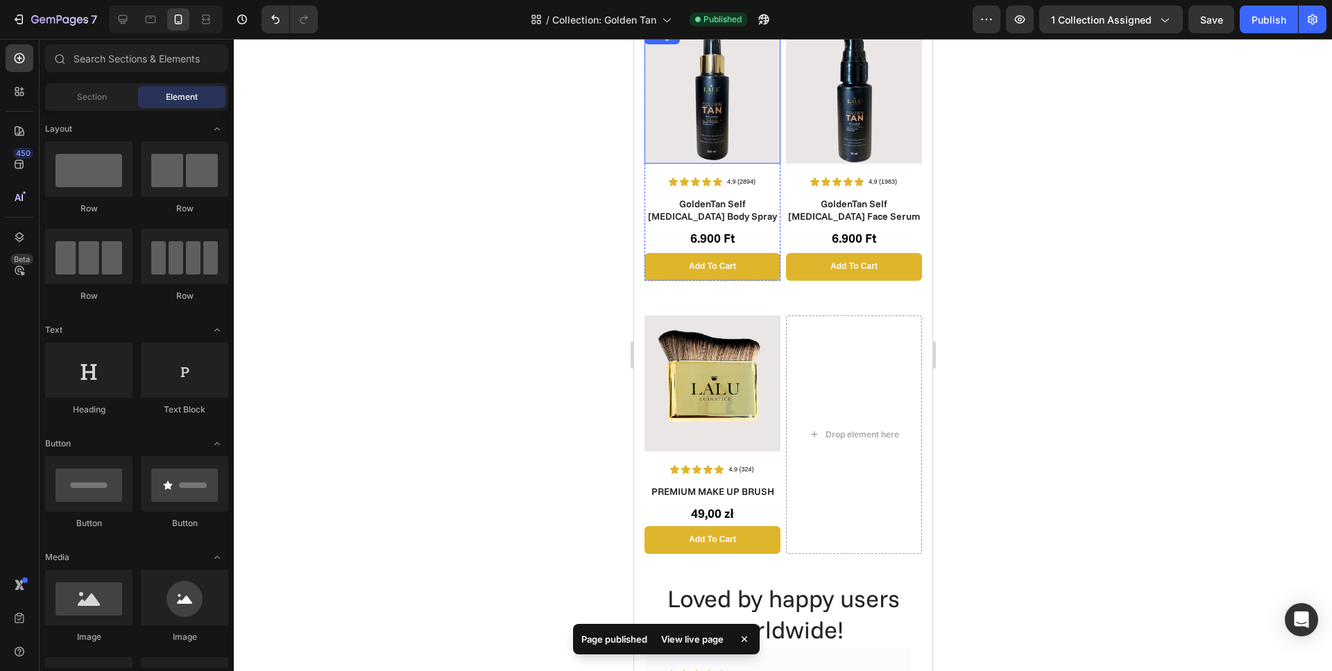
scroll to position [98, 0]
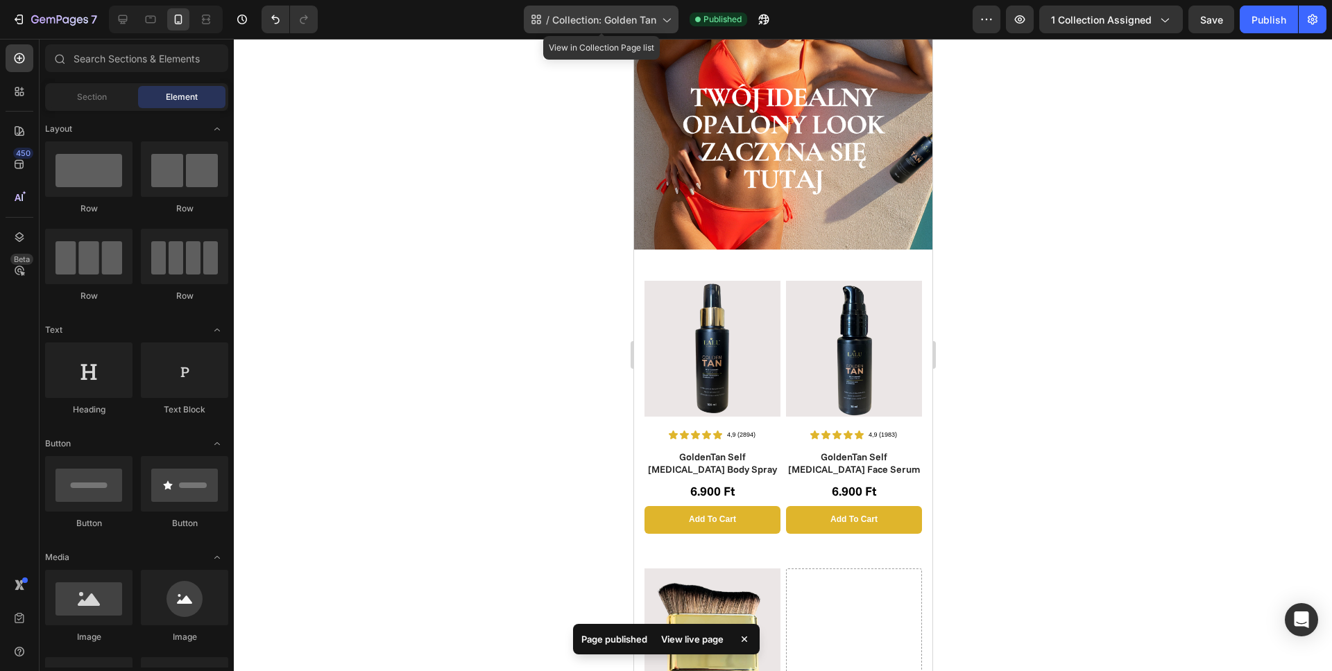
click at [621, 24] on span "Collection: Golden Tan" at bounding box center [604, 19] width 104 height 15
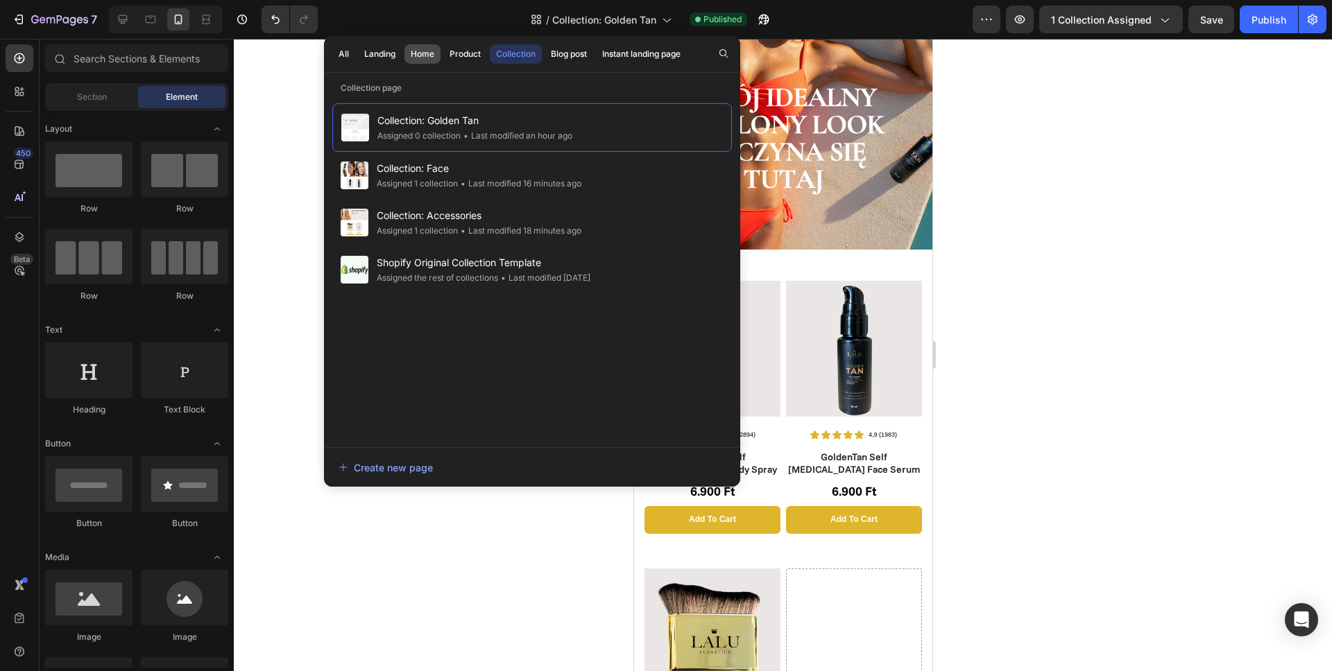
click at [411, 55] on div "Home" at bounding box center [423, 54] width 24 height 12
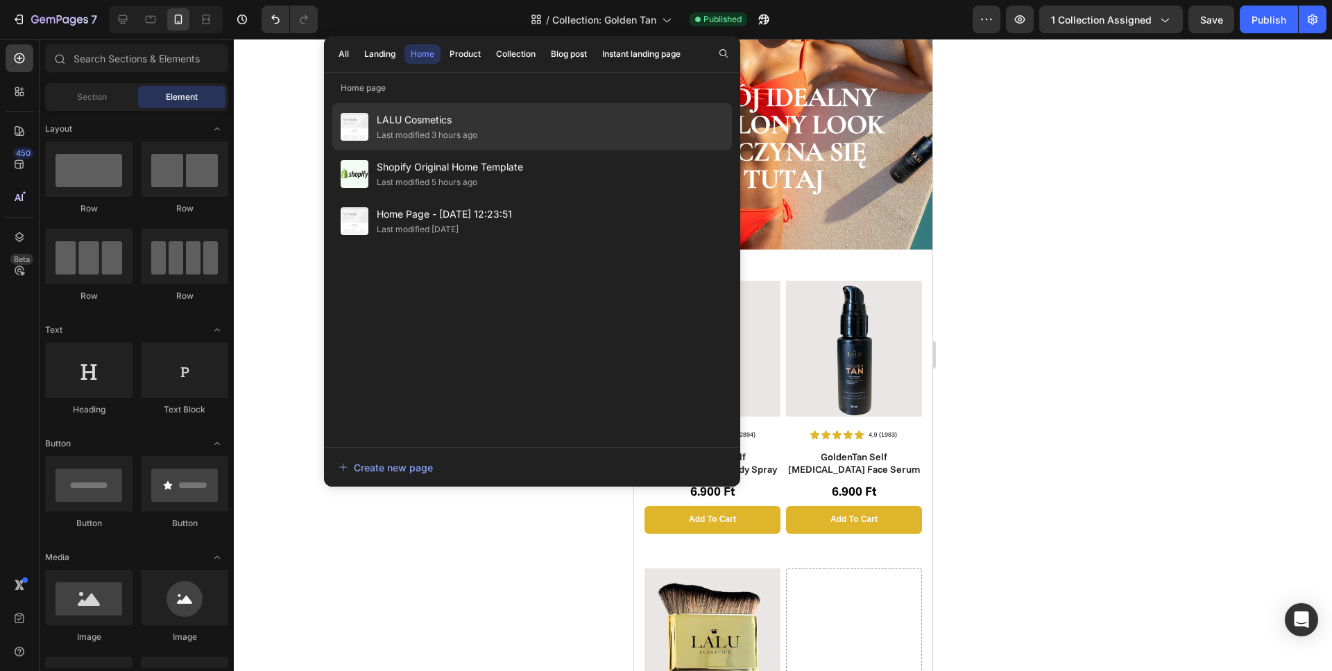
click at [447, 128] on div "Last modified 3 hours ago" at bounding box center [427, 135] width 101 height 14
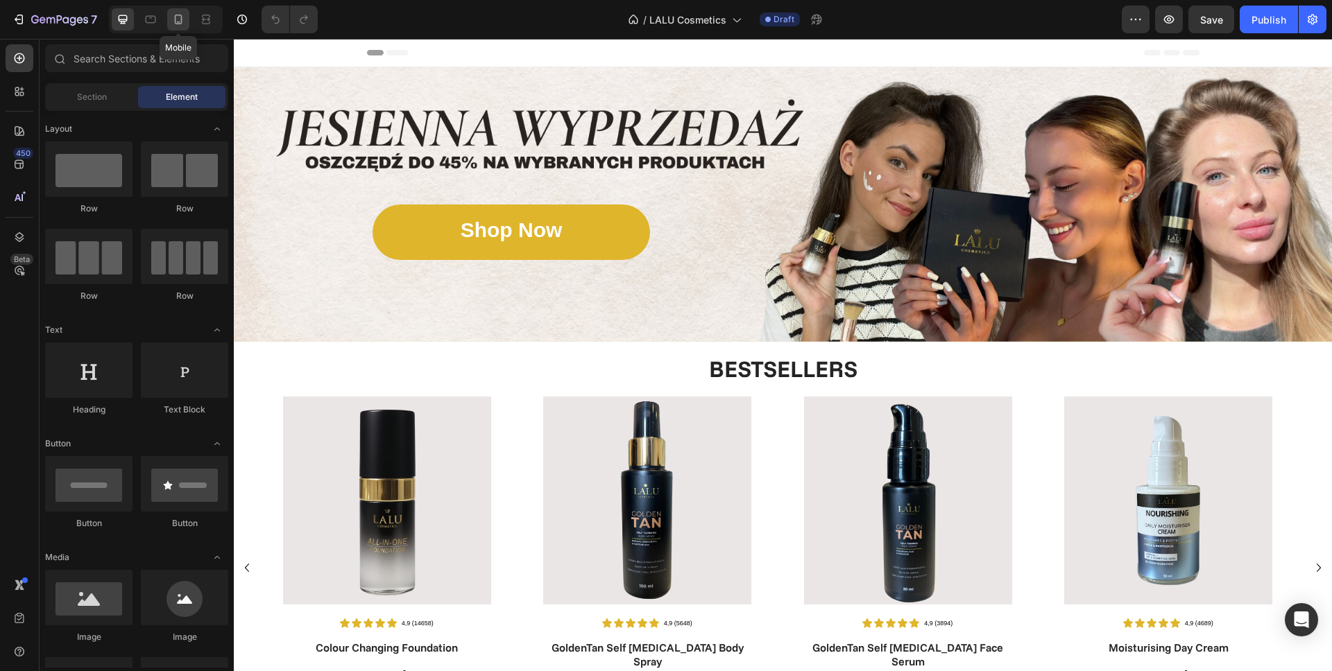
click at [187, 27] on div at bounding box center [178, 19] width 22 height 22
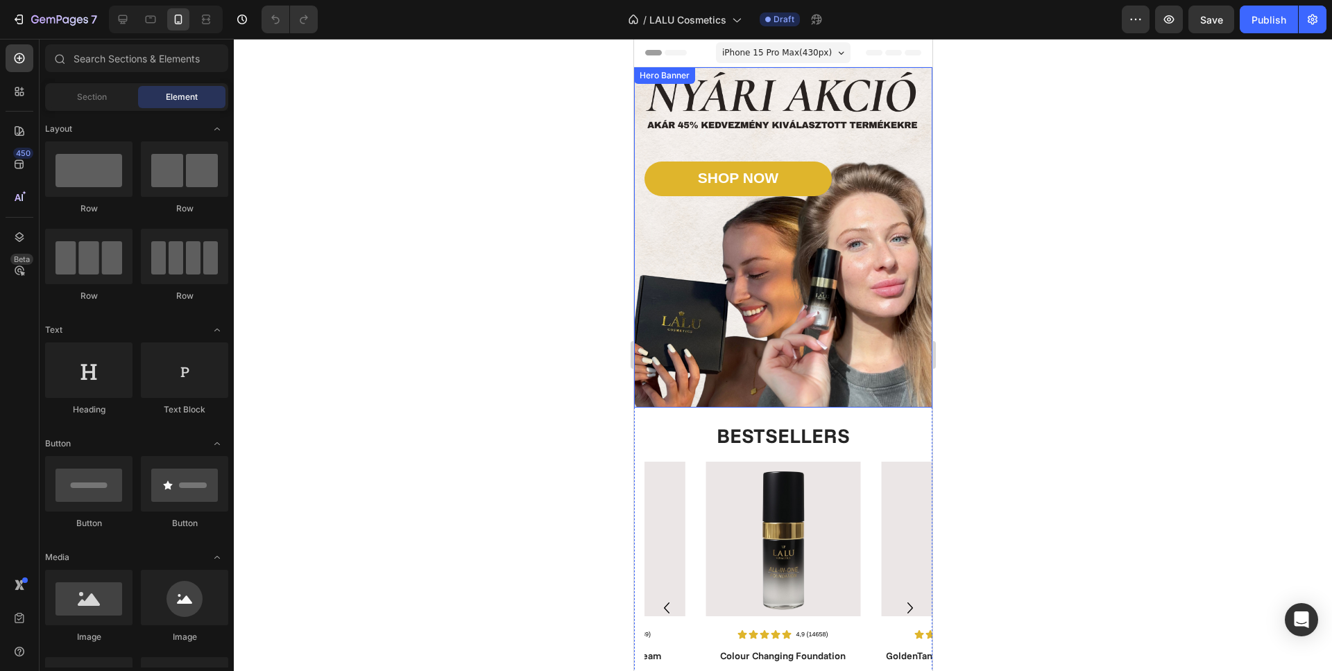
click at [771, 112] on div "Background Image" at bounding box center [782, 237] width 298 height 341
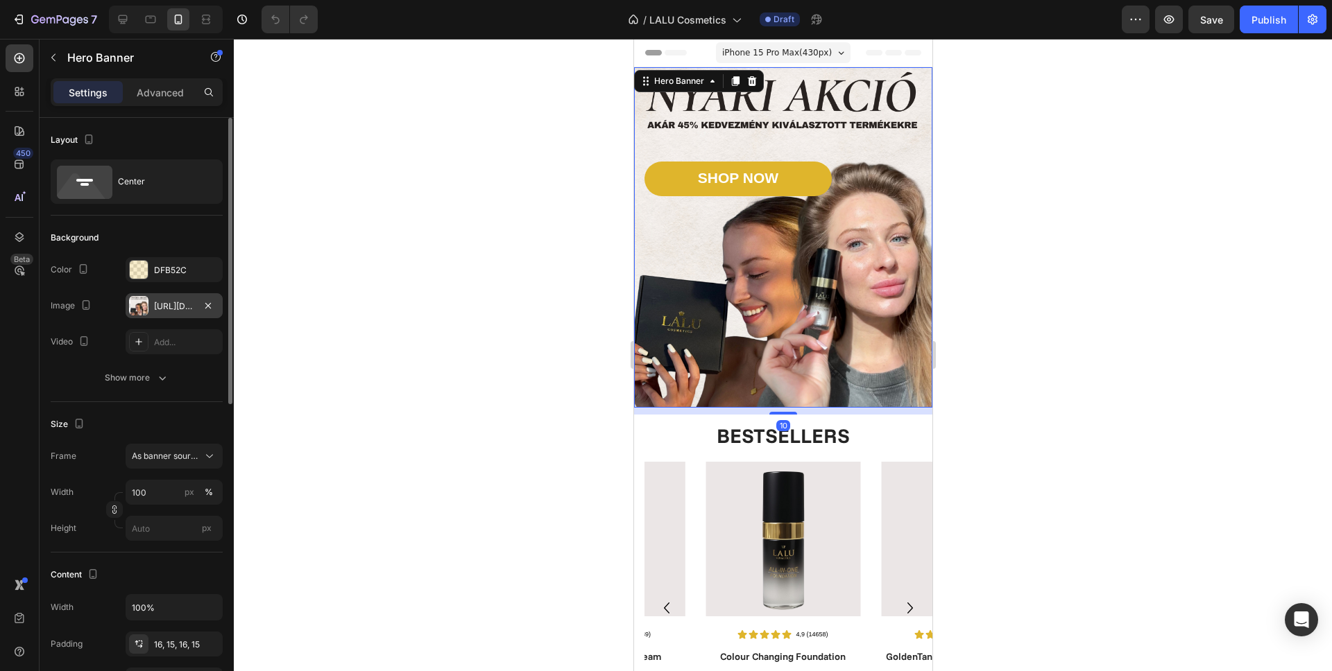
click at [167, 307] on div "https://cdn.shopify.com/s/files/1/0862/5376/4874/files/gempages_540347707940668…" at bounding box center [174, 306] width 40 height 12
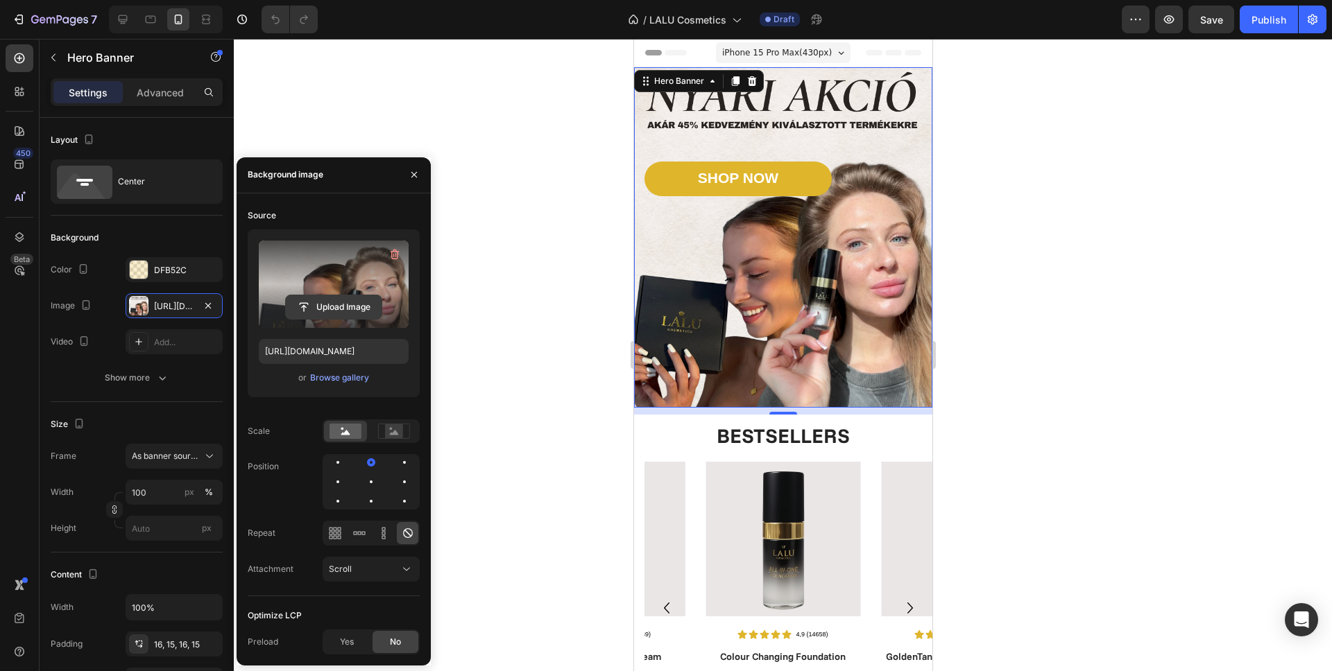
click at [347, 310] on input "file" at bounding box center [334, 307] width 96 height 24
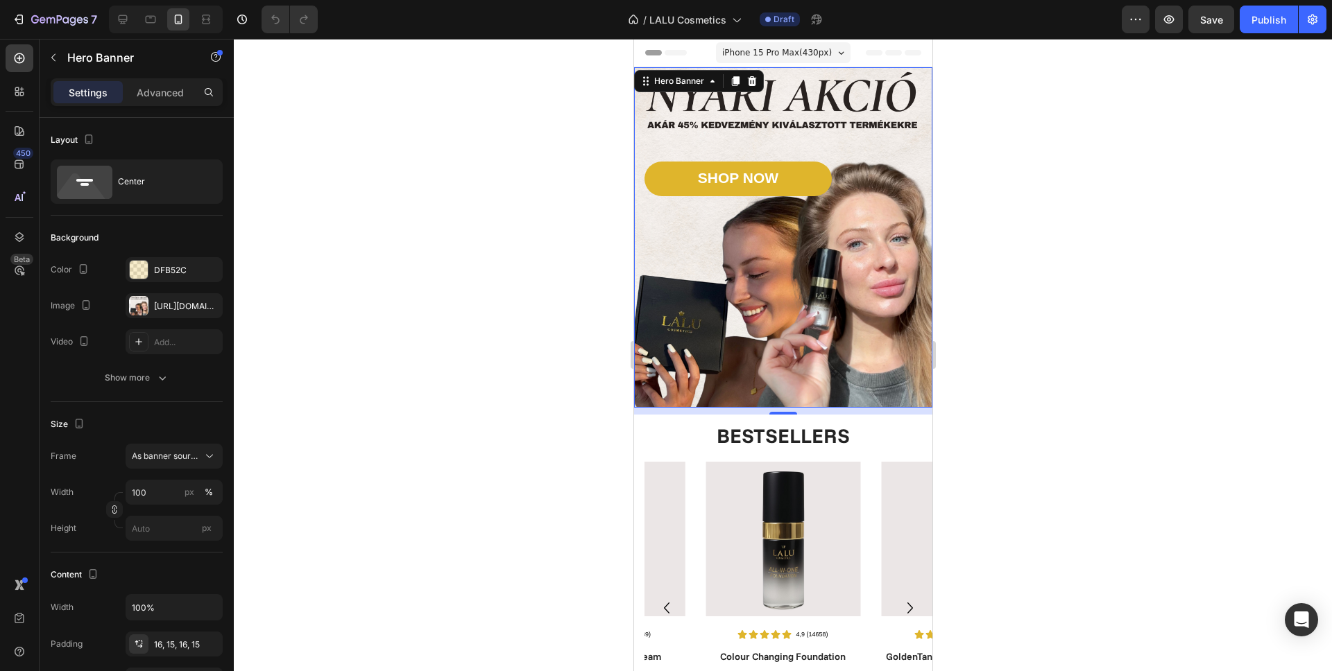
click at [572, 228] on div at bounding box center [783, 355] width 1098 height 633
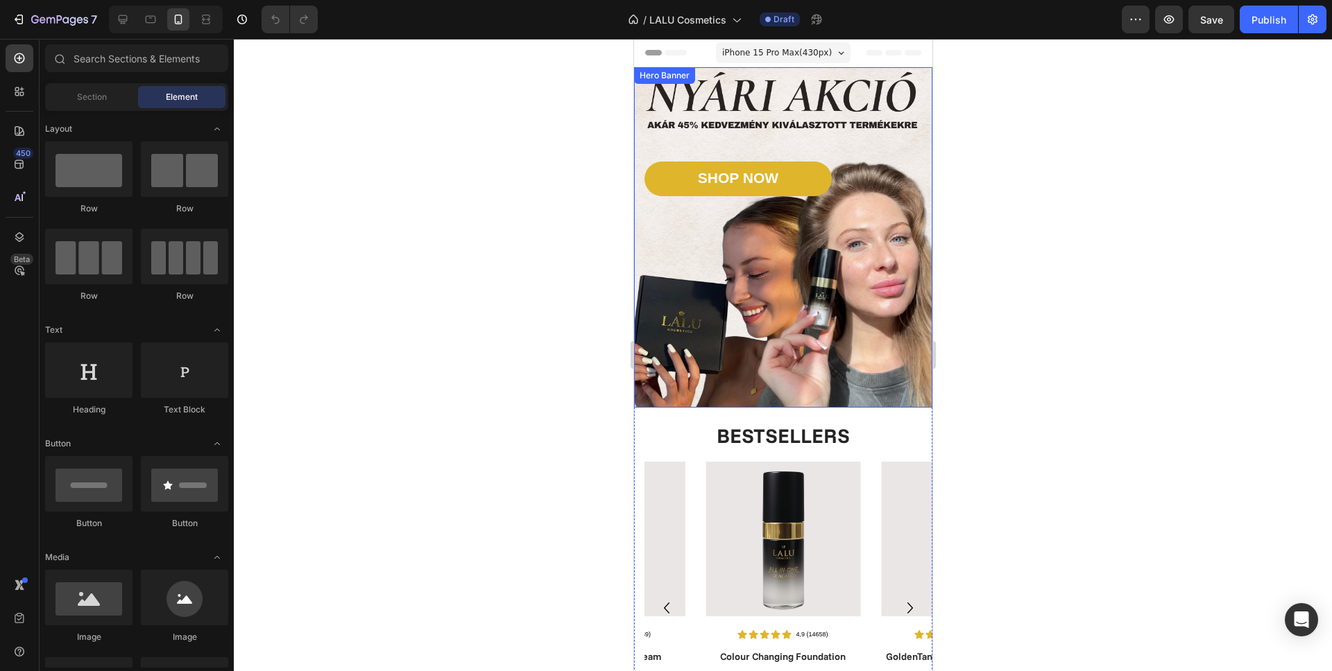
click at [710, 117] on div "Background Image" at bounding box center [782, 237] width 298 height 341
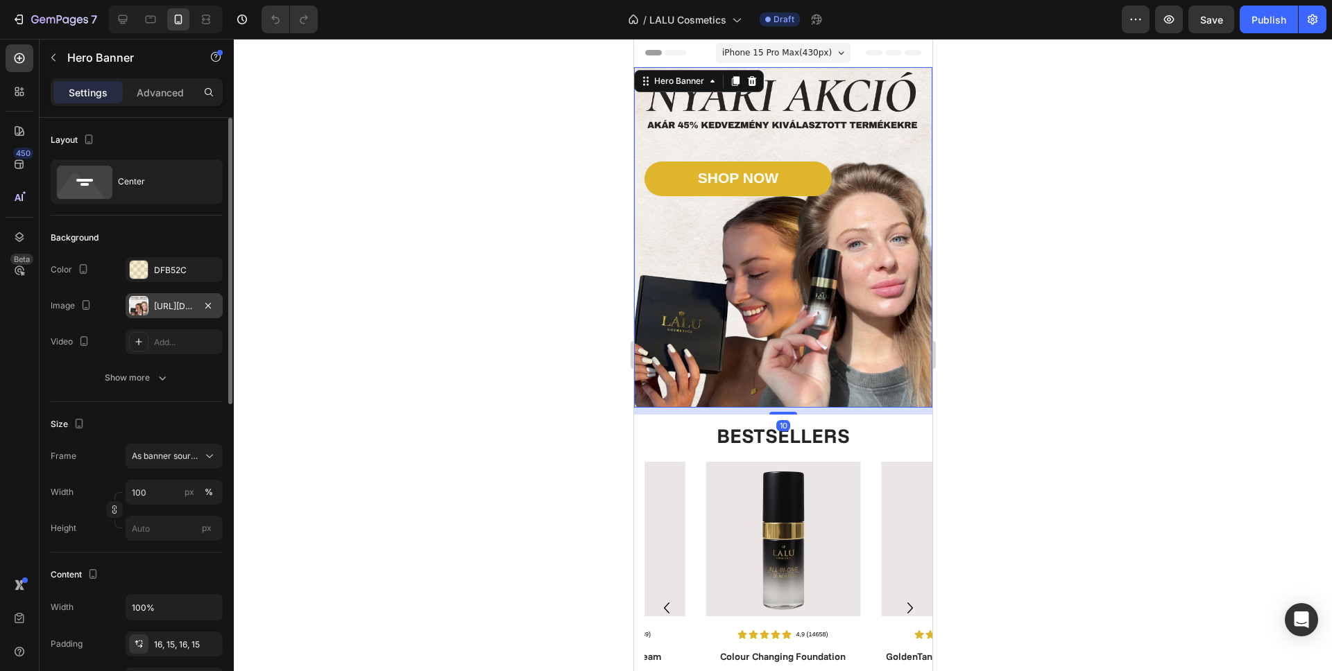
click at [170, 307] on div "https://cdn.shopify.com/s/files/1/0862/5376/4874/files/gempages_540347707940668…" at bounding box center [174, 306] width 40 height 12
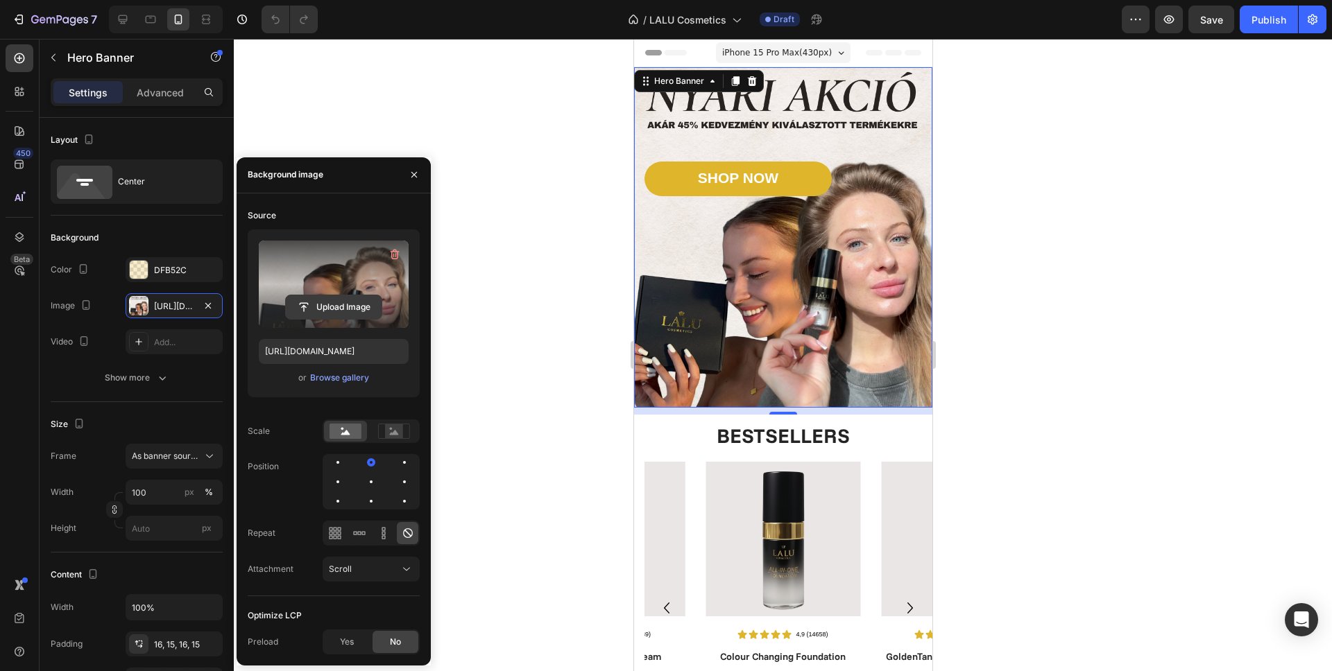
click at [345, 310] on input "file" at bounding box center [334, 307] width 96 height 24
type input "https://cdn.shopify.com/s/files/1/0862/5376/4874/files/gempages_540347707940668…"
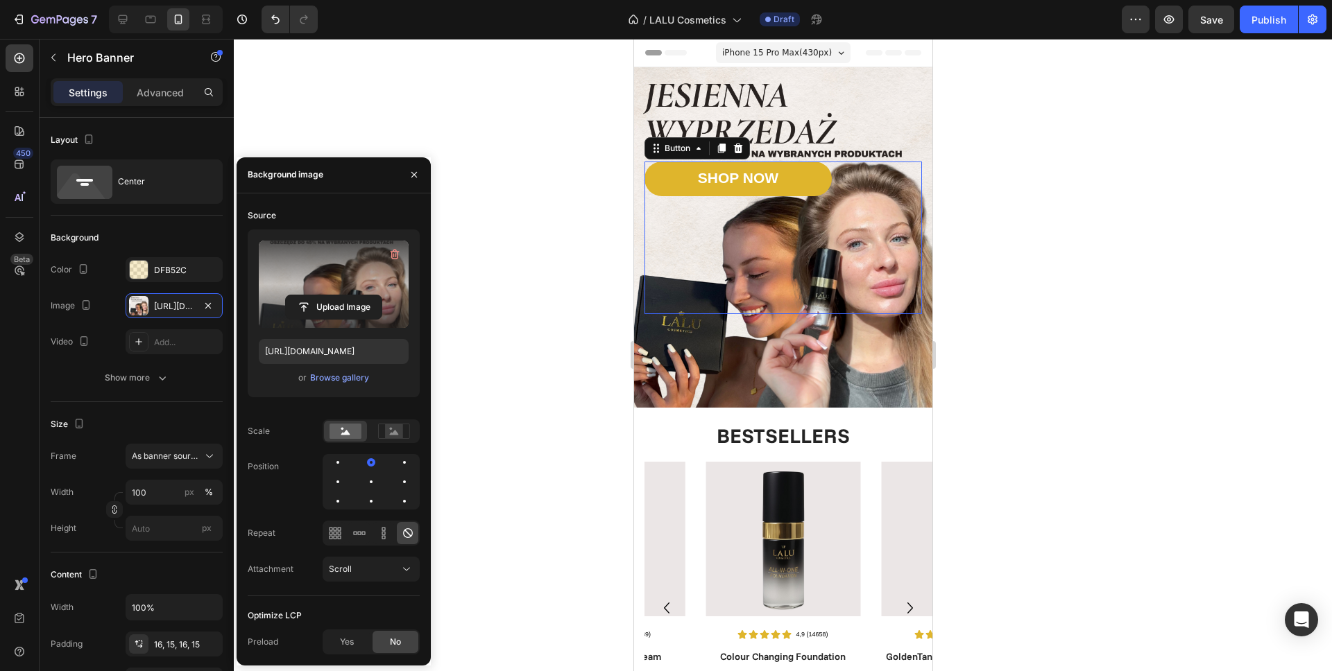
click at [839, 169] on div "SHOP NOW Button 0" at bounding box center [782, 238] width 277 height 153
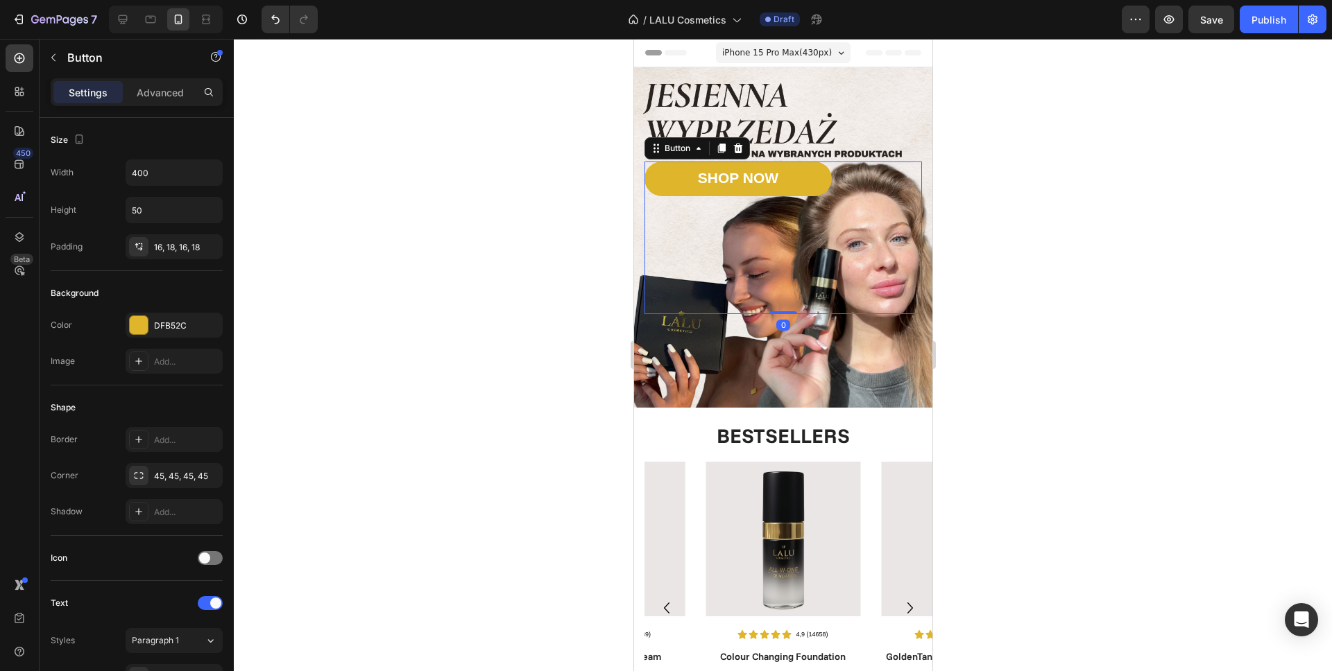
drag, startPoint x: 780, startPoint y: 305, endPoint x: 792, endPoint y: 258, distance: 48.6
click at [791, 259] on div "SHOP NOW Button 0" at bounding box center [782, 238] width 277 height 153
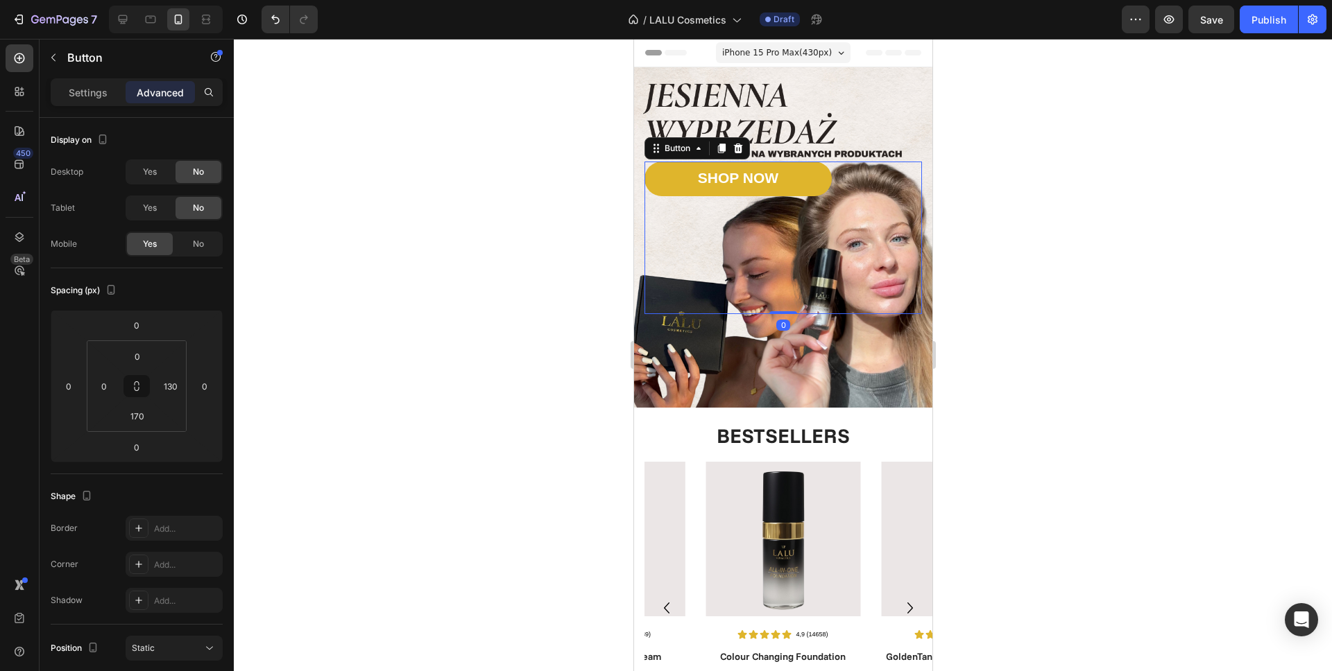
click at [707, 267] on div "SHOP NOW Button 0" at bounding box center [782, 238] width 277 height 153
click at [141, 415] on input "170" at bounding box center [137, 416] width 28 height 21
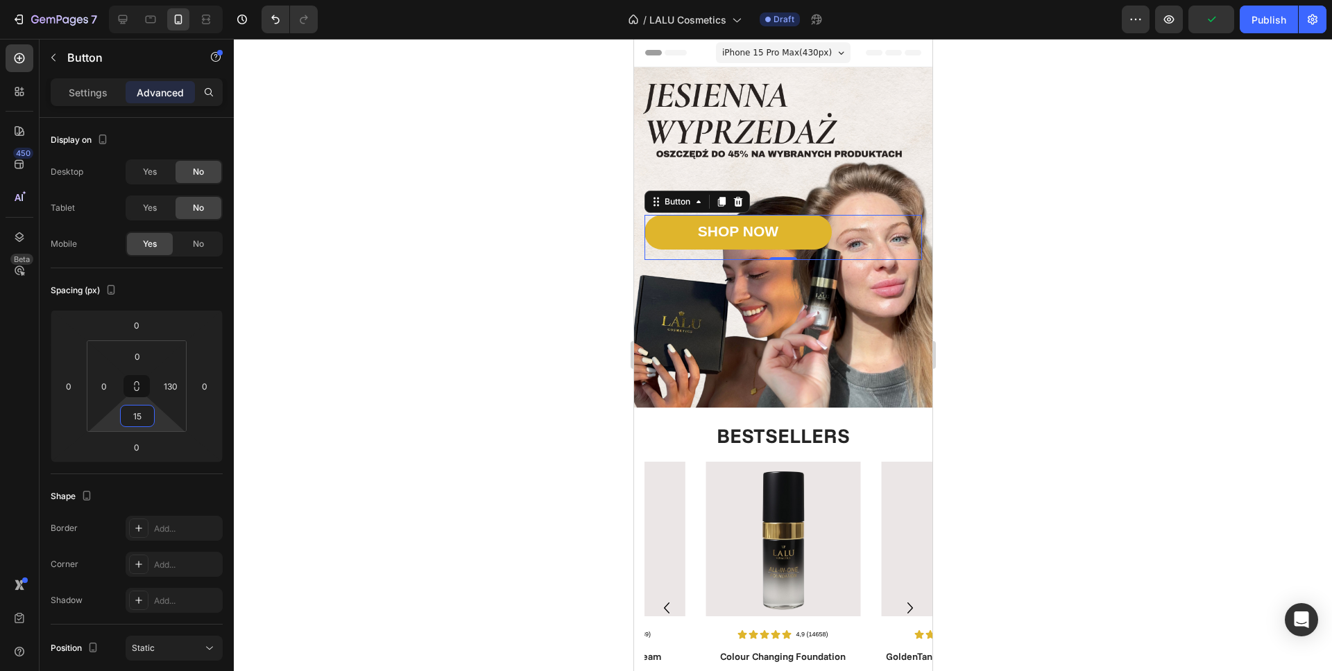
type input "150"
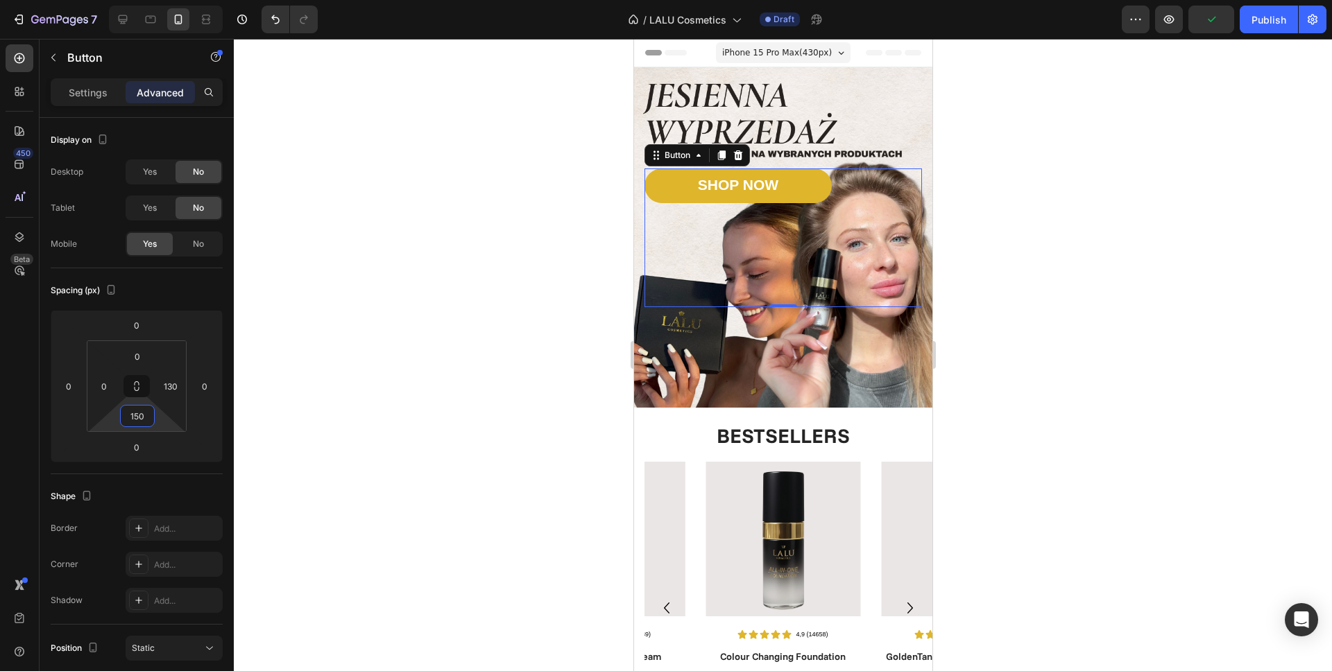
click at [473, 267] on div at bounding box center [783, 355] width 1098 height 633
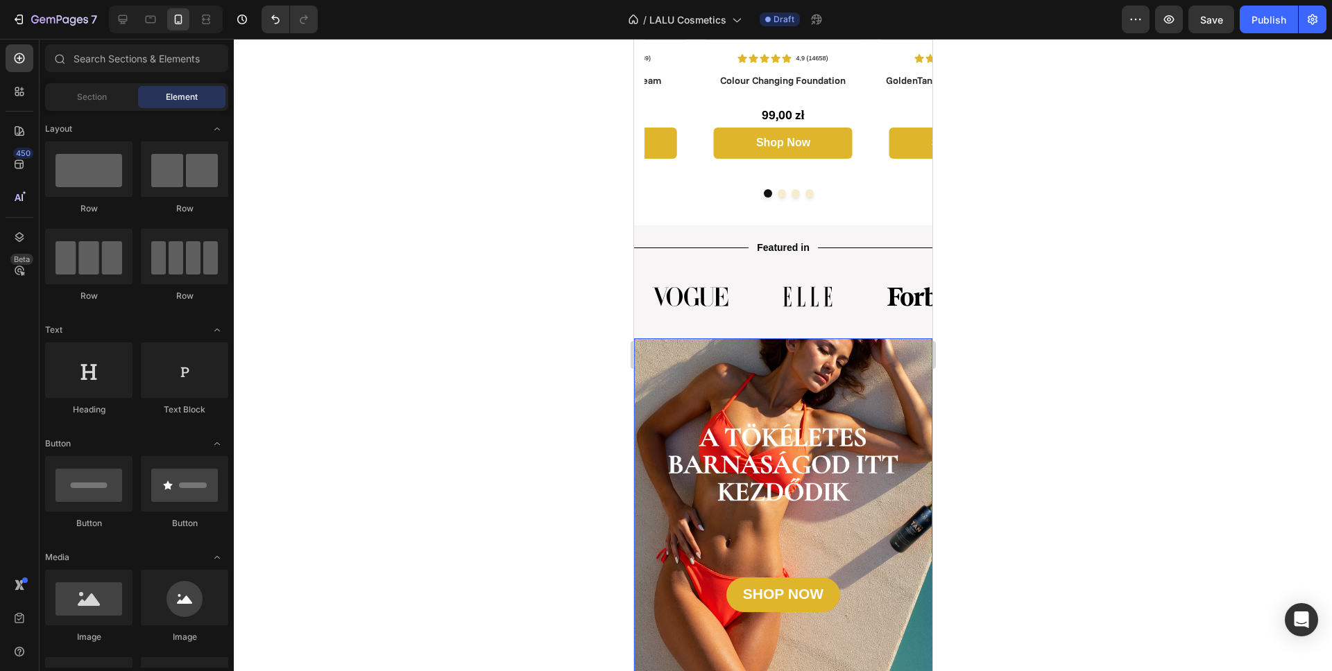
scroll to position [835, 0]
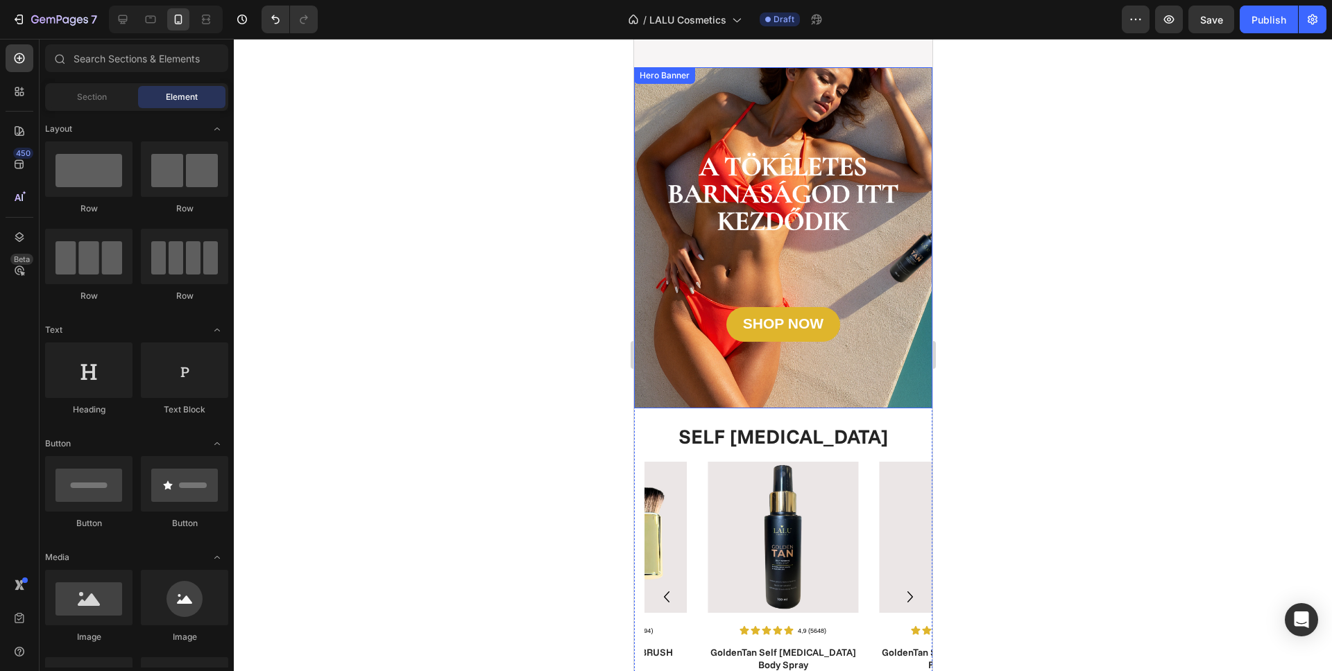
click at [806, 384] on div "Background Image" at bounding box center [782, 237] width 298 height 341
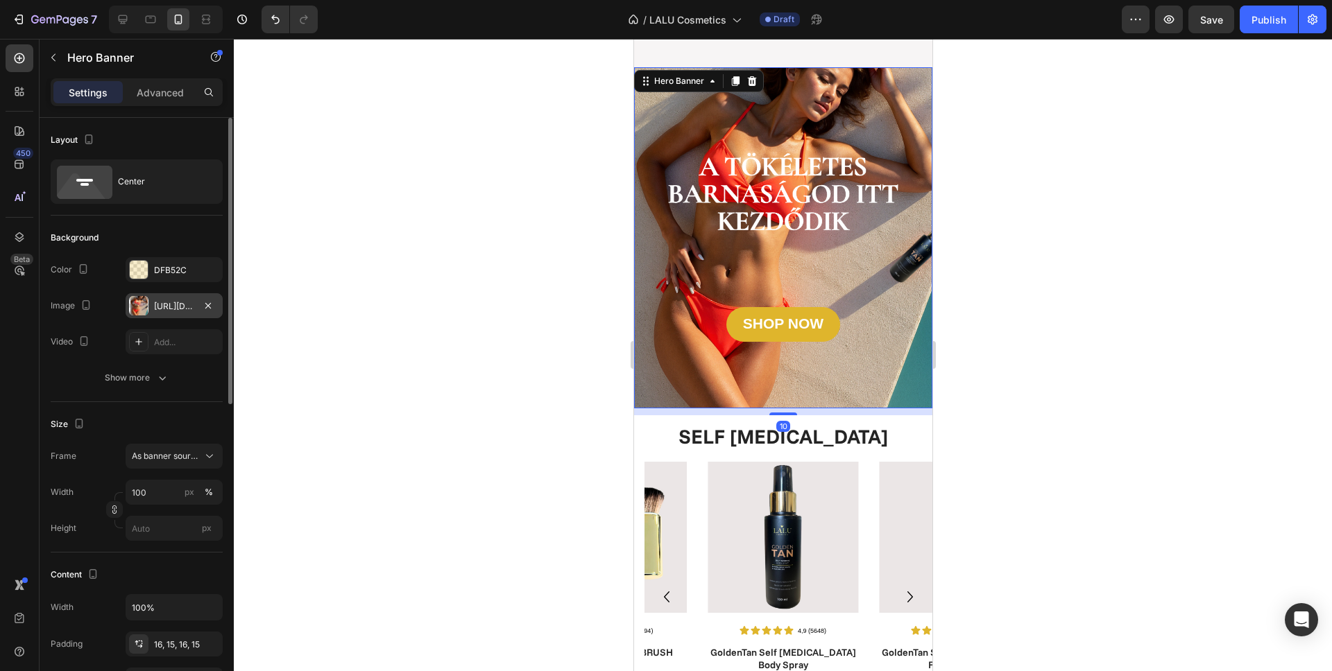
click at [171, 308] on div "https://cdn.shopify.com/s/files/1/0862/5376/4874/files/gempages_540347707940668…" at bounding box center [174, 306] width 40 height 12
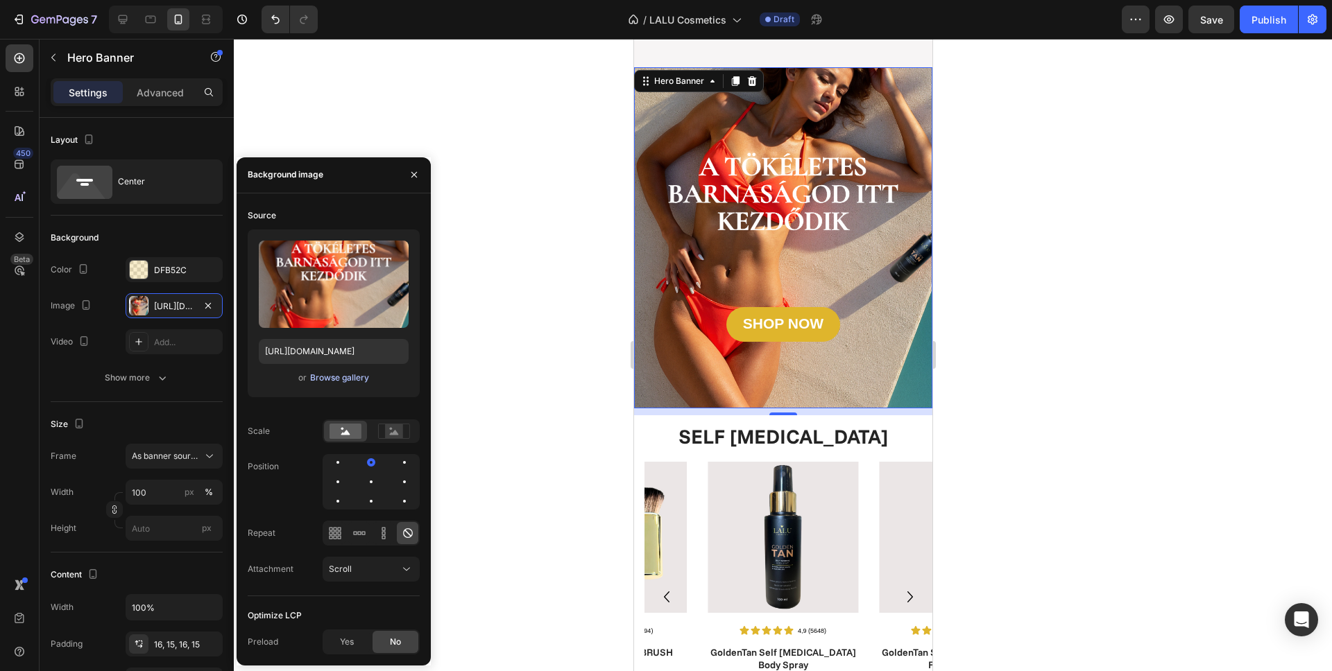
click at [329, 383] on div "Browse gallery" at bounding box center [339, 378] width 59 height 12
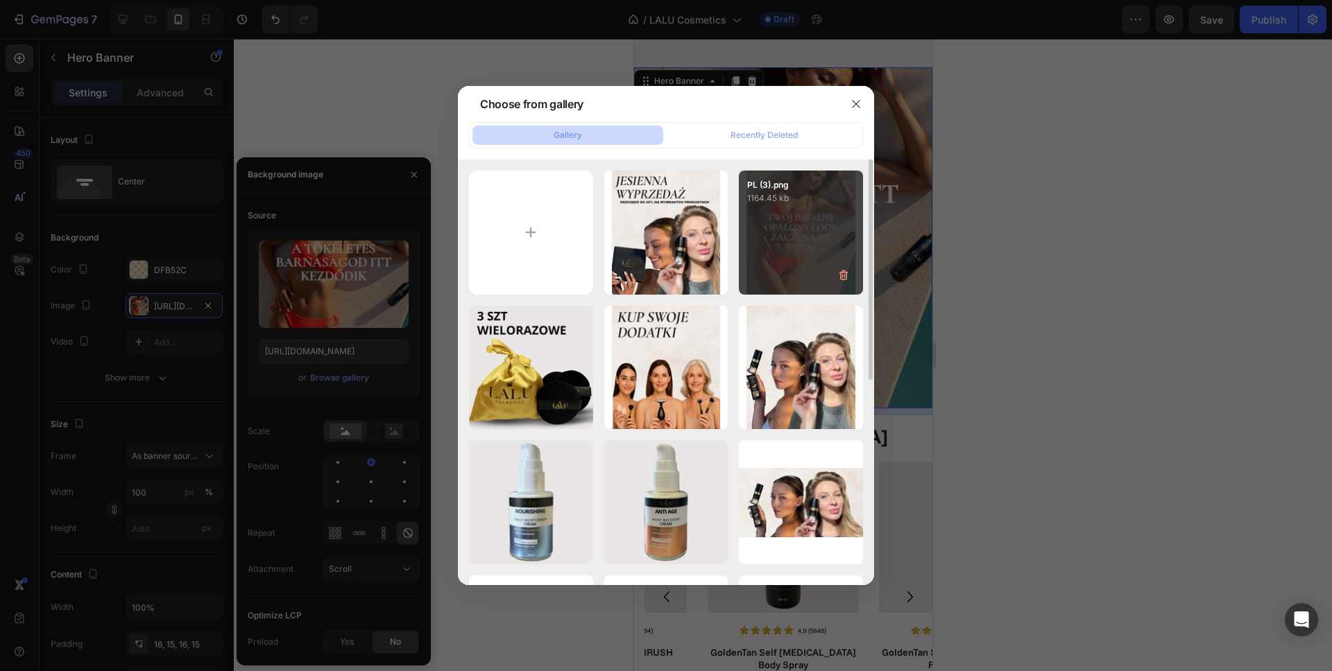
click at [802, 232] on div "PL (3).png 1164.45 kb" at bounding box center [801, 233] width 124 height 124
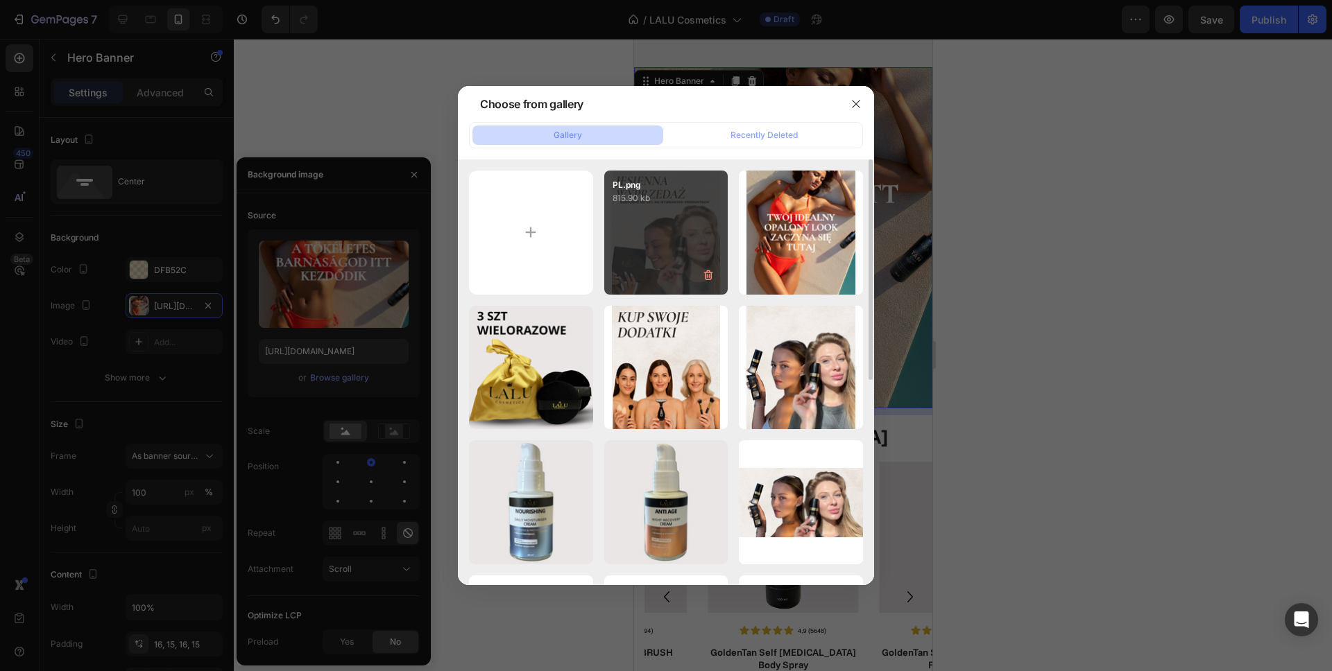
type input "https://cdn.shopify.com/s/files/1/0862/5376/4874/files/gempages_540347707940668…"
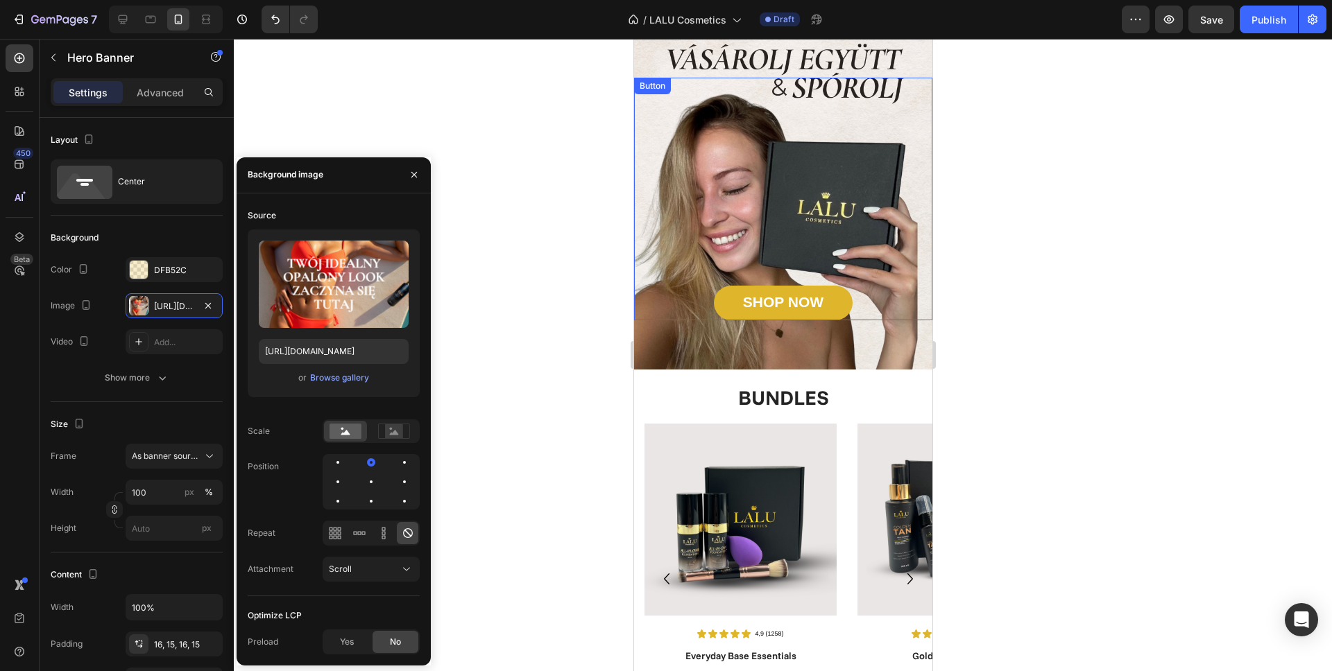
scroll to position [1349, 0]
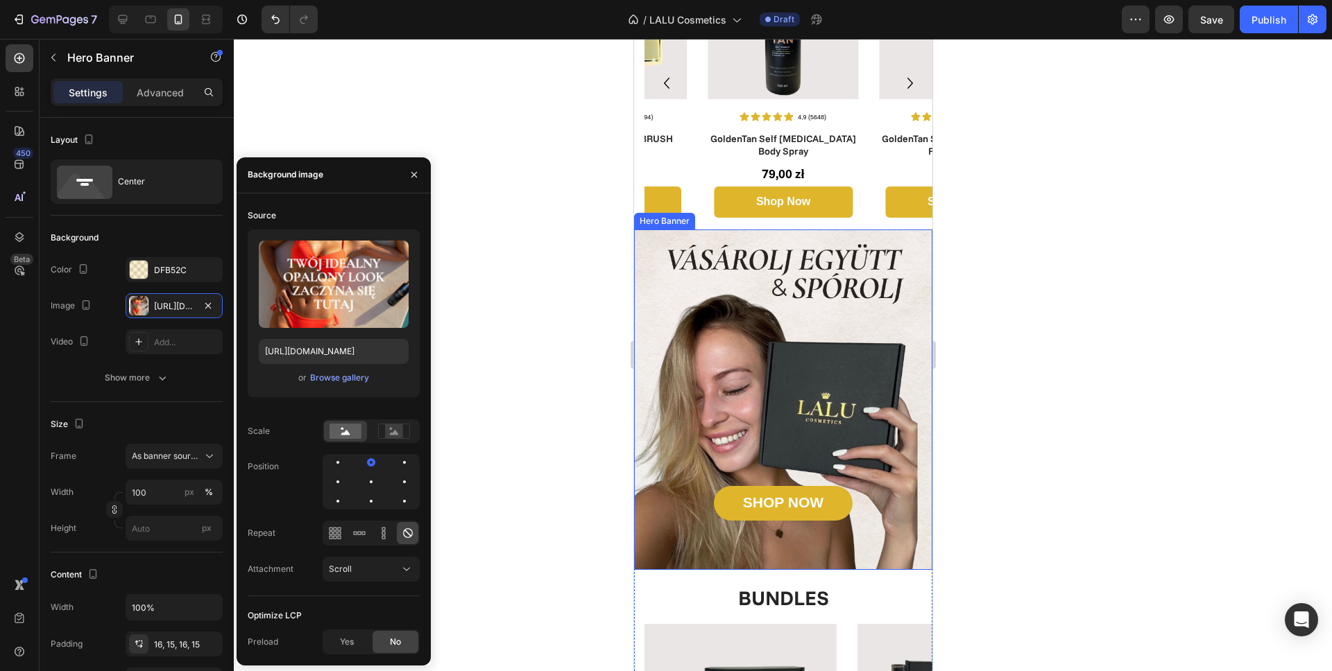
click at [714, 249] on div "Background Image" at bounding box center [782, 400] width 298 height 341
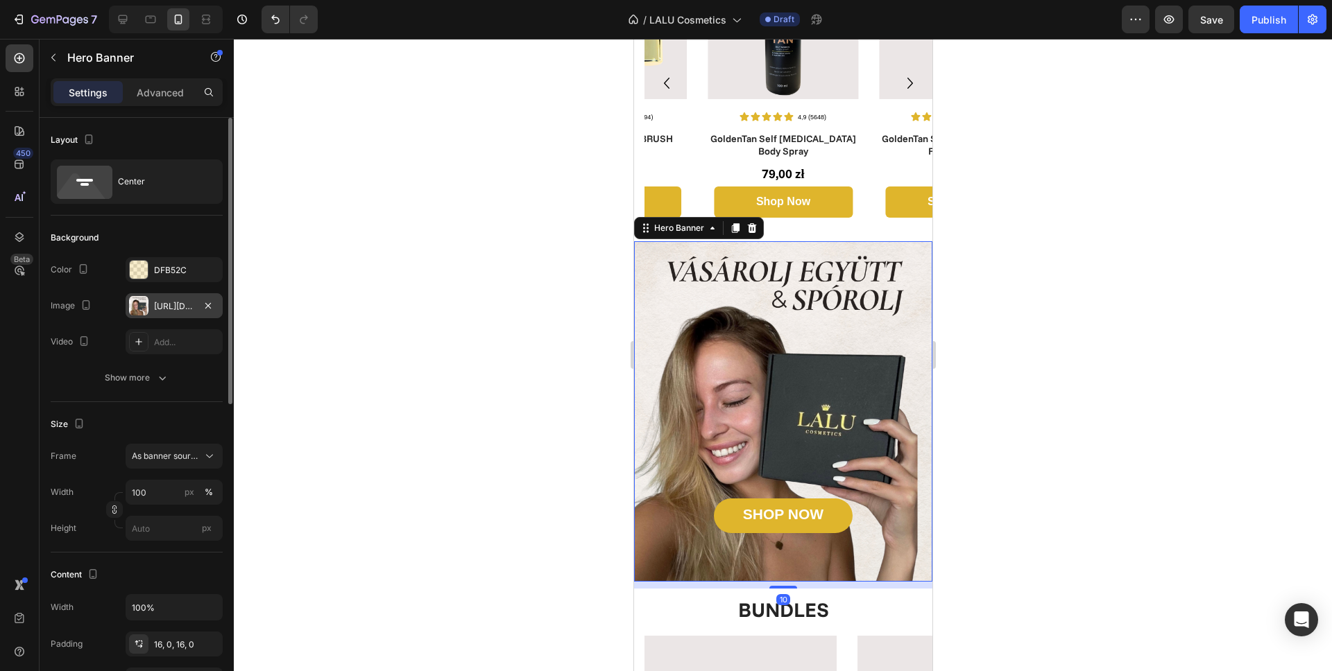
click at [175, 306] on div "https://cdn.shopify.com/s/files/1/0862/5376/4874/files/gempages_540347707940668…" at bounding box center [174, 306] width 40 height 12
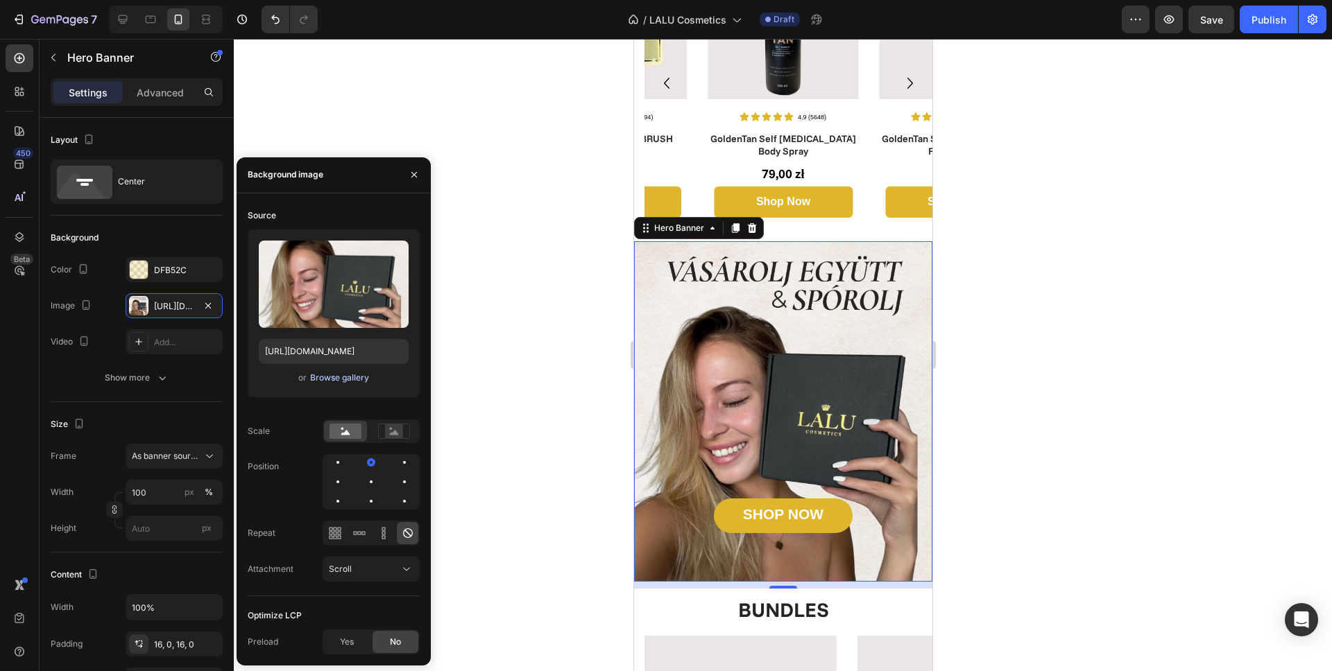
click at [350, 381] on div "Browse gallery" at bounding box center [339, 378] width 59 height 12
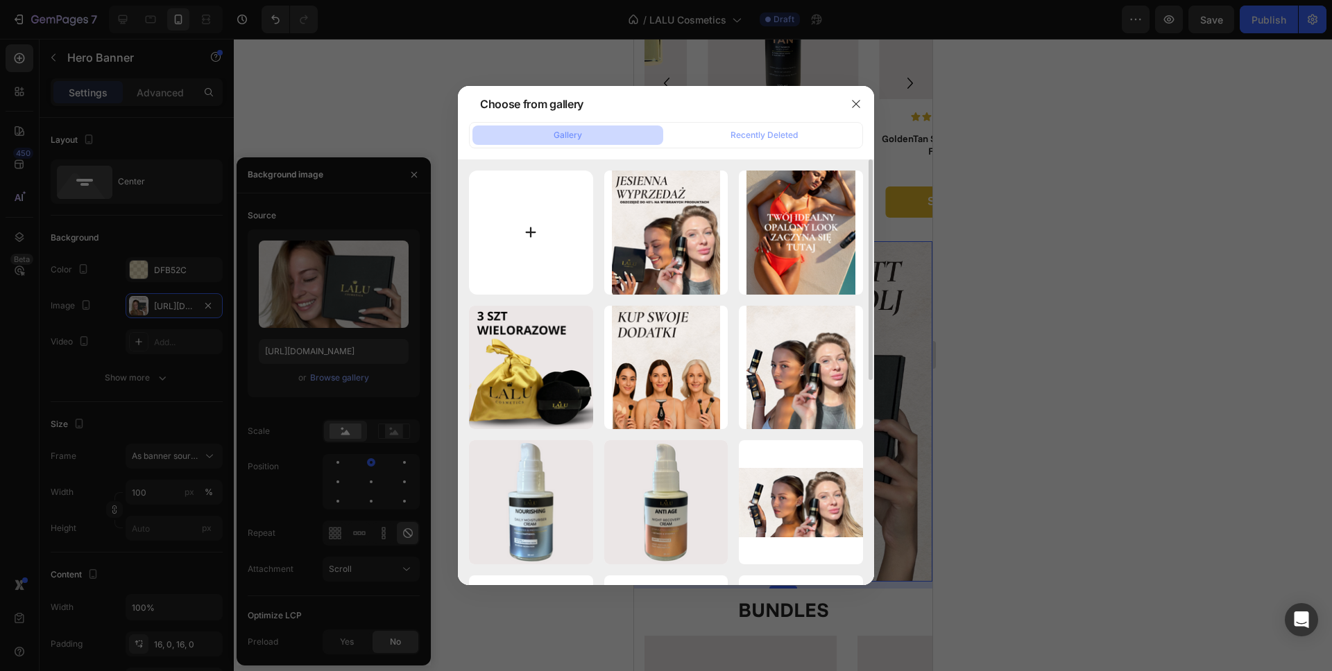
click at [533, 250] on input "file" at bounding box center [531, 233] width 124 height 124
type input "C:\fakepath\PL (2).png"
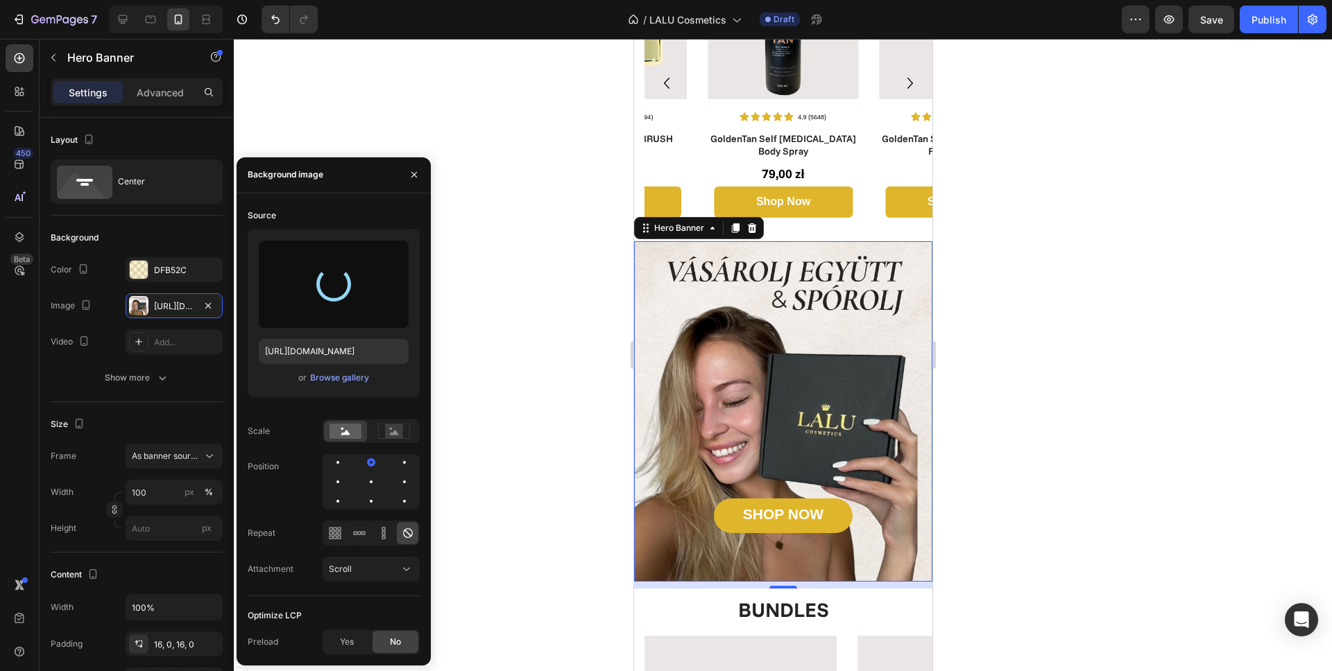
type input "https://cdn.shopify.com/s/files/1/0862/5376/4874/files/gempages_540347707940668…"
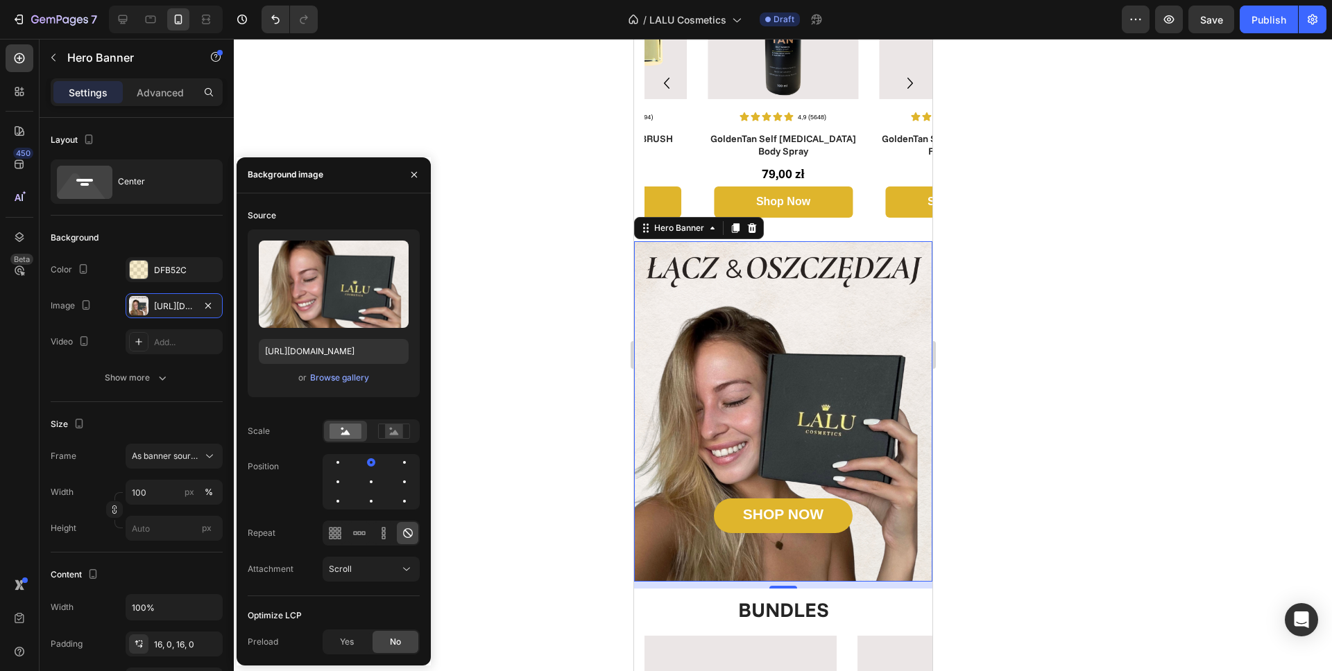
click at [573, 229] on div at bounding box center [783, 355] width 1098 height 633
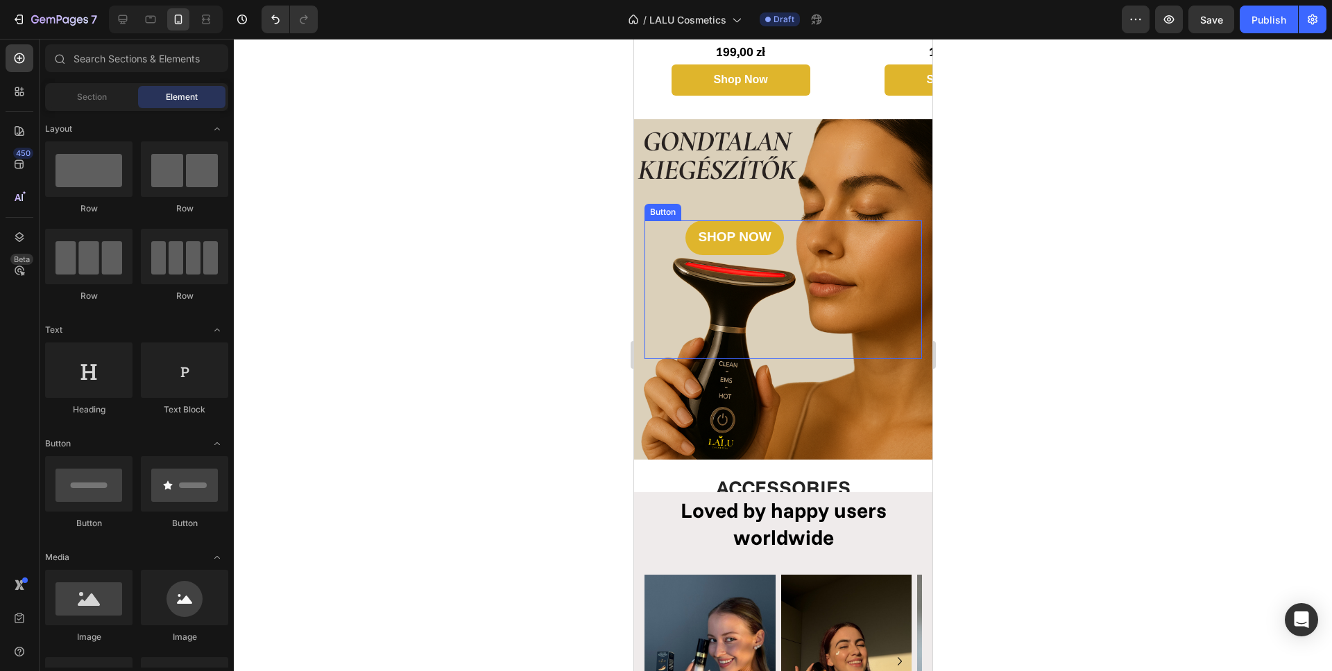
scroll to position [2208, 0]
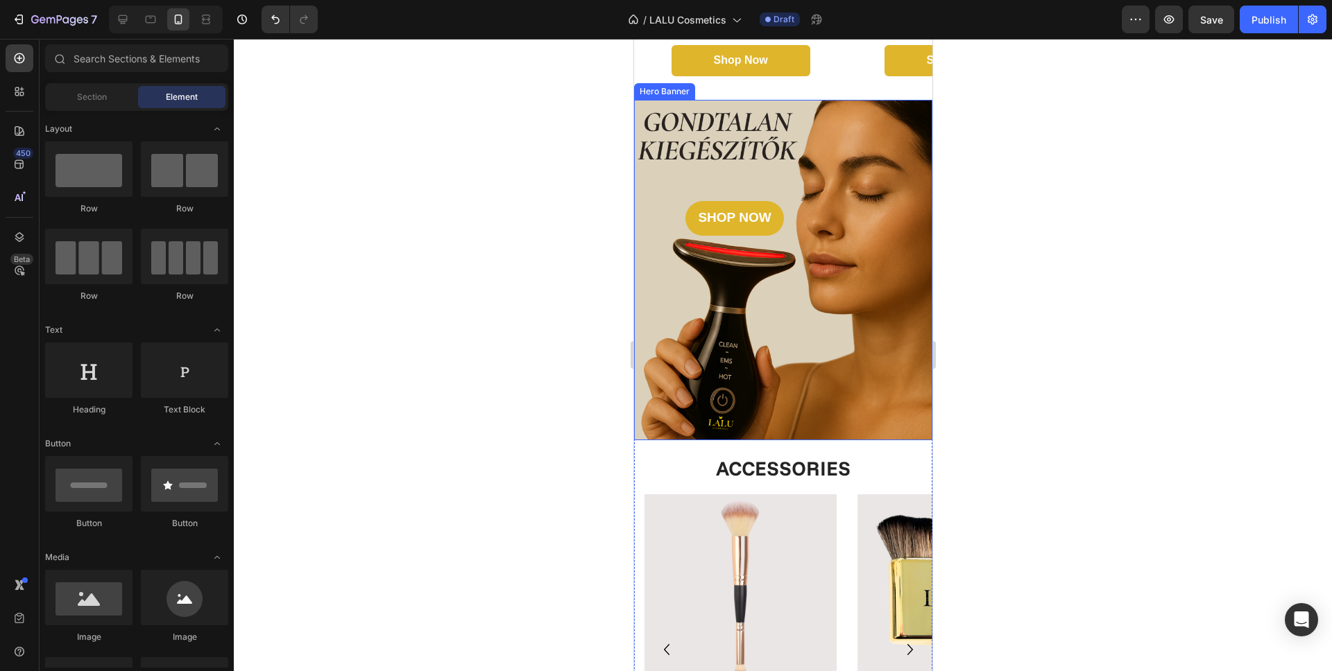
click at [818, 347] on div "Background Image" at bounding box center [782, 270] width 298 height 341
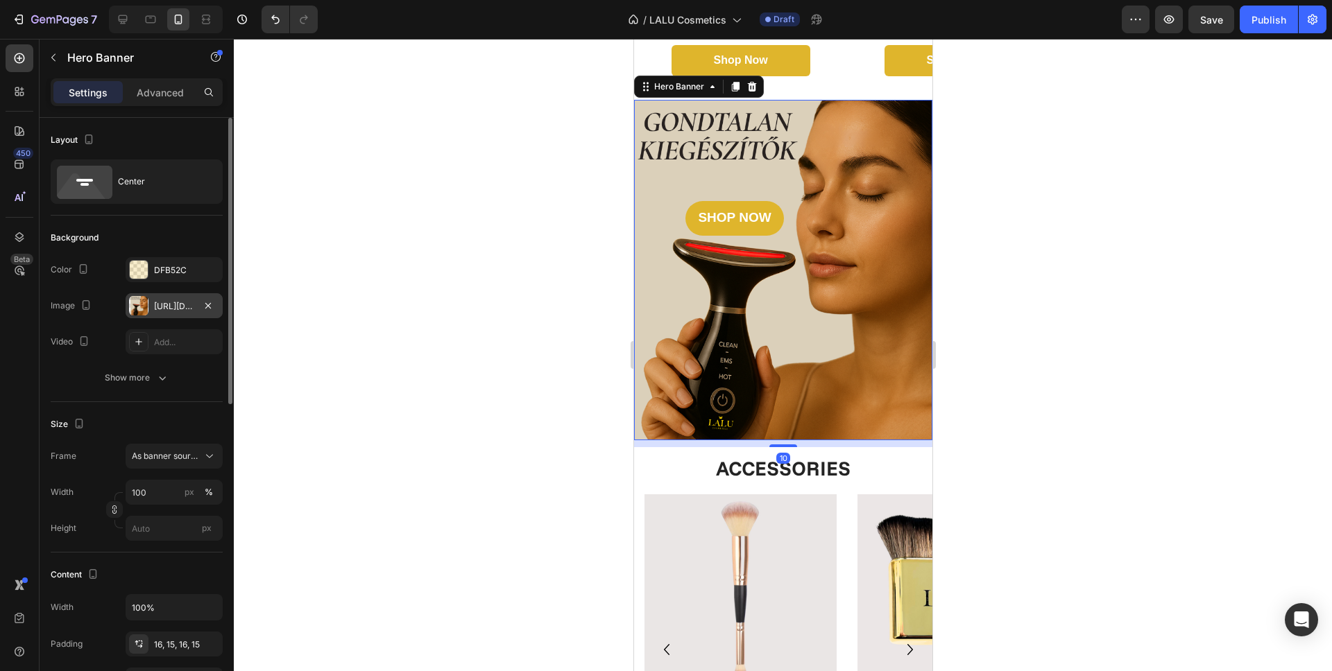
click at [164, 311] on div "https://cdn.shopify.com/s/files/1/0862/5376/4874/files/gempages_540347707940668…" at bounding box center [174, 306] width 40 height 12
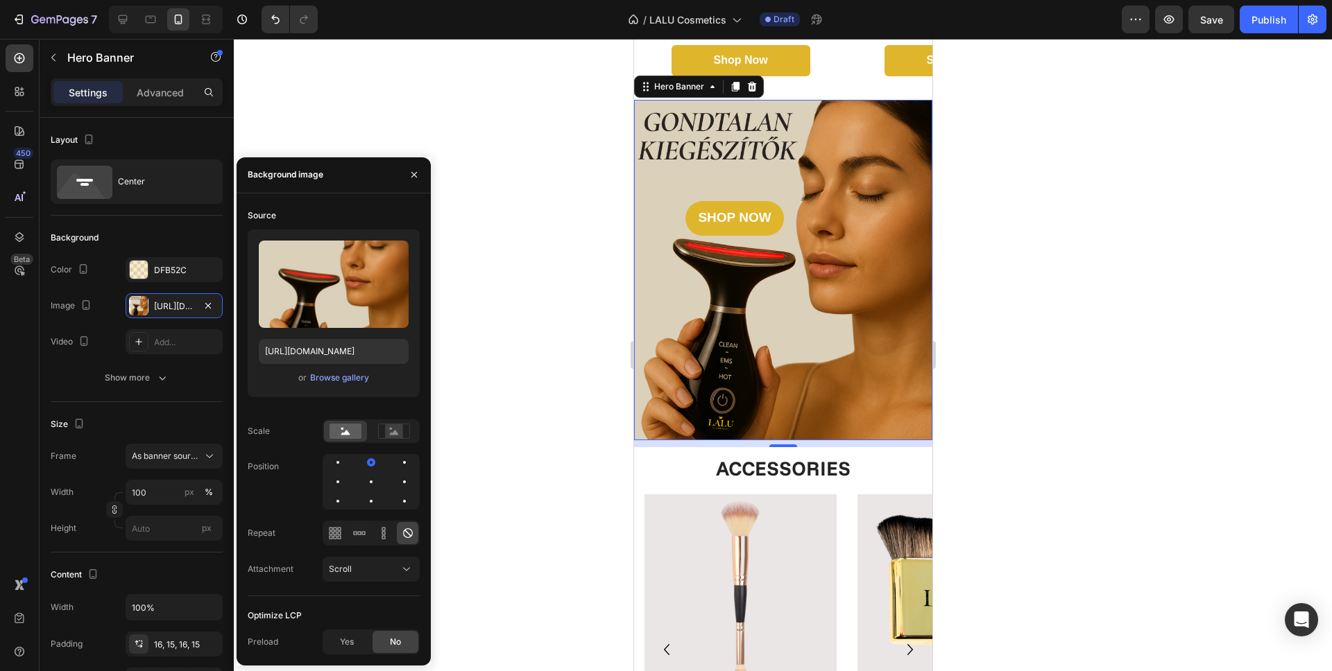
click at [347, 386] on div "Upload Image https://cdn.shopify.com/s/files/1/0862/5376/4874/files/gempages_54…" at bounding box center [334, 314] width 172 height 168
click at [346, 381] on div "Browse gallery" at bounding box center [339, 378] width 59 height 12
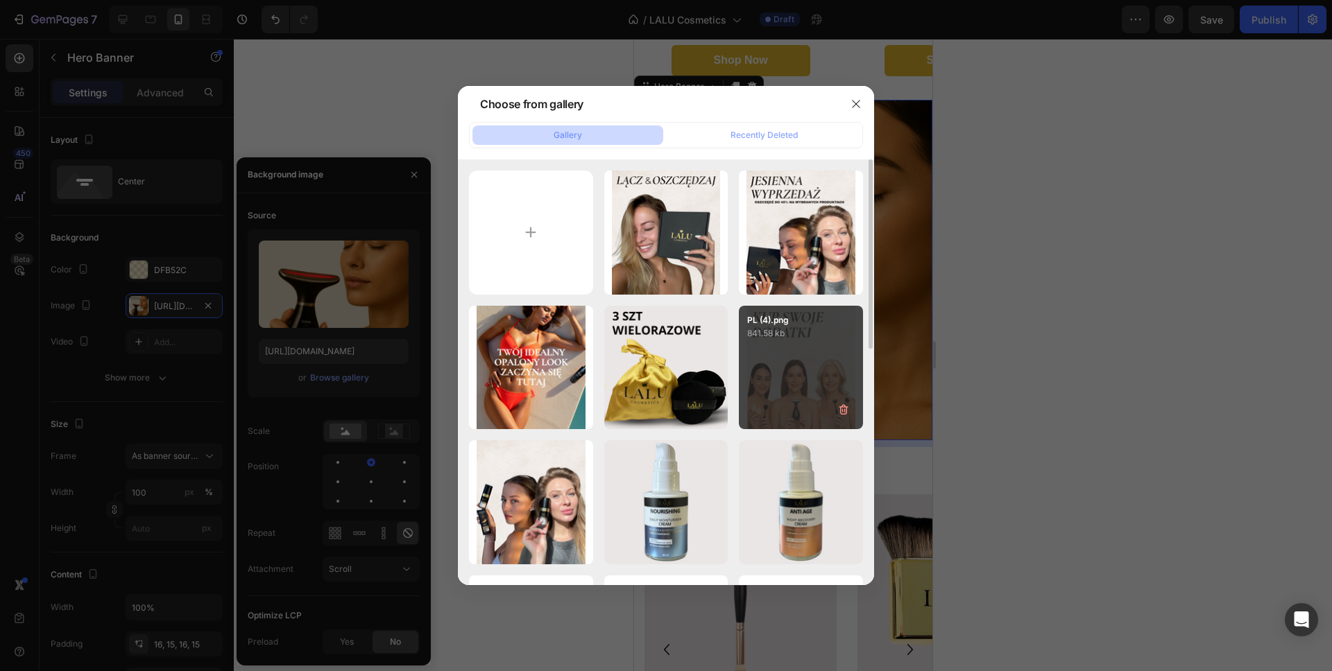
click at [787, 352] on div "PL (4).png 841.58 kb" at bounding box center [801, 368] width 124 height 124
type input "https://cdn.shopify.com/s/files/1/0862/5376/4874/files/gempages_540347707940668…"
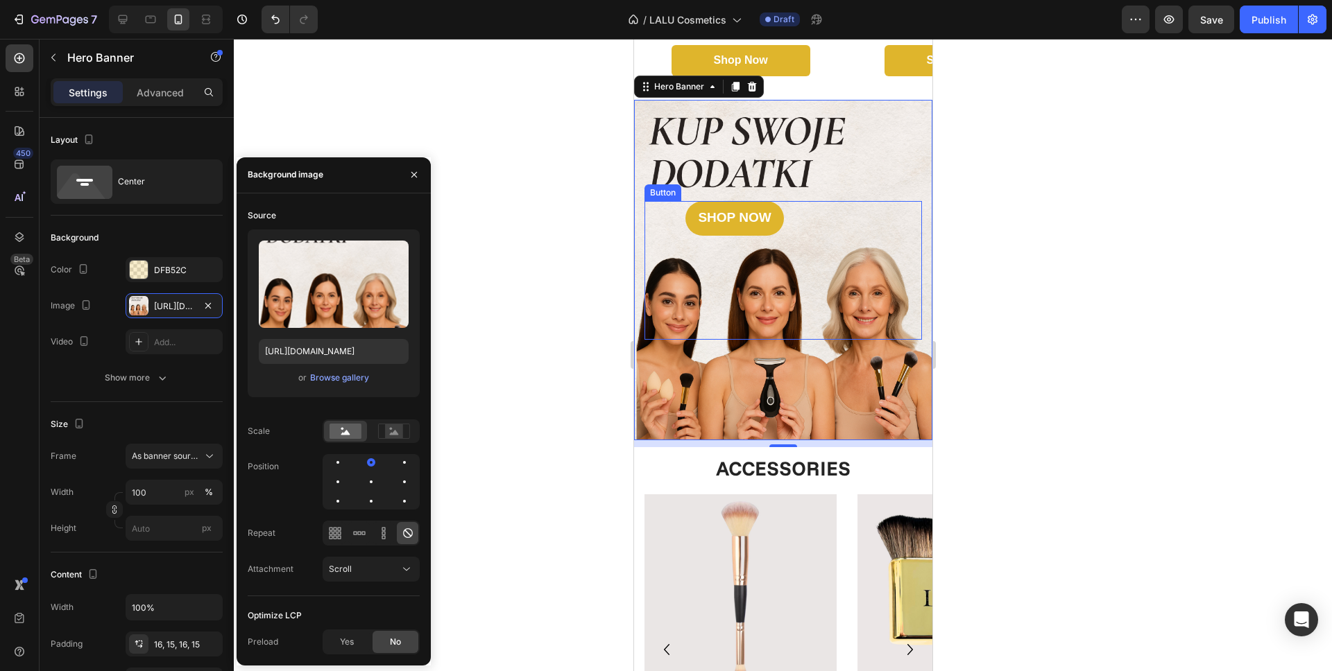
click at [812, 201] on div "SHOP NOW Button" at bounding box center [782, 270] width 277 height 139
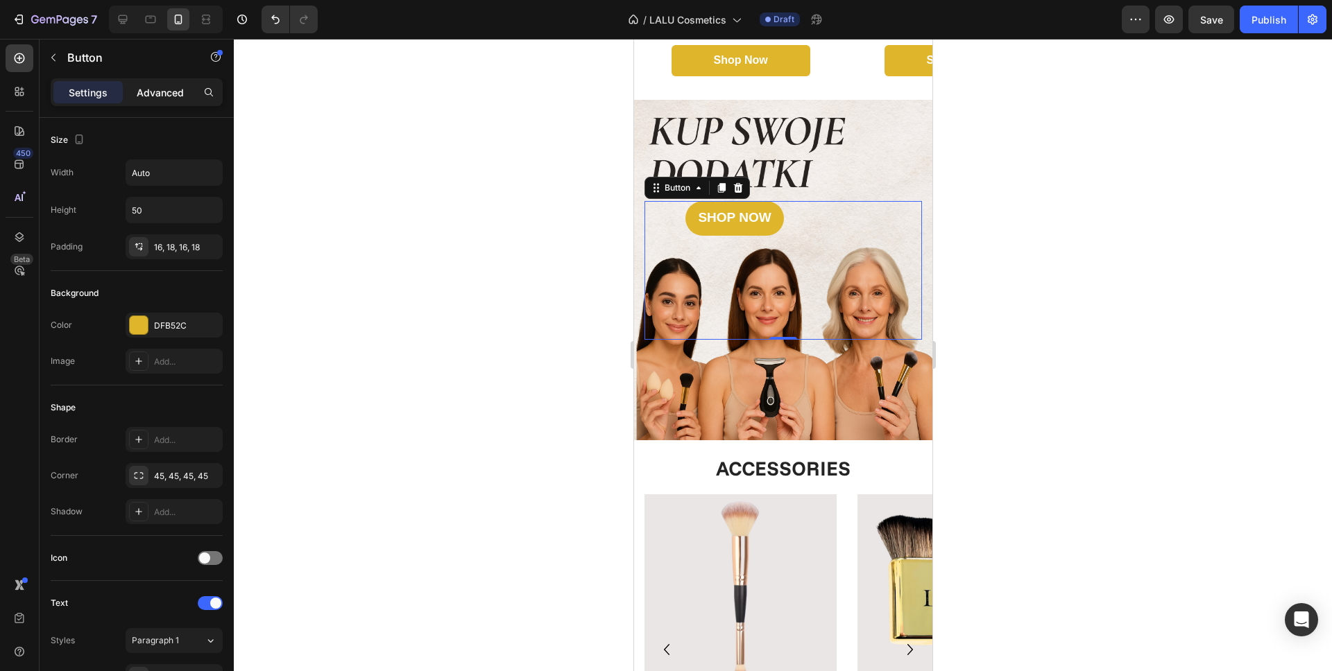
click at [159, 95] on p "Advanced" at bounding box center [160, 92] width 47 height 15
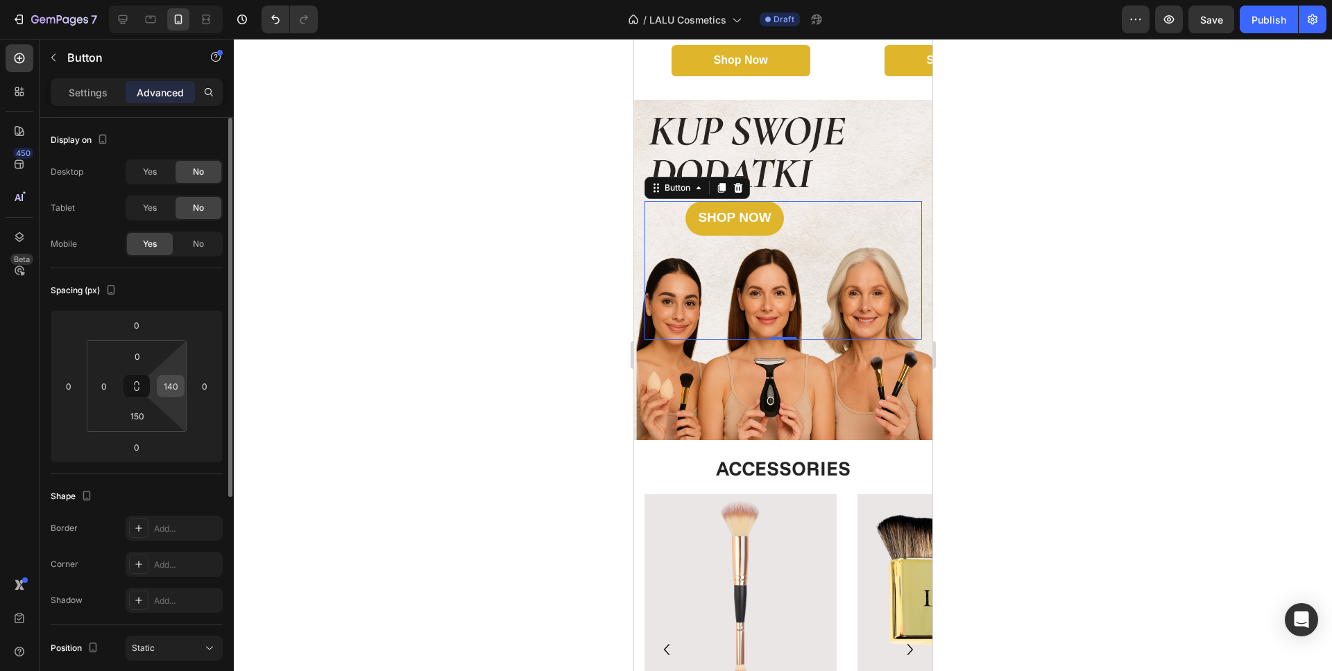
click at [174, 383] on input "140" at bounding box center [170, 386] width 21 height 21
click at [393, 271] on div at bounding box center [783, 355] width 1098 height 633
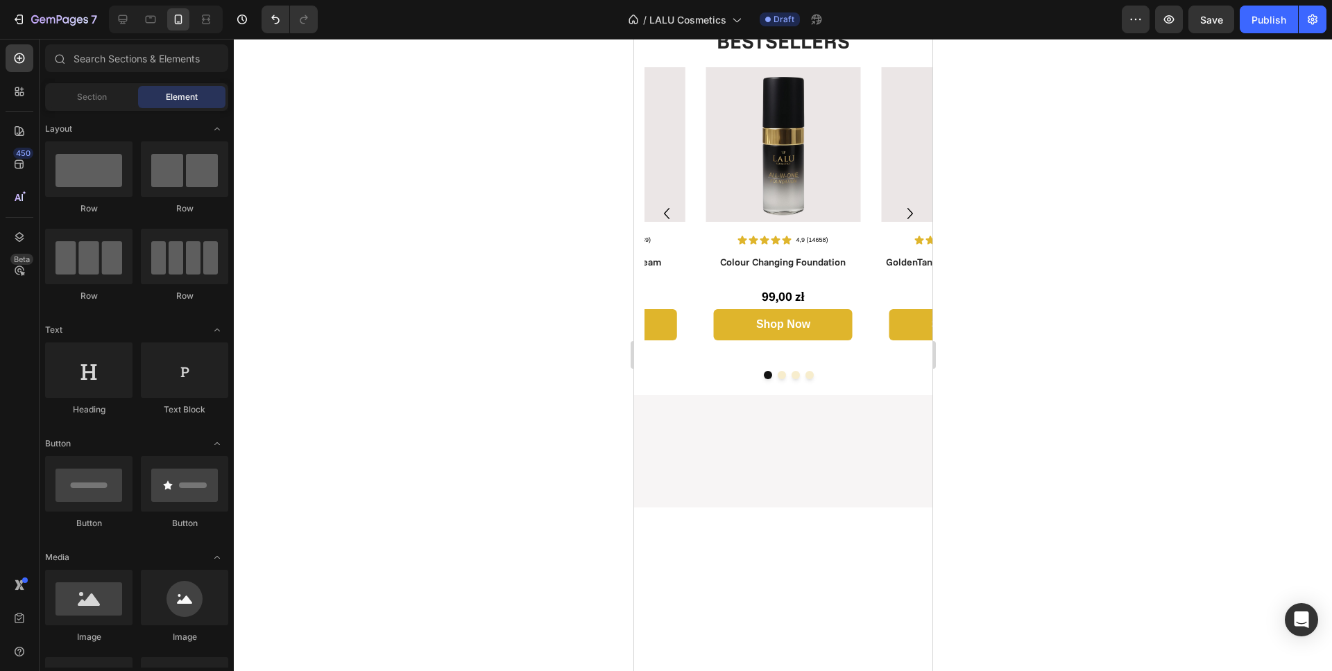
scroll to position [0, 0]
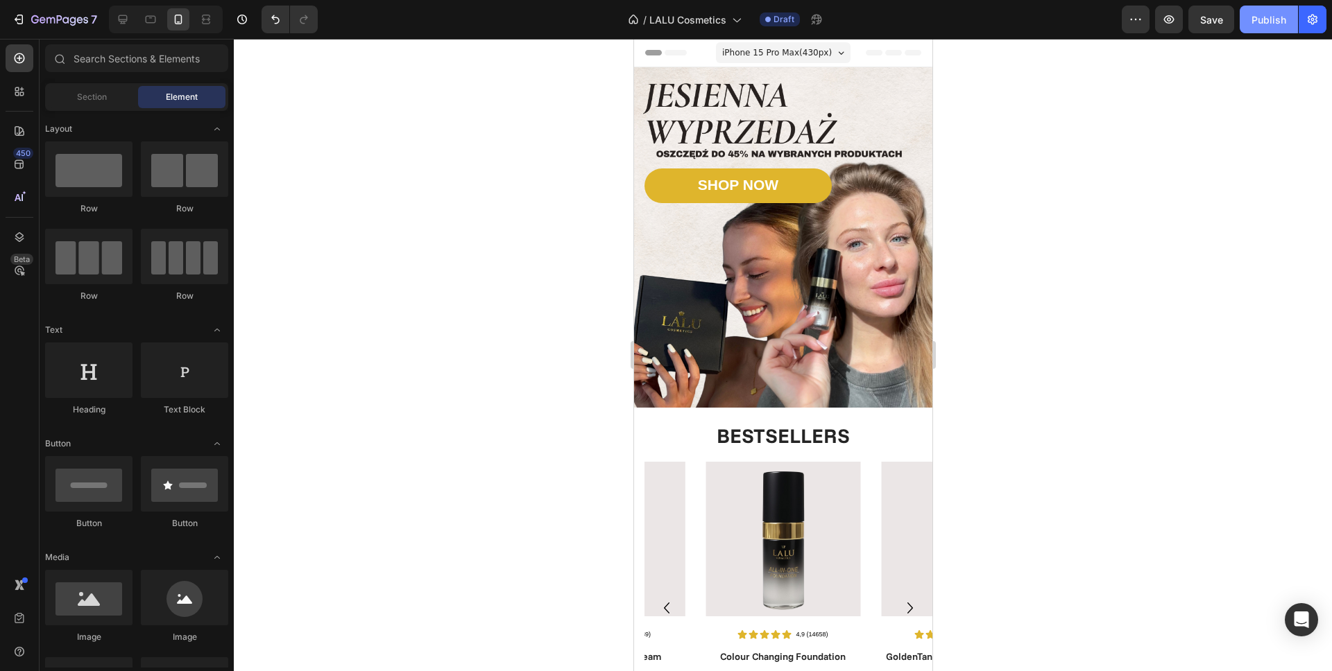
click at [1264, 25] on div "Publish" at bounding box center [1268, 19] width 35 height 15
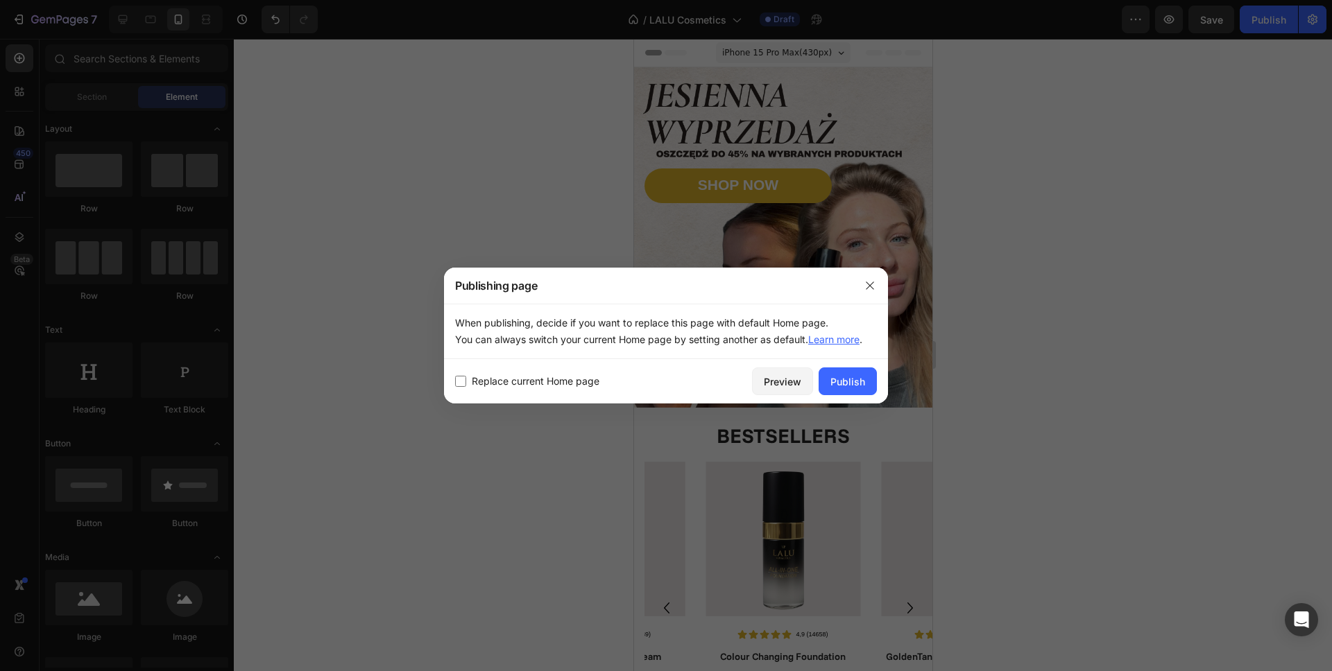
click at [535, 383] on span "Replace current Home page" at bounding box center [536, 381] width 128 height 17
checkbox input "true"
click at [864, 287] on icon "button" at bounding box center [869, 285] width 11 height 11
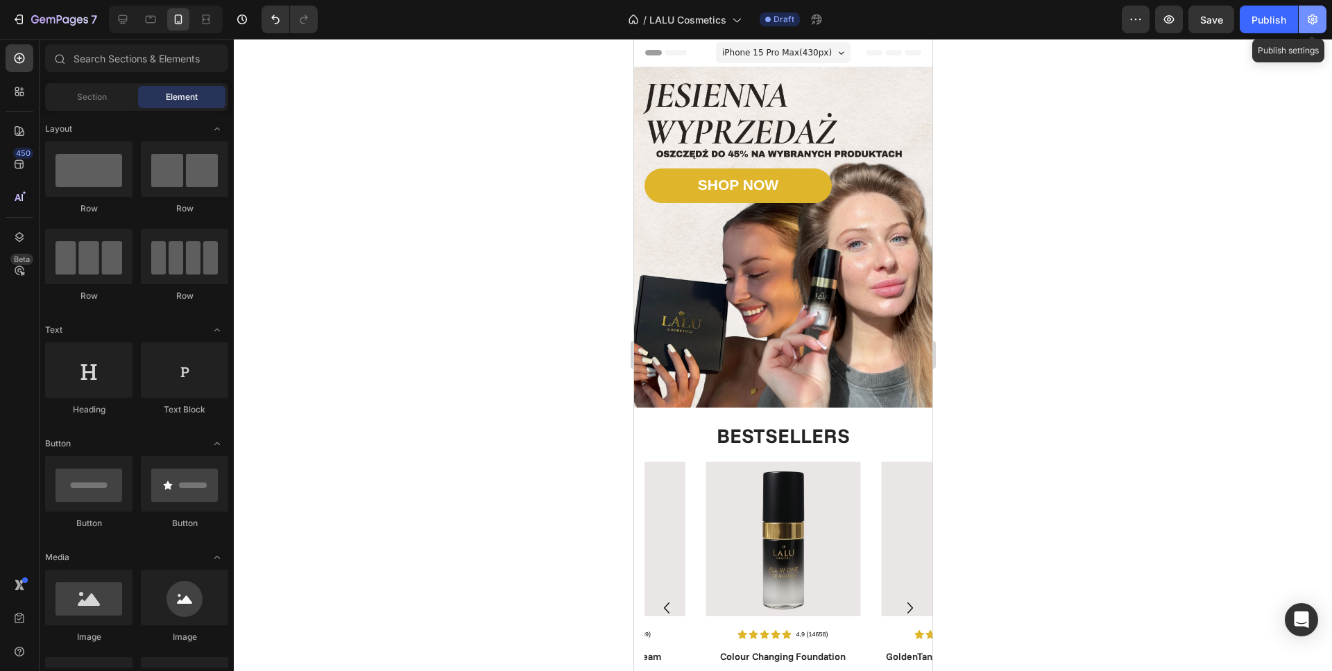
click at [1318, 22] on icon "button" at bounding box center [1312, 19] width 14 height 14
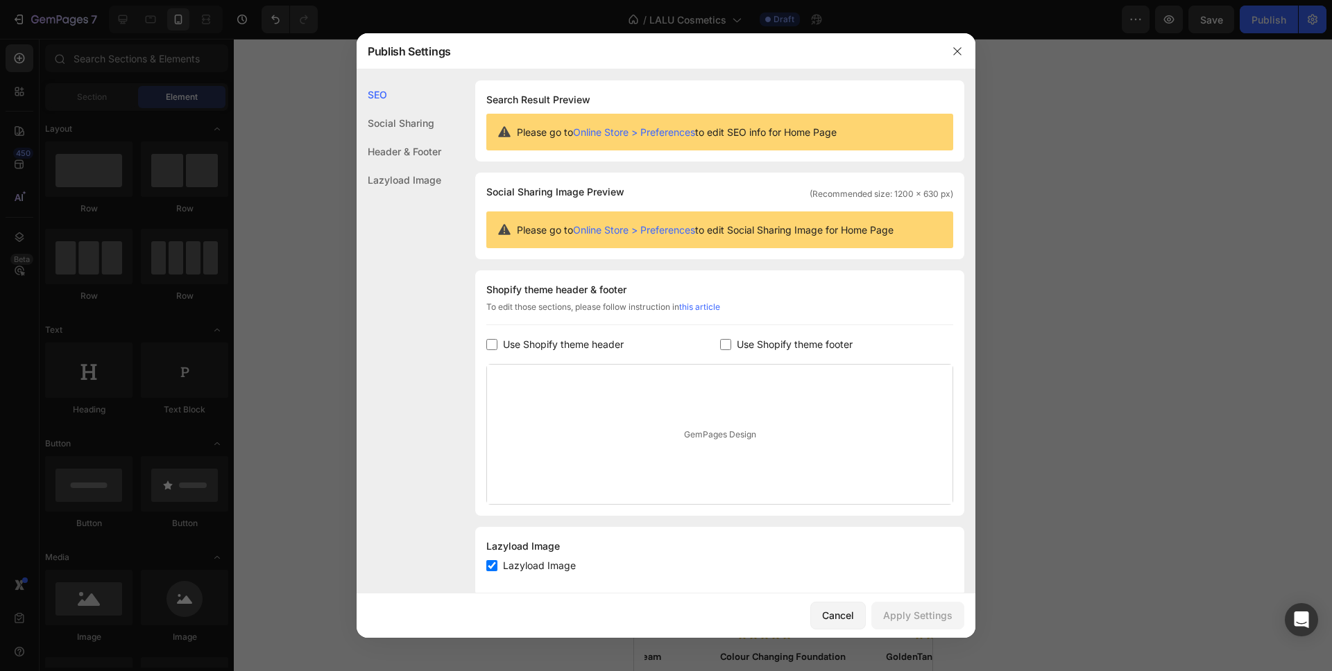
click at [560, 343] on span "Use Shopify theme header" at bounding box center [563, 344] width 121 height 17
checkbox input "true"
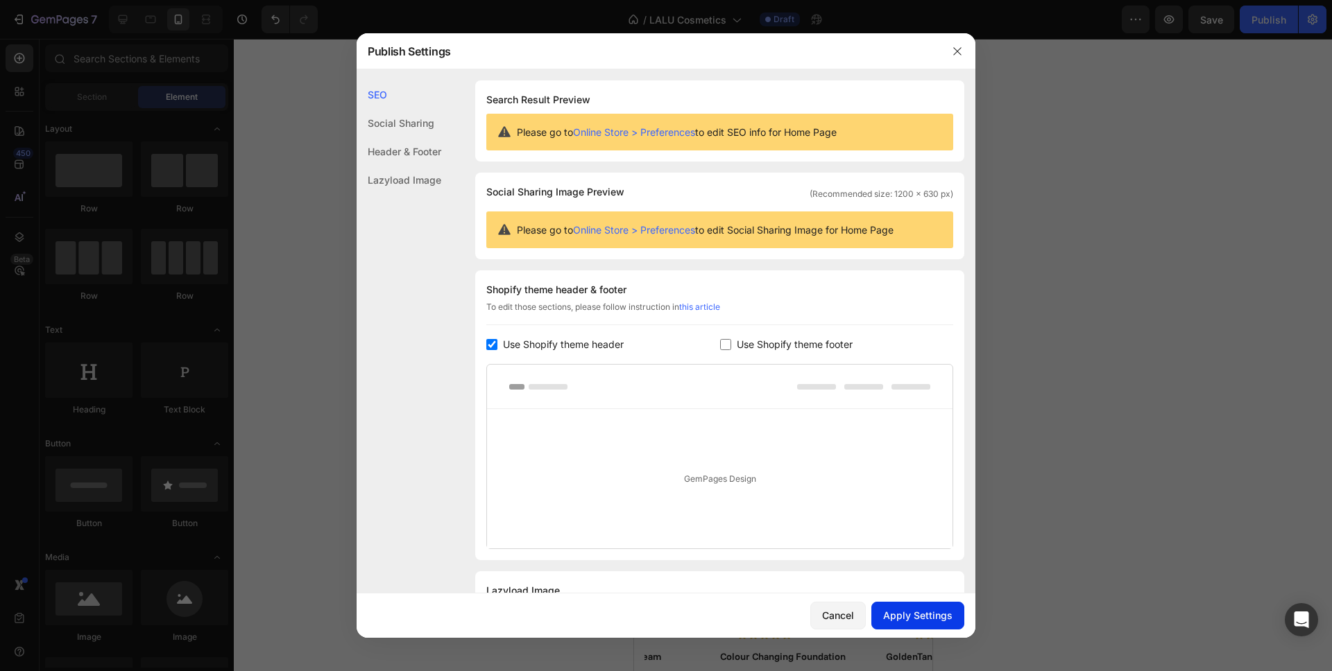
click at [932, 624] on button "Apply Settings" at bounding box center [917, 616] width 93 height 28
click at [1093, 279] on div at bounding box center [666, 335] width 1332 height 671
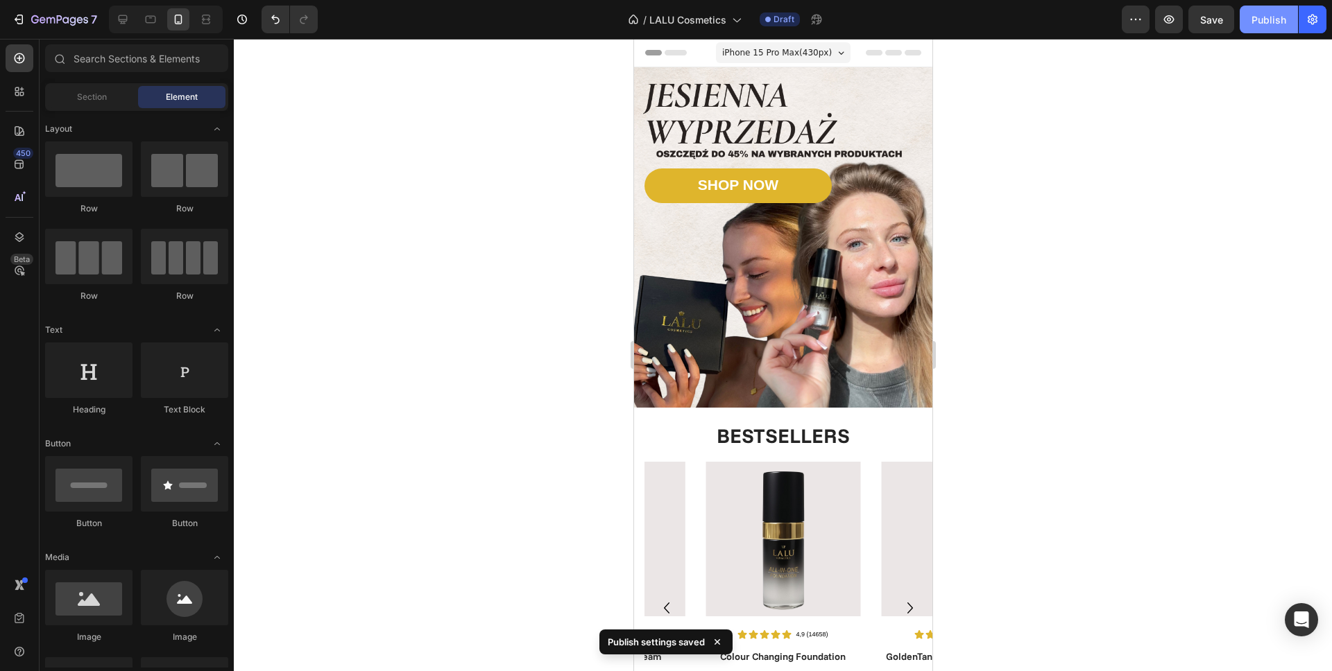
click at [1273, 22] on div "Publish" at bounding box center [1268, 19] width 35 height 15
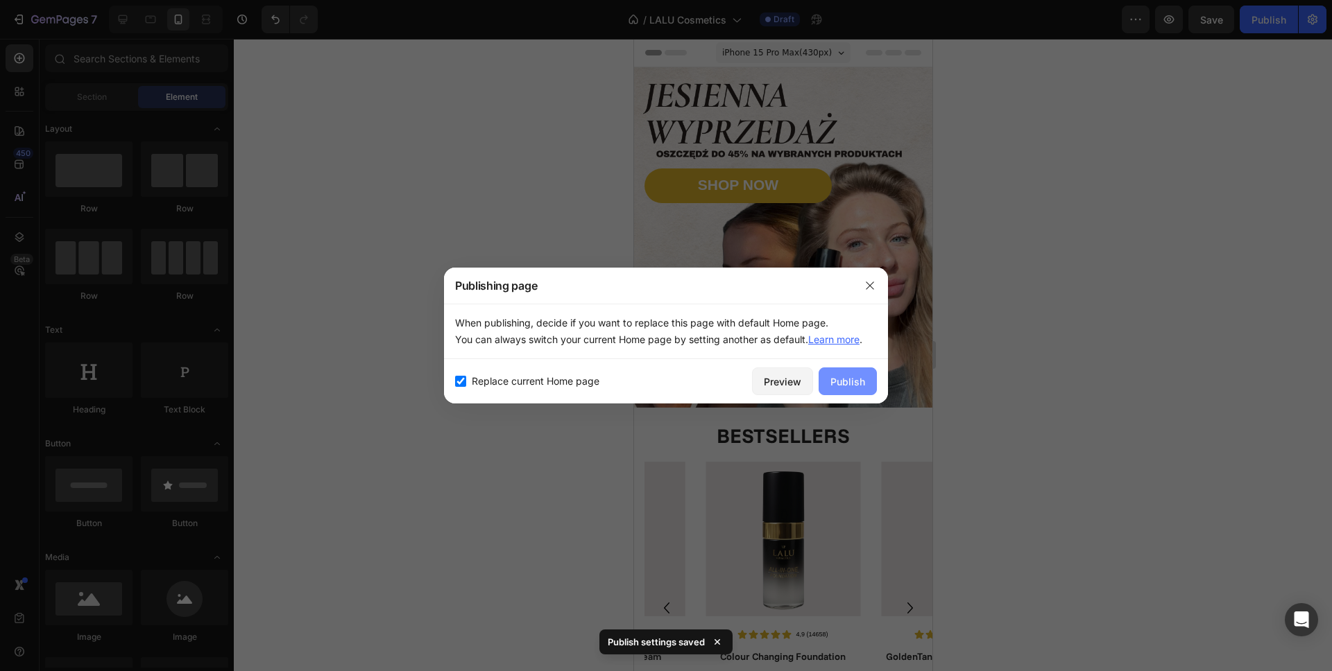
click at [852, 384] on div "Publish" at bounding box center [847, 382] width 35 height 15
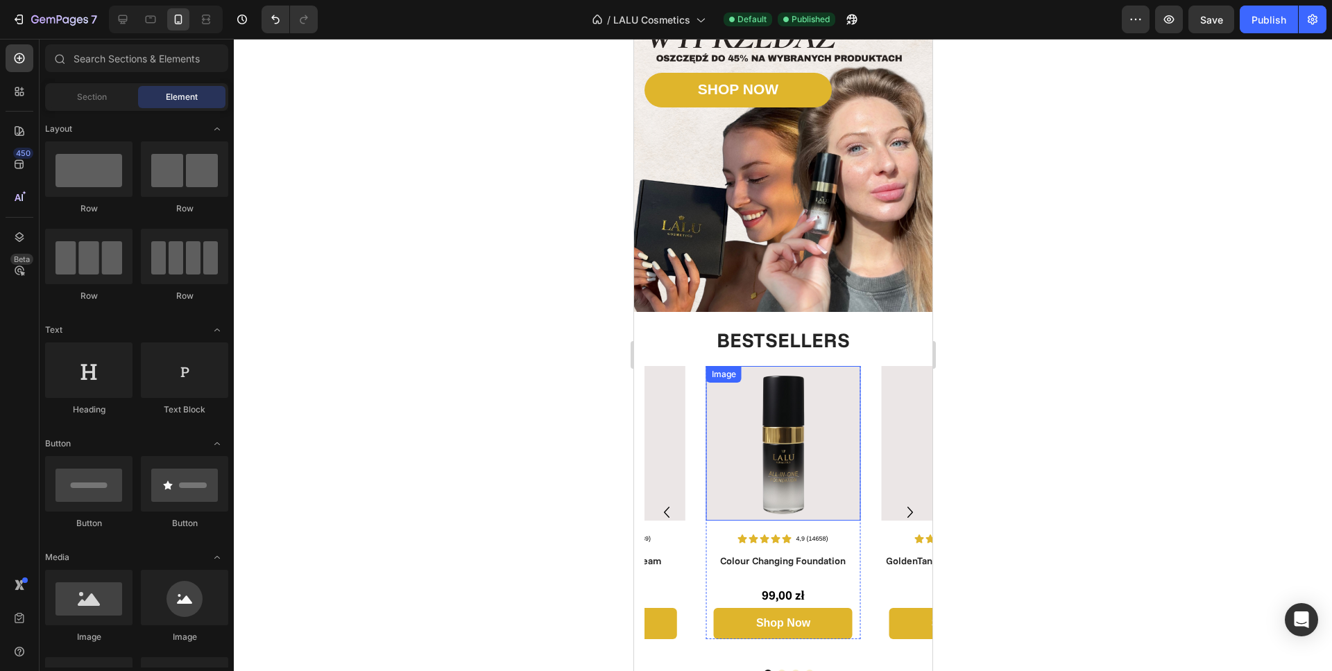
scroll to position [128, 0]
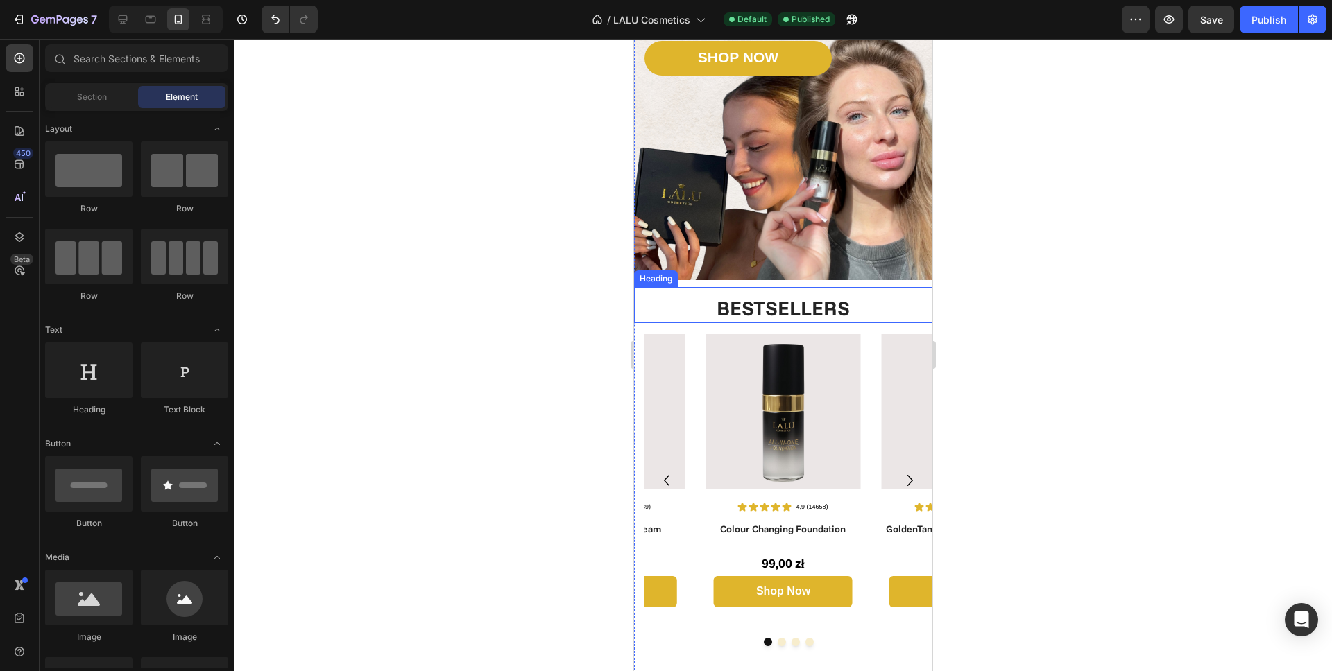
click at [782, 303] on link "BESTSELLERS" at bounding box center [782, 307] width 133 height 25
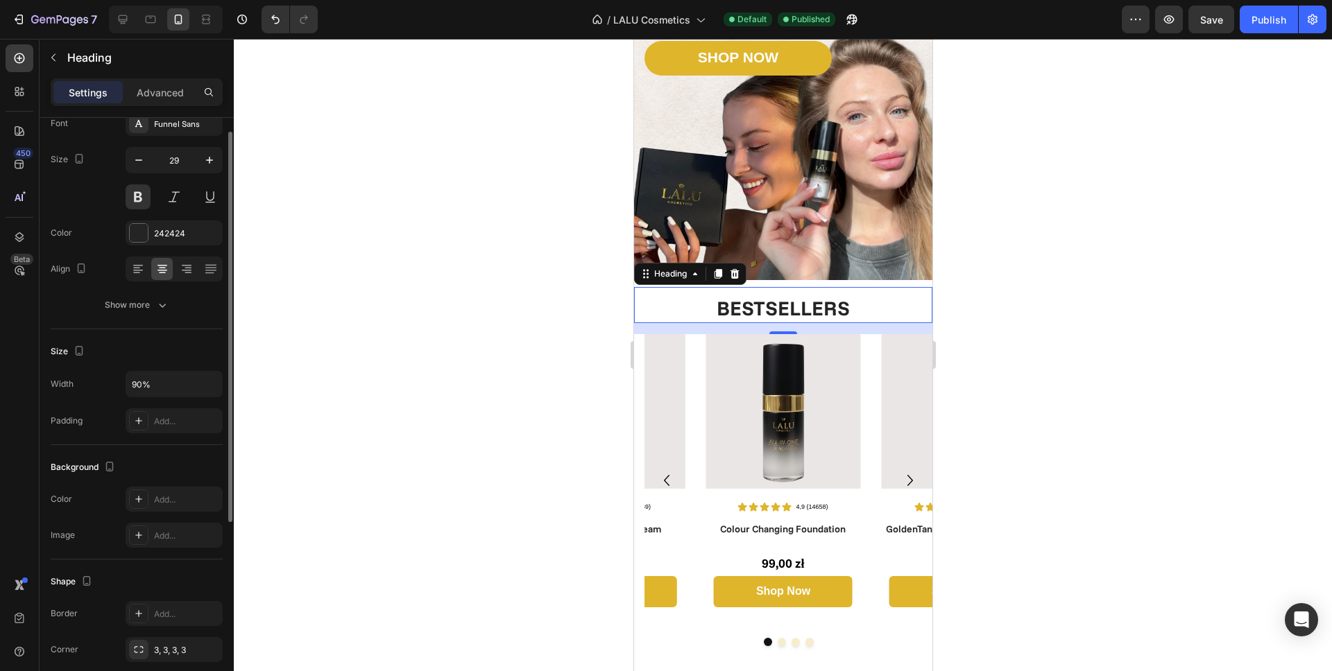
scroll to position [61, 0]
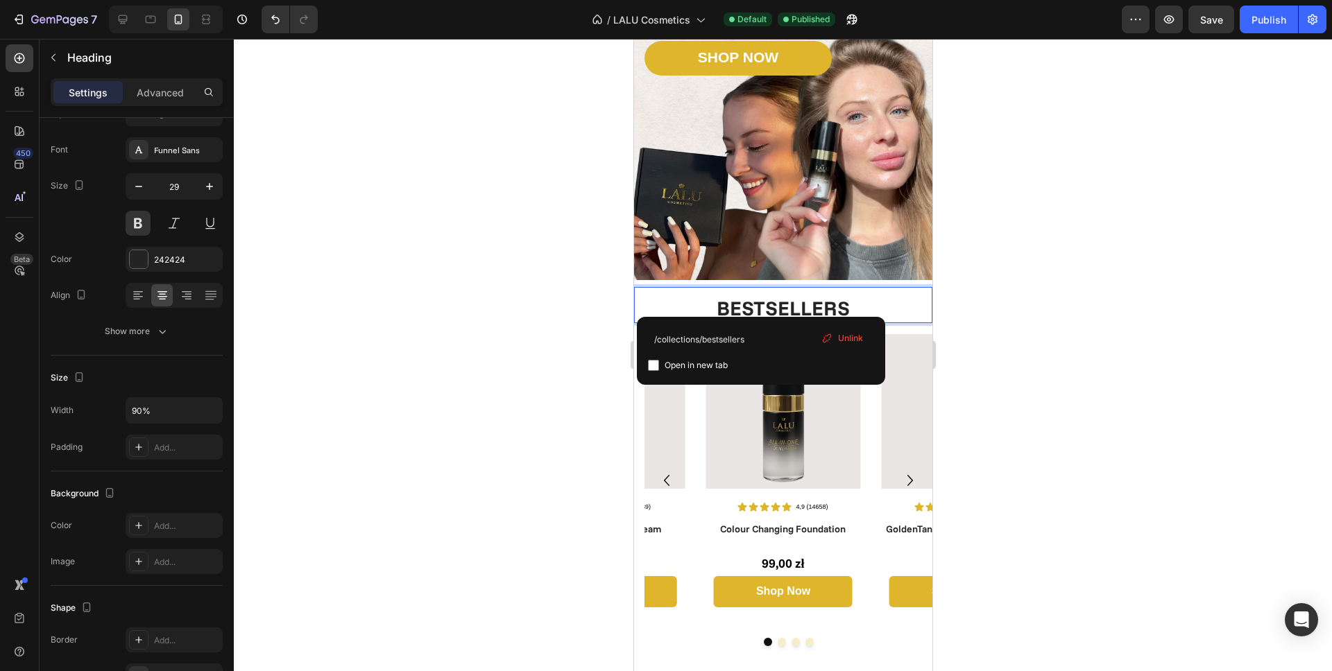
click at [766, 295] on link "BESTSELLERS" at bounding box center [782, 307] width 133 height 25
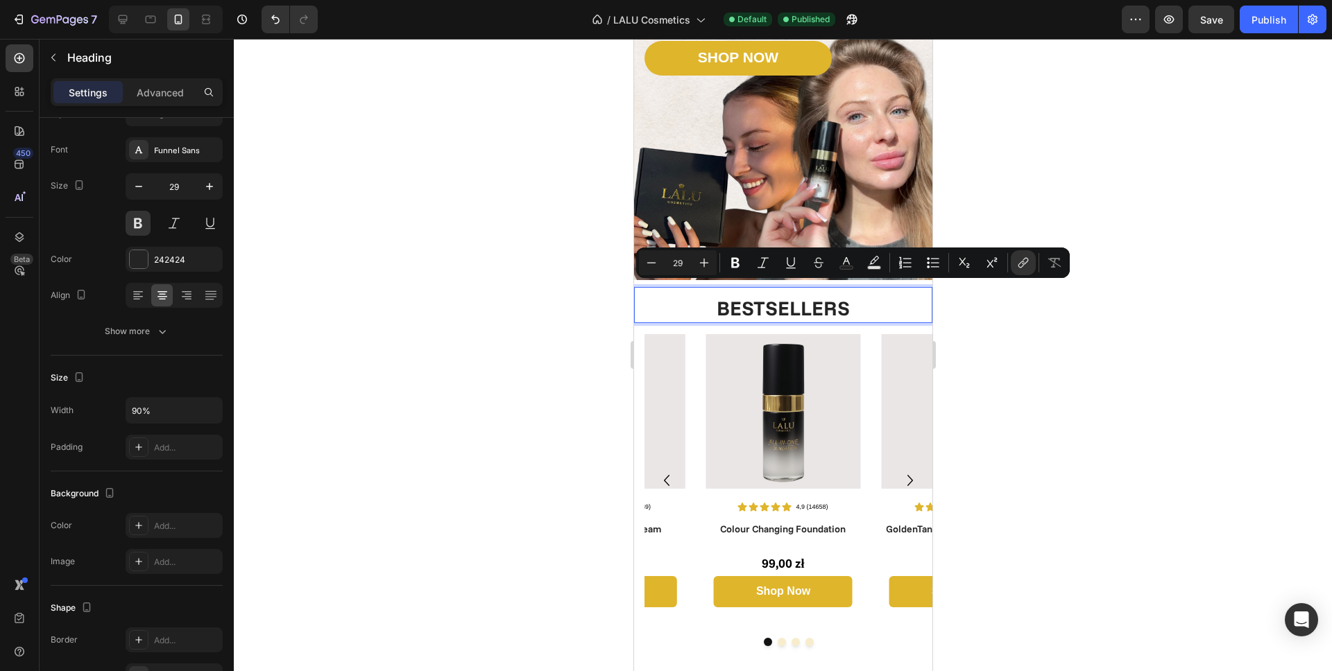
click at [766, 295] on link "BESTSELLERS" at bounding box center [782, 307] width 133 height 25
click at [1021, 261] on icon "Editor contextual toolbar" at bounding box center [1021, 264] width 6 height 7
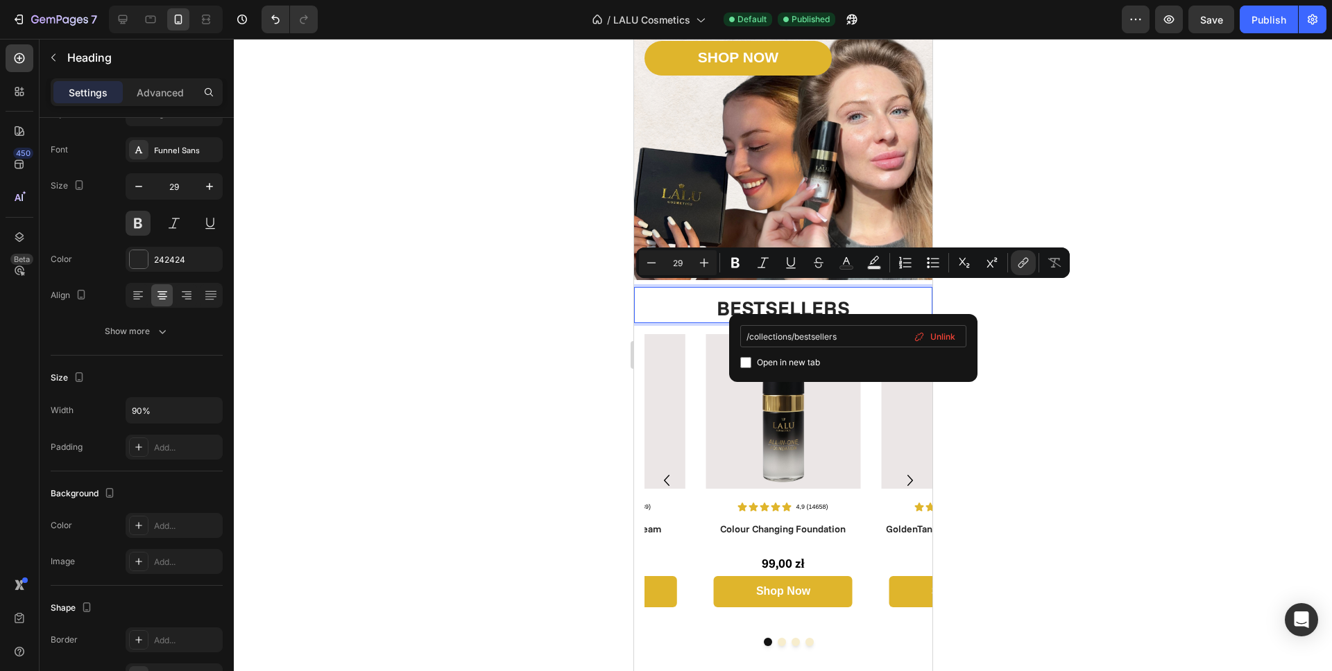
drag, startPoint x: 857, startPoint y: 336, endPoint x: 795, endPoint y: 338, distance: 61.7
click at [795, 338] on input "/collections/bestsellers" at bounding box center [853, 336] width 226 height 22
type input "/collections/face"
click at [1132, 349] on div at bounding box center [783, 355] width 1098 height 633
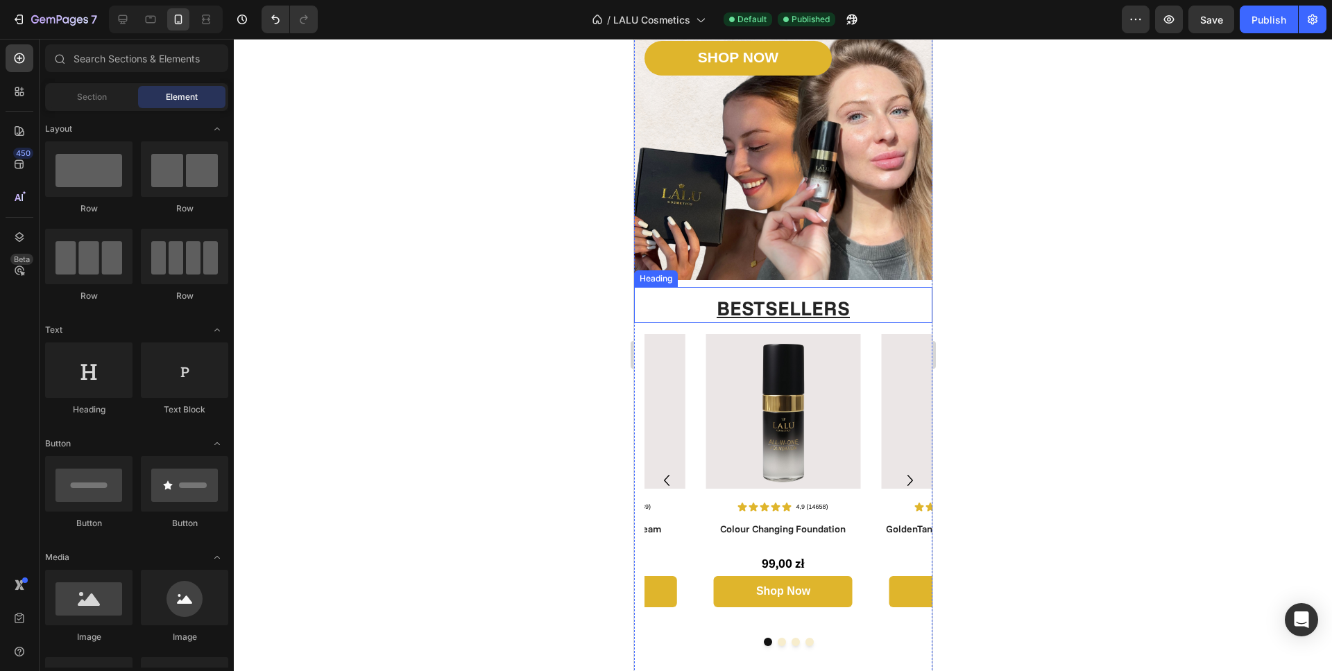
click at [764, 300] on u "BESTSELLERS" at bounding box center [782, 307] width 133 height 25
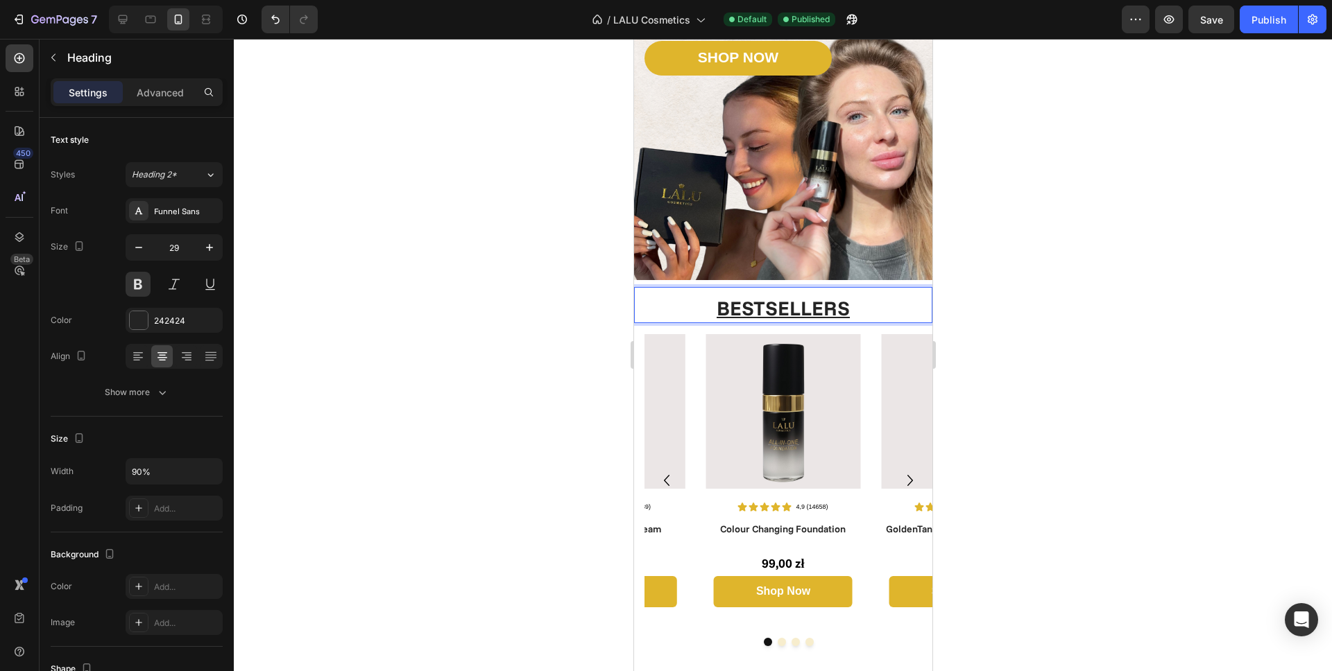
click at [764, 300] on u "BESTSELLERS" at bounding box center [782, 307] width 133 height 25
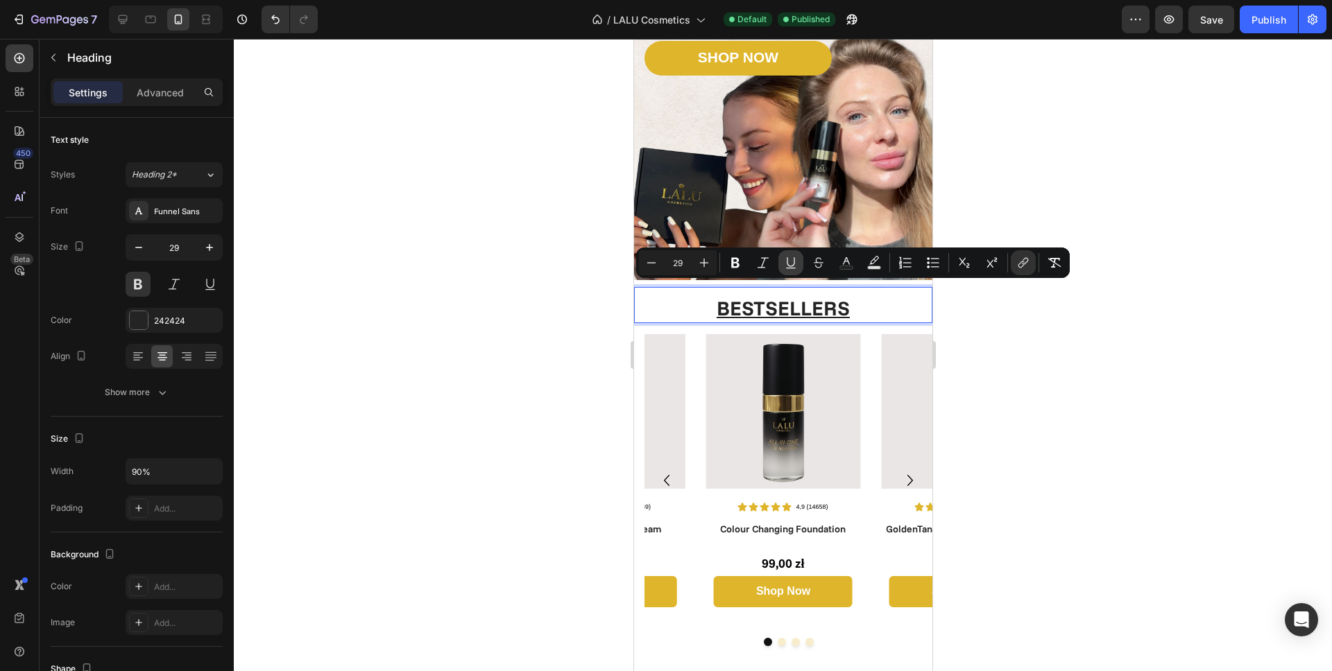
click at [795, 265] on icon "Editor contextual toolbar" at bounding box center [791, 263] width 14 height 14
click at [1005, 354] on div at bounding box center [783, 355] width 1098 height 633
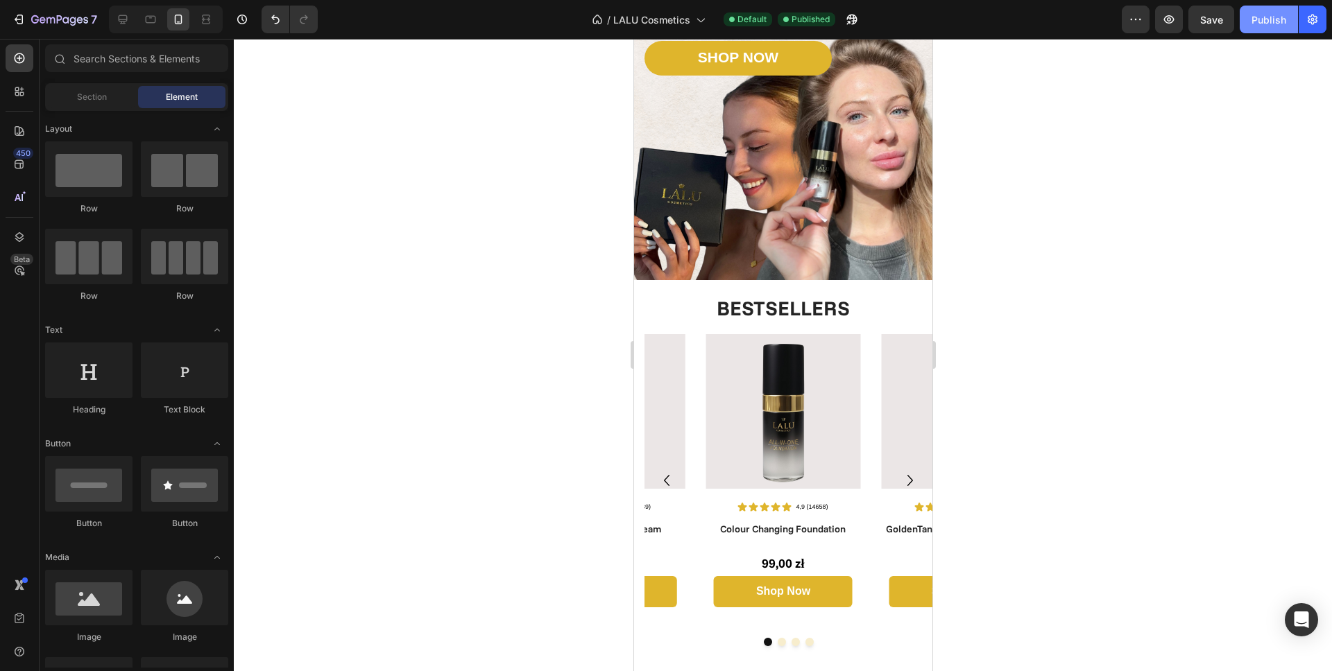
click at [1266, 17] on div "Publish" at bounding box center [1268, 19] width 35 height 15
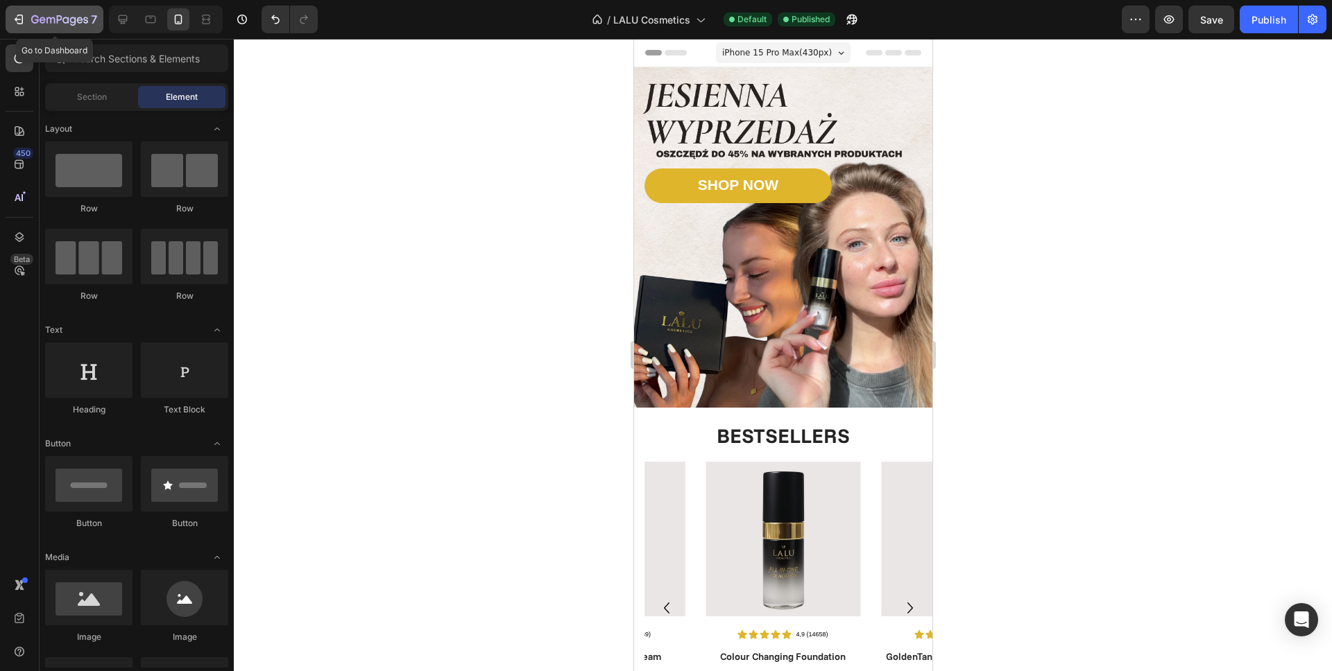
click at [55, 15] on icon "button" at bounding box center [59, 21] width 57 height 12
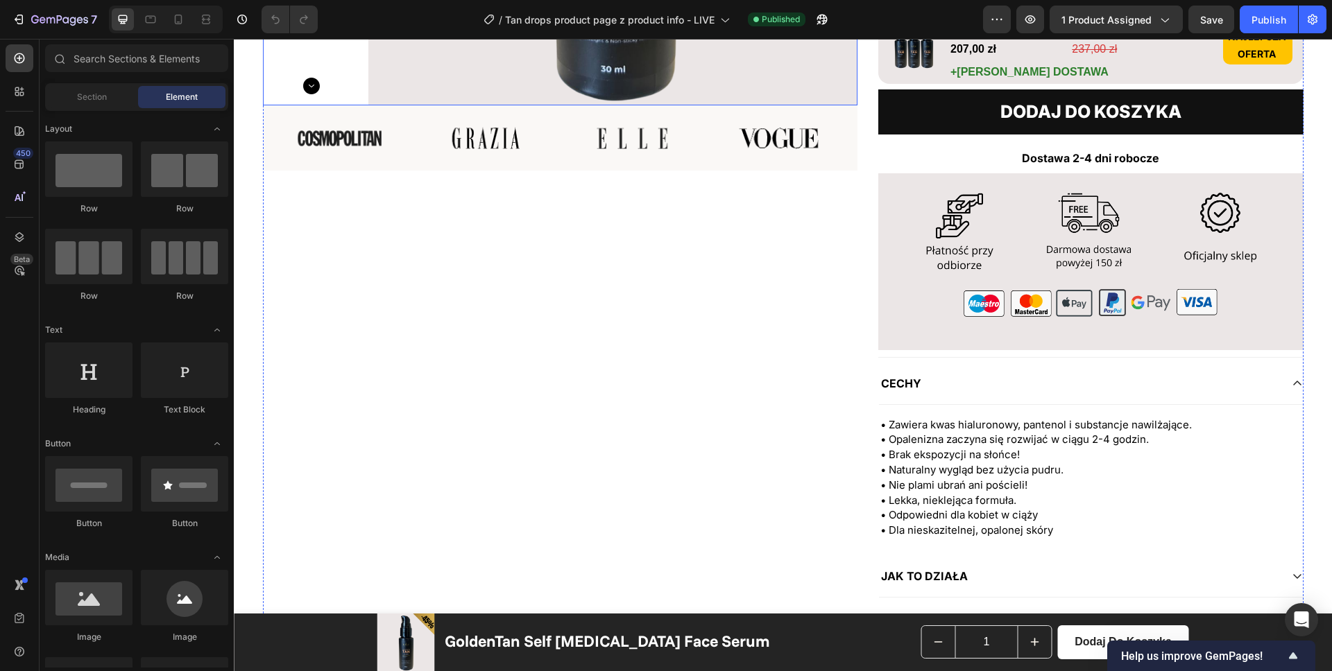
scroll to position [250, 0]
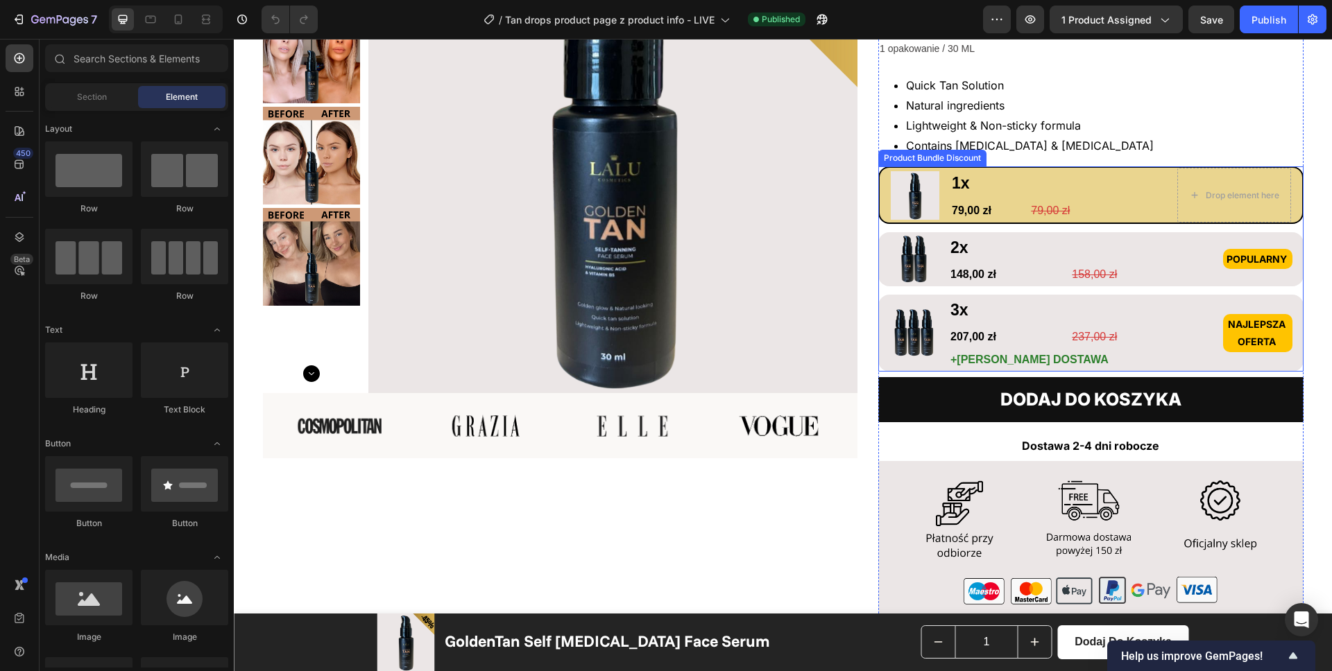
click at [1002, 259] on div "Image 1x Text Block 79,00 zł Product Price Product Price 79,00 zł Product Price…" at bounding box center [1090, 268] width 425 height 205
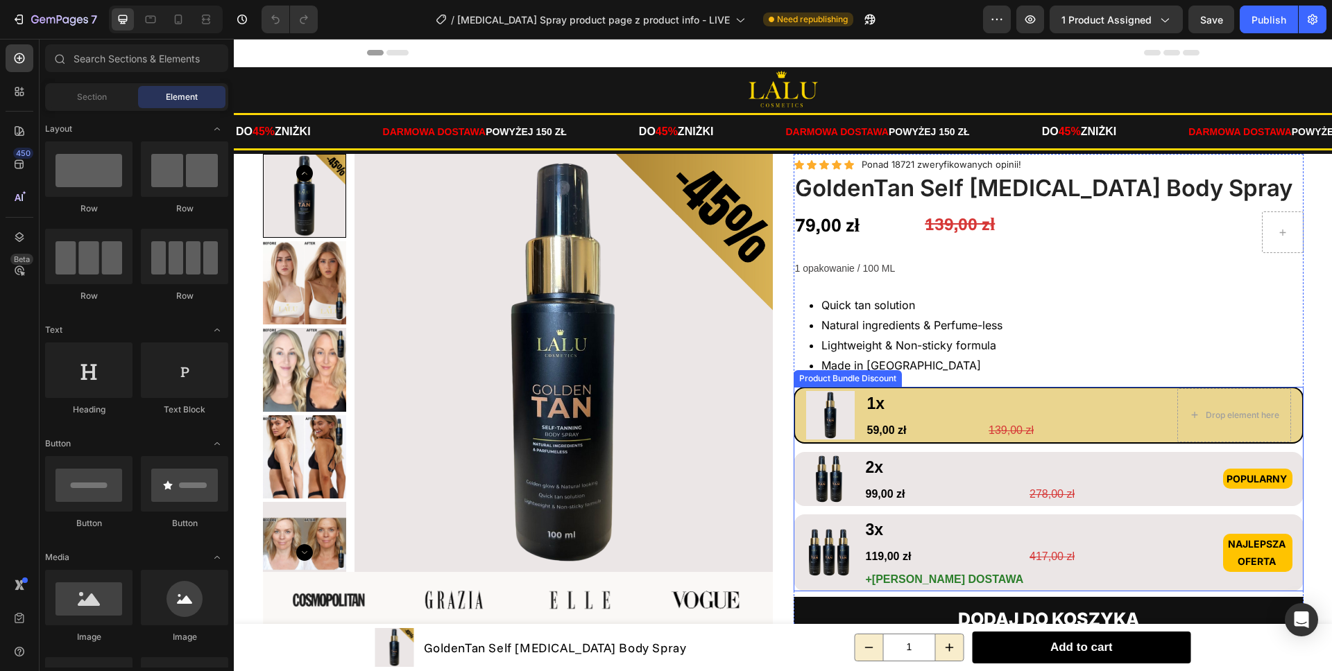
click at [798, 405] on div "Image 1x Text Block 59,00 zł Product Price Product Price 139,00 zł Product Pric…" at bounding box center [1048, 415] width 510 height 57
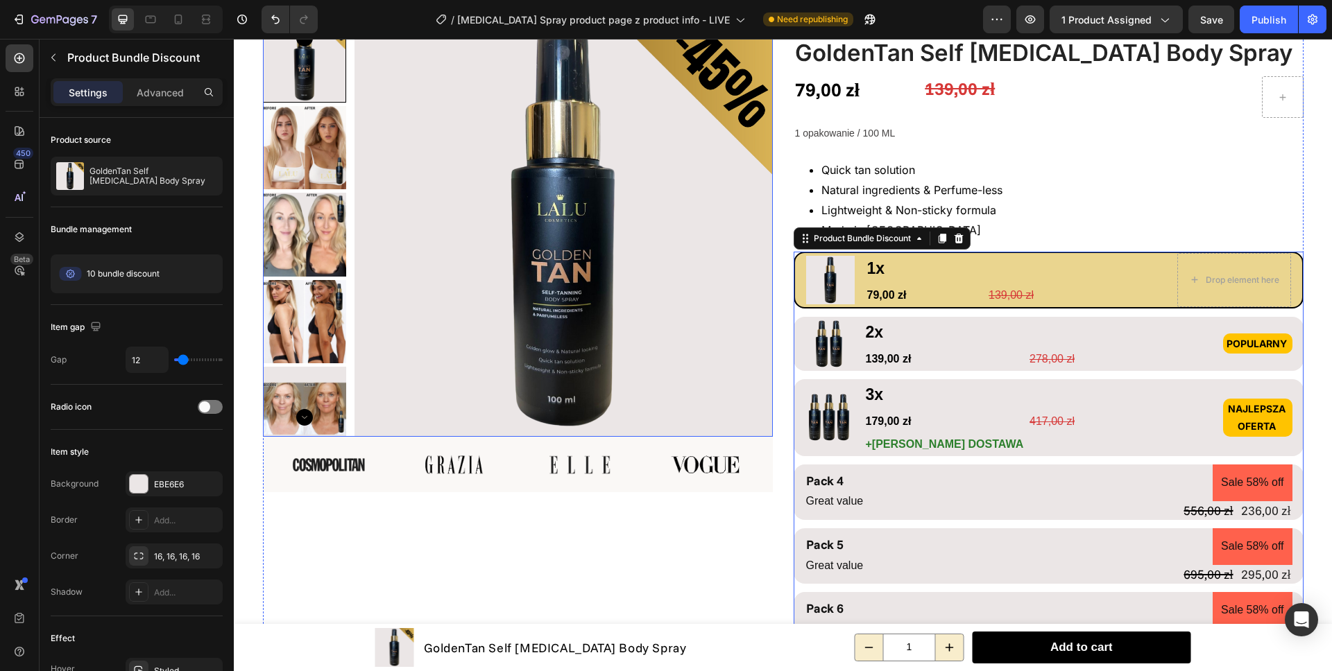
scroll to position [259, 0]
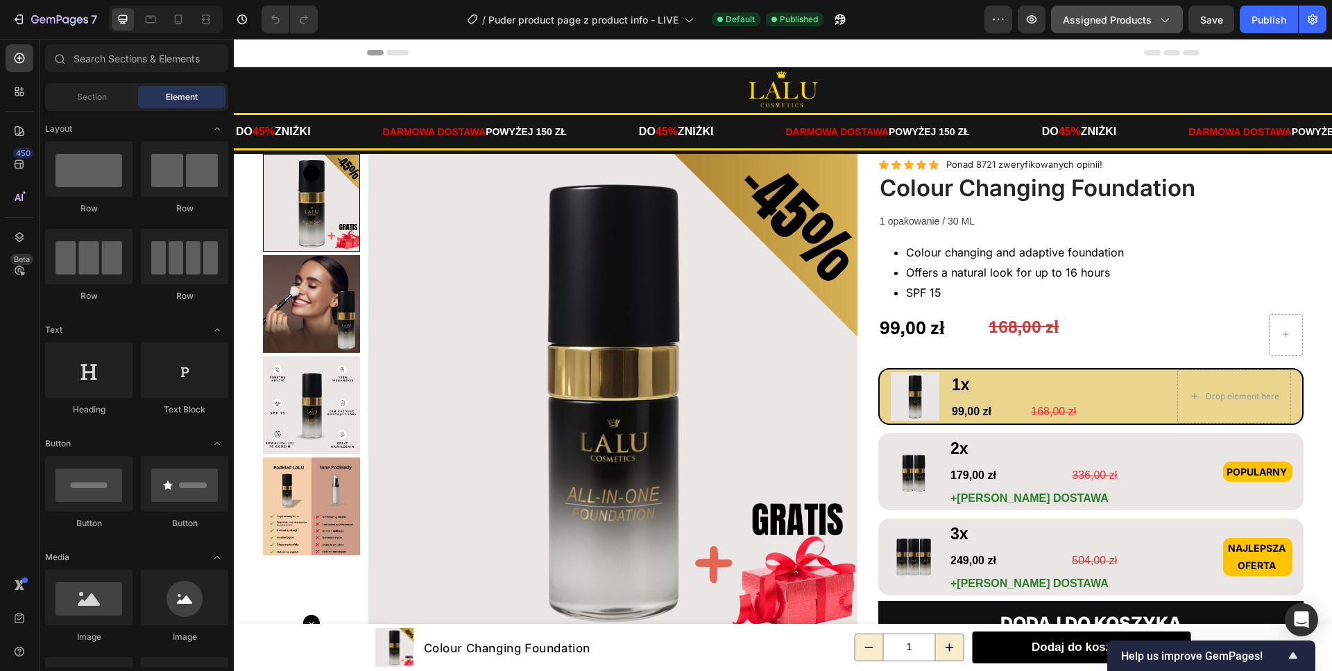
click at [1109, 21] on span "Assigned Products" at bounding box center [1107, 19] width 89 height 15
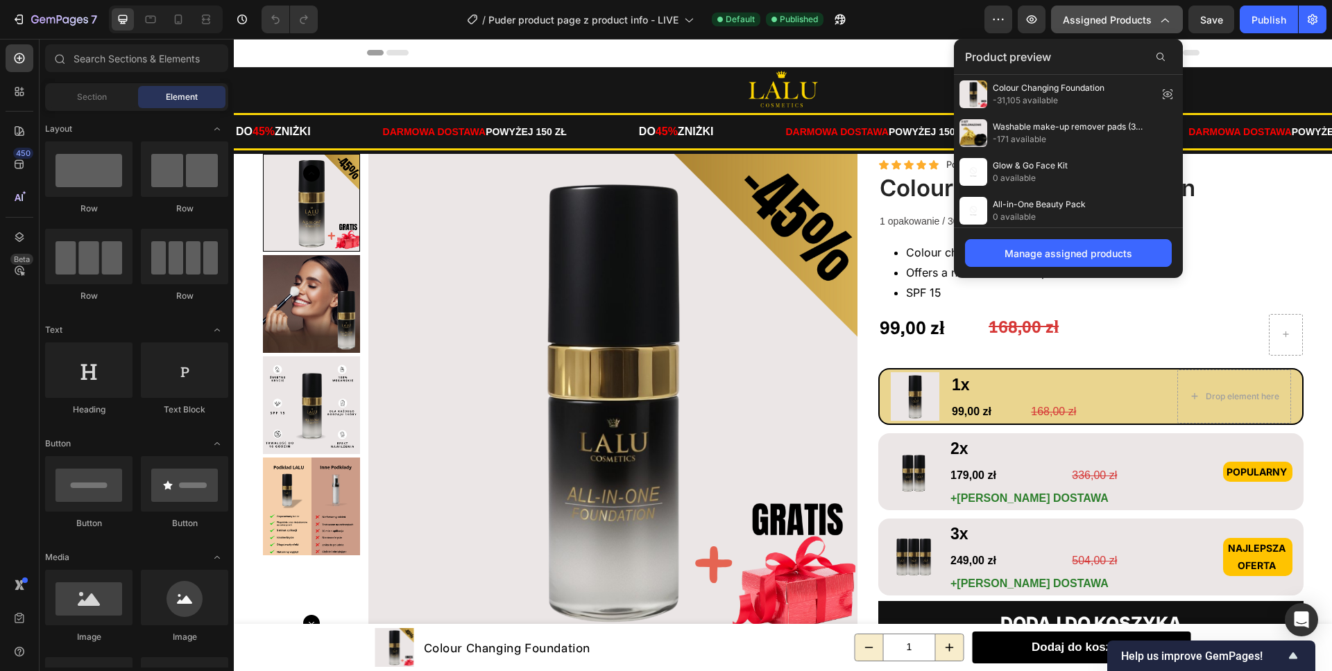
click at [1113, 21] on span "Assigned Products" at bounding box center [1107, 19] width 89 height 15
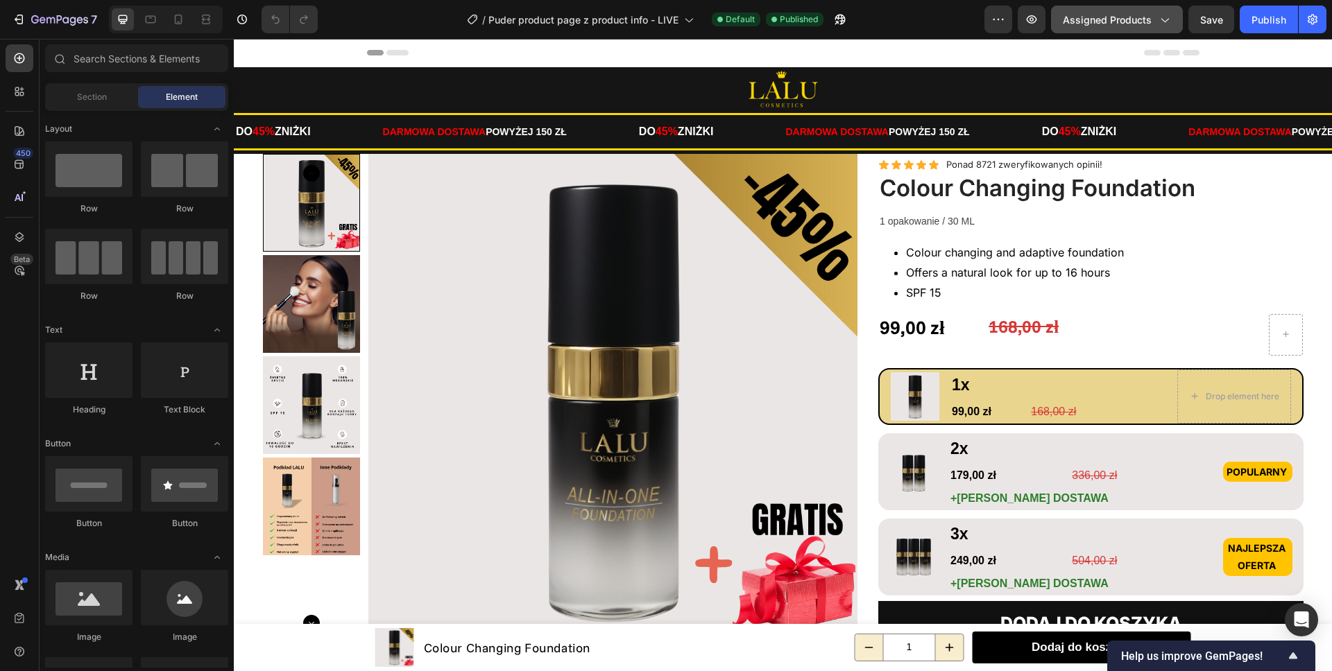
click at [1106, 19] on span "Assigned Products" at bounding box center [1107, 19] width 89 height 15
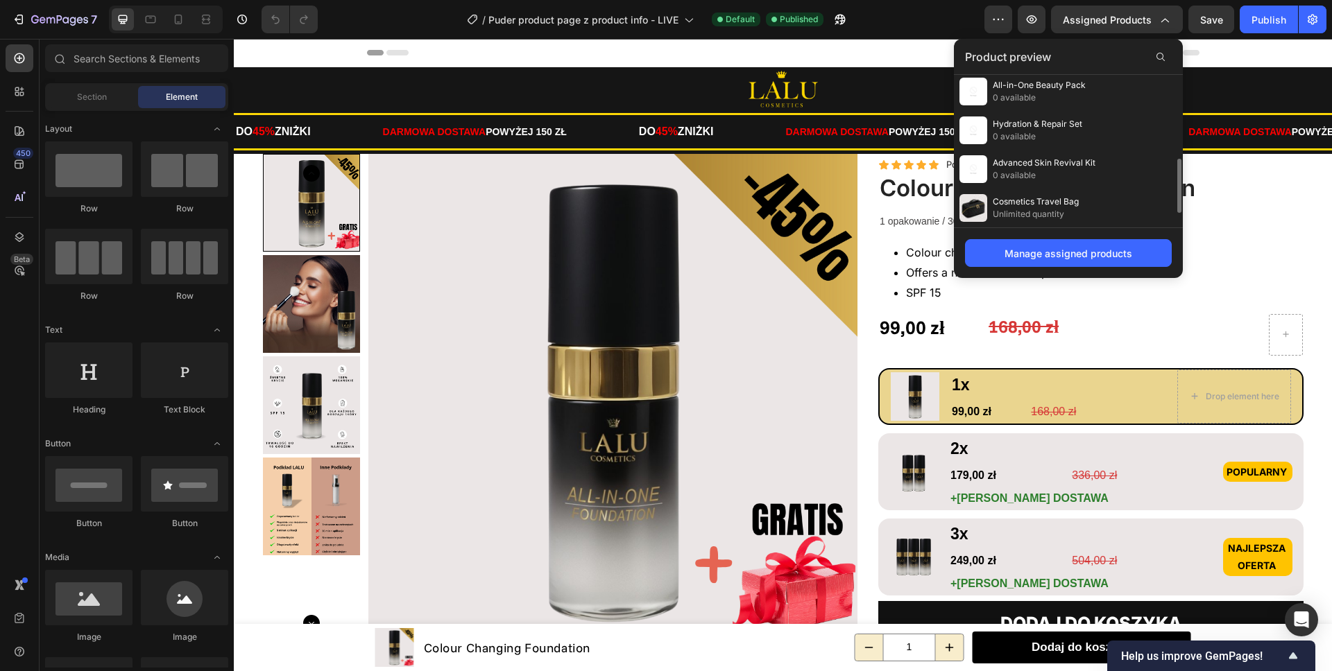
scroll to position [275, 0]
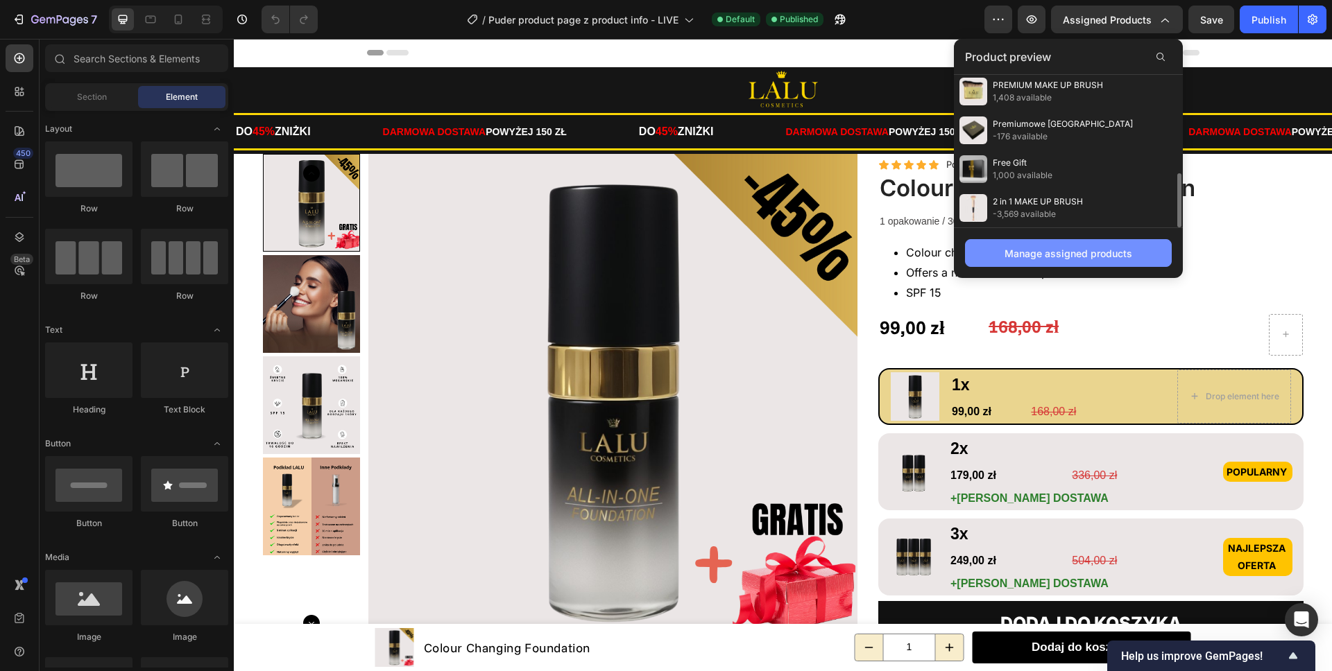
click at [1070, 248] on div "Manage assigned products" at bounding box center [1068, 253] width 128 height 15
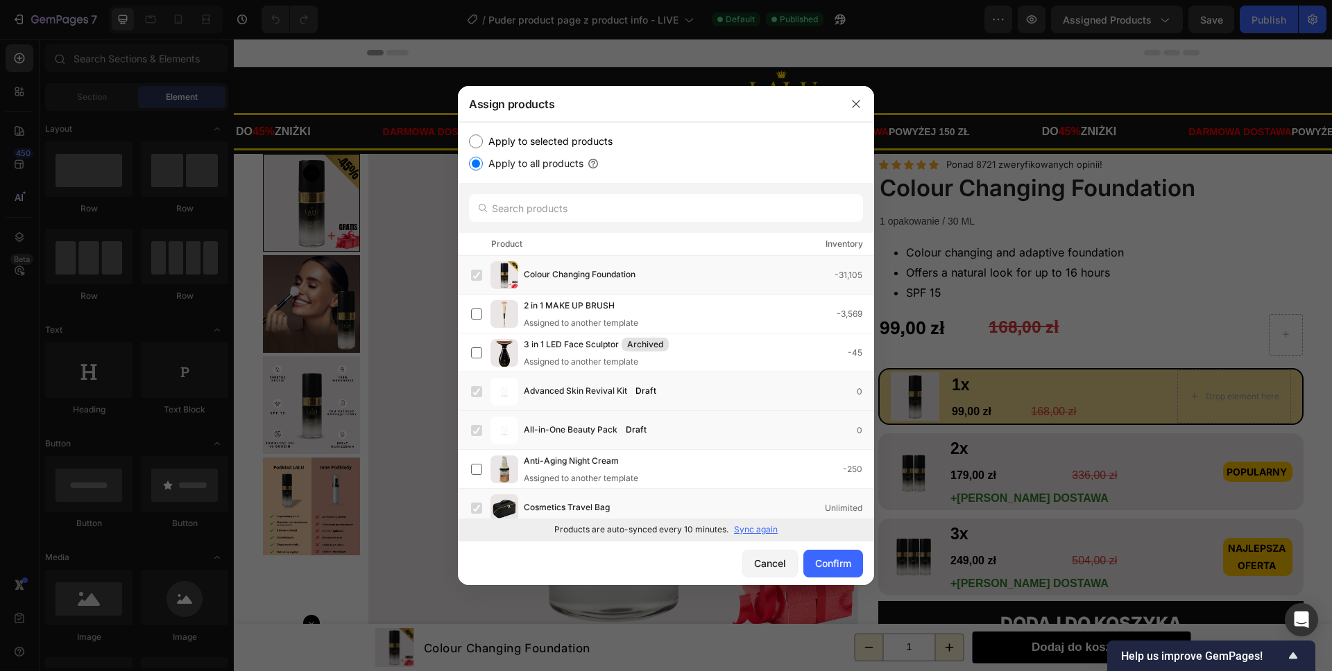
click at [502, 141] on label "Apply to selected products" at bounding box center [548, 141] width 130 height 17
click at [483, 141] on input "Apply to selected products" at bounding box center [476, 142] width 14 height 14
radio input "true"
click at [834, 560] on div "Confirm" at bounding box center [833, 563] width 36 height 15
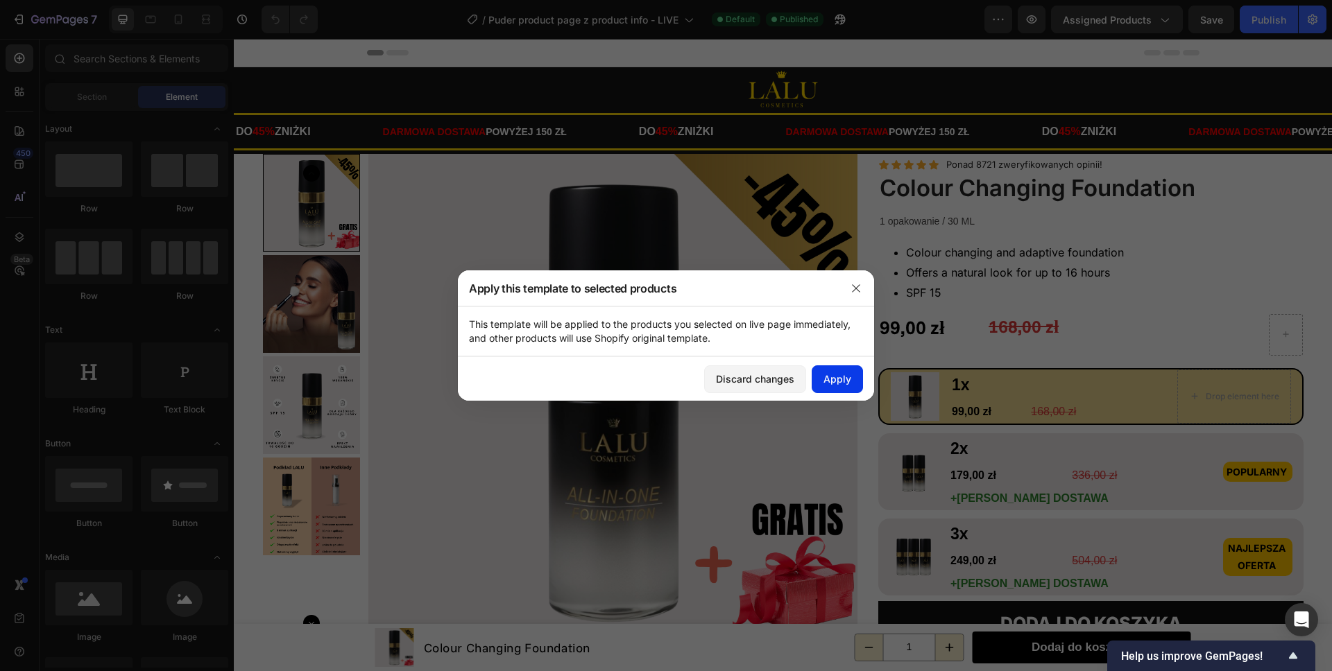
click at [837, 378] on div "Apply" at bounding box center [837, 379] width 28 height 15
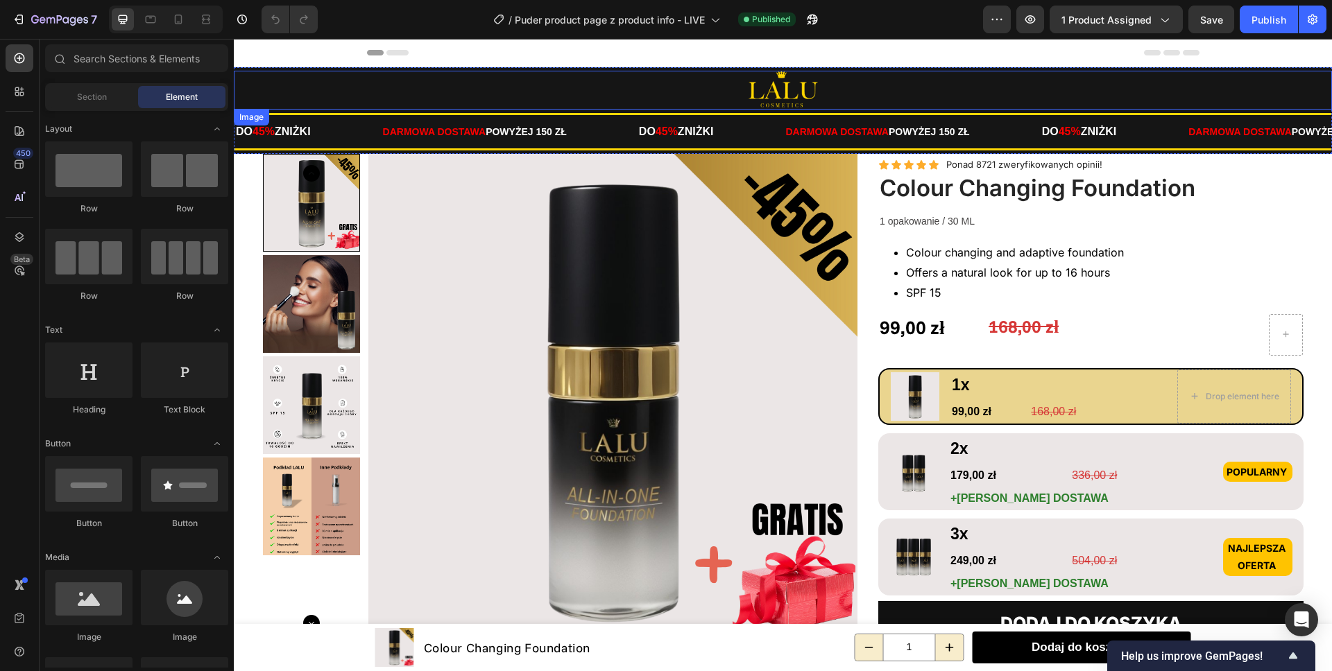
click at [952, 88] on div at bounding box center [783, 90] width 1098 height 39
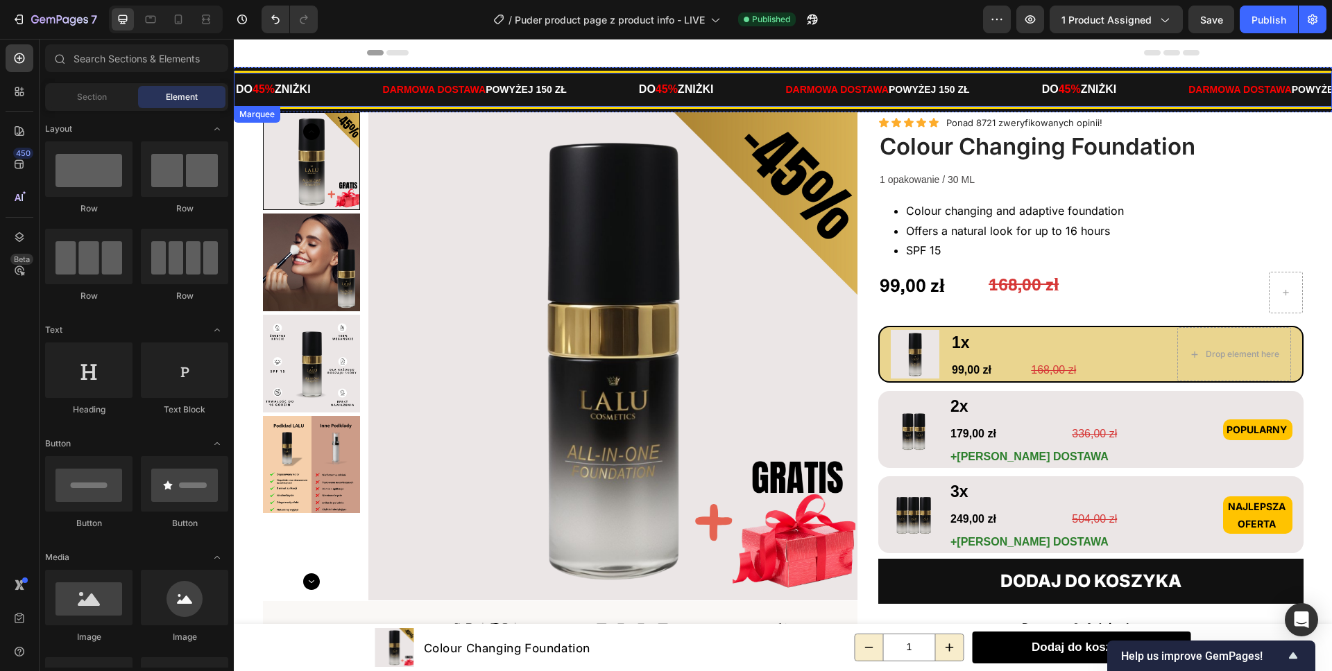
click at [771, 83] on div "DO 45% ZNIŻKI Text" at bounding box center [710, 90] width 147 height 34
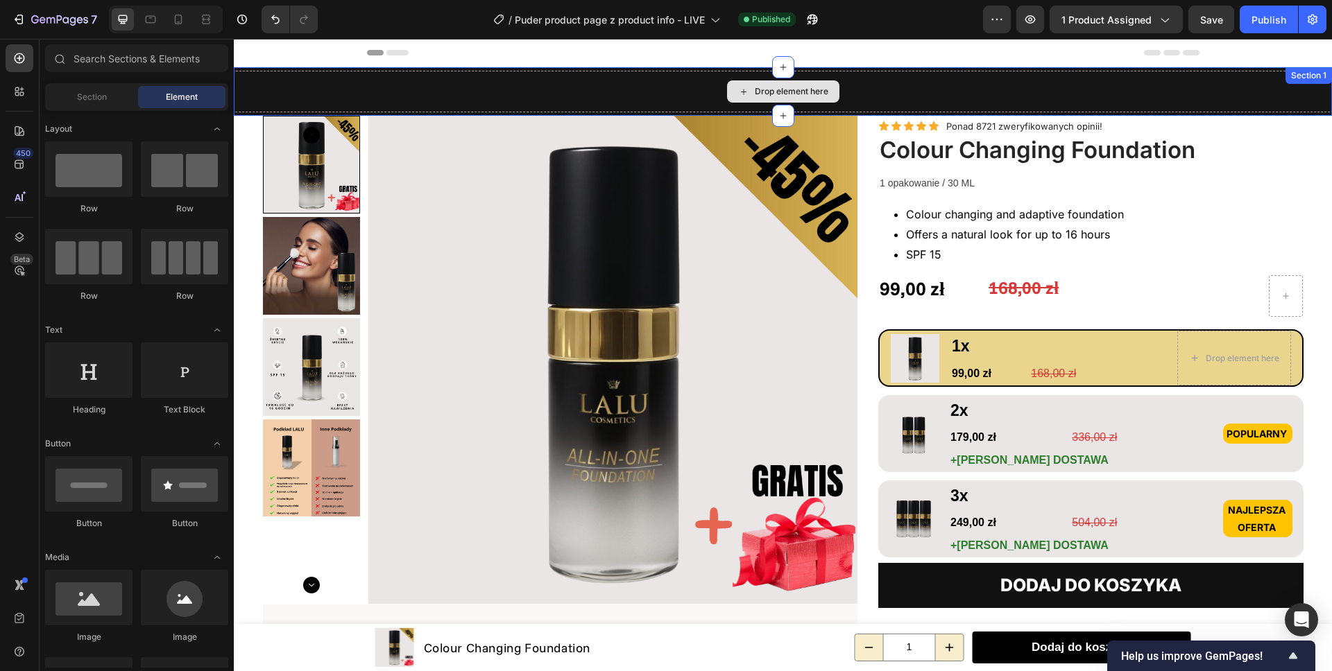
click at [768, 84] on div "Drop element here" at bounding box center [783, 91] width 112 height 22
click at [916, 95] on div "Drop element here" at bounding box center [783, 92] width 1098 height 42
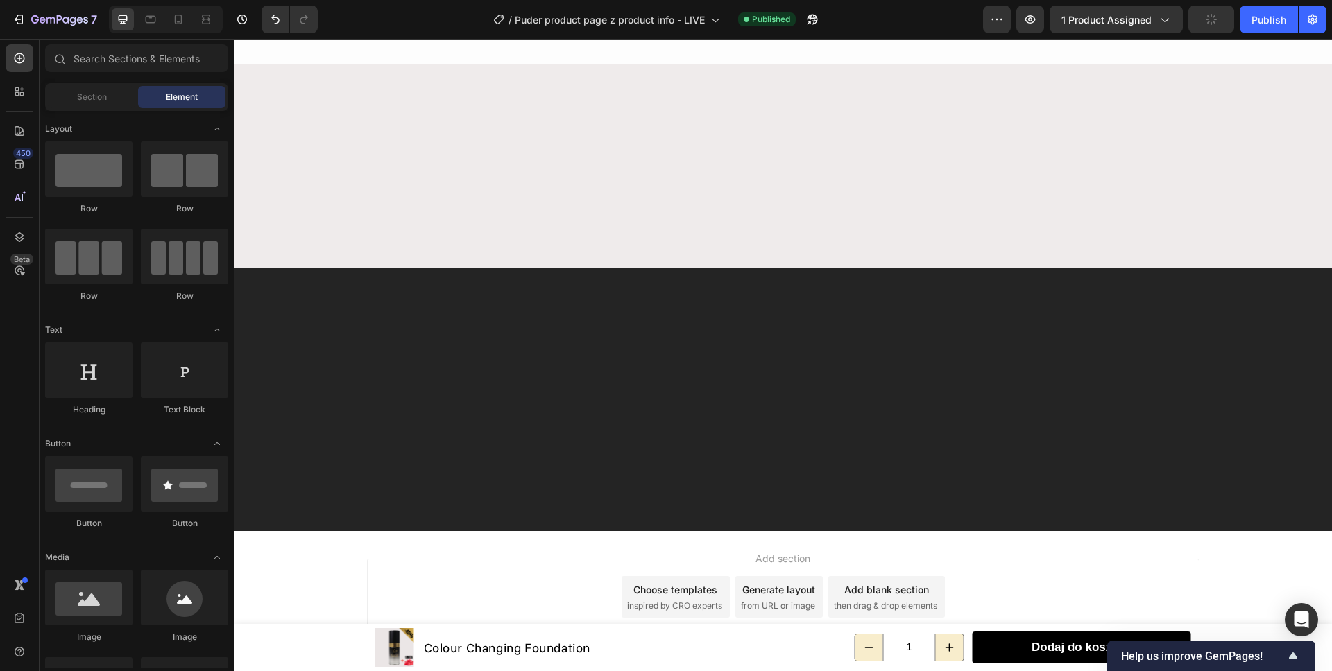
scroll to position [1452, 0]
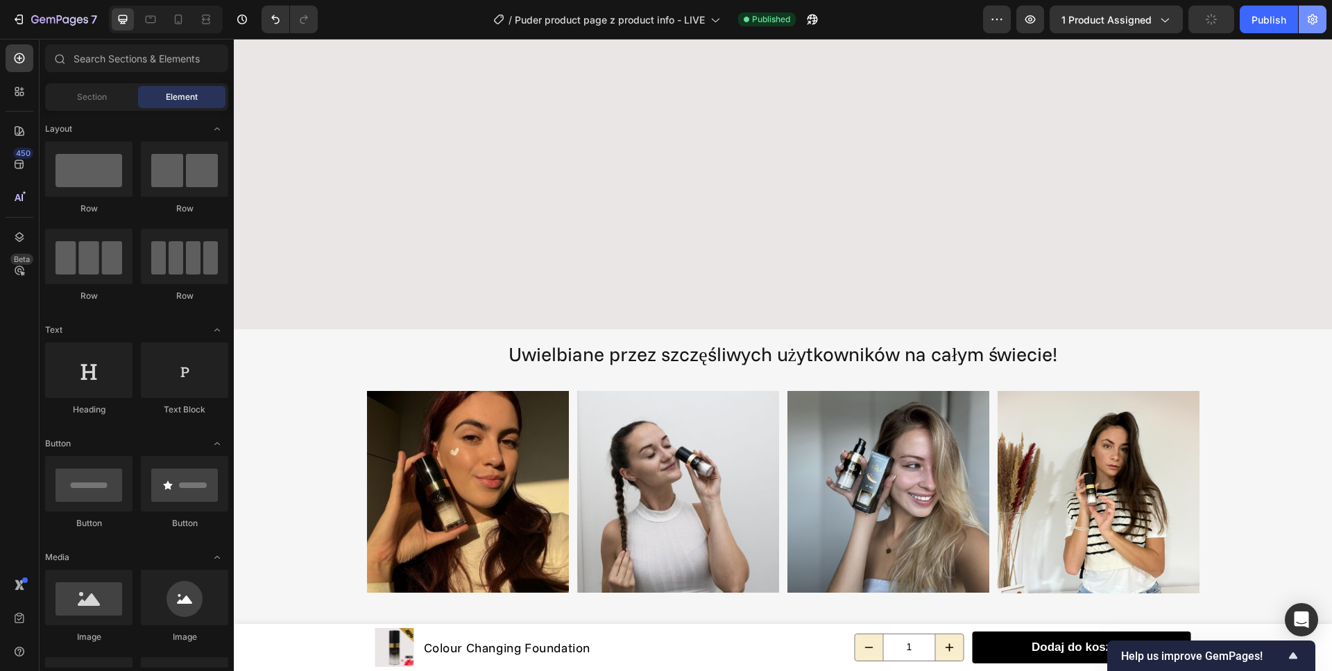
click at [1311, 24] on icon "button" at bounding box center [1312, 20] width 10 height 10
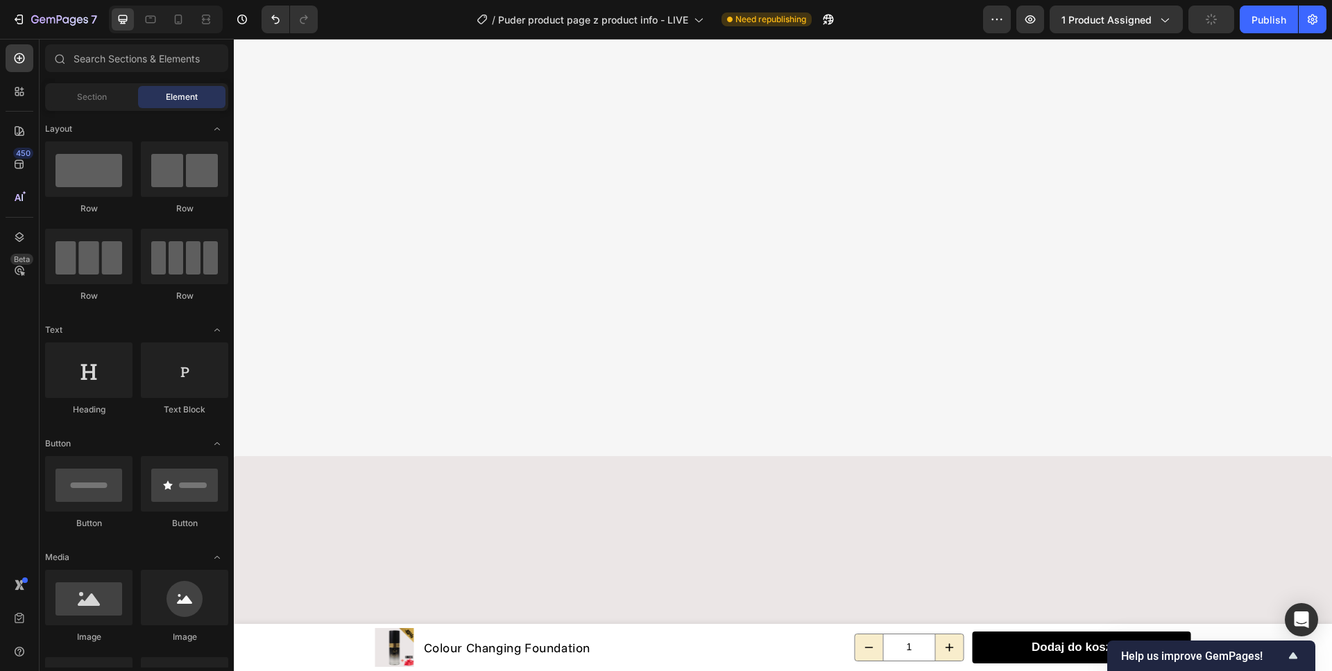
scroll to position [981, 0]
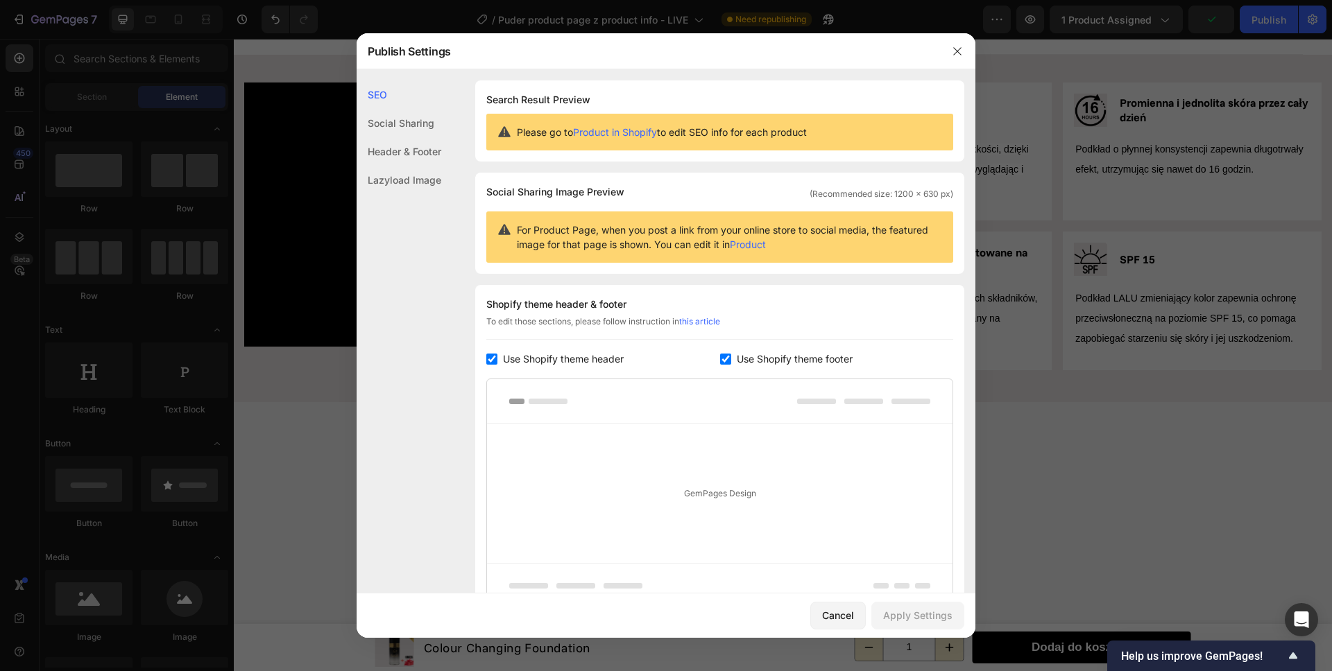
click at [720, 357] on input "checkbox" at bounding box center [725, 359] width 11 height 11
checkbox input "false"
click at [908, 626] on button "Apply Settings" at bounding box center [917, 616] width 93 height 28
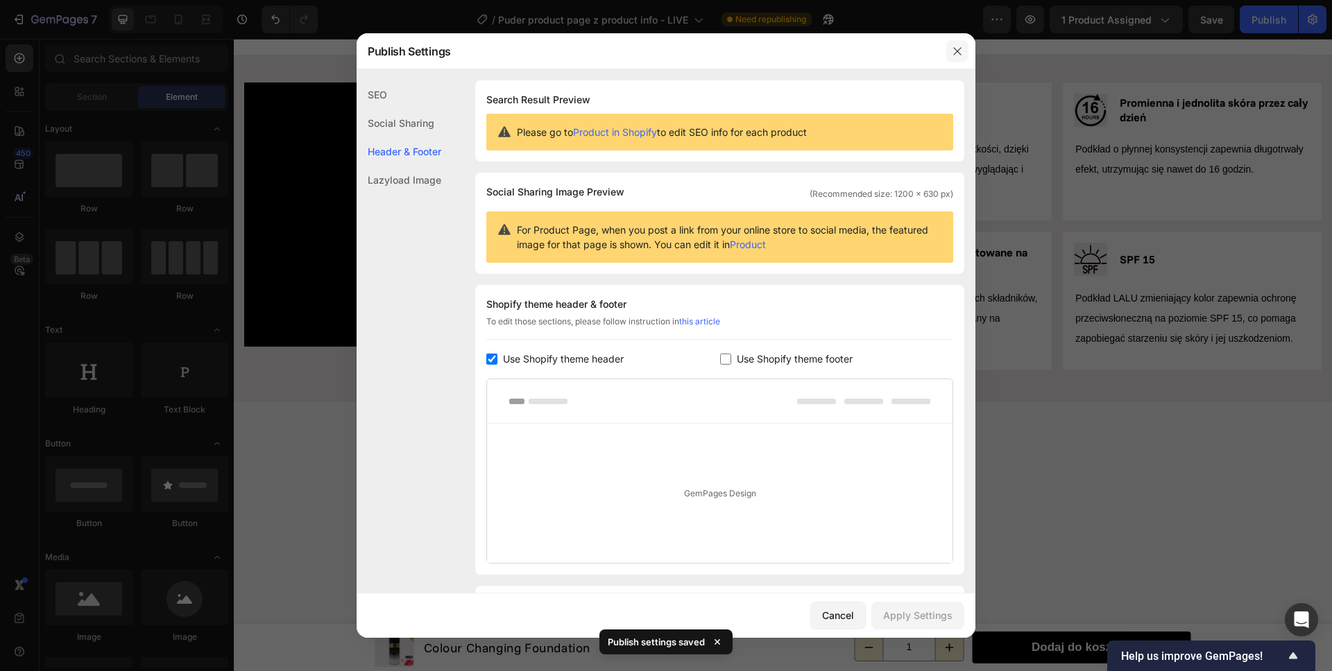
drag, startPoint x: 962, startPoint y: 44, endPoint x: 728, endPoint y: 7, distance: 237.3
click at [962, 44] on button "button" at bounding box center [957, 51] width 22 height 22
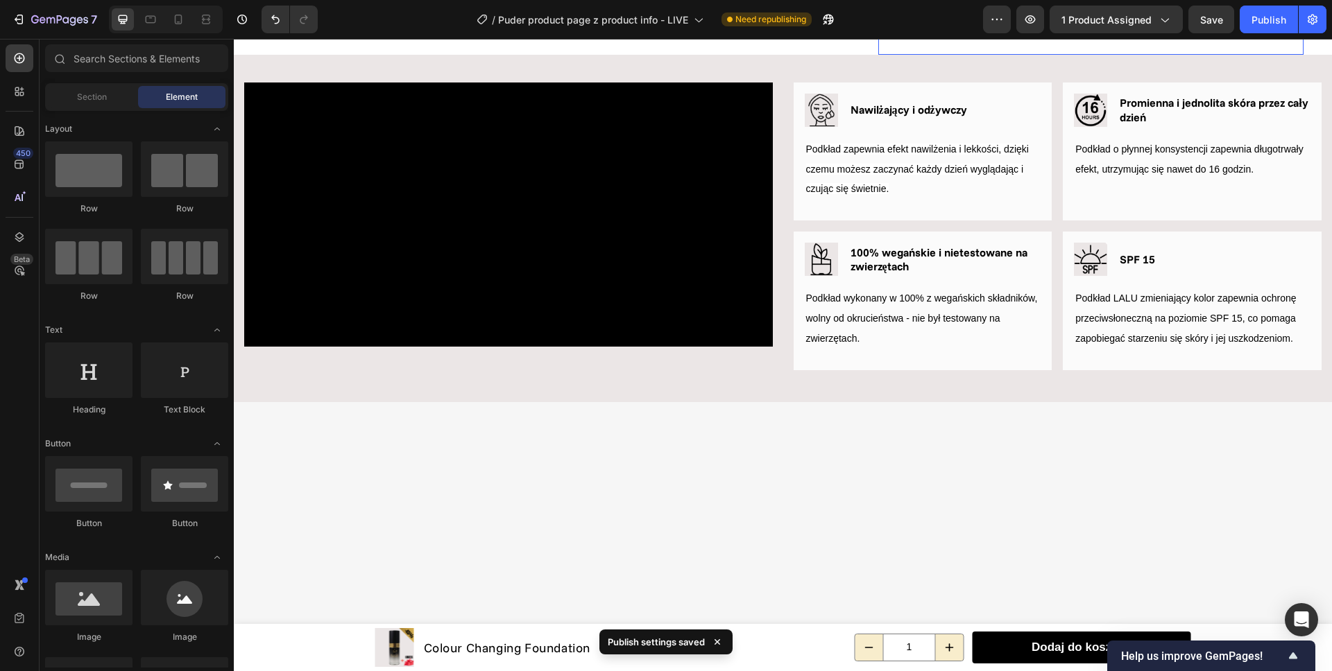
scroll to position [531, 0]
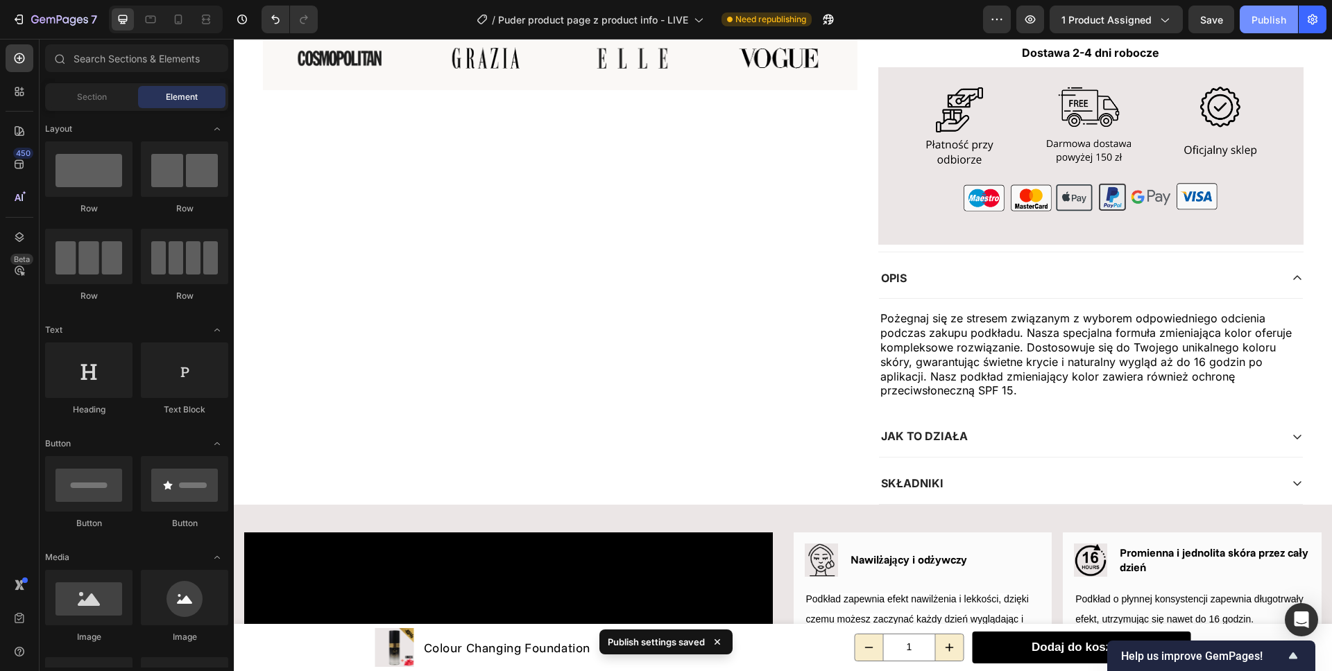
click at [1262, 24] on div "Publish" at bounding box center [1268, 19] width 35 height 15
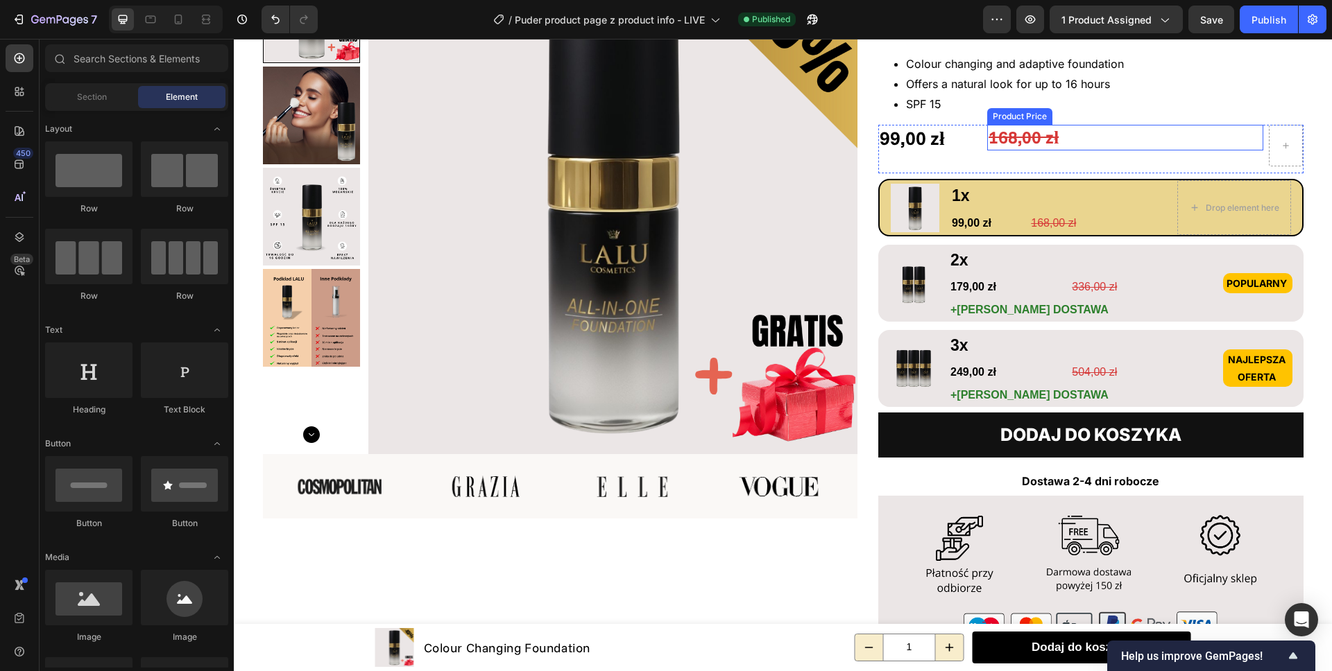
scroll to position [0, 0]
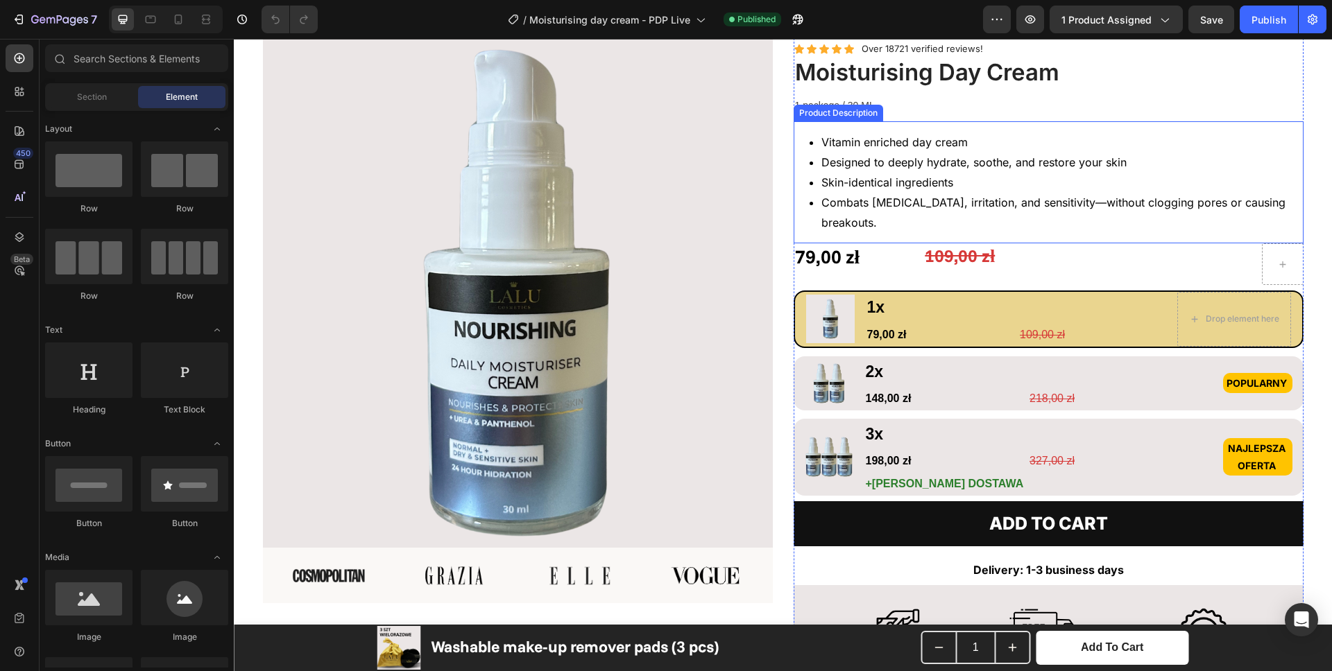
scroll to position [122, 0]
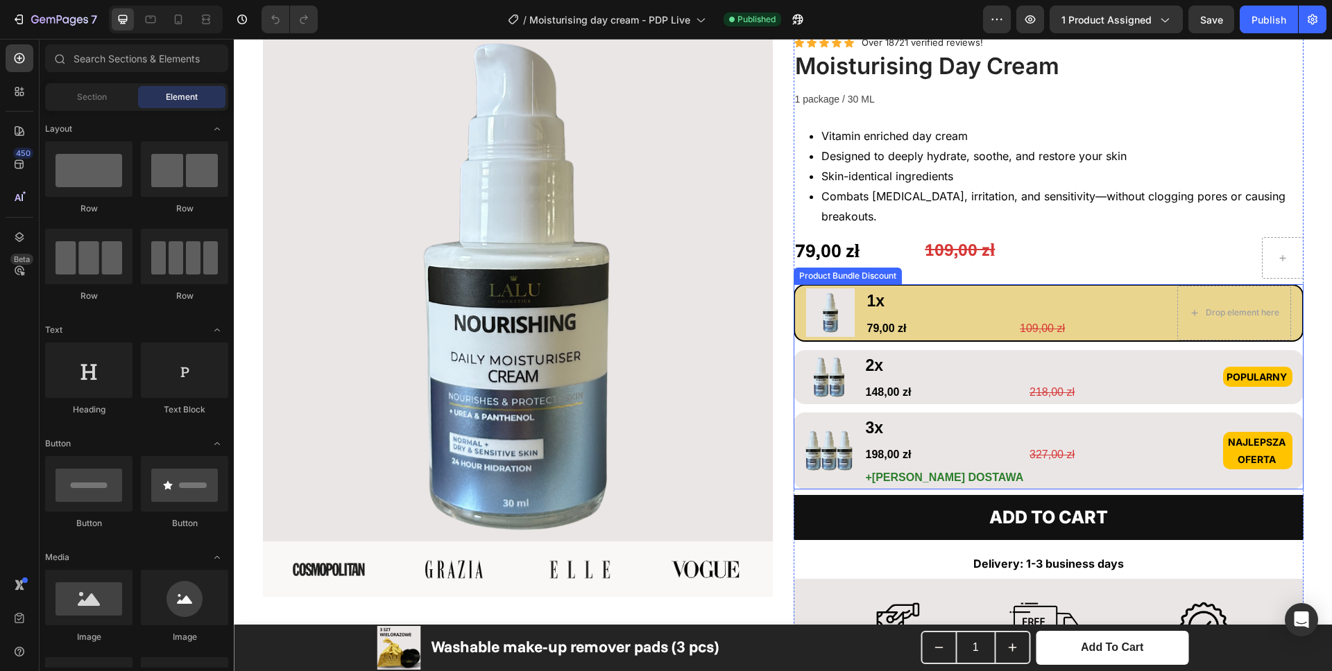
click at [926, 324] on div "Image 1x Text Block 79,00 zł Product Price Product Price 109,00 zł Product Pric…" at bounding box center [1048, 386] width 510 height 205
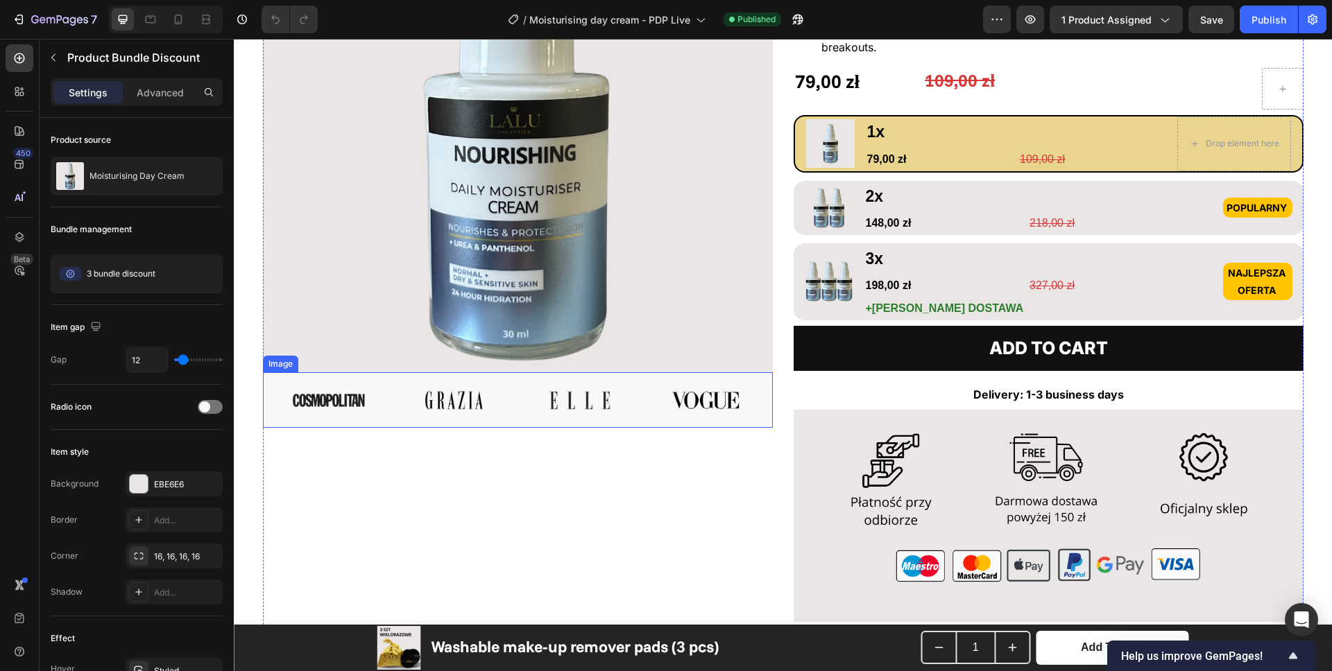
scroll to position [136, 0]
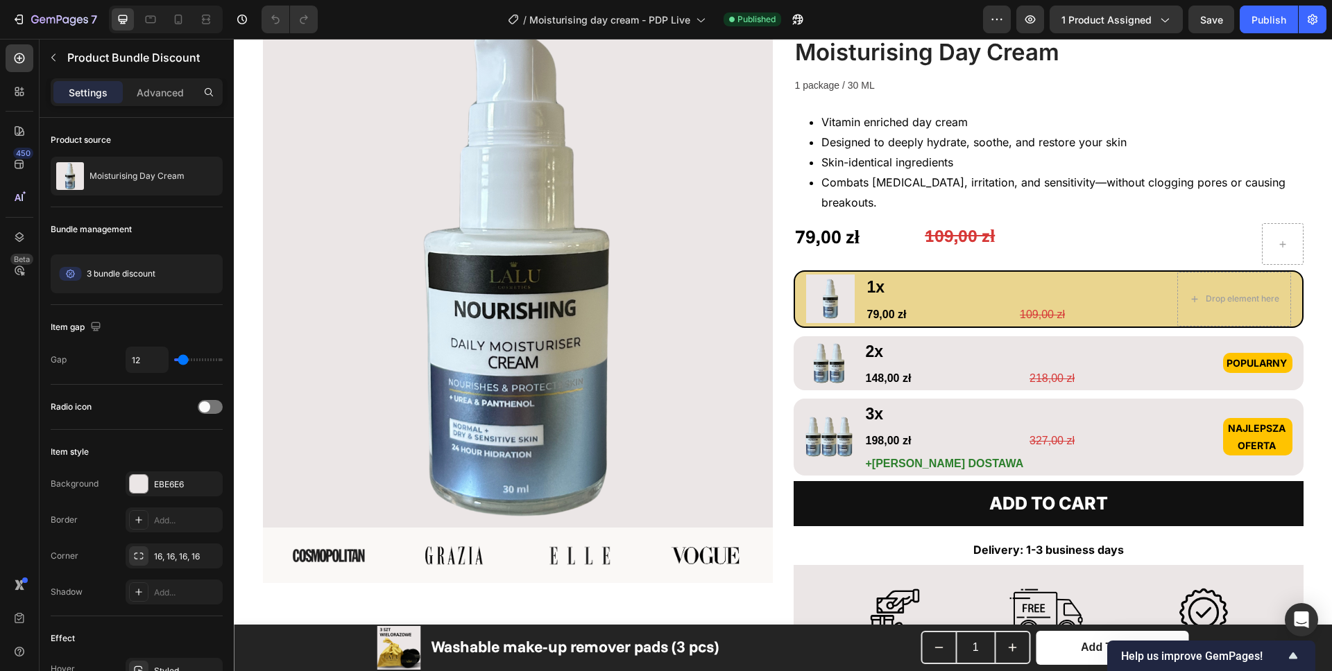
click at [920, 310] on div "Image 1x Text Block 79,00 zł Product Price Product Price 109,00 zł Product Pric…" at bounding box center [1048, 373] width 510 height 205
click at [518, 657] on h1 "Washable make-up remover pads (3 pcs)" at bounding box center [574, 647] width 291 height 24
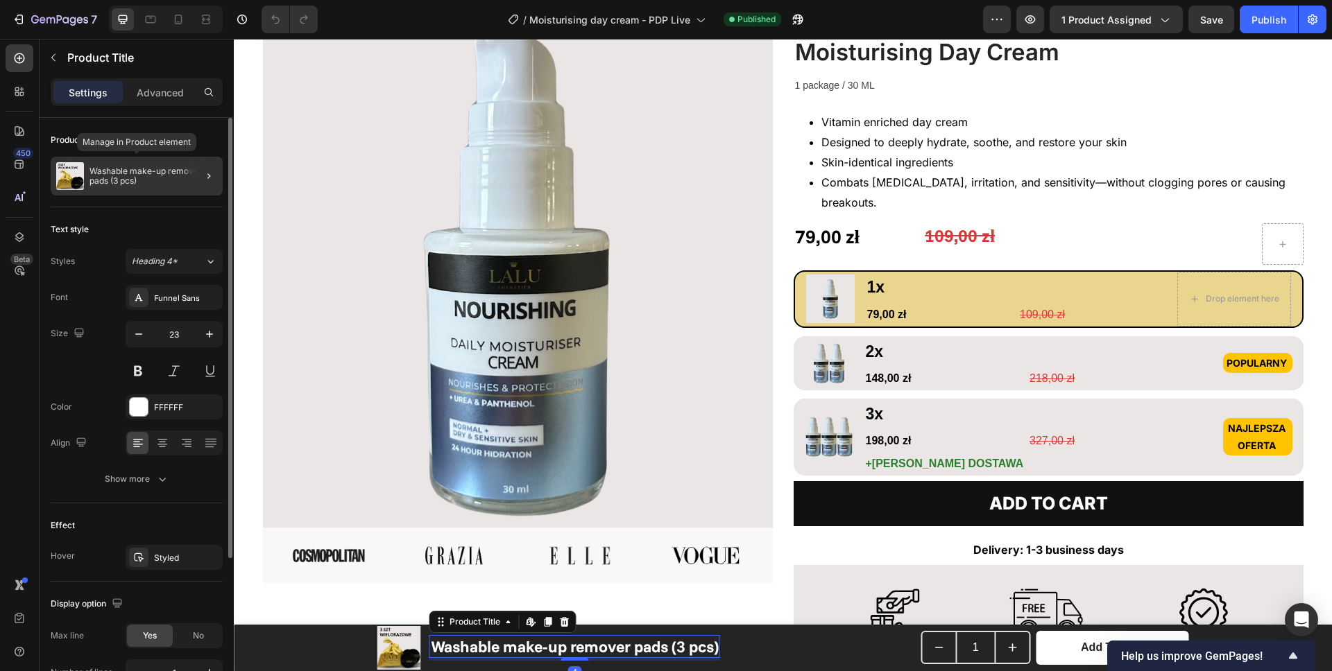
click at [105, 182] on p "Washable make-up remover pads (3 pcs)" at bounding box center [153, 175] width 128 height 19
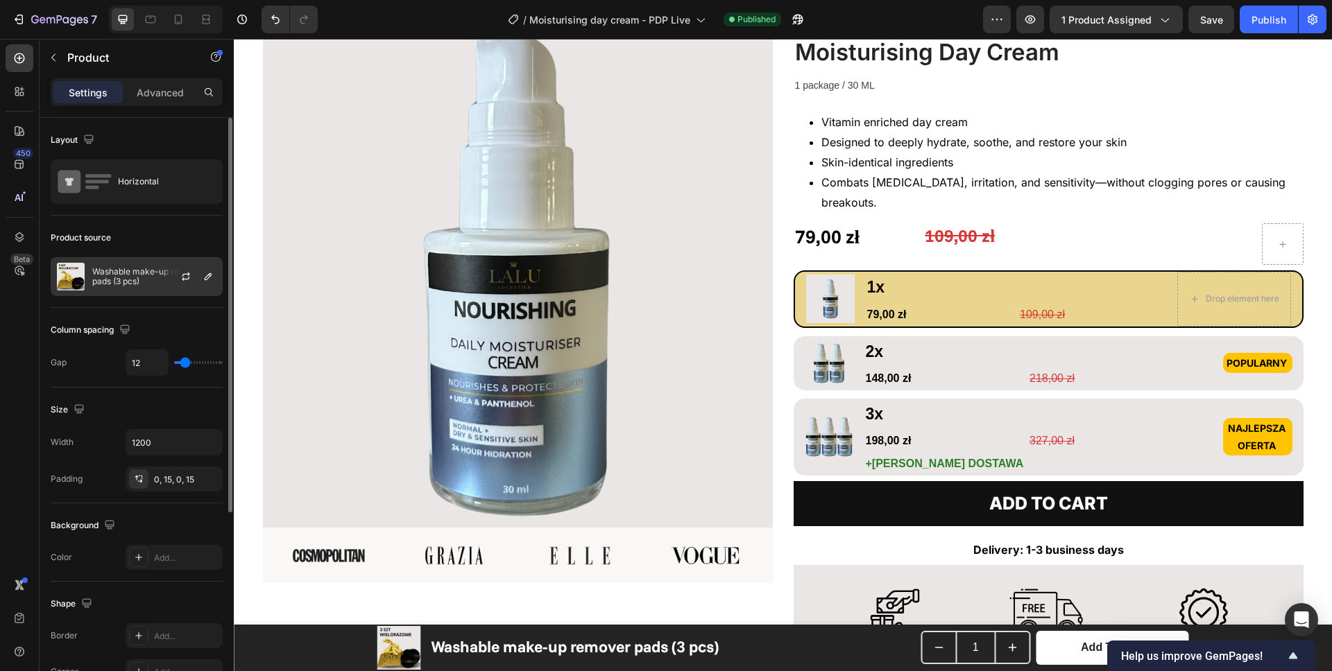
click at [140, 267] on p "Washable make-up remover pads (3 pcs)" at bounding box center [154, 276] width 124 height 19
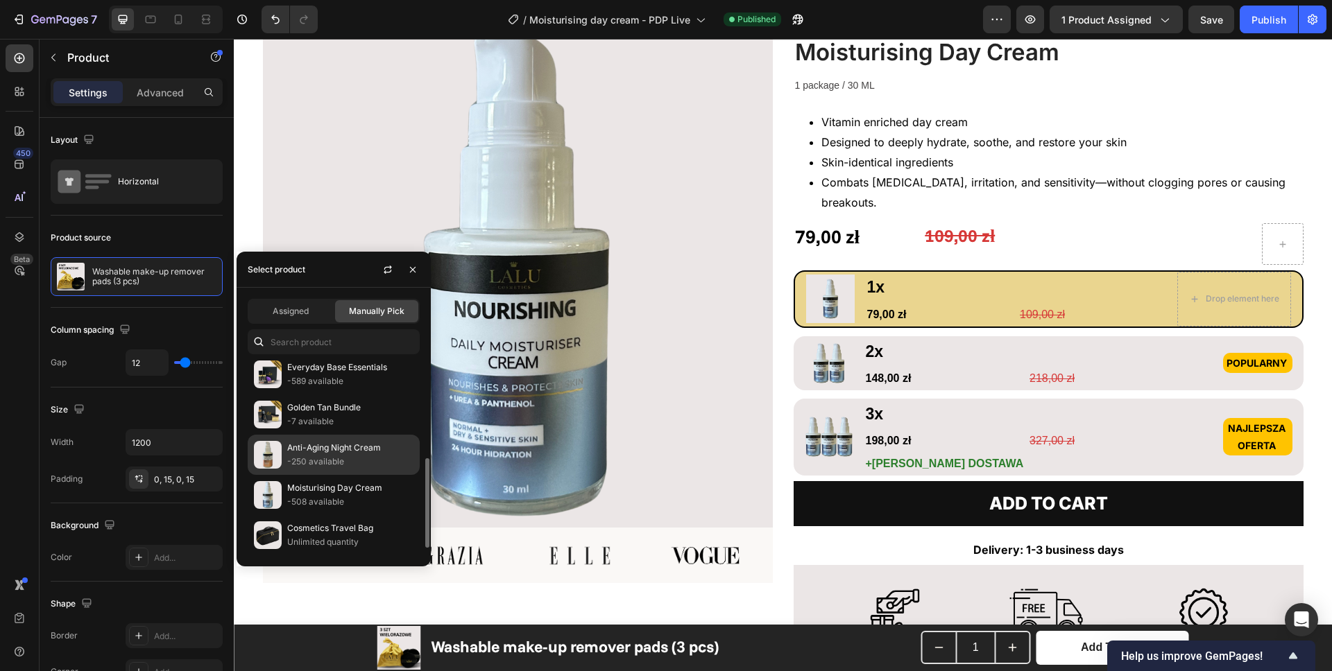
scroll to position [231, 0]
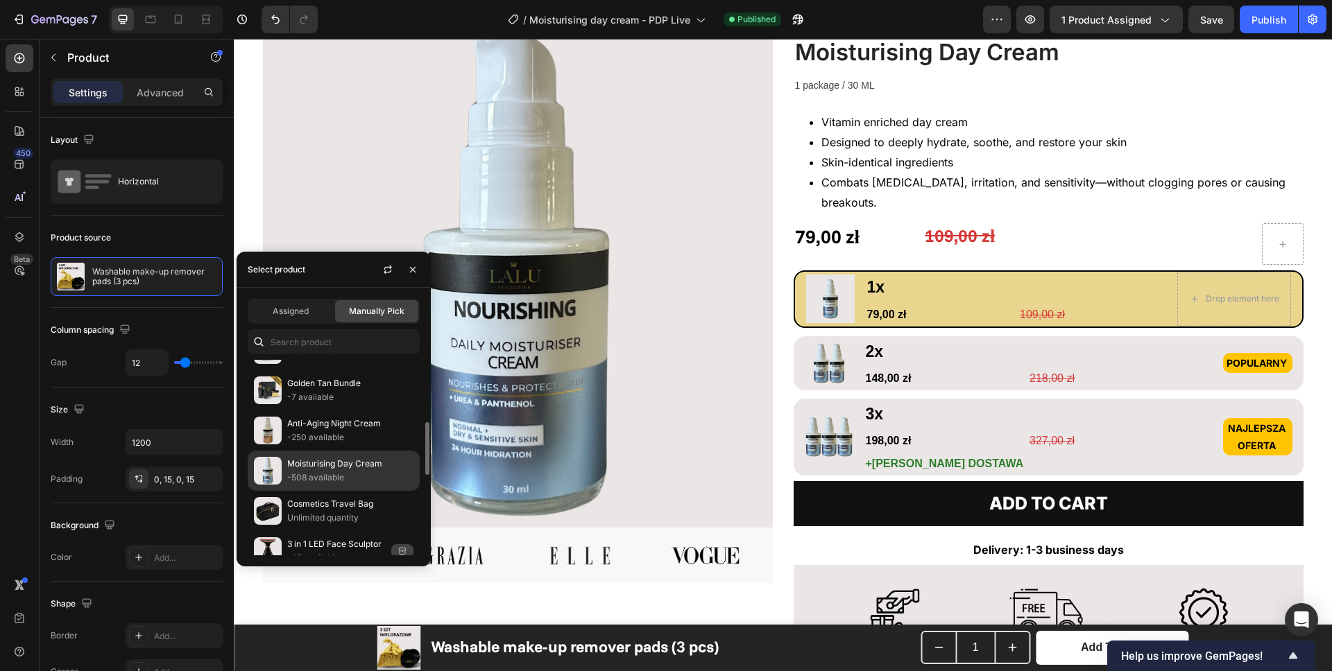
click at [303, 471] on p "-508 available" at bounding box center [350, 478] width 126 height 14
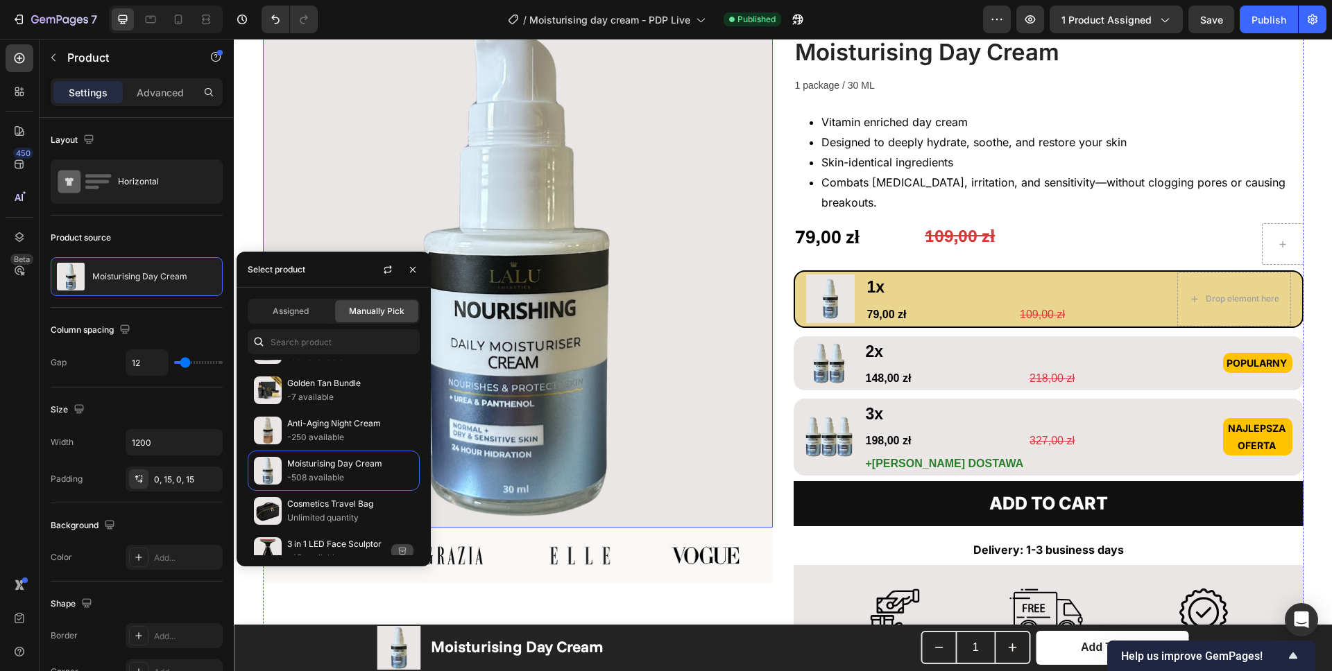
click at [689, 194] on img at bounding box center [518, 273] width 510 height 510
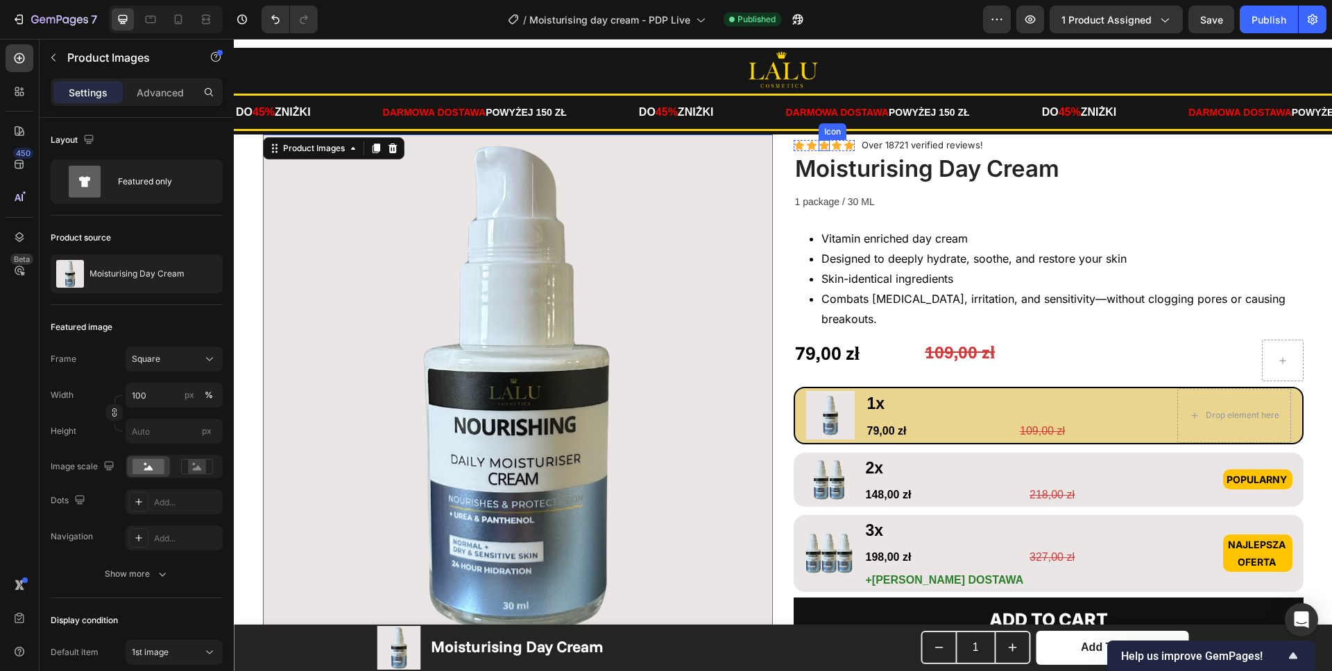
scroll to position [0, 0]
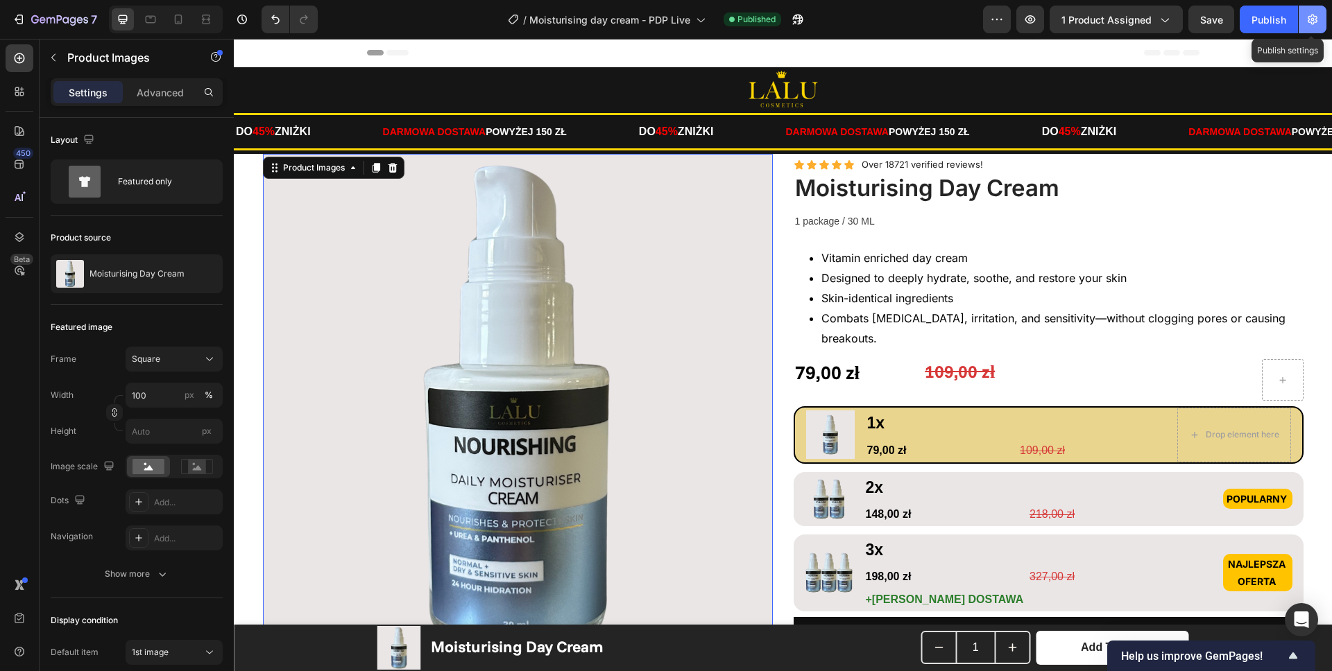
click at [1320, 12] on button "button" at bounding box center [1312, 20] width 28 height 28
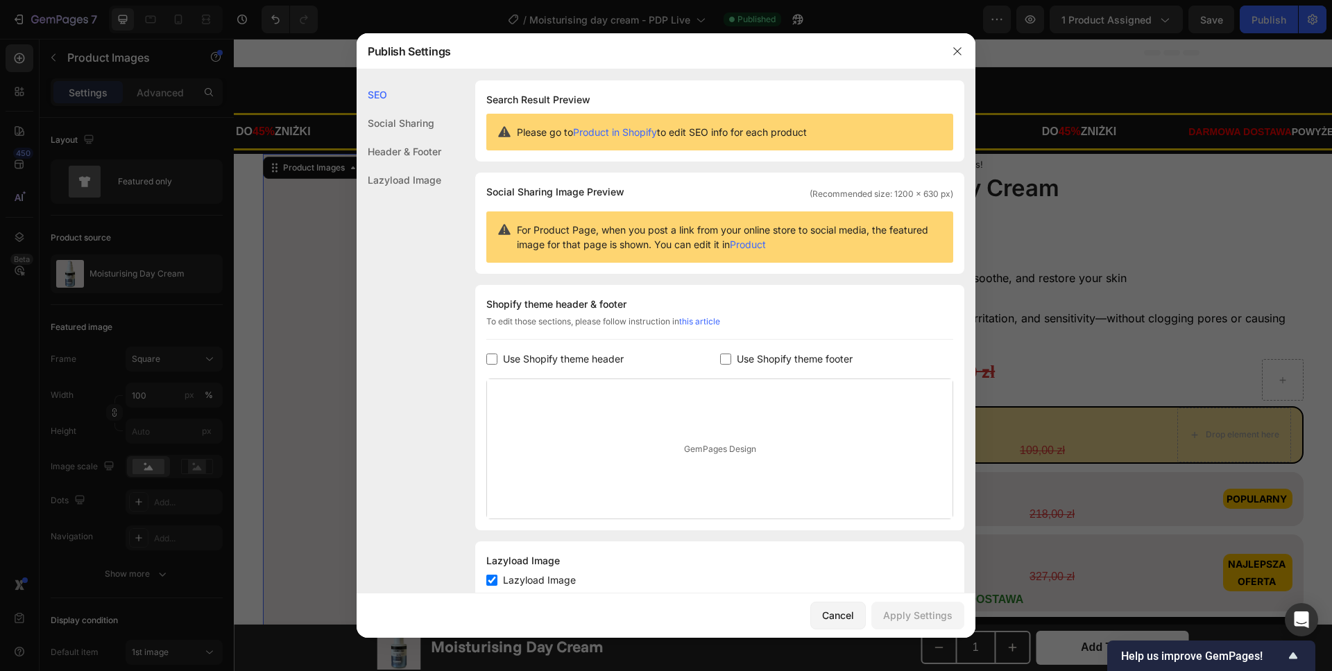
click at [572, 361] on span "Use Shopify theme header" at bounding box center [563, 359] width 121 height 17
checkbox input "true"
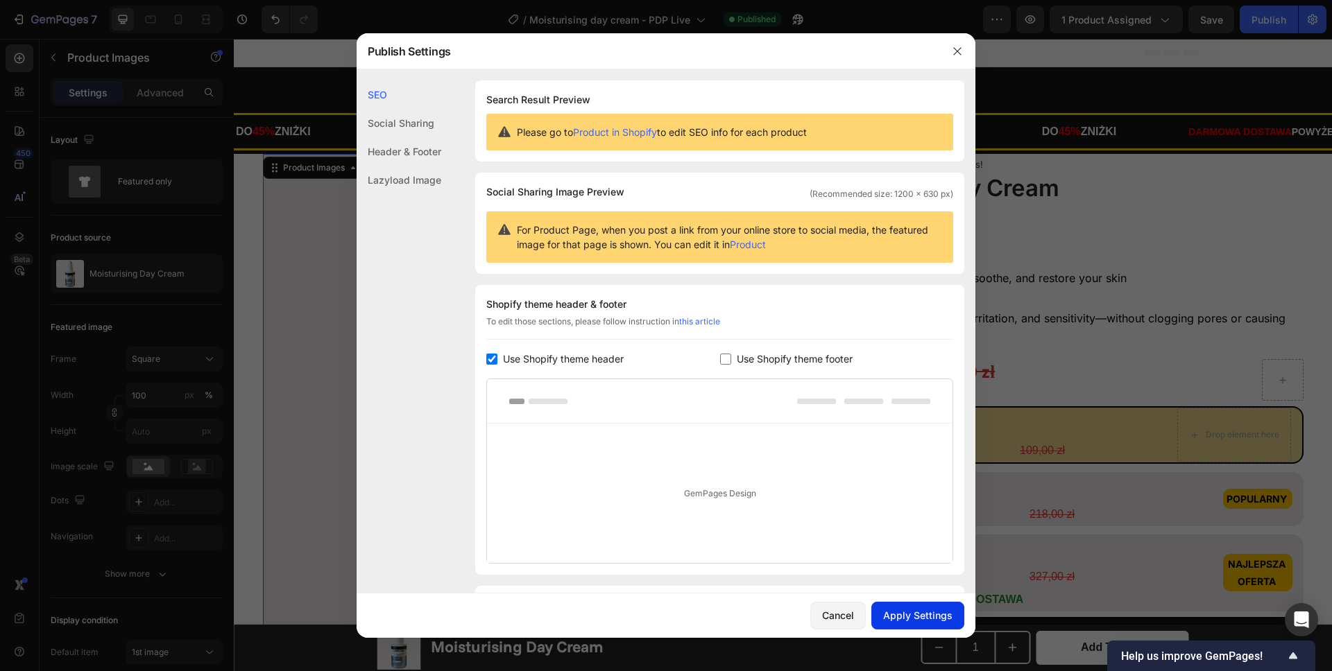
click at [910, 608] on div "Apply Settings" at bounding box center [917, 615] width 69 height 15
click at [311, 96] on div at bounding box center [666, 335] width 1332 height 671
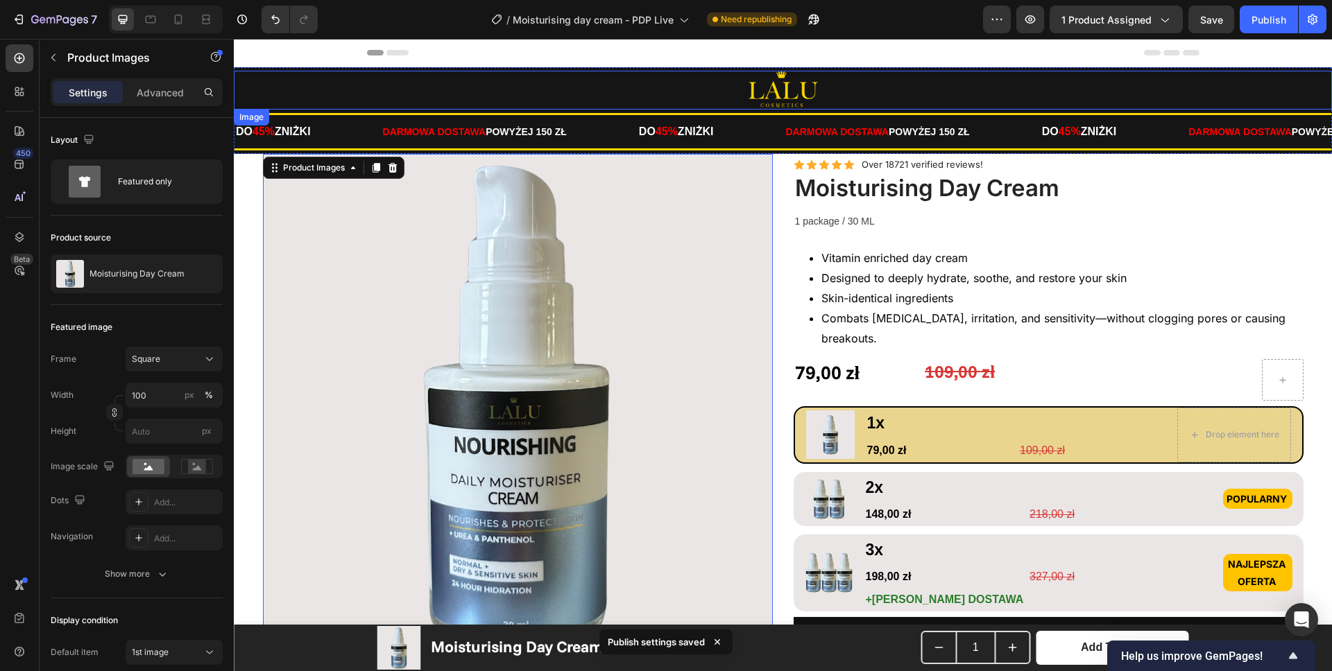
click at [435, 94] on div at bounding box center [783, 90] width 1098 height 39
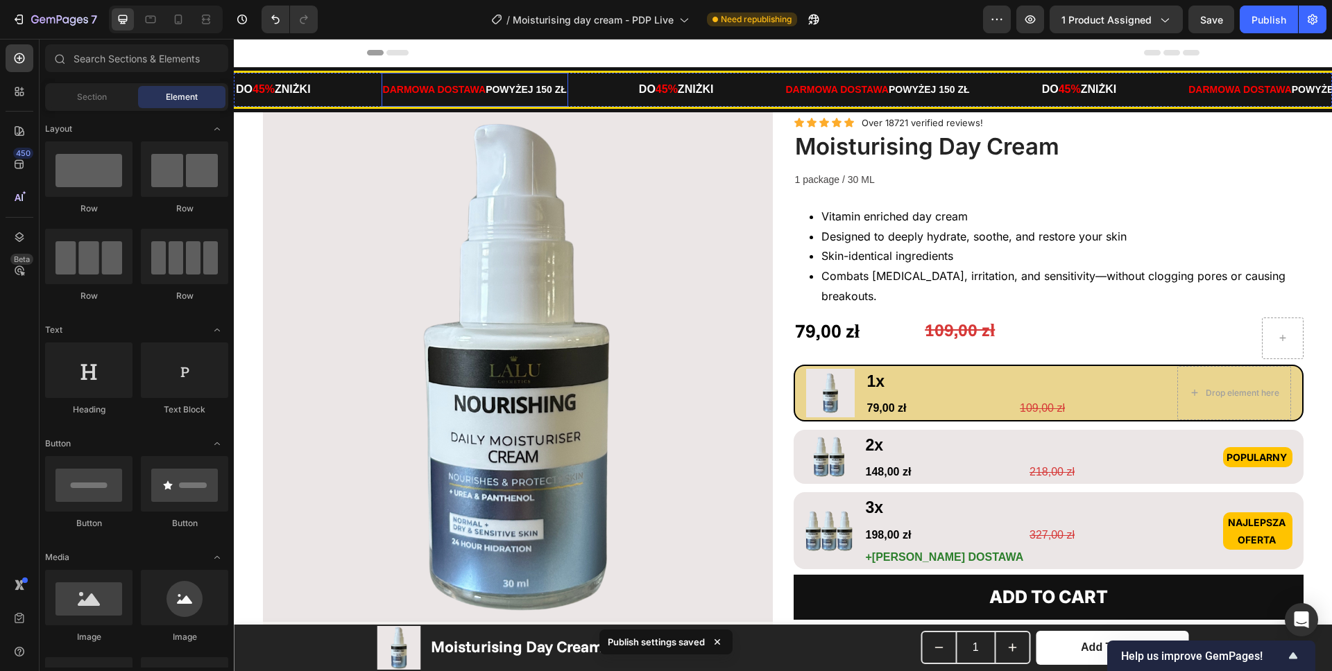
click at [432, 93] on strong "DARMOWA DOSTAWA" at bounding box center [434, 89] width 103 height 11
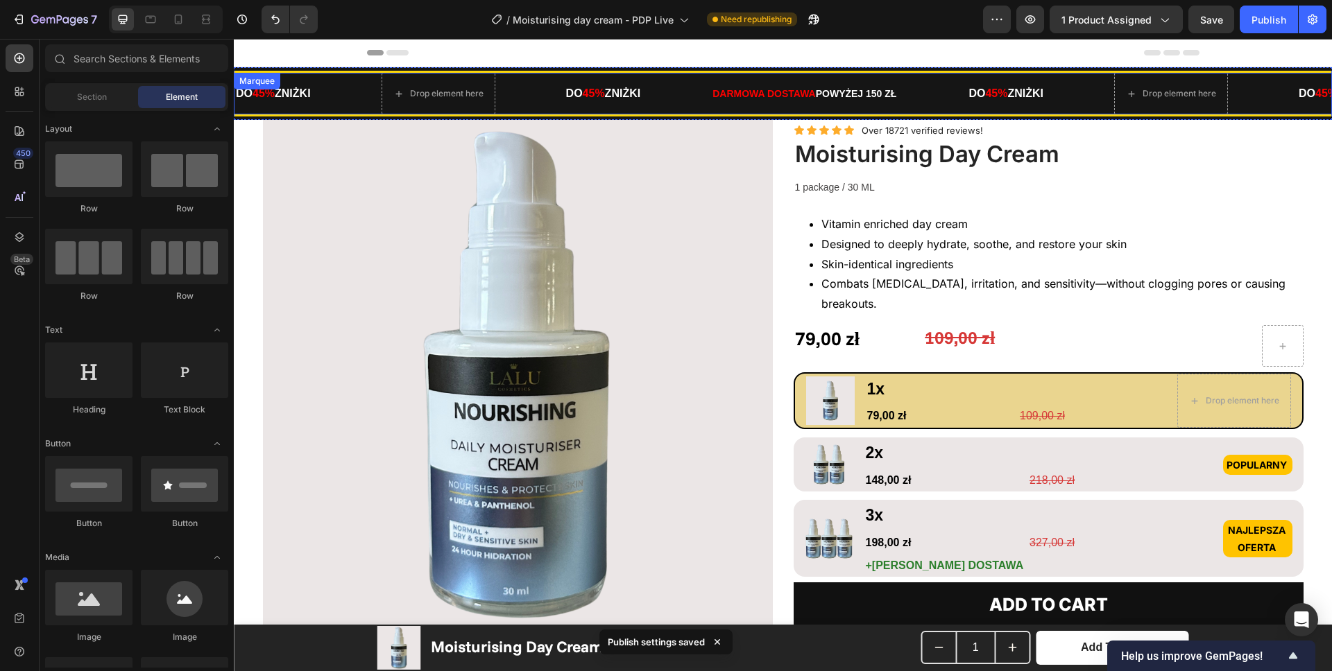
click at [362, 100] on div "DO 45% ZNIŻKI Text" at bounding box center [307, 94] width 147 height 34
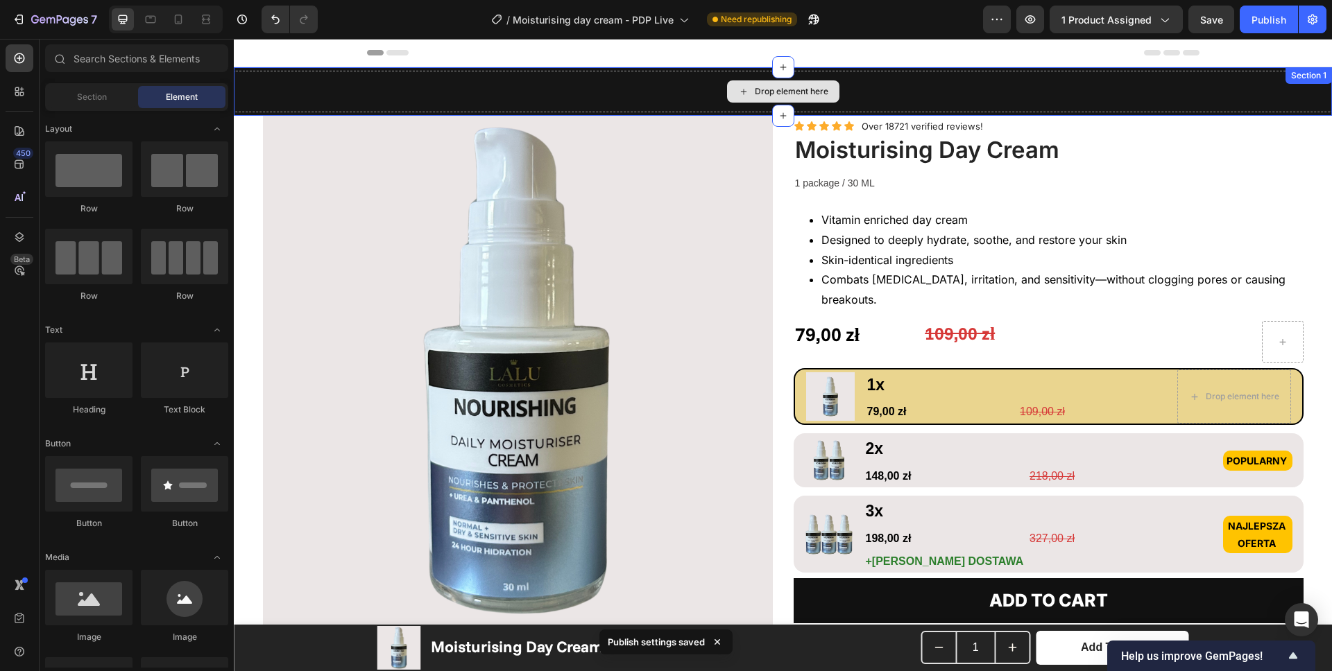
click at [372, 98] on div "Drop element here" at bounding box center [783, 92] width 1098 height 42
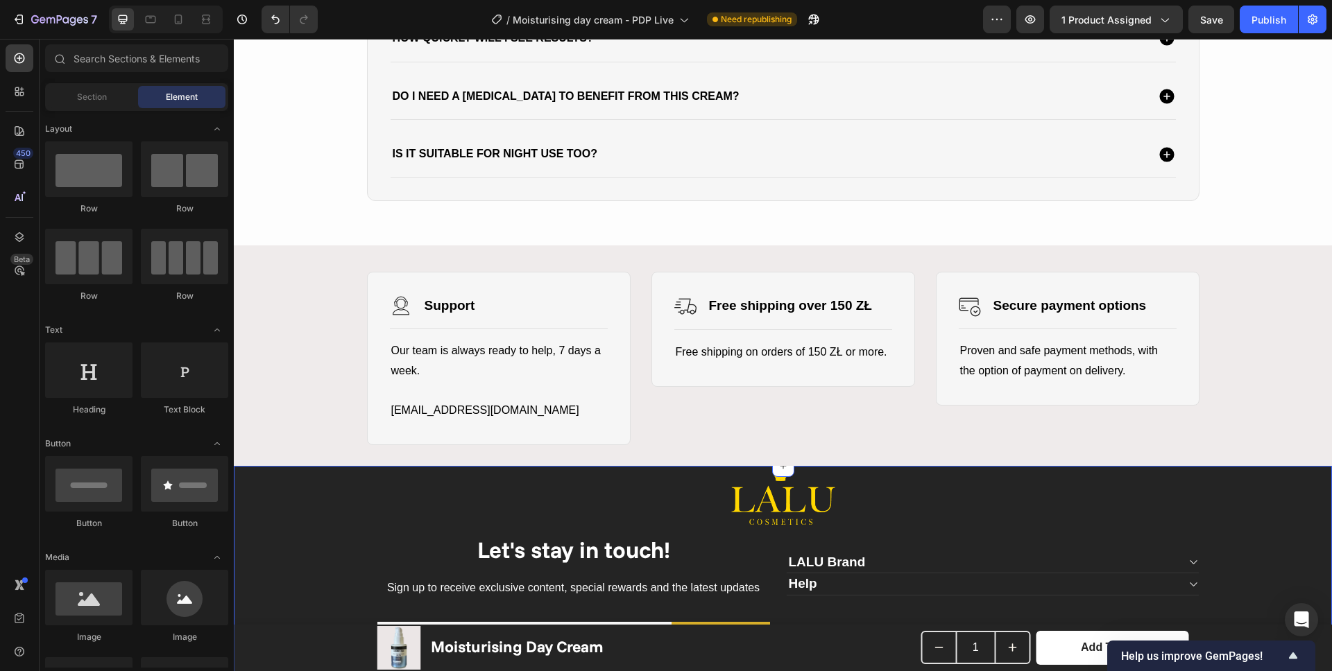
scroll to position [2296, 0]
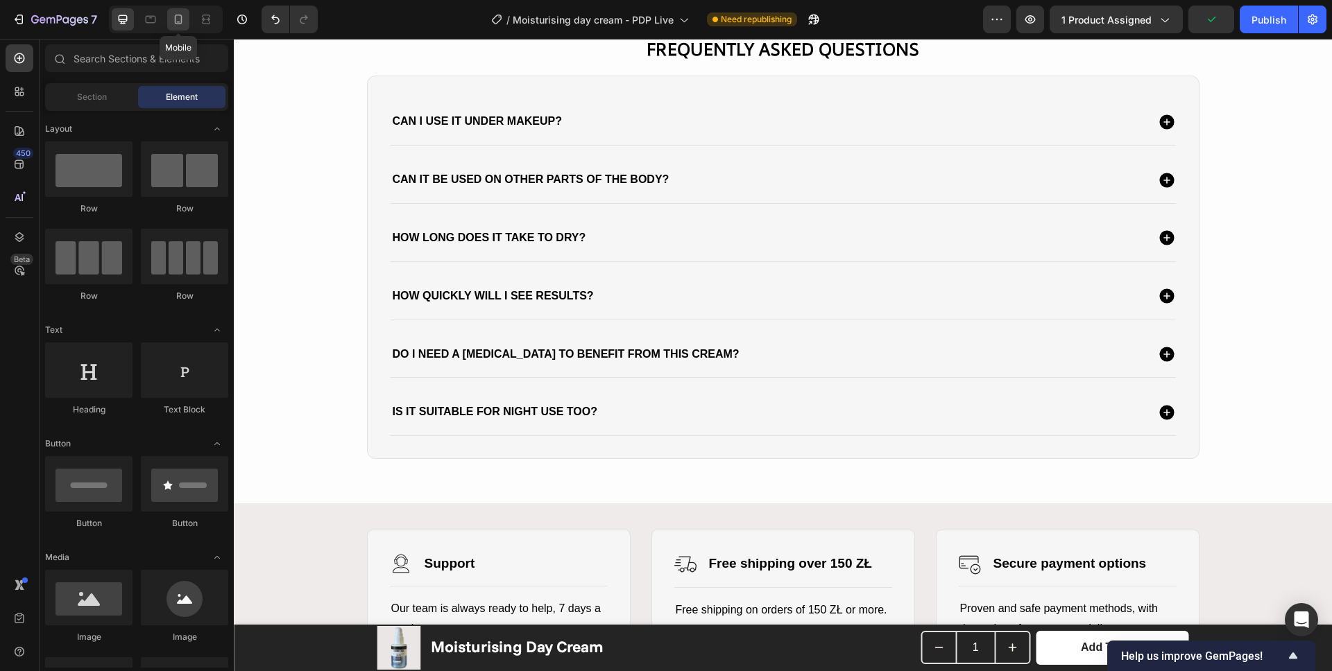
click at [173, 25] on icon at bounding box center [178, 19] width 14 height 14
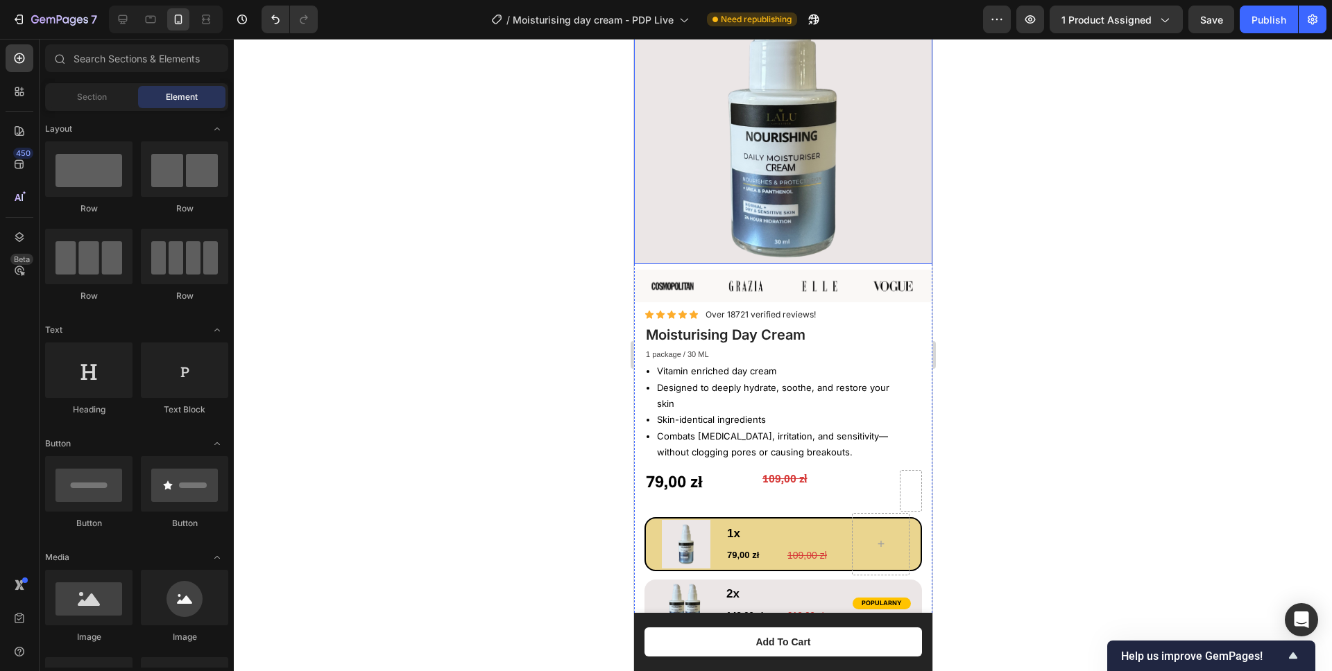
scroll to position [266, 0]
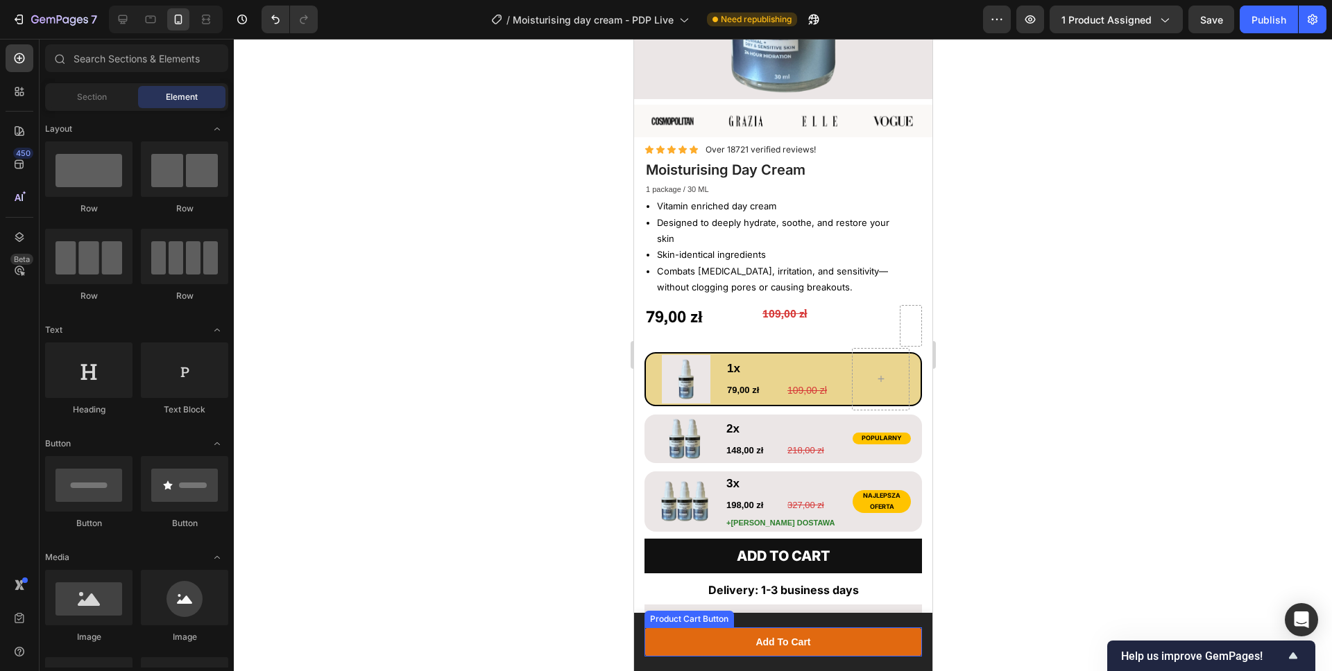
click at [689, 632] on button "Add to Cart" at bounding box center [782, 642] width 277 height 29
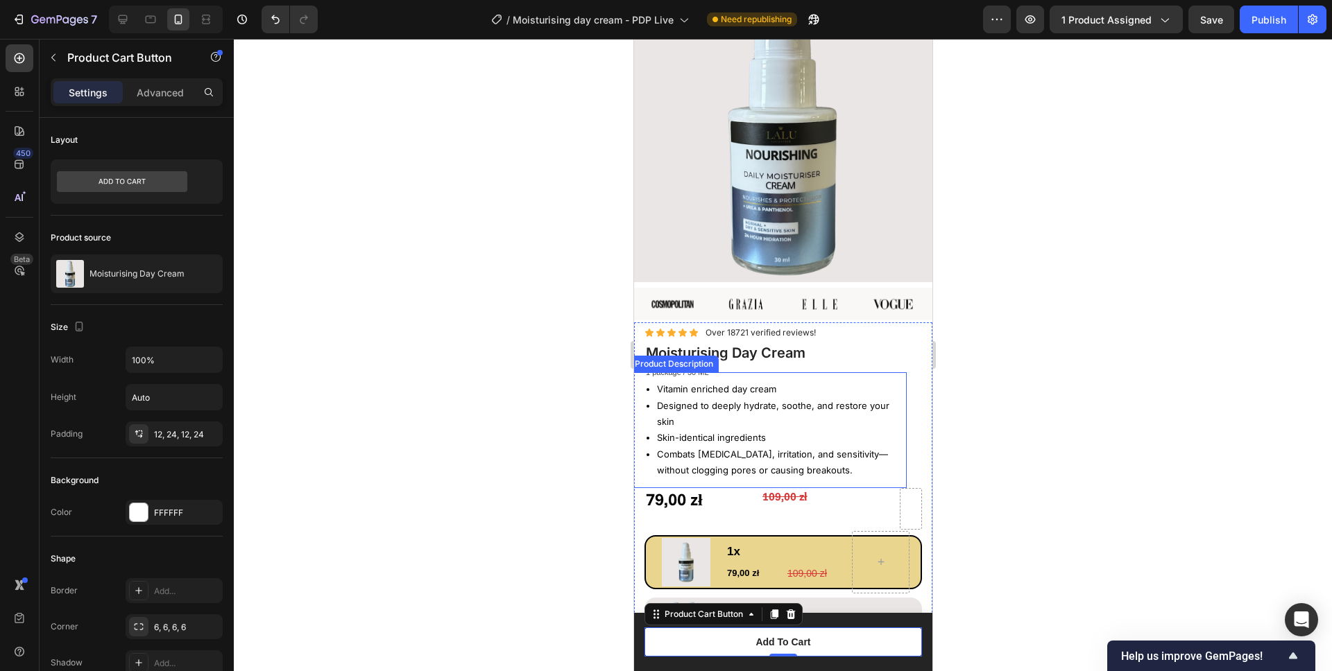
scroll to position [0, 0]
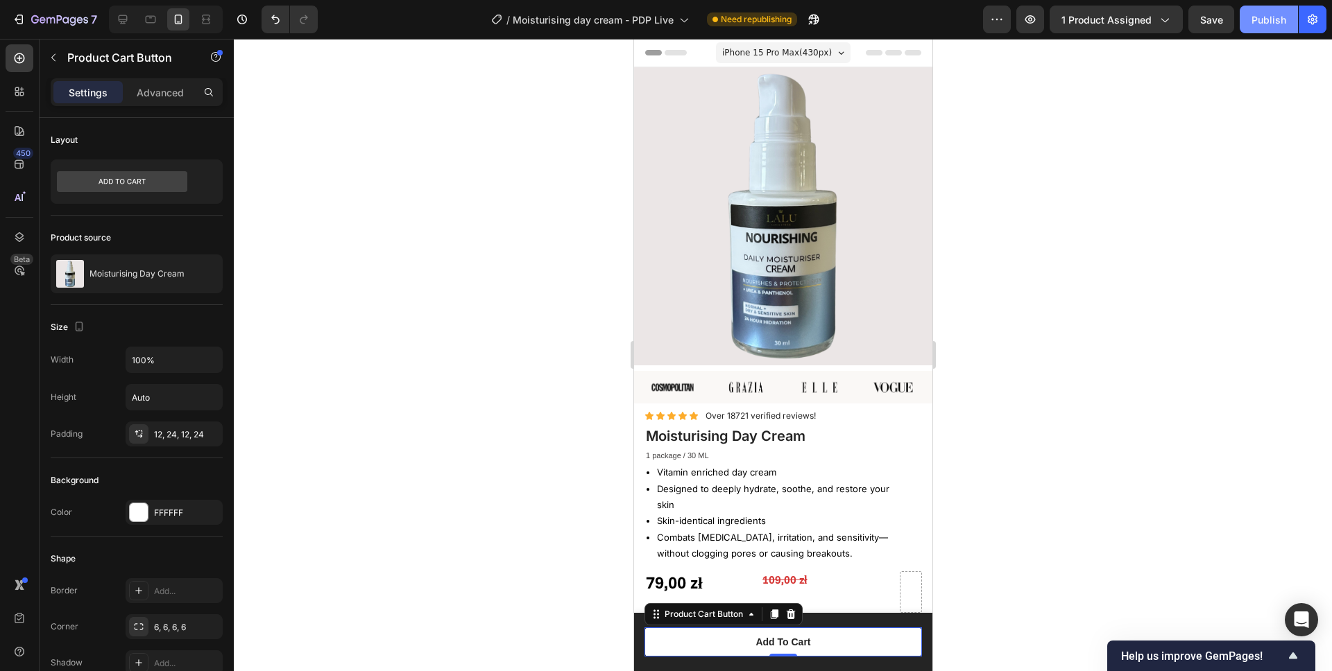
click at [1255, 22] on div "Publish" at bounding box center [1268, 19] width 35 height 15
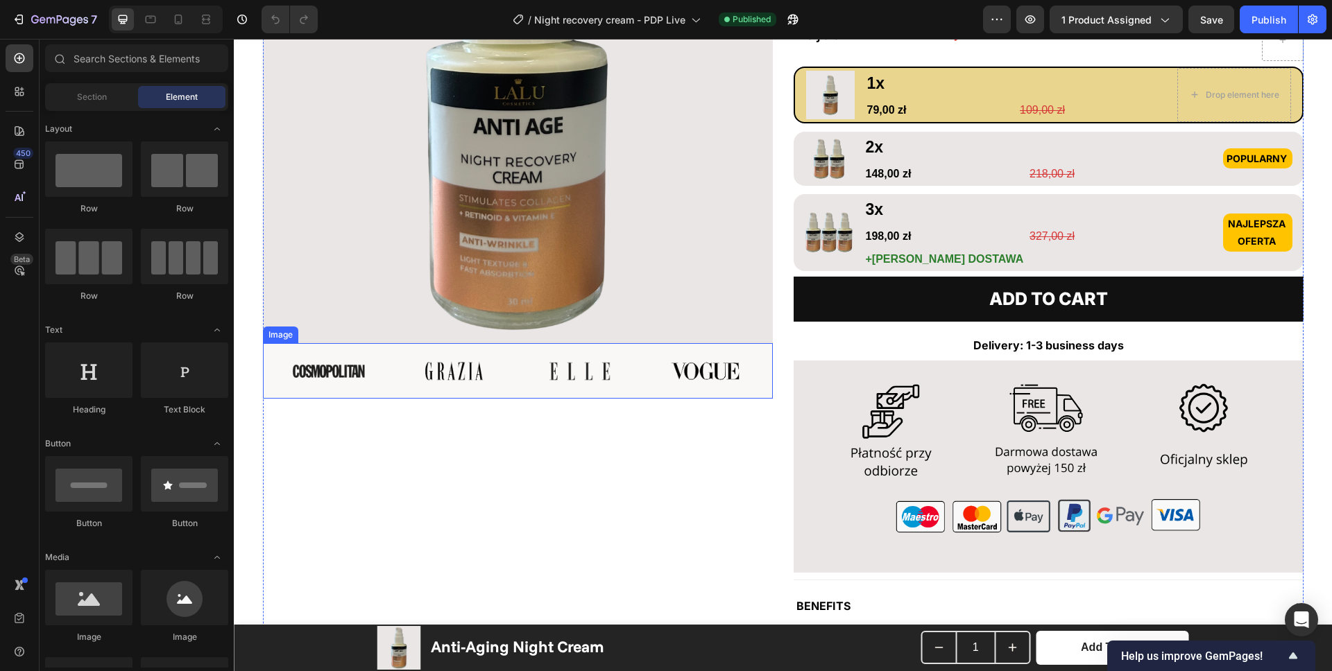
scroll to position [154, 0]
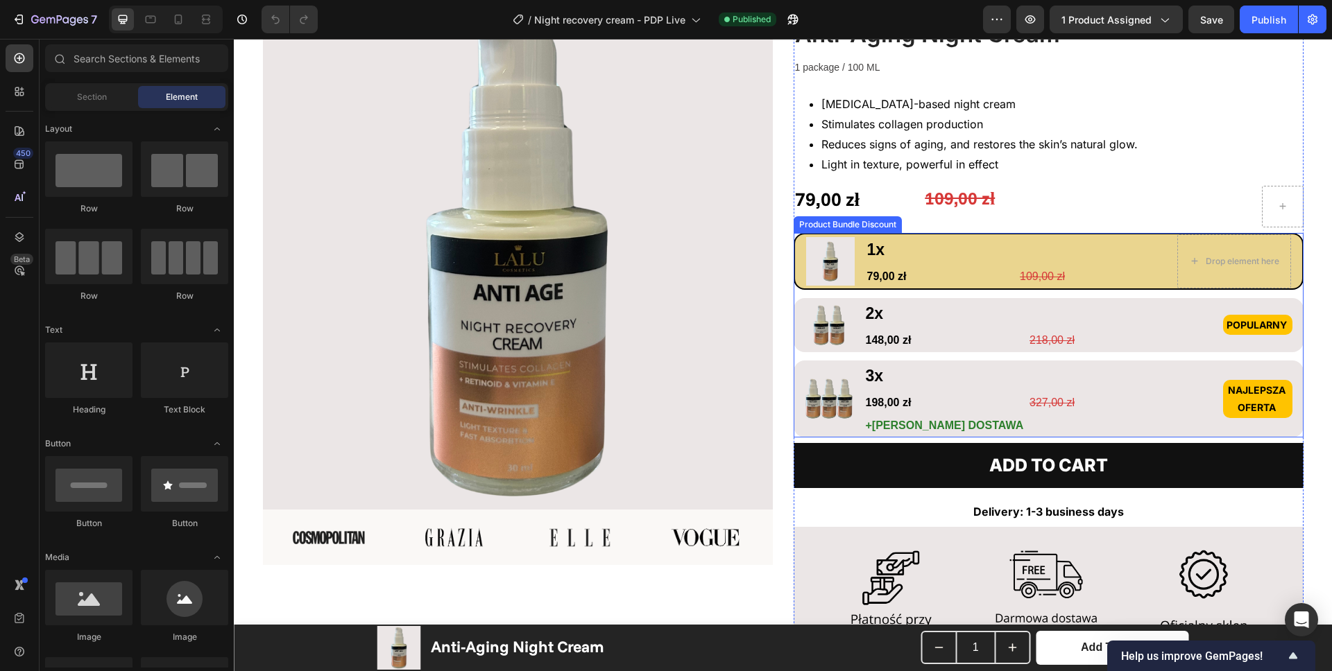
click at [841, 295] on div "Image 1x Text Block 79,00 zł Product Price Product Price 109,00 zł Product Pric…" at bounding box center [1048, 335] width 510 height 205
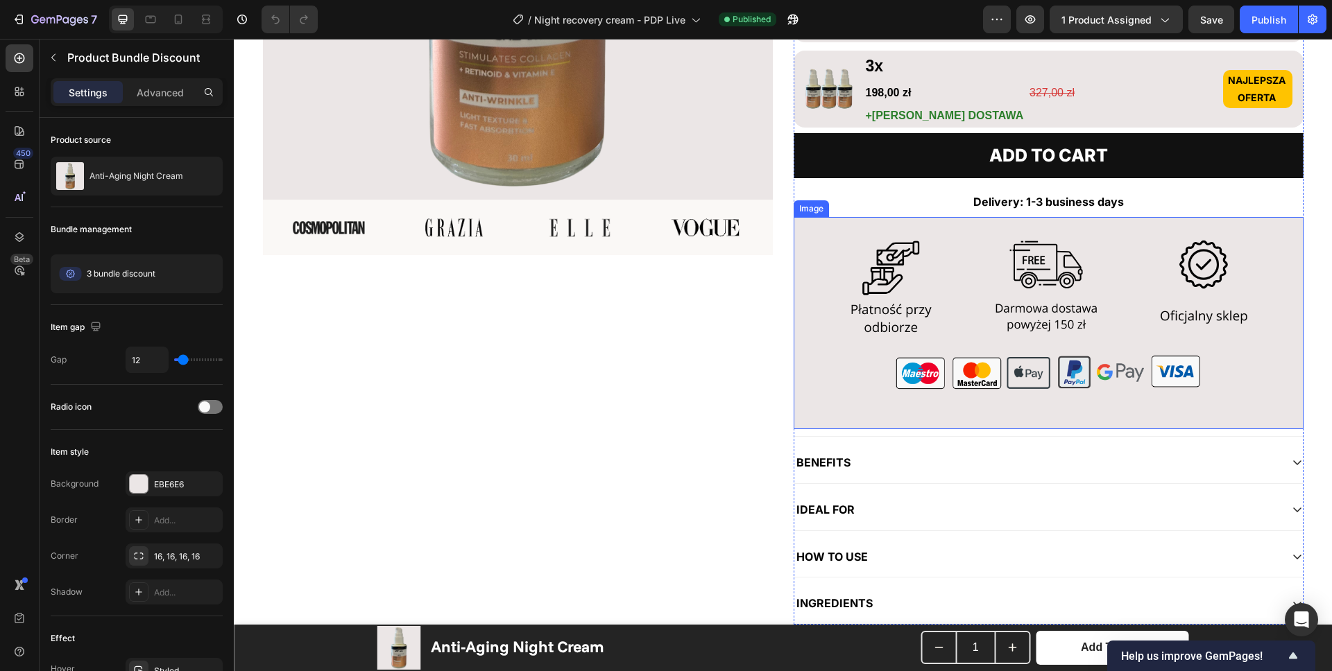
scroll to position [0, 0]
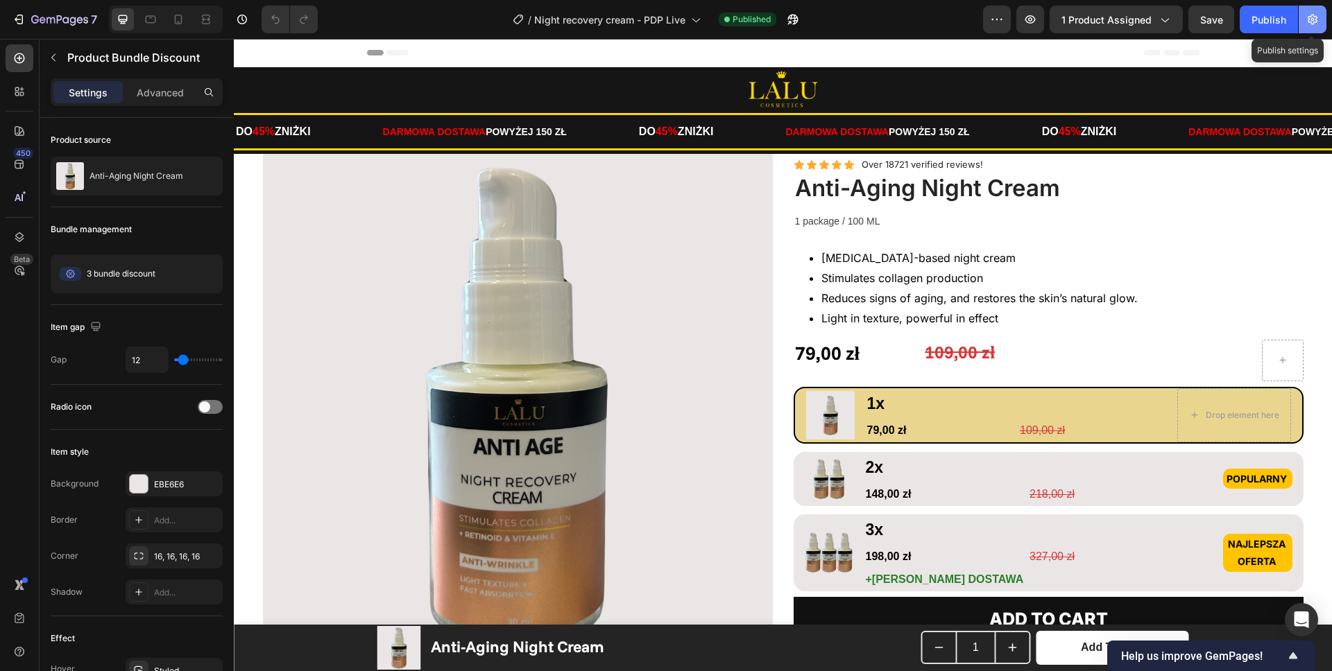
click at [1305, 24] on icon "button" at bounding box center [1312, 19] width 14 height 14
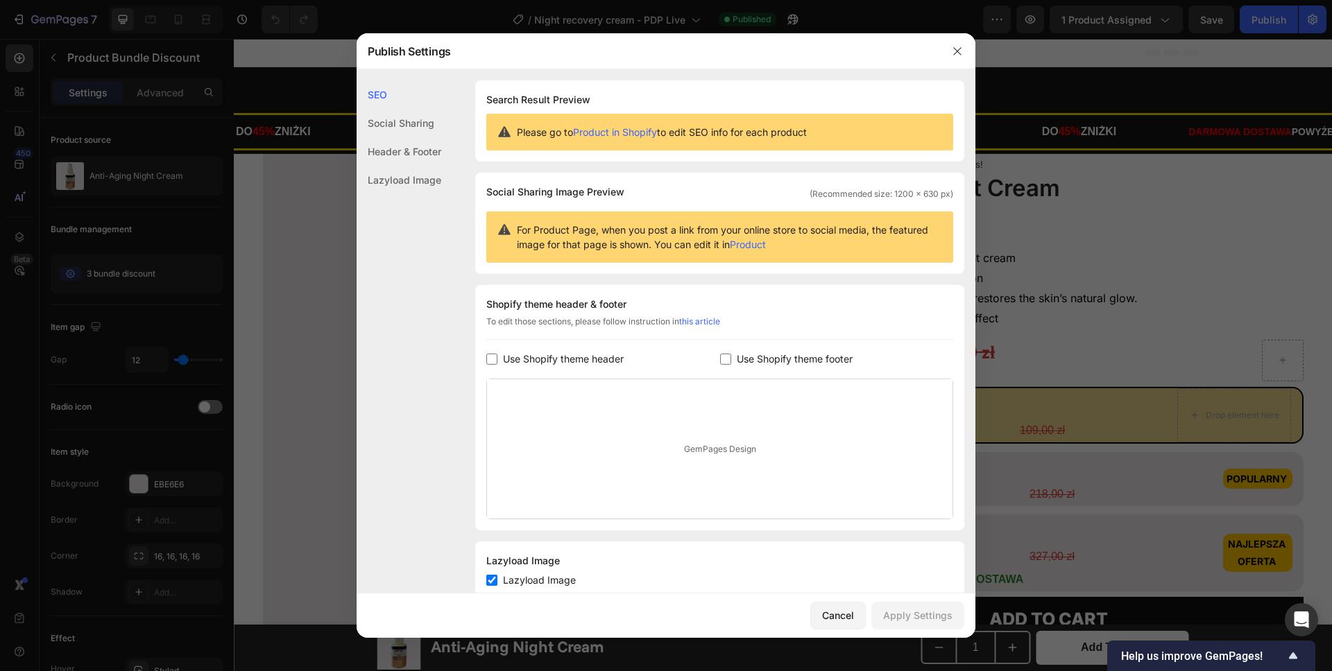
click at [574, 361] on span "Use Shopify theme header" at bounding box center [563, 359] width 121 height 17
checkbox input "true"
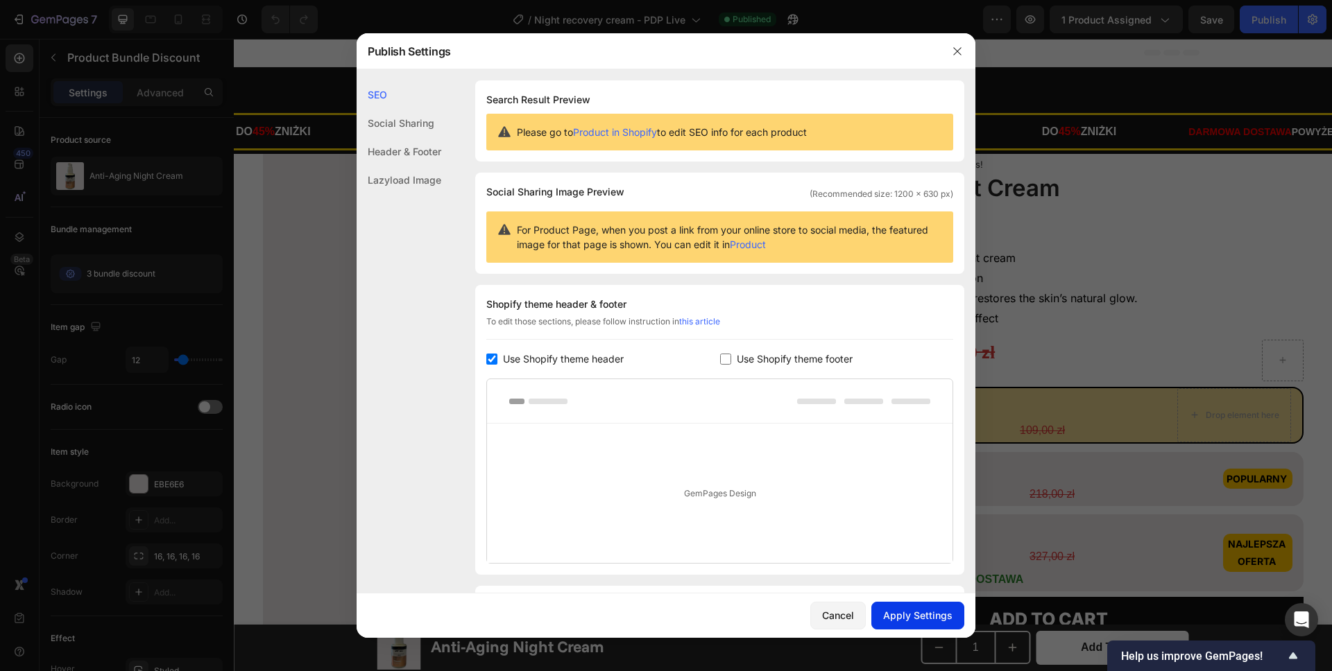
click at [902, 621] on div "Apply Settings" at bounding box center [917, 615] width 69 height 15
click at [963, 49] on button "button" at bounding box center [957, 51] width 22 height 22
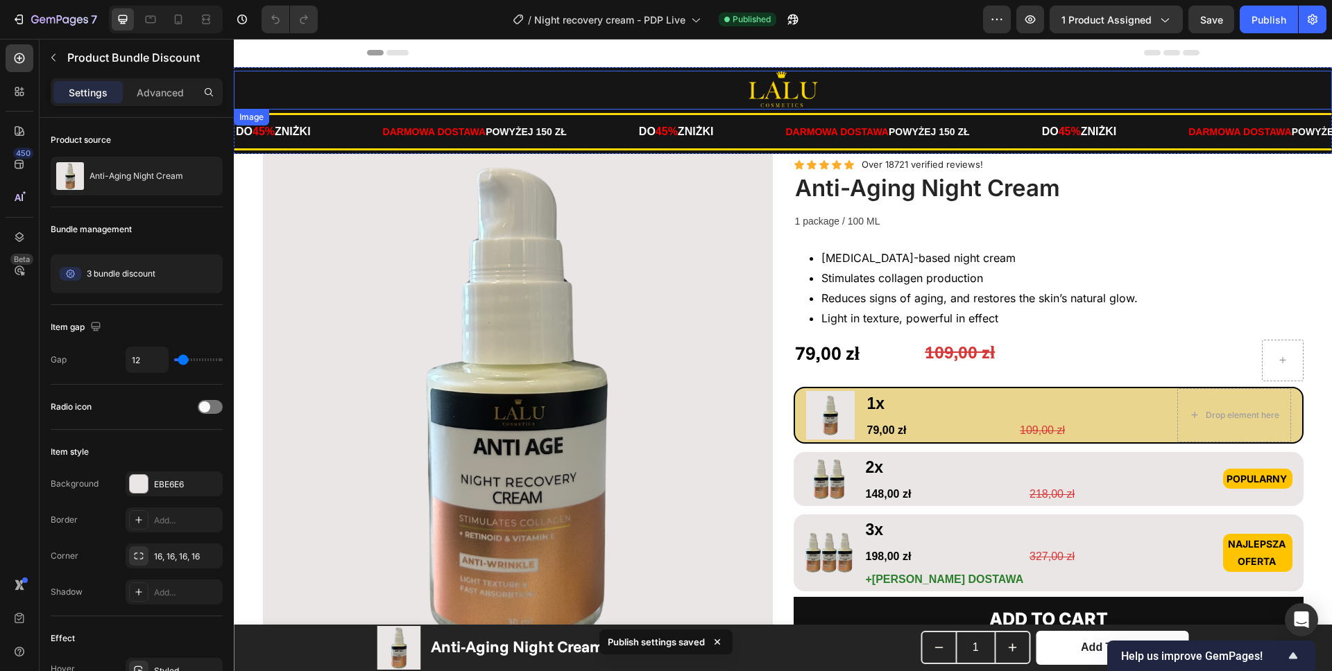
click at [628, 97] on div at bounding box center [783, 90] width 1098 height 39
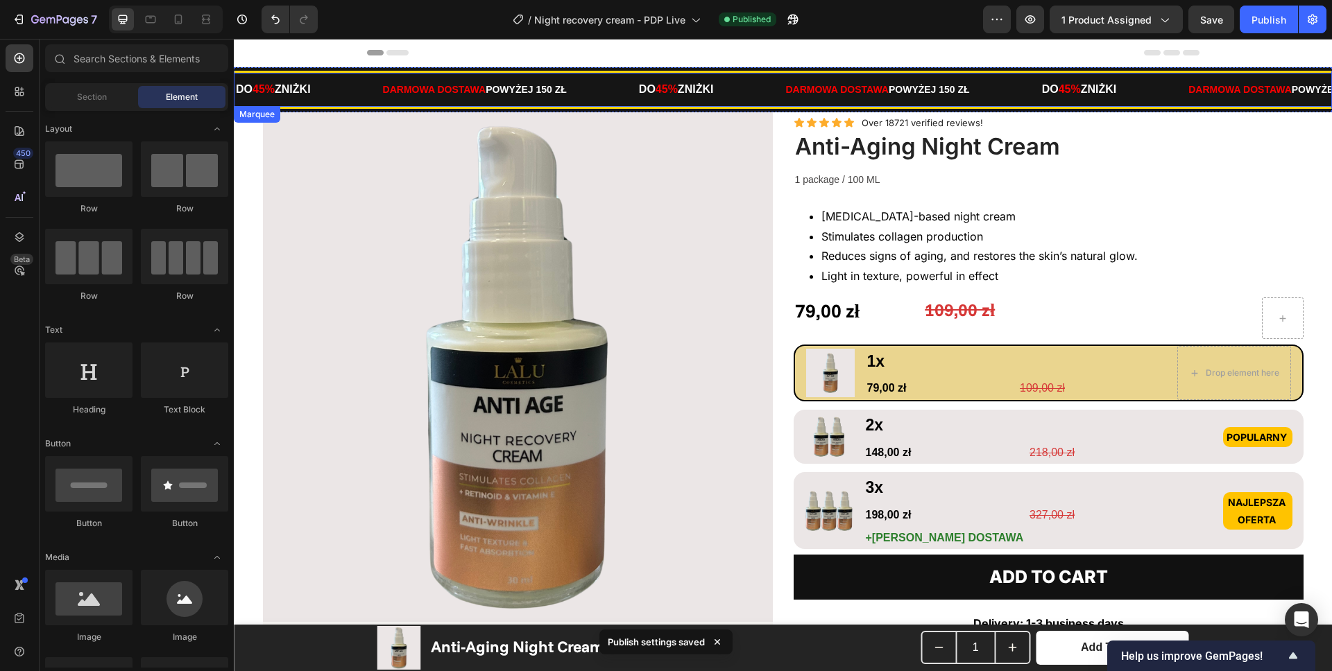
click at [630, 85] on div "DARMOWA DOSTAWA POWYŻEJ 150 ZŁ Text" at bounding box center [509, 90] width 256 height 34
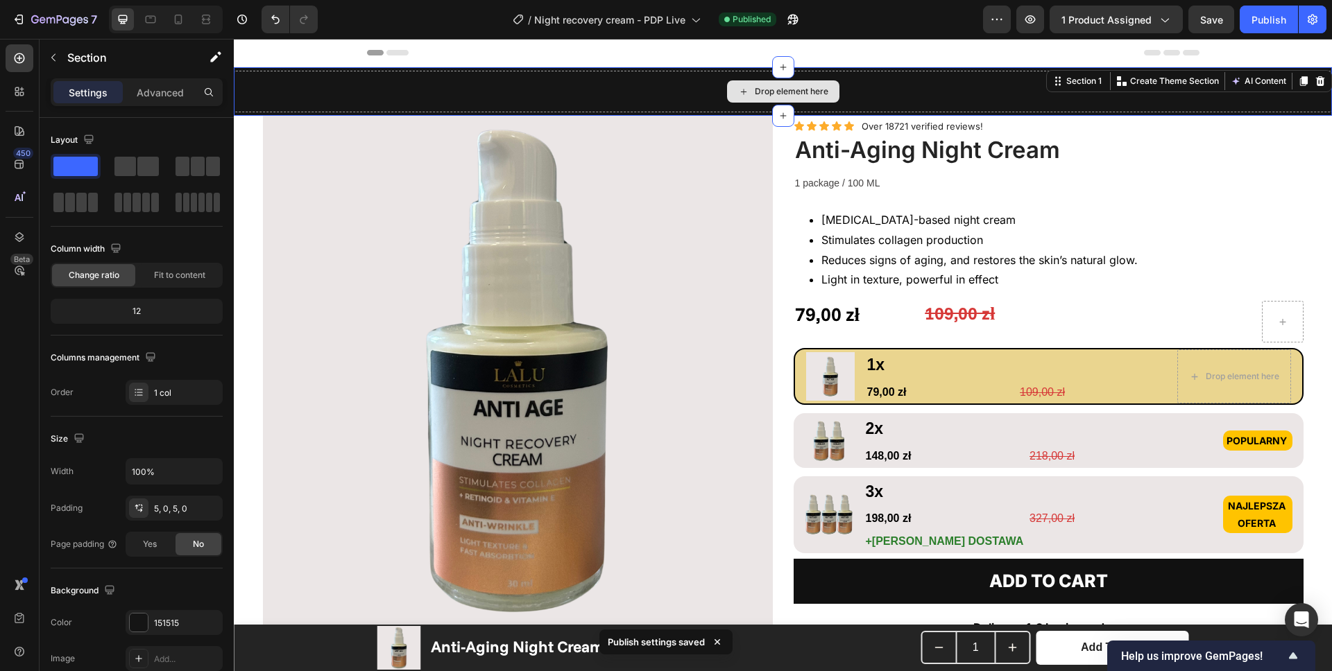
click at [630, 85] on div "Drop element here" at bounding box center [783, 92] width 1098 height 42
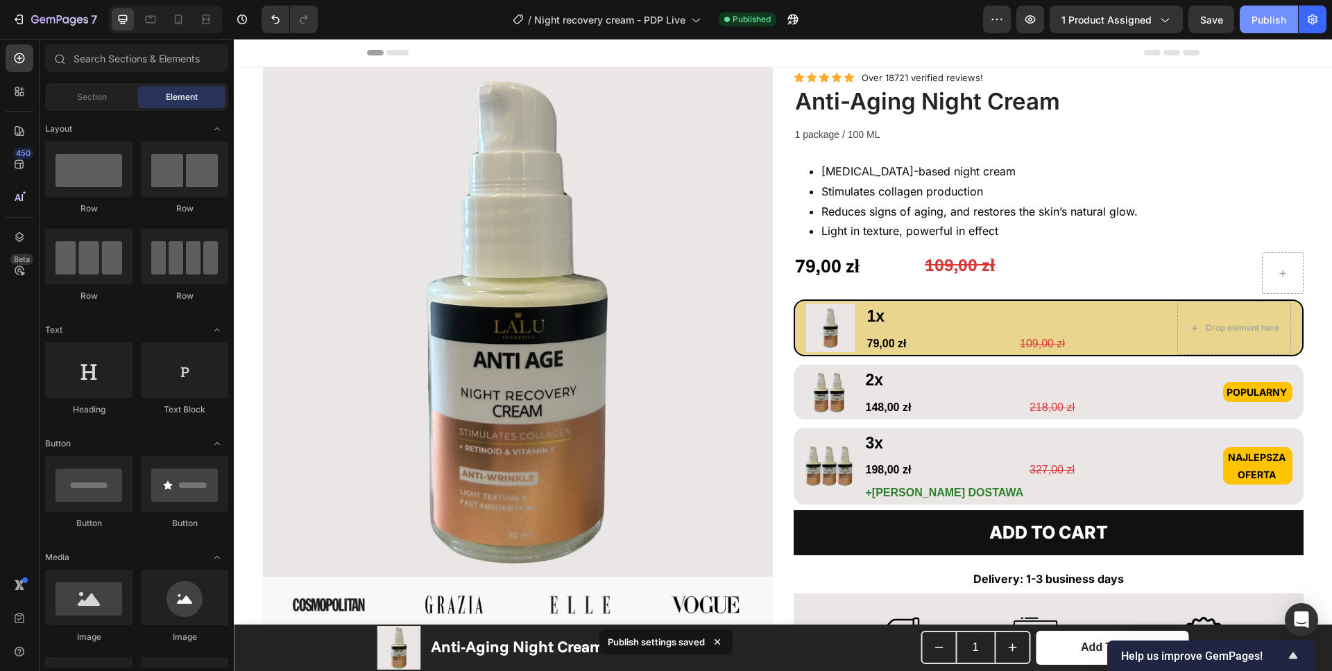
click at [1275, 24] on div "Publish" at bounding box center [1268, 19] width 35 height 15
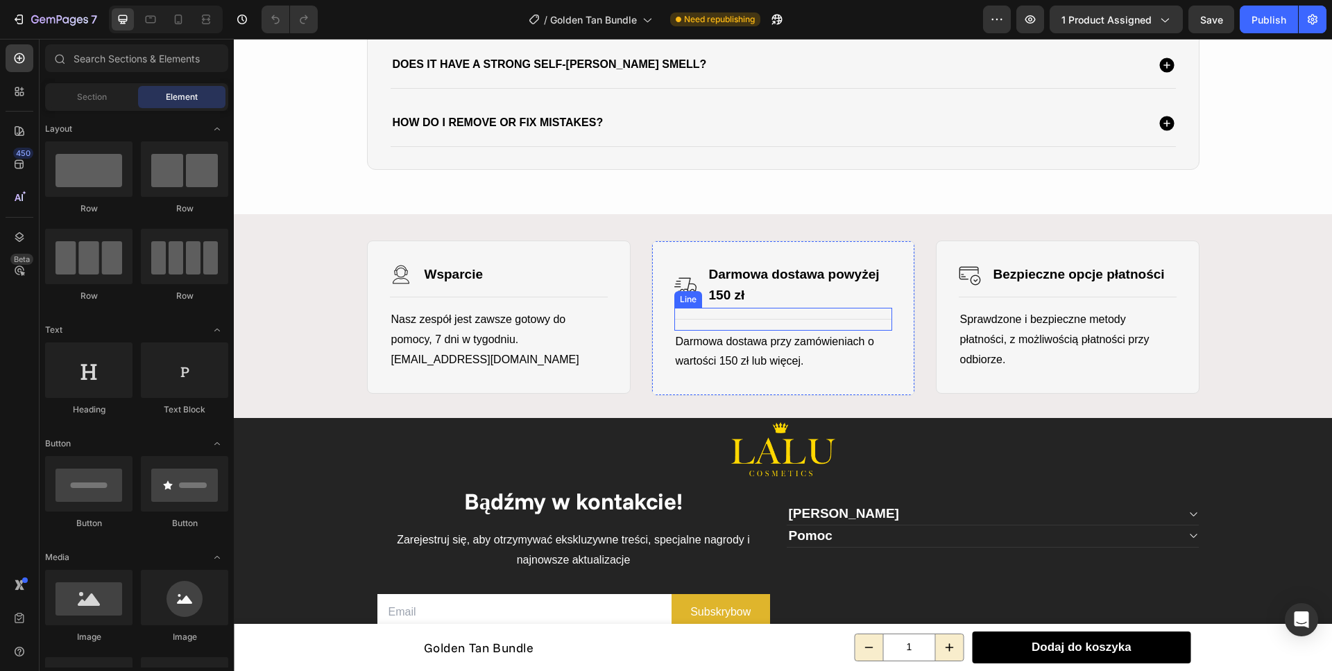
scroll to position [2306, 0]
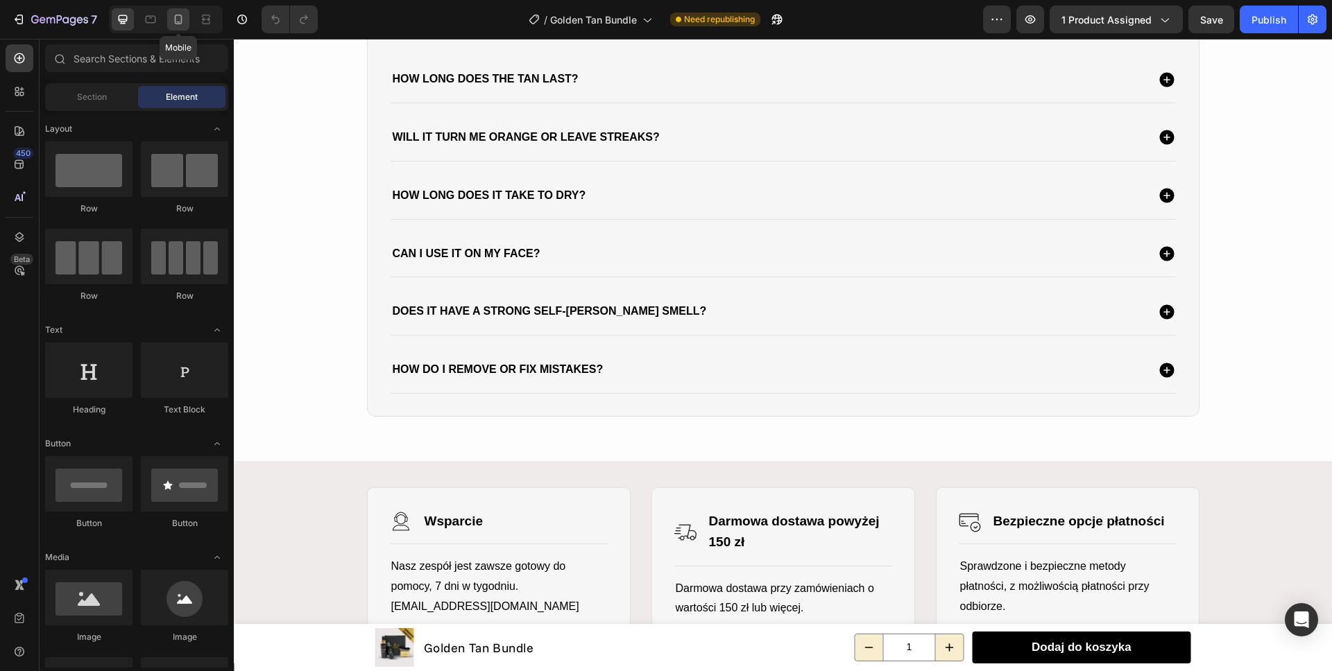
click at [177, 15] on icon at bounding box center [179, 20] width 8 height 10
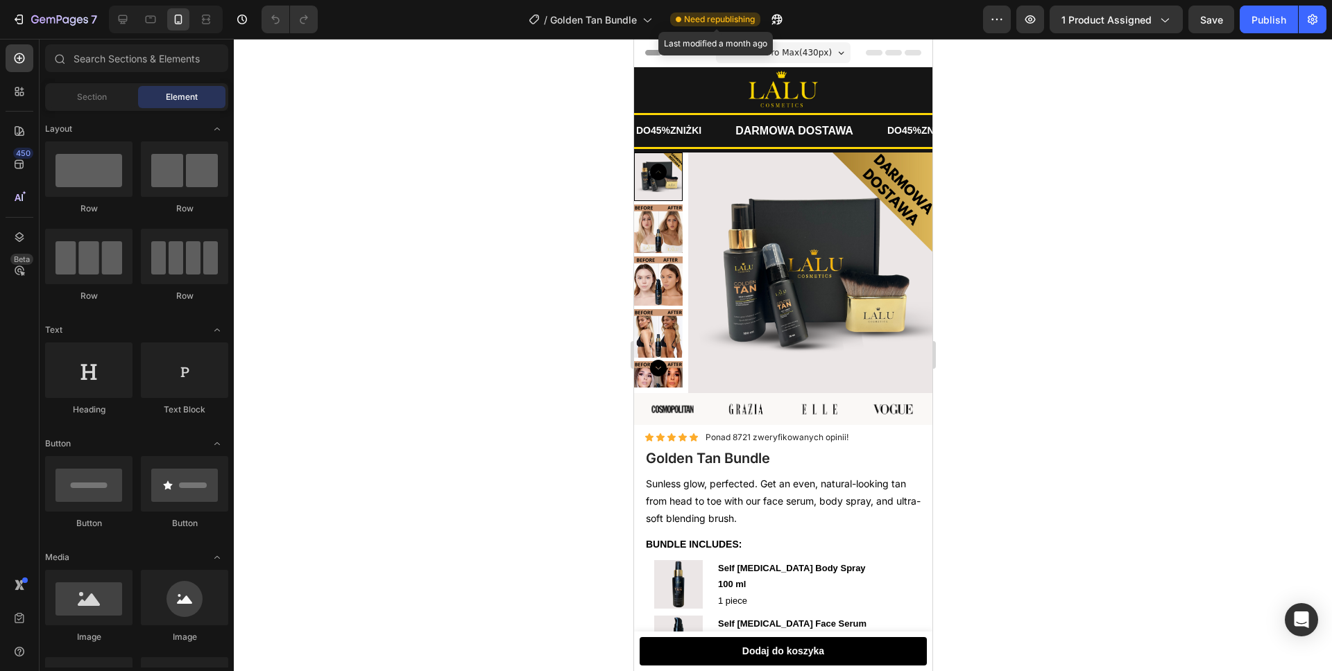
click at [711, 20] on span "Need republishing" at bounding box center [719, 19] width 71 height 12
click at [516, 89] on div at bounding box center [783, 355] width 1098 height 633
click at [233, 20] on button "button" at bounding box center [242, 20] width 28 height 28
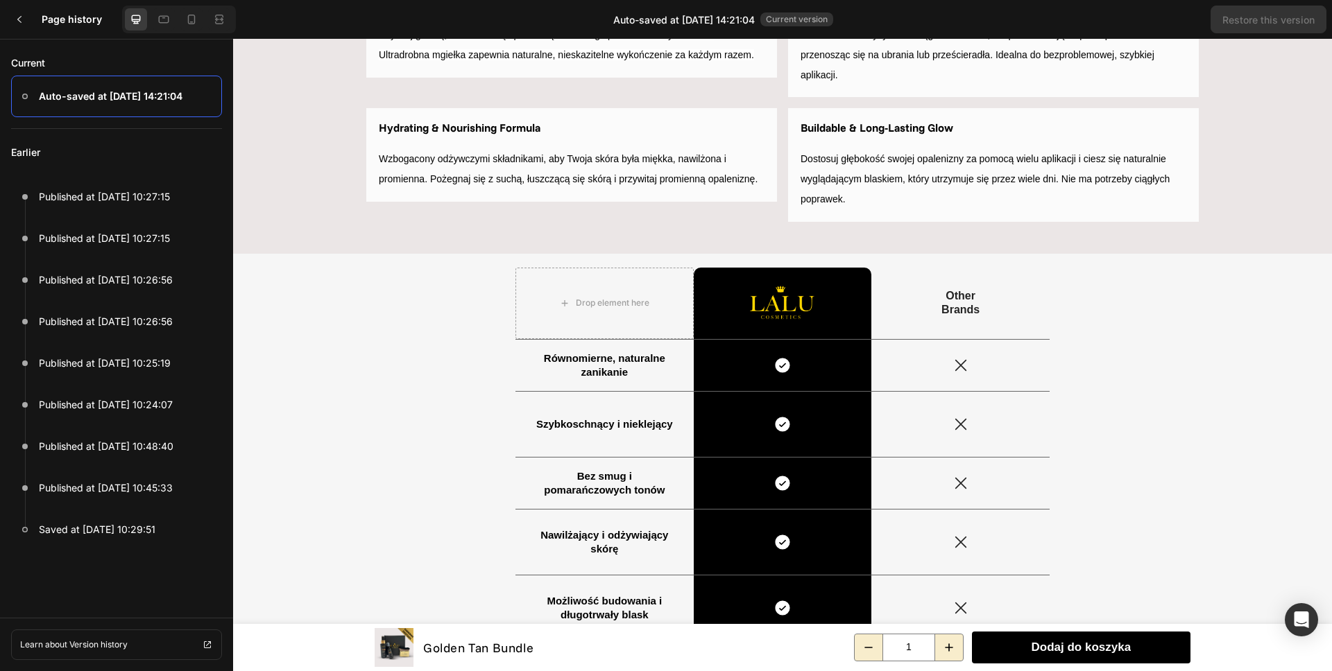
scroll to position [990, 0]
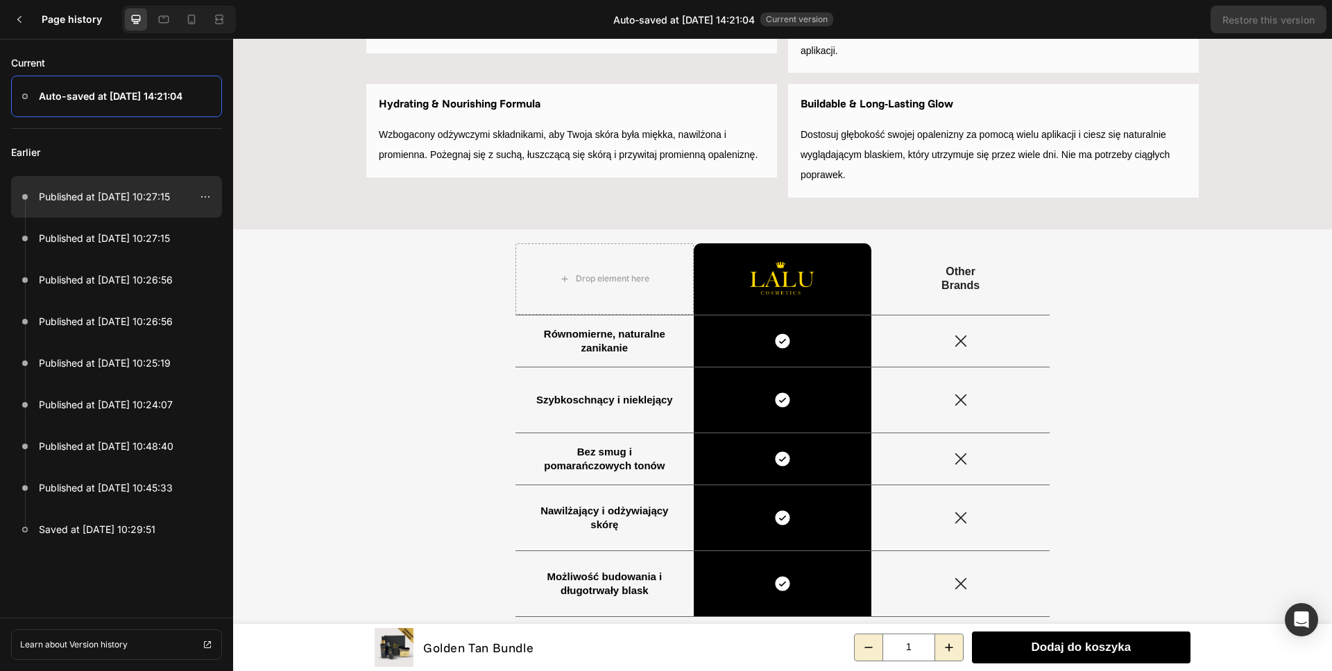
click at [96, 200] on p "Published at [DATE] 10:27:15" at bounding box center [104, 197] width 131 height 17
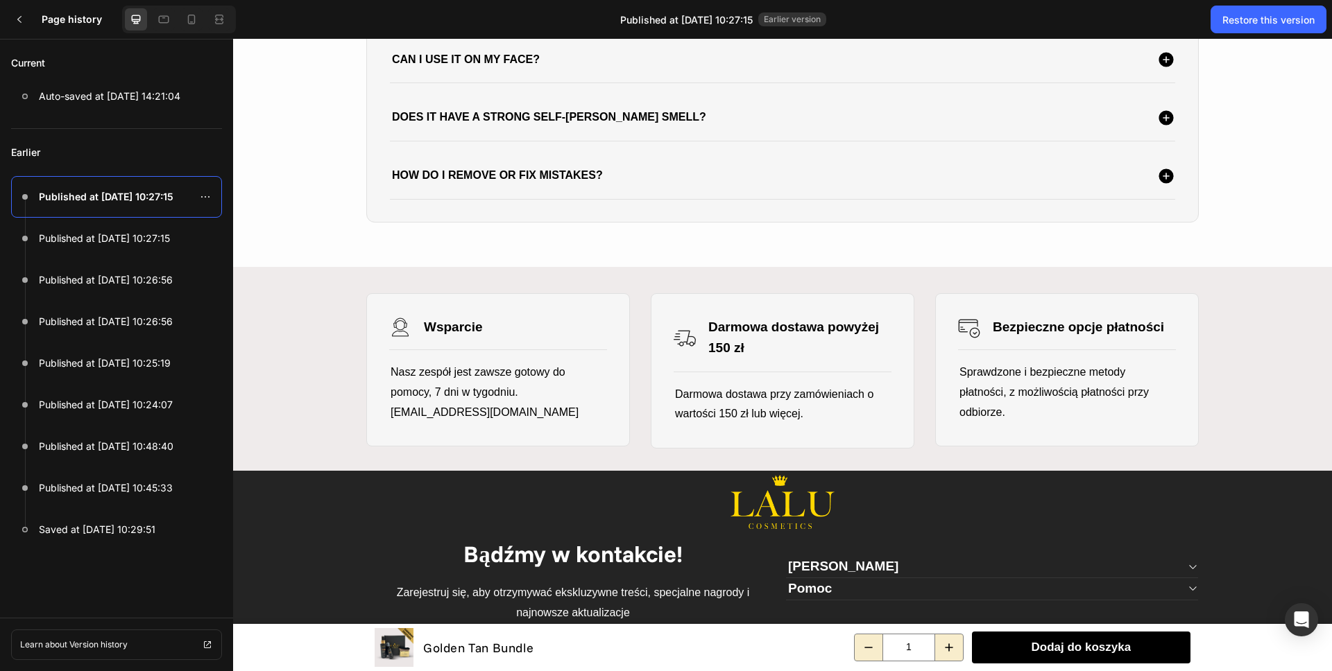
scroll to position [2593, 0]
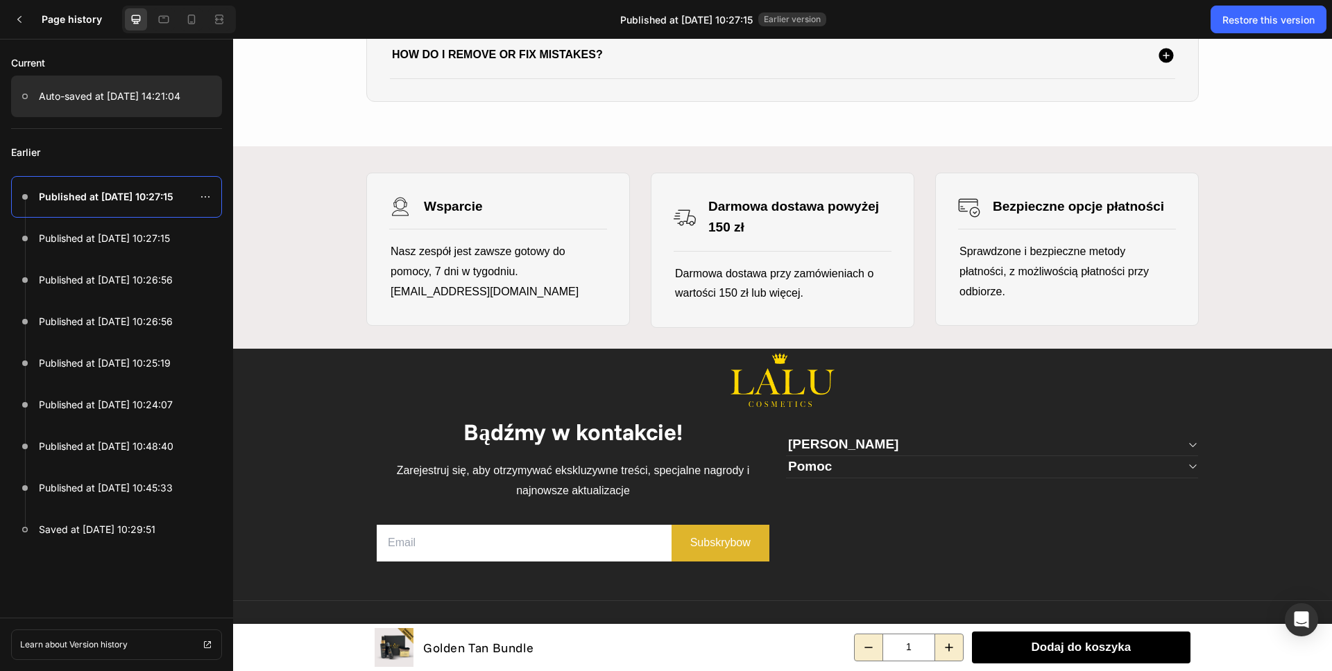
click at [119, 99] on p "Auto-saved at [DATE] 14:21:04" at bounding box center [109, 96] width 141 height 17
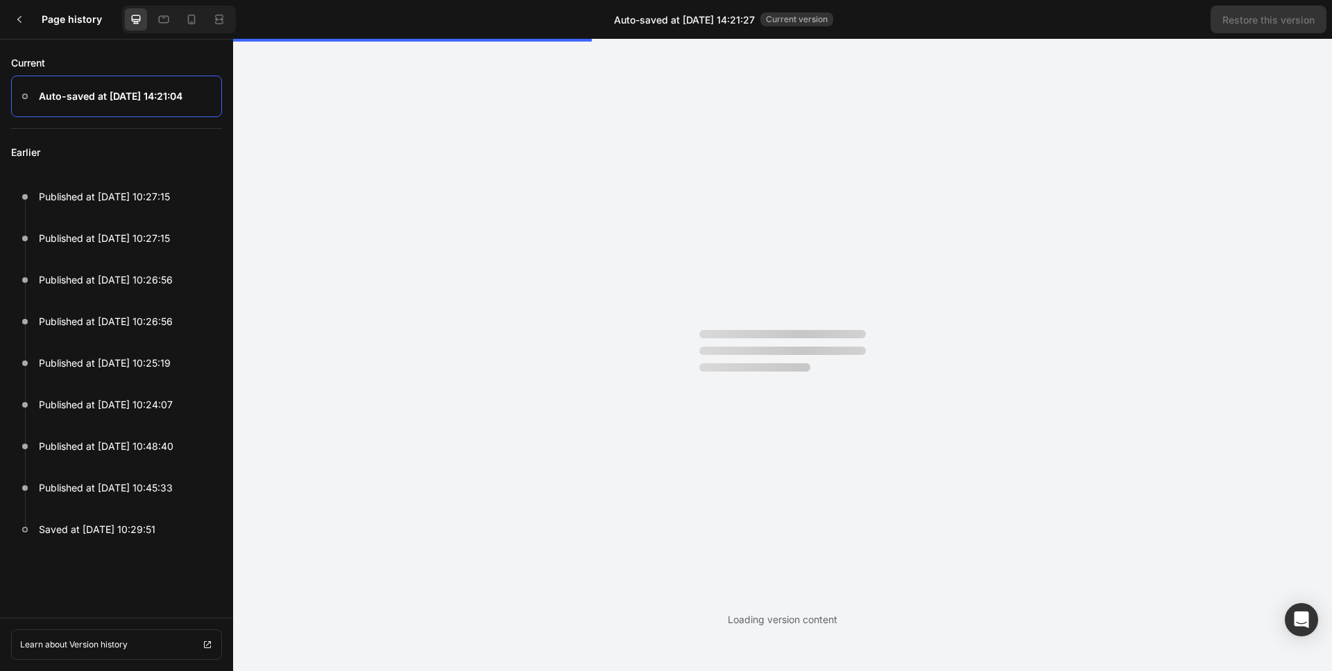
scroll to position [0, 0]
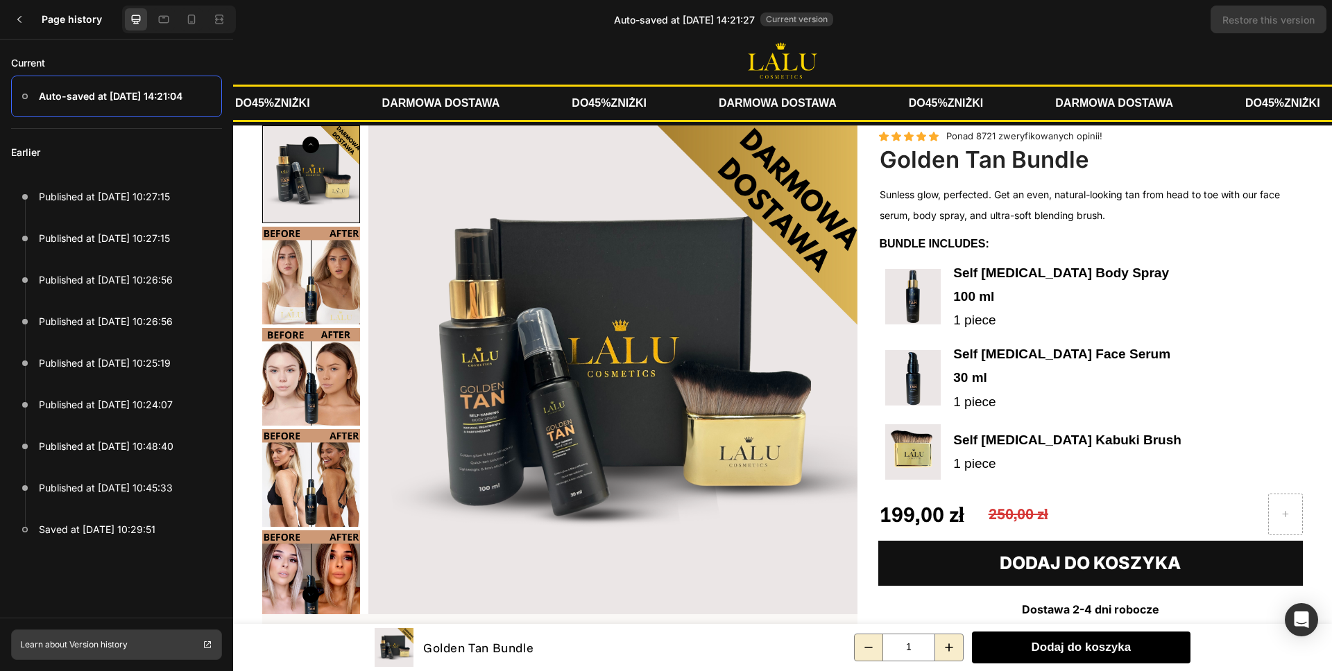
click at [109, 650] on p "Learn about Version history" at bounding box center [74, 645] width 108 height 12
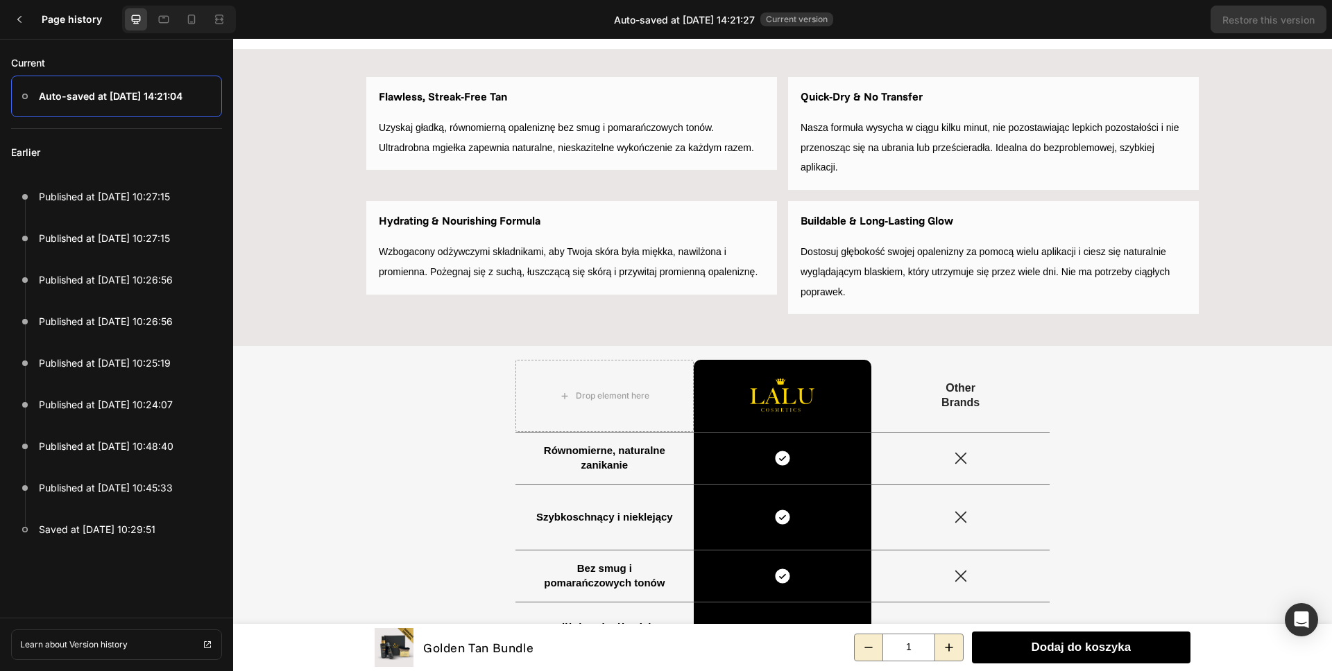
scroll to position [617, 0]
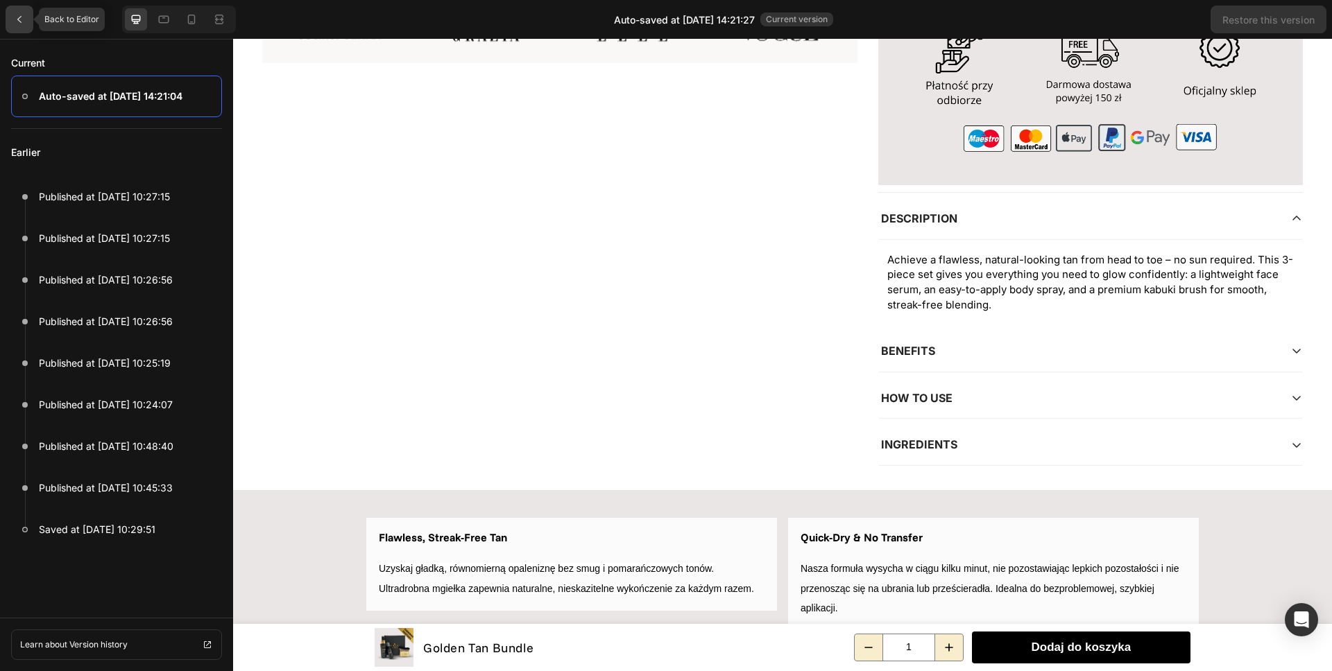
click at [17, 19] on icon at bounding box center [19, 19] width 11 height 11
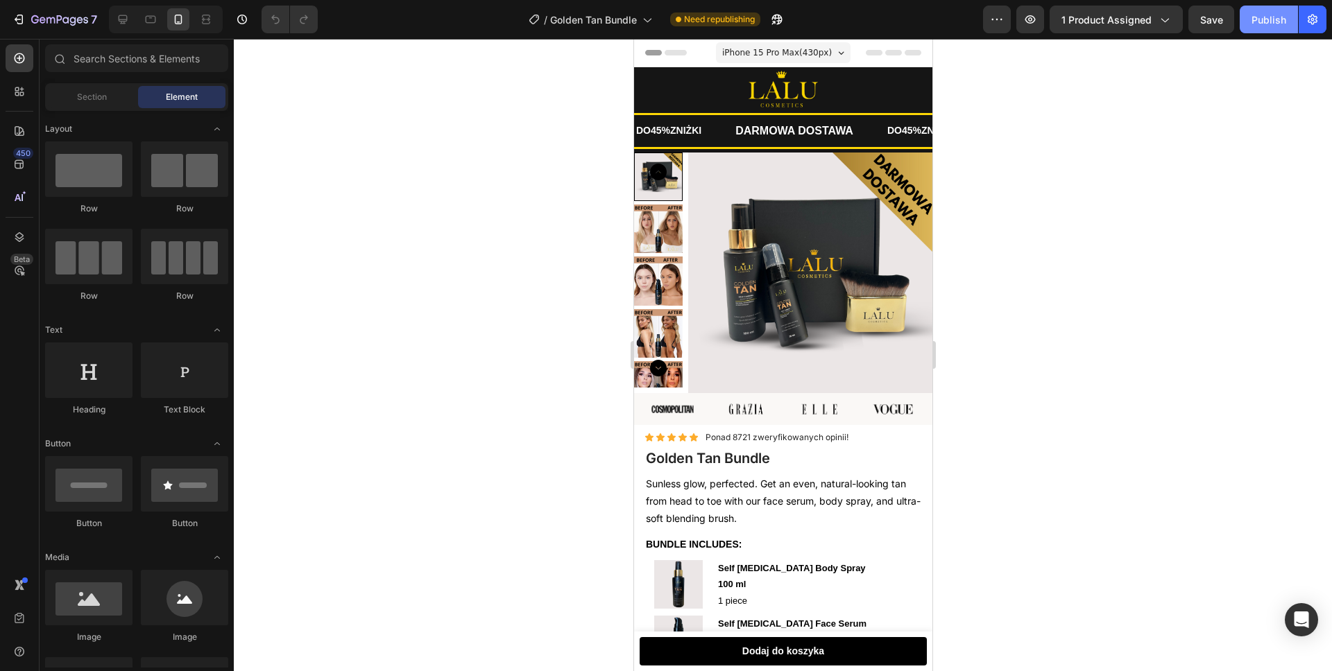
click at [1273, 19] on div "Publish" at bounding box center [1268, 19] width 35 height 15
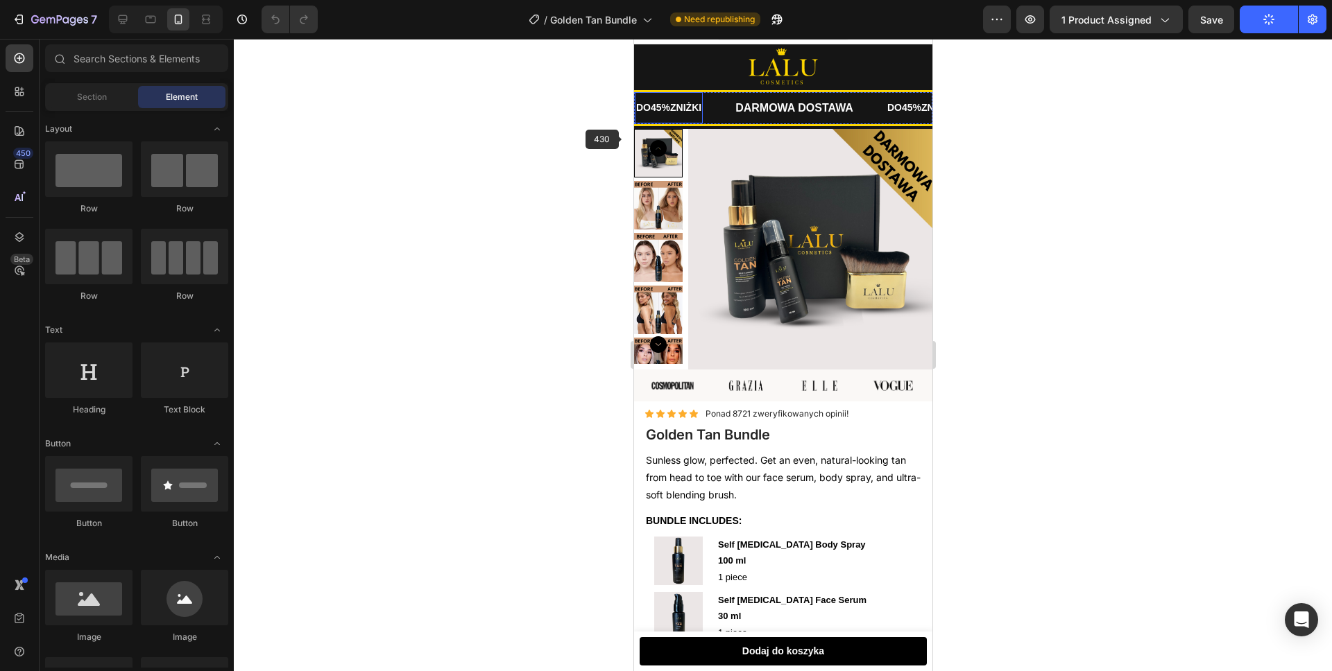
scroll to position [0, 0]
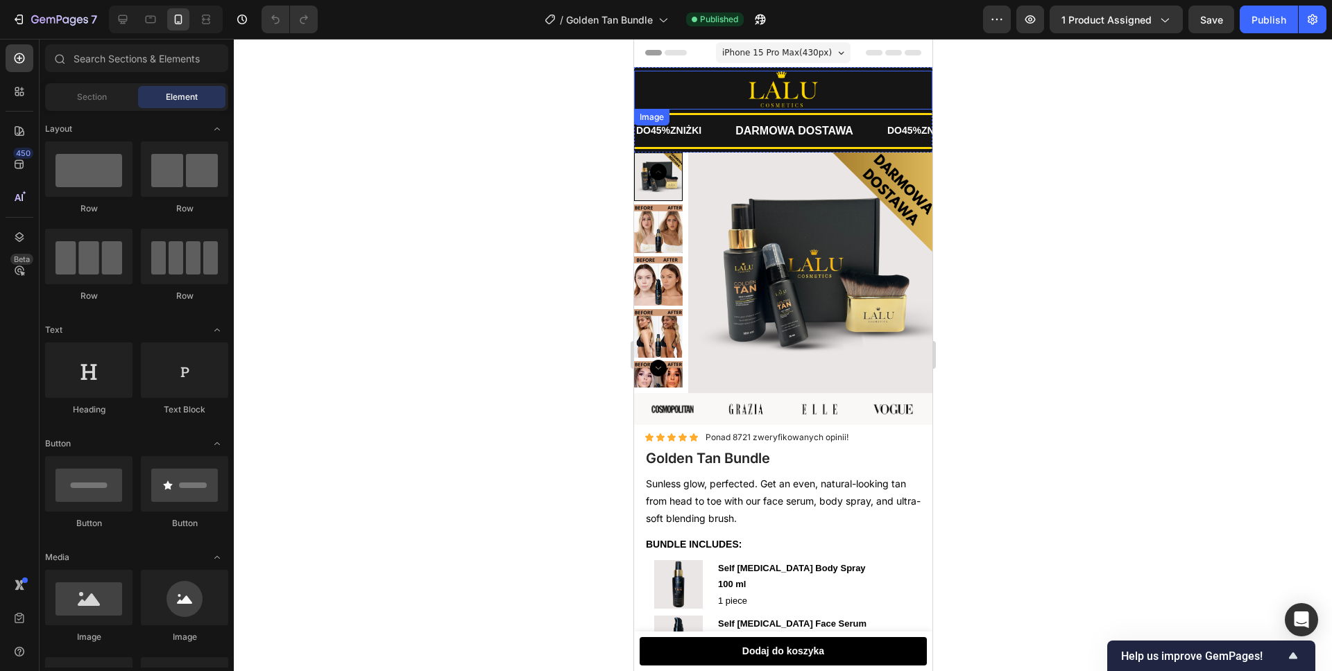
click at [717, 89] on div at bounding box center [782, 90] width 298 height 39
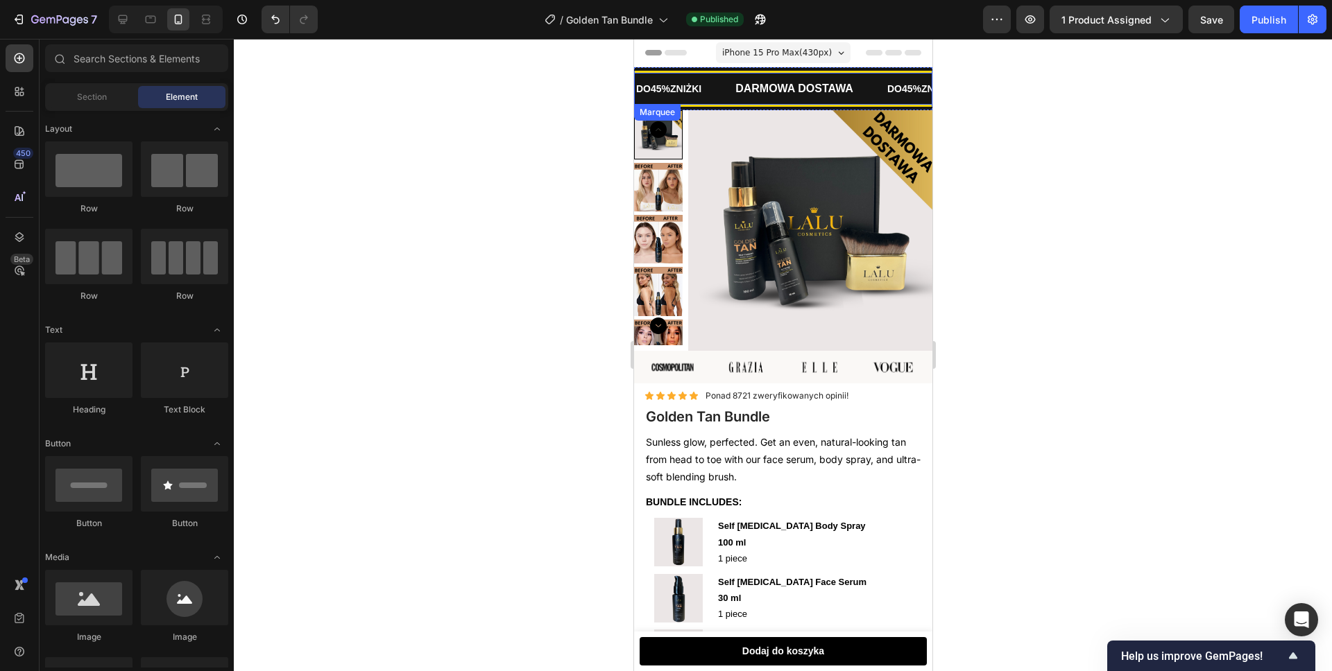
click at [722, 88] on div "DO 45% ZNIŻKI Text" at bounding box center [683, 89] width 99 height 31
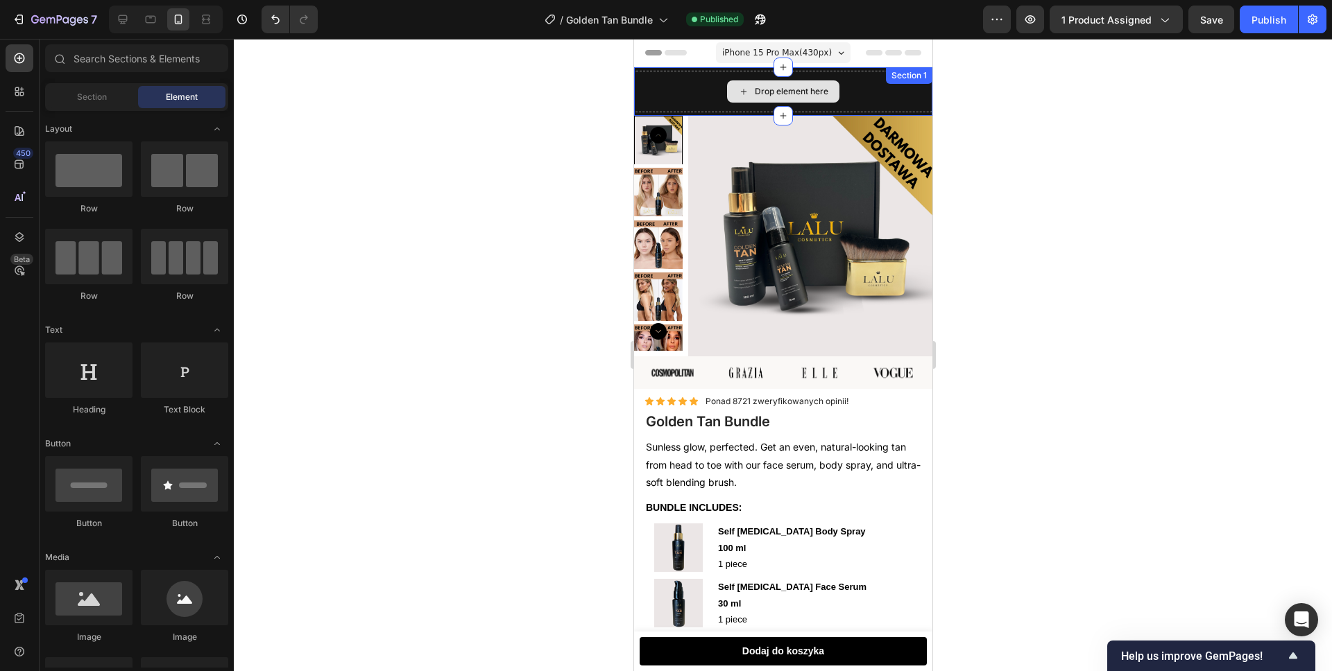
click at [676, 93] on div "Drop element here" at bounding box center [782, 92] width 298 height 42
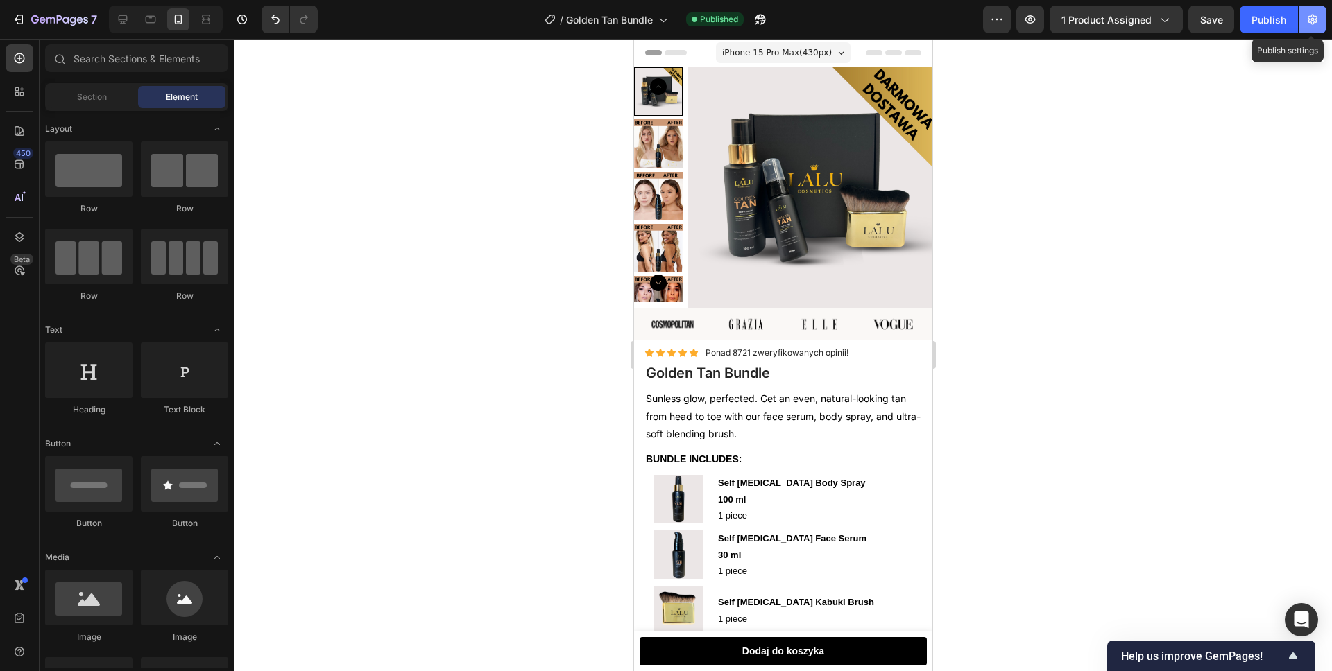
click at [1307, 24] on icon "button" at bounding box center [1312, 19] width 14 height 14
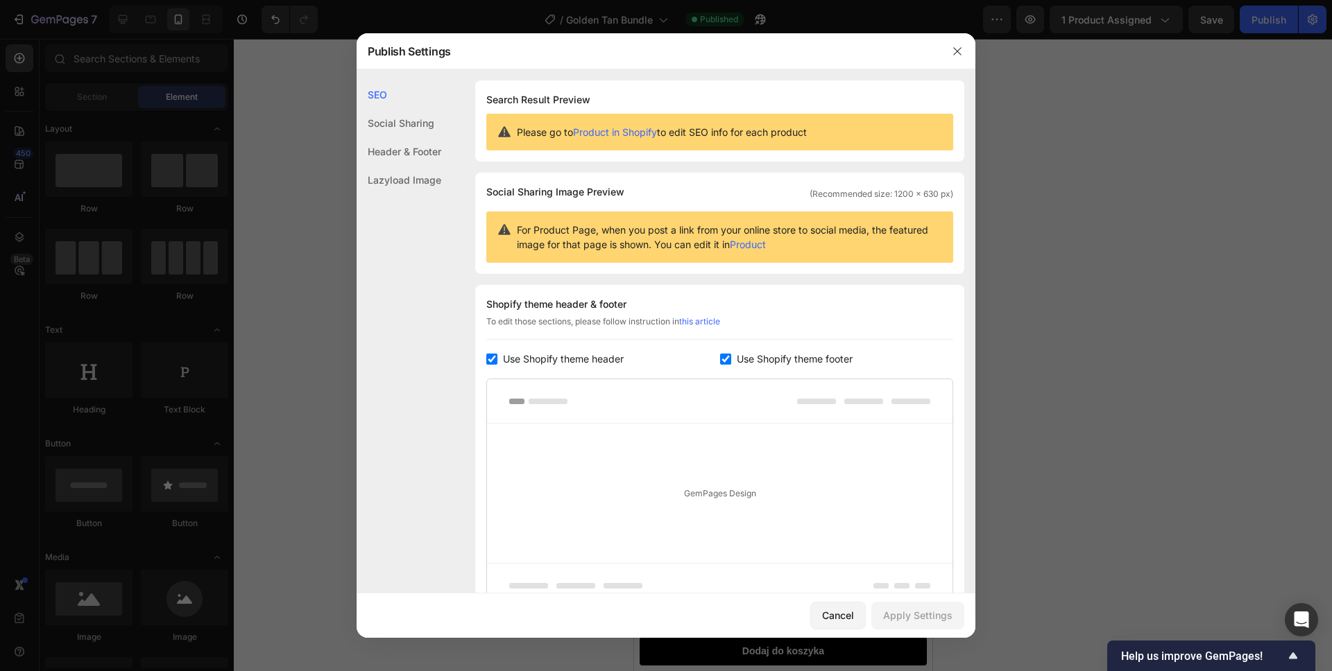
click at [731, 357] on label "Use Shopify theme footer" at bounding box center [791, 359] width 121 height 17
checkbox input "false"
click at [902, 623] on button "Apply Settings" at bounding box center [917, 616] width 93 height 28
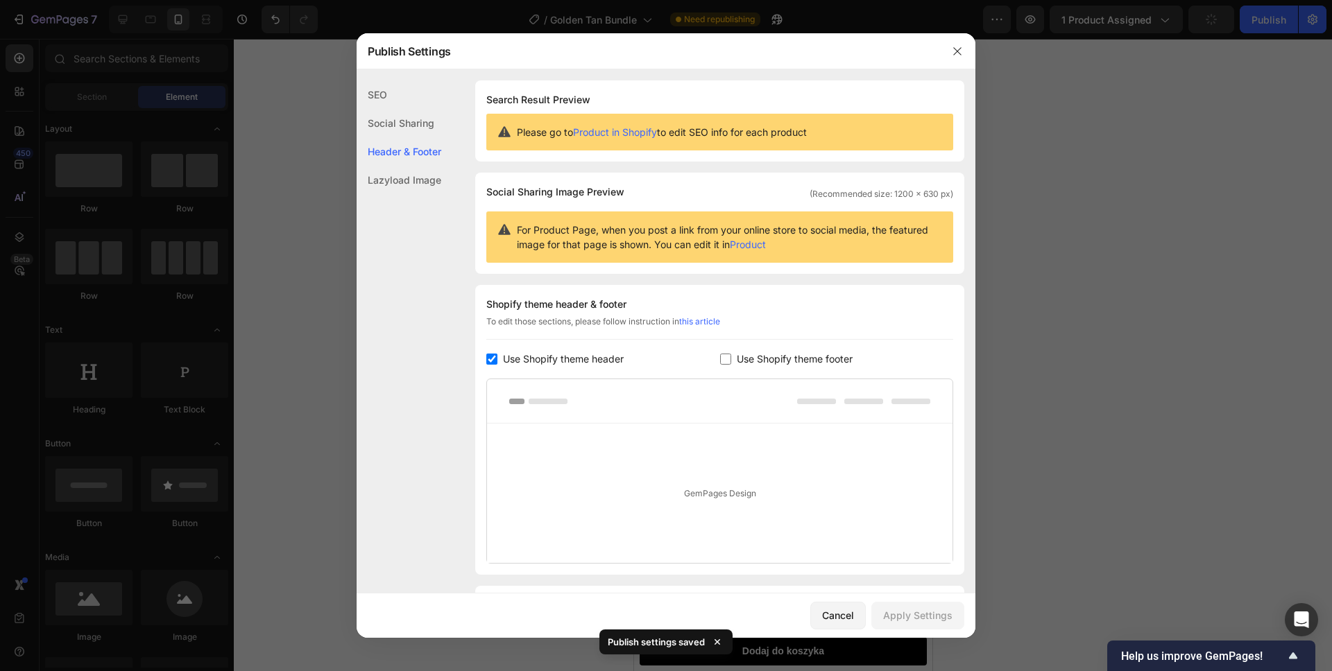
click at [1149, 333] on div at bounding box center [666, 335] width 1332 height 671
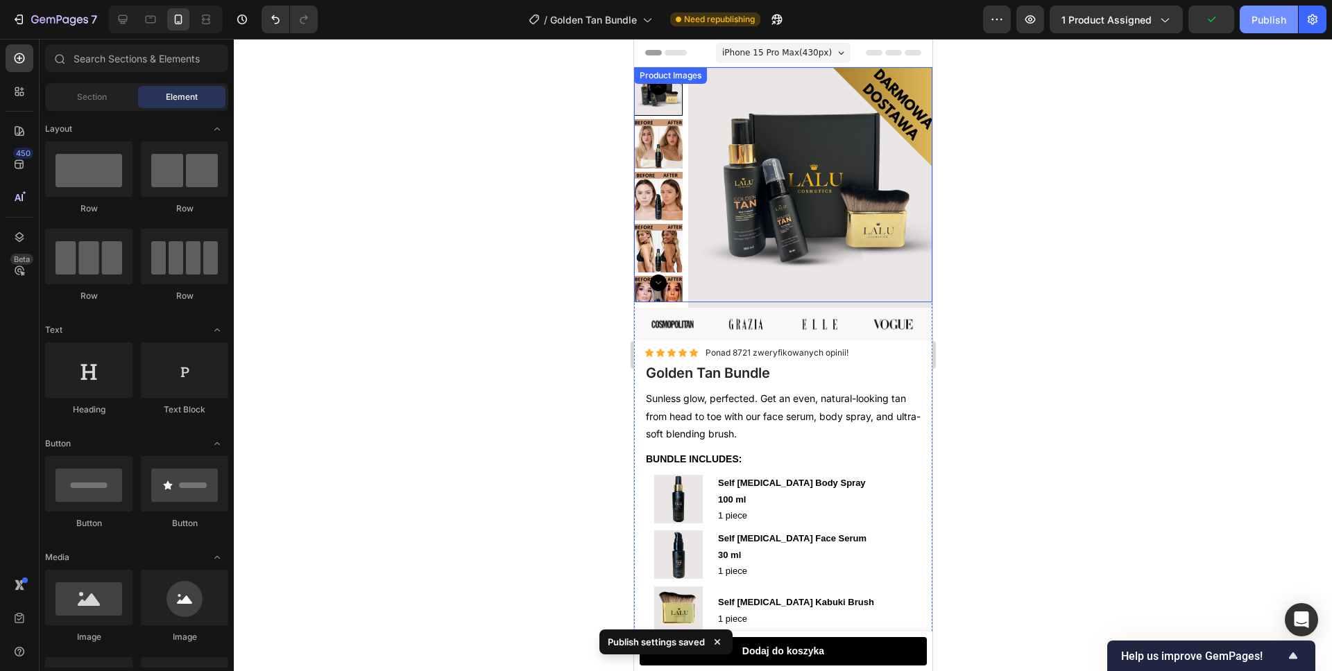
click at [1255, 24] on div "Publish" at bounding box center [1268, 19] width 35 height 15
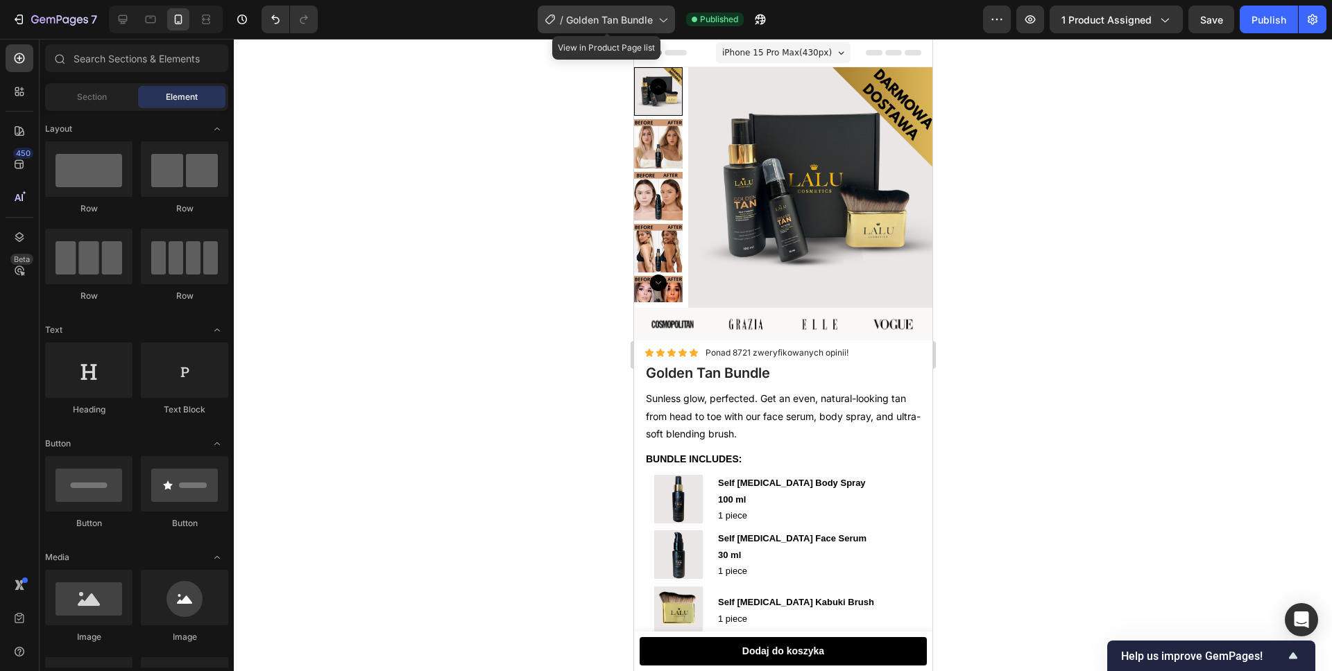
click at [637, 11] on div "/ Golden Tan Bundle" at bounding box center [606, 20] width 137 height 28
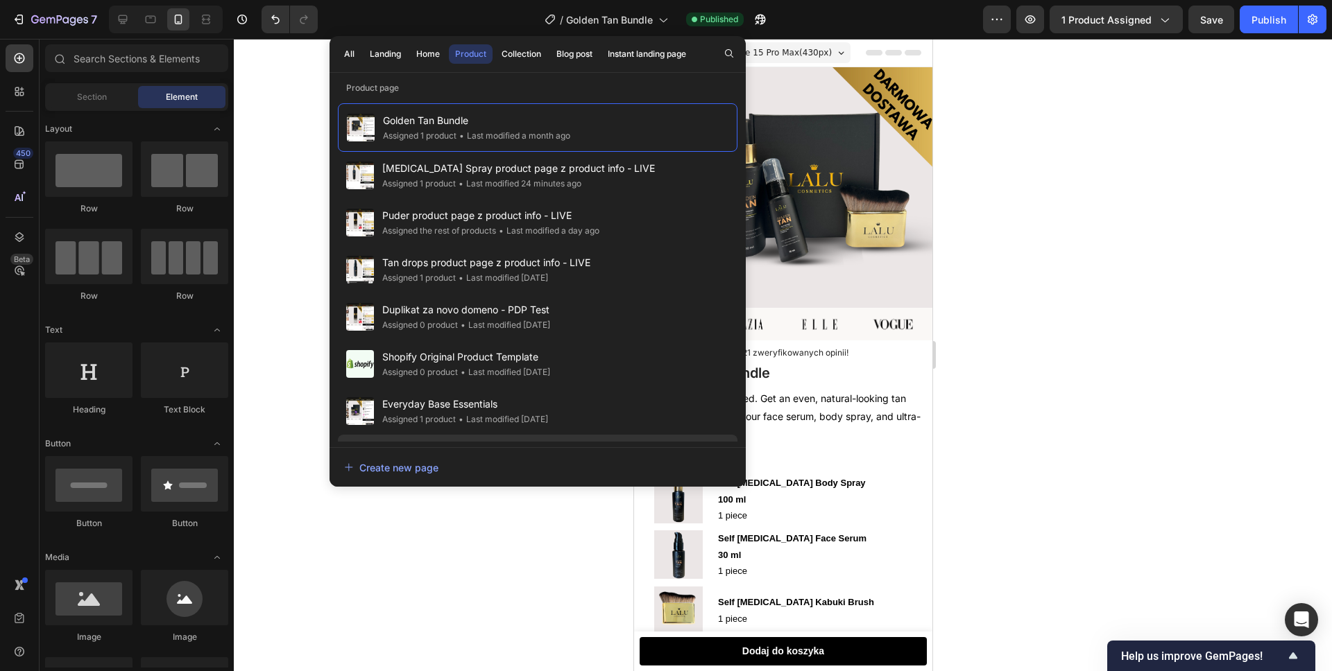
scroll to position [92, 0]
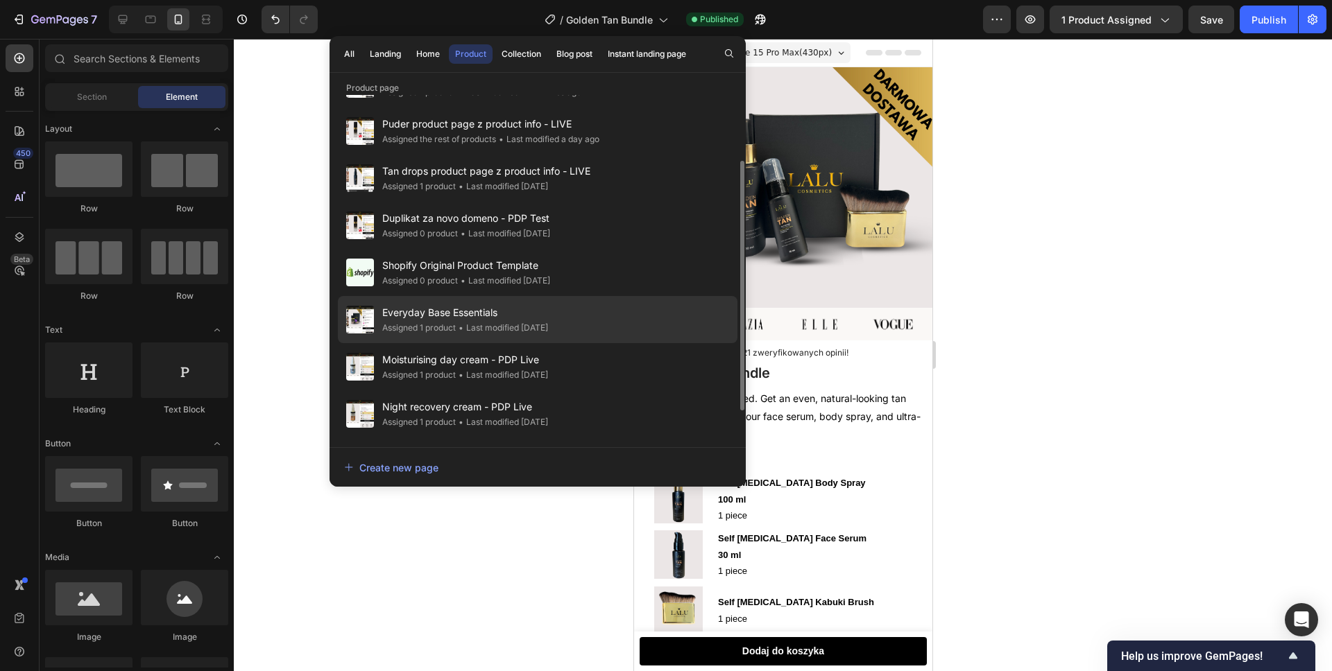
click at [477, 328] on div "• Last modified [DATE]" at bounding box center [502, 328] width 92 height 14
